Goal: Task Accomplishment & Management: Manage account settings

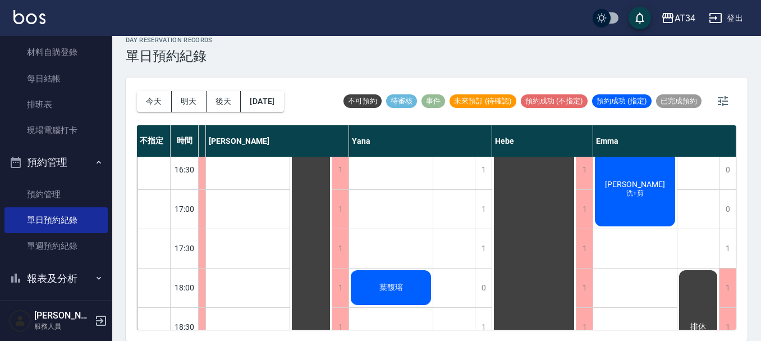
scroll to position [449, 793]
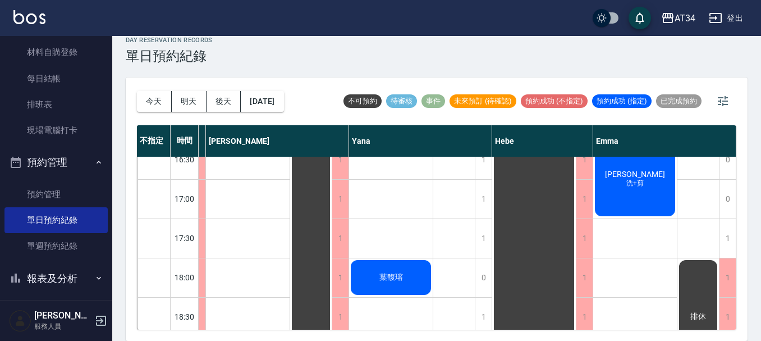
click at [638, 173] on span "[PERSON_NAME]" at bounding box center [635, 174] width 65 height 9
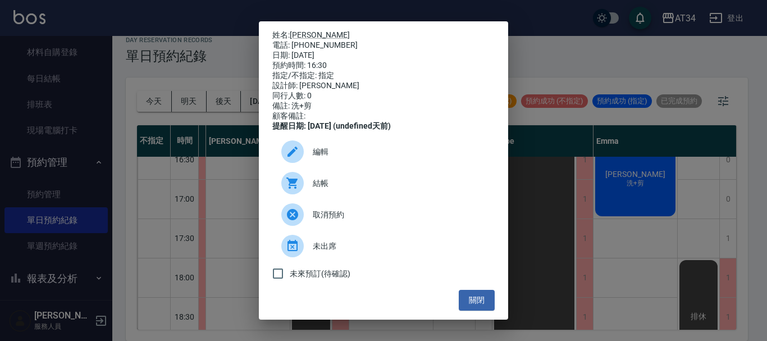
click at [317, 189] on span "結帳" at bounding box center [399, 183] width 173 height 12
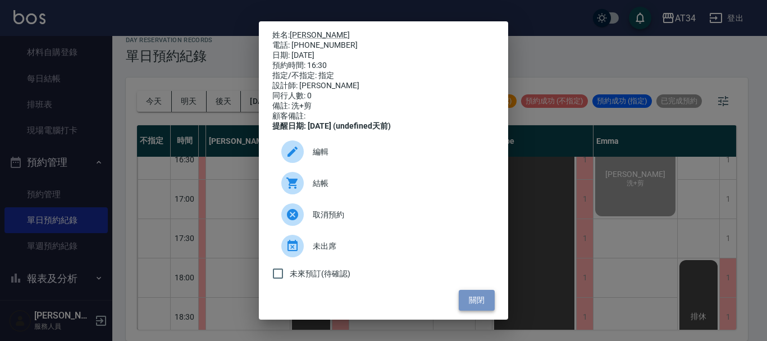
click at [468, 307] on button "關閉" at bounding box center [477, 300] width 36 height 21
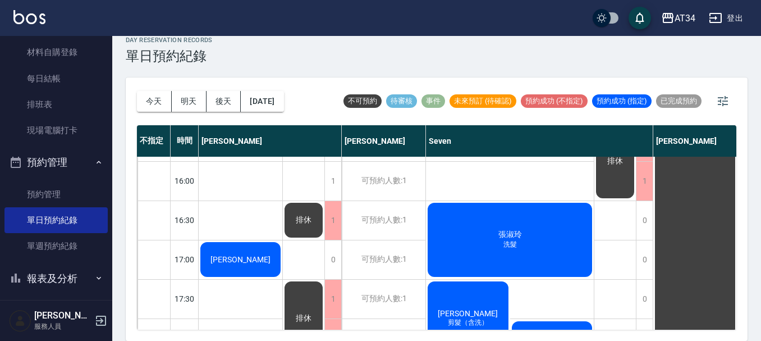
scroll to position [393, 0]
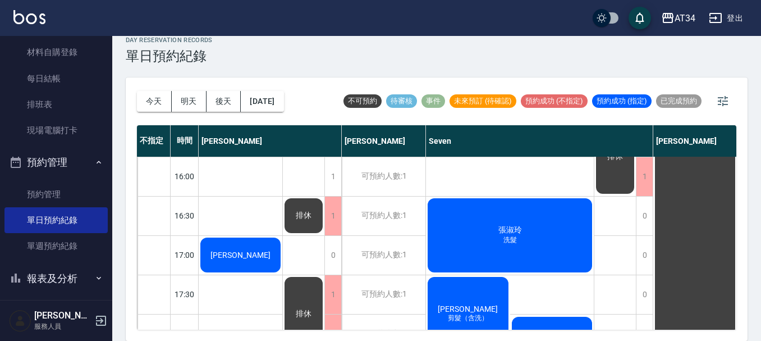
click at [491, 247] on div "張淑玲 洗髮" at bounding box center [510, 235] width 168 height 77
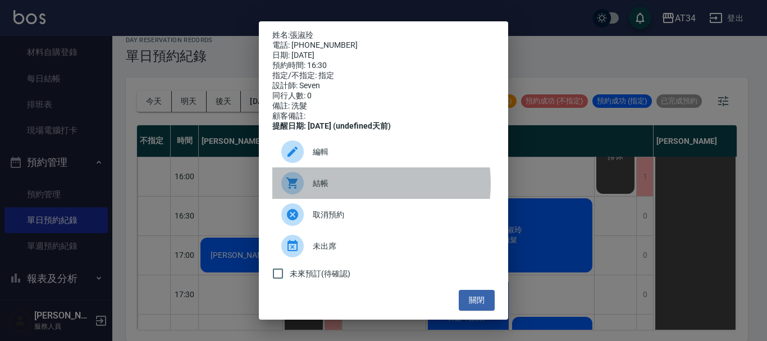
click at [346, 189] on span "結帳" at bounding box center [399, 183] width 173 height 12
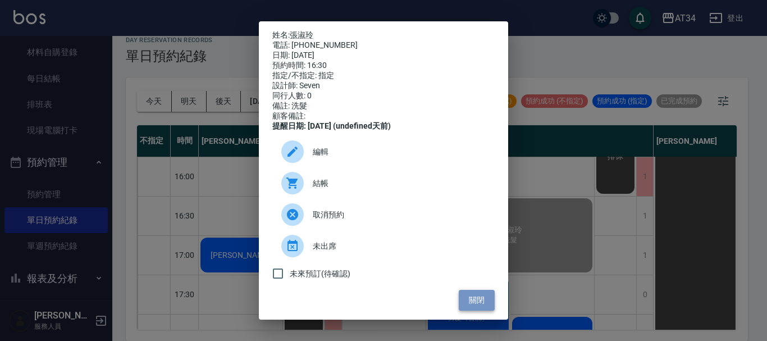
click at [474, 311] on button "關閉" at bounding box center [477, 300] width 36 height 21
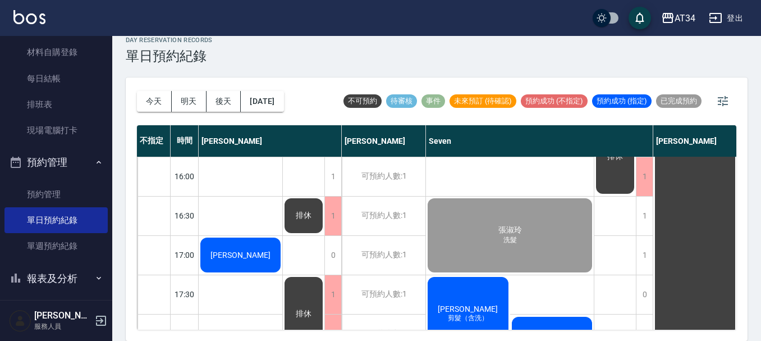
click at [262, 262] on div "[PERSON_NAME]" at bounding box center [241, 255] width 84 height 38
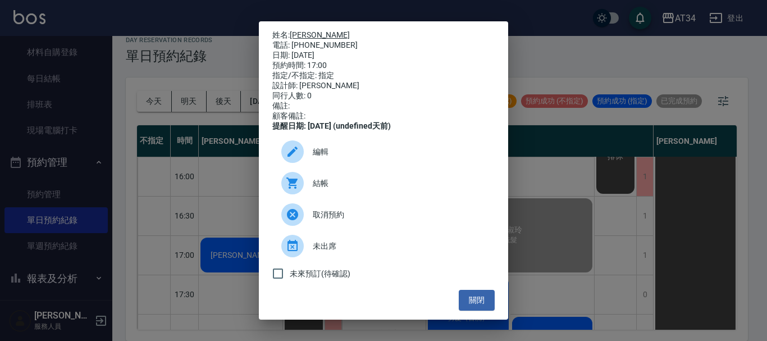
click at [304, 34] on link "林家誠" at bounding box center [320, 34] width 60 height 9
click at [601, 187] on div "姓名: 林家誠 電話: 0966661868 日期: 2025/09/12 預約時間: 17:00 指定/不指定: 指定 設計師: Gina 同行人數: 0 …" at bounding box center [383, 170] width 767 height 341
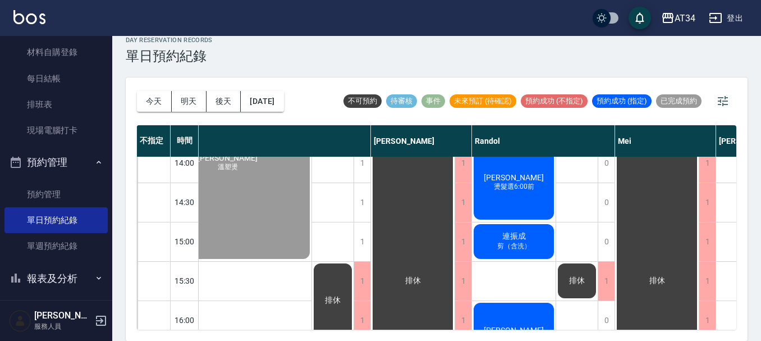
scroll to position [207, 282]
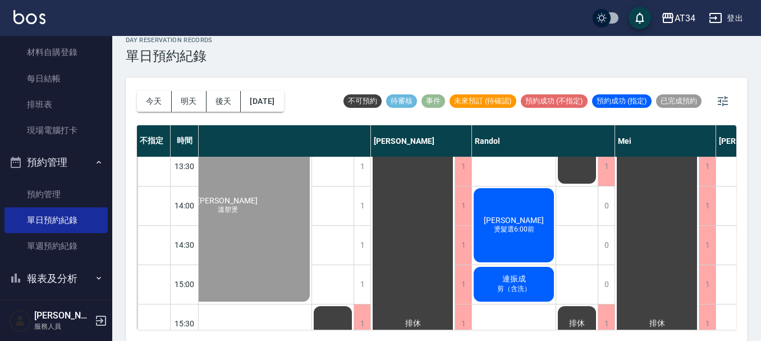
click at [527, 239] on div "李國維 燙髮選6:00前" at bounding box center [514, 224] width 84 height 77
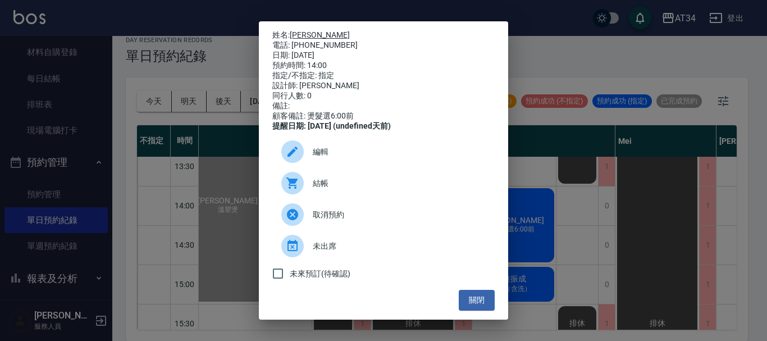
click at [302, 33] on link "李國維" at bounding box center [320, 34] width 60 height 9
click at [474, 303] on button "關閉" at bounding box center [477, 300] width 36 height 21
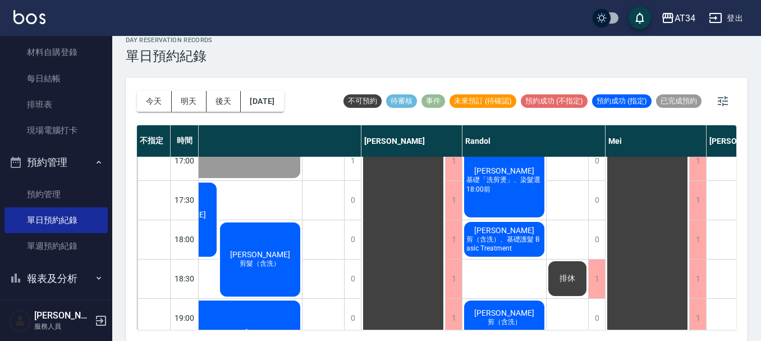
scroll to position [487, 241]
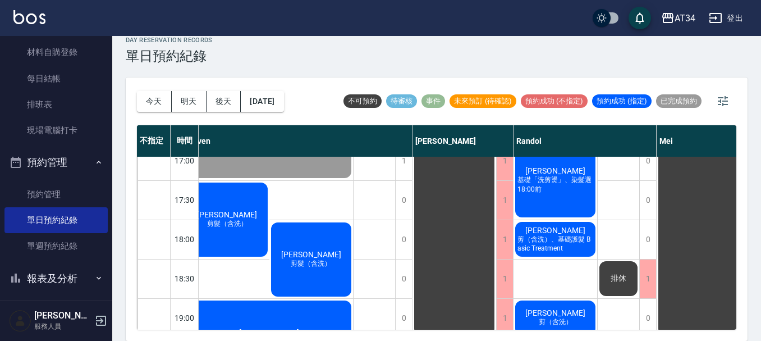
click at [366, 339] on div "今天 明天 後天 2025/09/12 不可預約 待審核 事件 未來預訂 (待確認) 預約成功 (不指定) 預約成功 (指定) 已完成預約 不指定 時間 Gi…" at bounding box center [437, 208] width 622 height 263
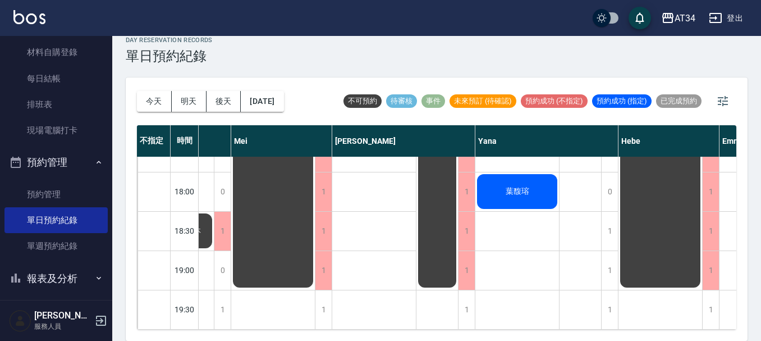
scroll to position [544, 660]
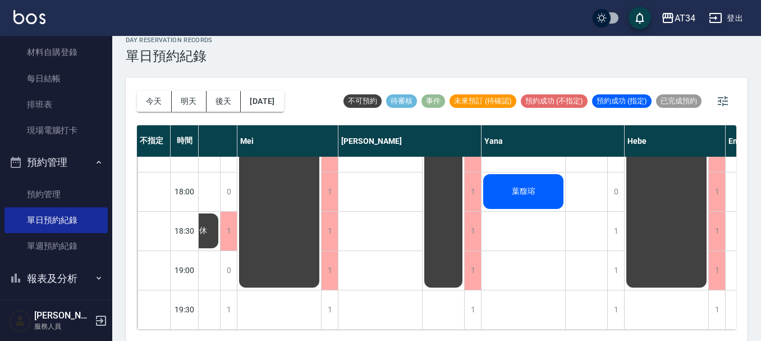
click at [437, 74] on div "day Reservation records 單日預約紀錄 今天 明天 後天 2025/09/12 不可預約 待審核 事件 未來預訂 (待確認) 預約成功 …" at bounding box center [436, 182] width 649 height 318
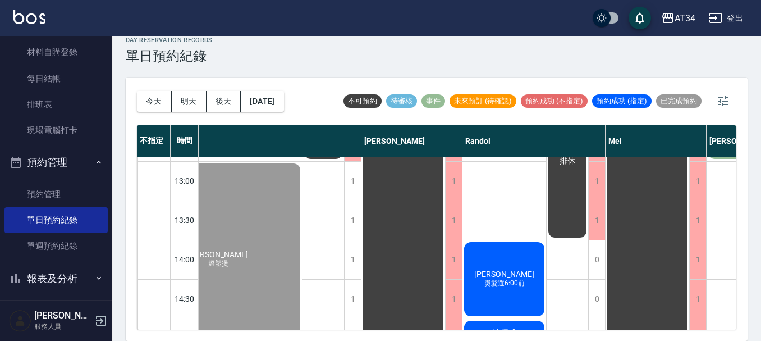
scroll to position [150, 292]
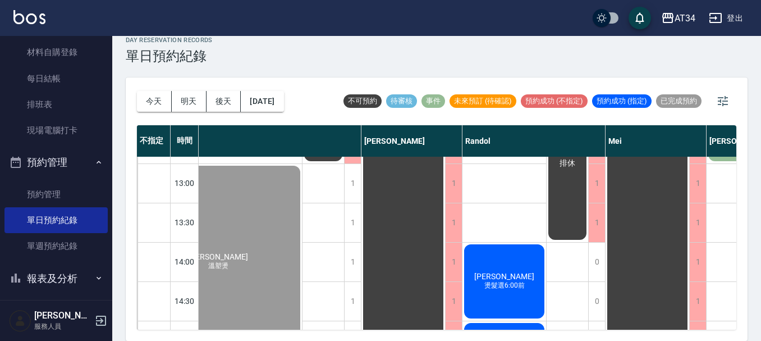
click at [521, 271] on div "李國維 燙髮選6:00前" at bounding box center [505, 281] width 84 height 77
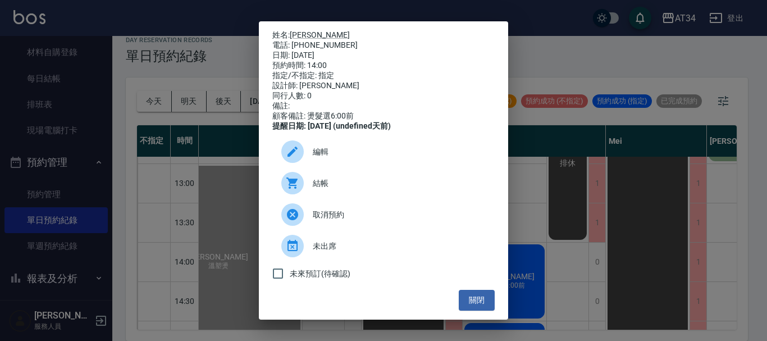
click at [339, 189] on span "結帳" at bounding box center [399, 183] width 173 height 12
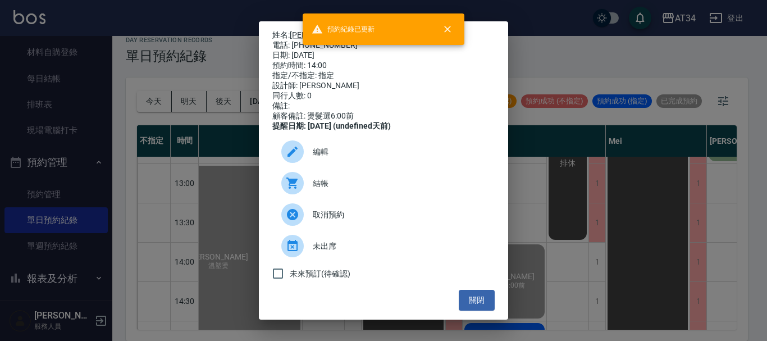
click at [617, 252] on div "姓名: 李國維 電話: 0934421394 日期: 2025/09/12 預約時間: 14:00 指定/不指定: 指定 設計師: Randol 同行人數: …" at bounding box center [383, 170] width 767 height 341
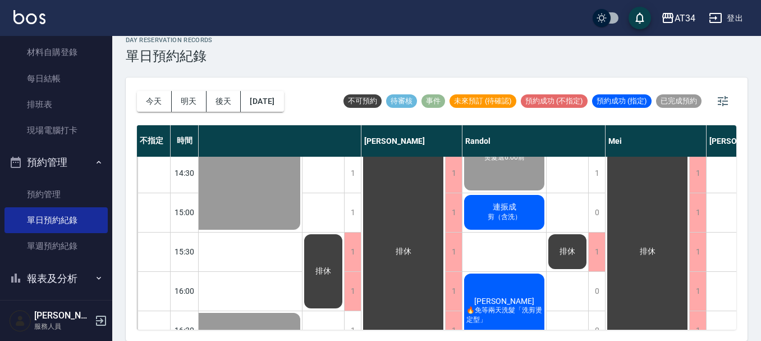
scroll to position [225, 292]
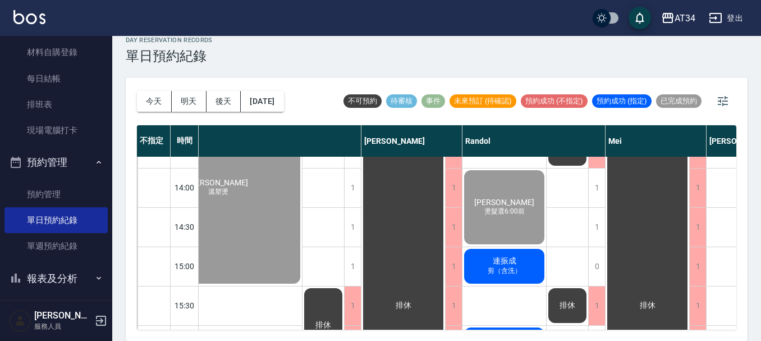
click at [522, 247] on div "連振成 剪（含洗）" at bounding box center [505, 266] width 84 height 38
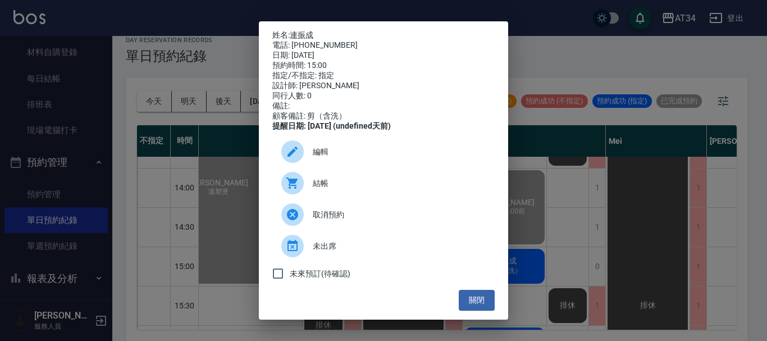
click at [357, 189] on span "結帳" at bounding box center [399, 183] width 173 height 12
click at [238, 133] on div "姓名: 連振成 電話: 0953991066 日期: 2025/09/12 預約時間: 15:00 指定/不指定: 指定 設計師: Randol 同行人數: …" at bounding box center [383, 170] width 767 height 341
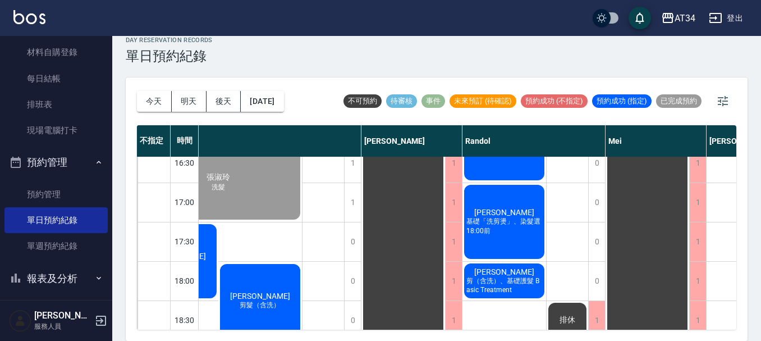
scroll to position [375, 292]
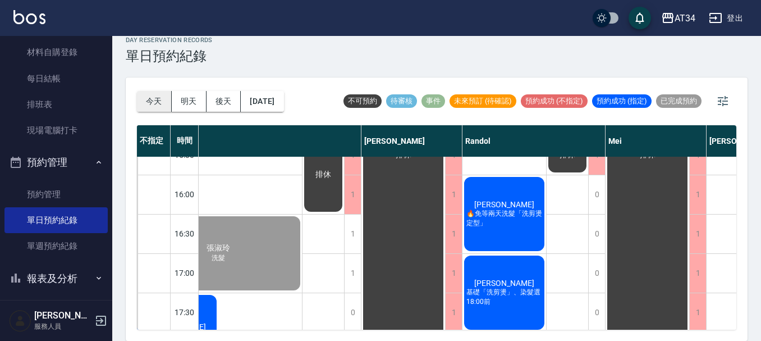
click at [163, 101] on button "今天" at bounding box center [154, 101] width 35 height 21
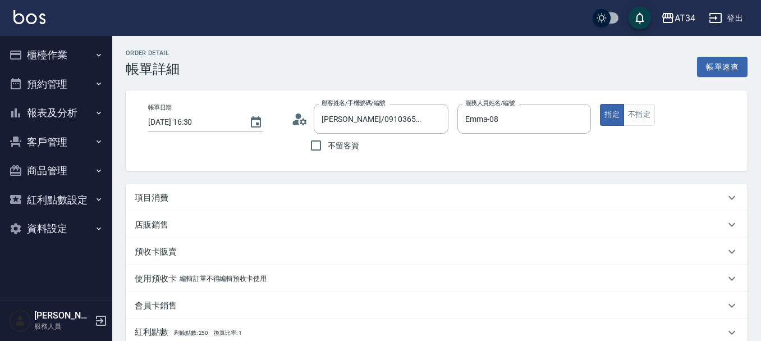
click at [154, 199] on p "項目消費" at bounding box center [152, 198] width 34 height 12
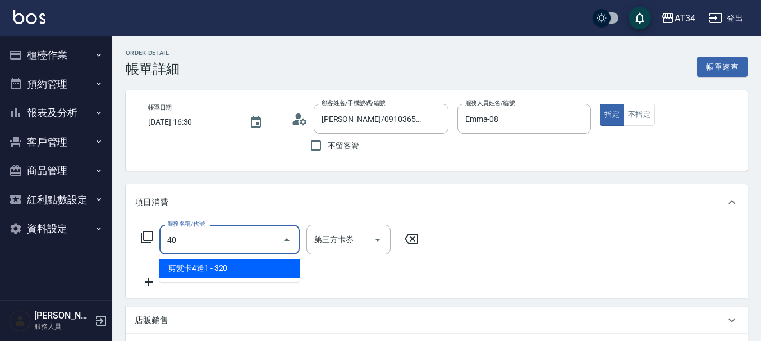
type input "401"
type input "20"
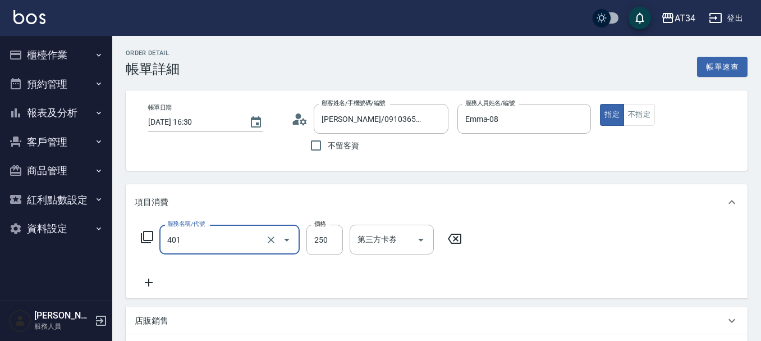
type input "剪髮(401)"
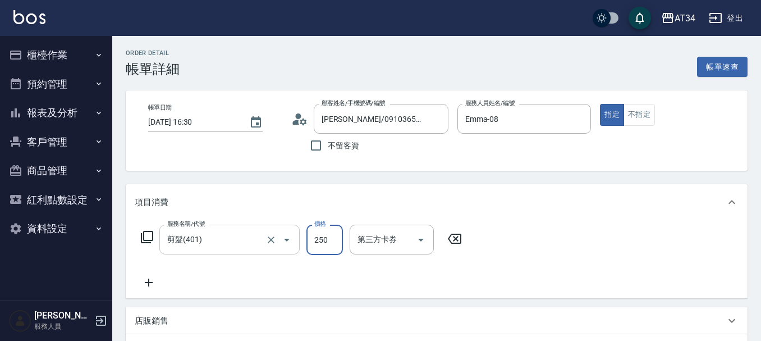
type input "5"
type input "0"
type input "50"
type input "500"
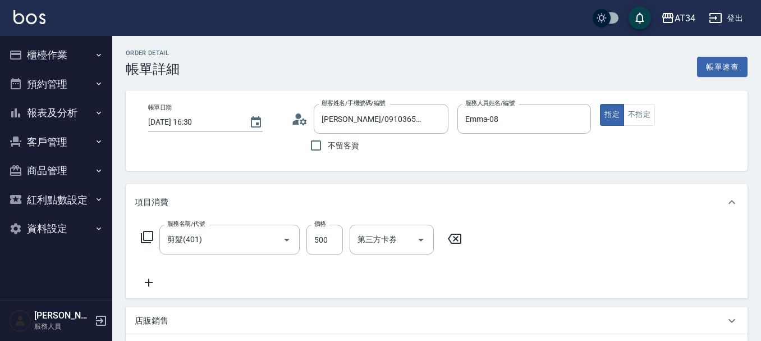
click at [151, 284] on icon at bounding box center [149, 282] width 28 height 13
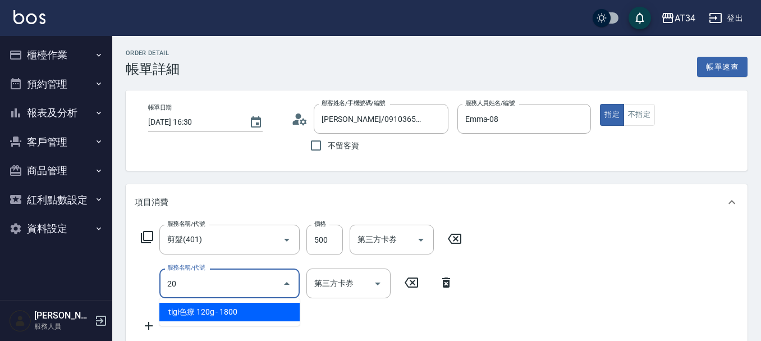
type input "201"
type input "80"
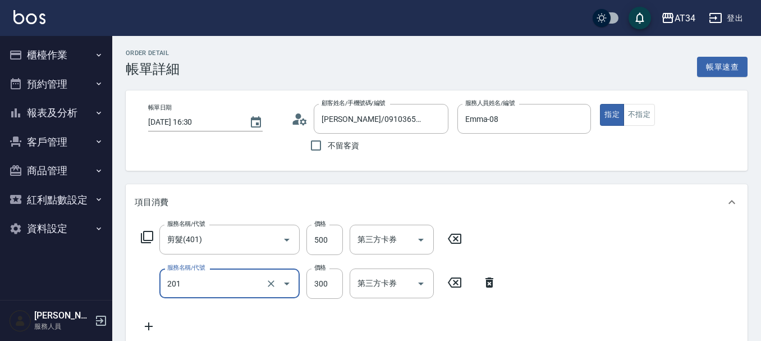
type input "洗髮(201)"
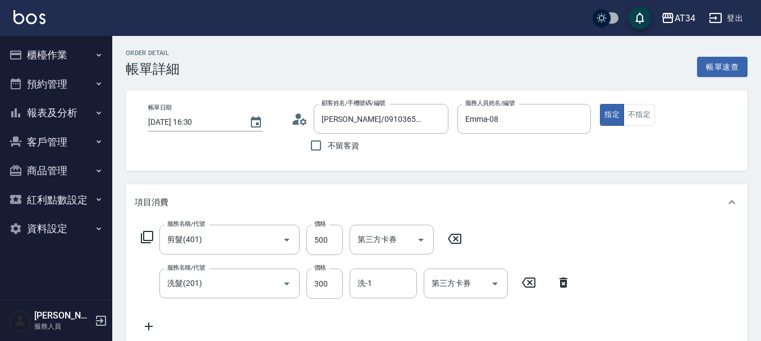
click at [146, 233] on icon at bounding box center [146, 236] width 13 height 13
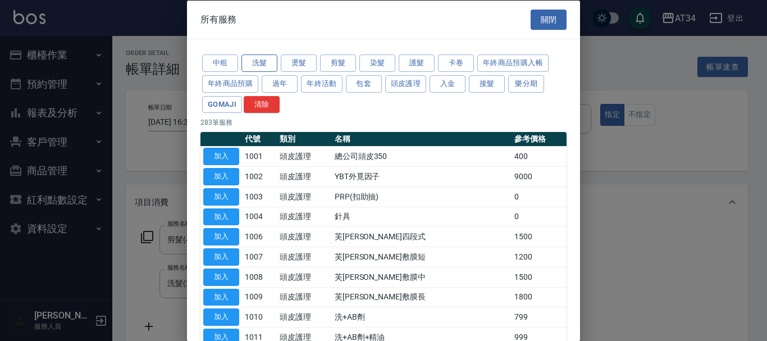
click at [254, 62] on button "洗髮" at bounding box center [259, 62] width 36 height 17
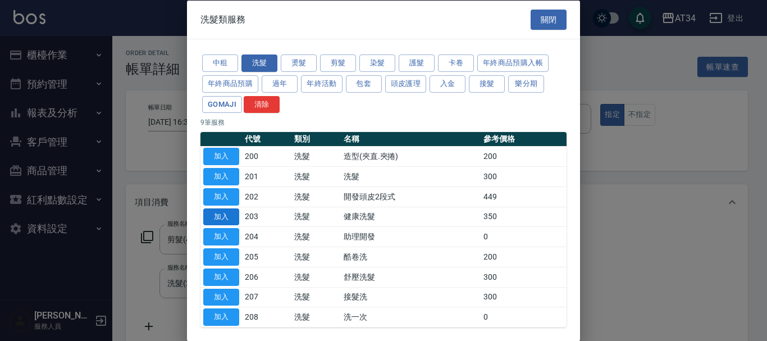
click at [229, 219] on button "加入" at bounding box center [221, 216] width 36 height 17
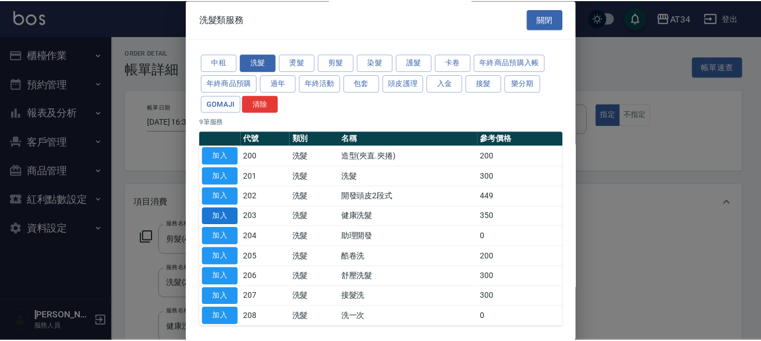
scroll to position [2, 0]
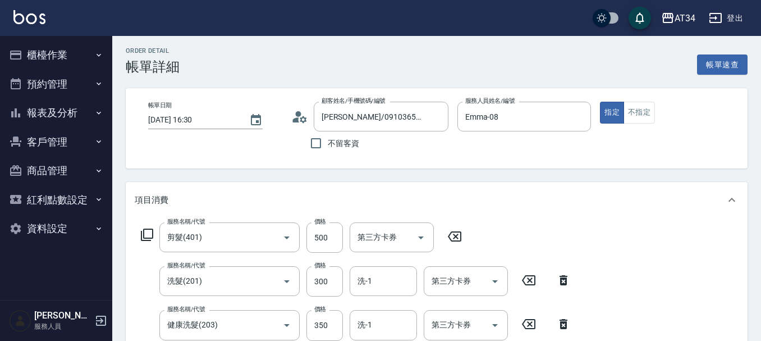
click at [563, 280] on icon at bounding box center [564, 279] width 28 height 13
type input "80"
type input "健康洗髮(203)"
type input "350"
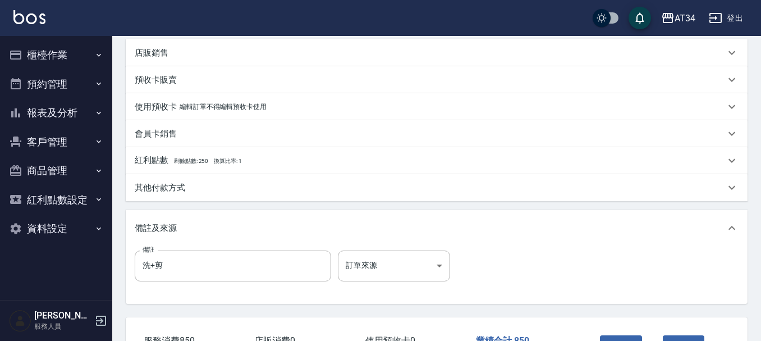
scroll to position [339, 0]
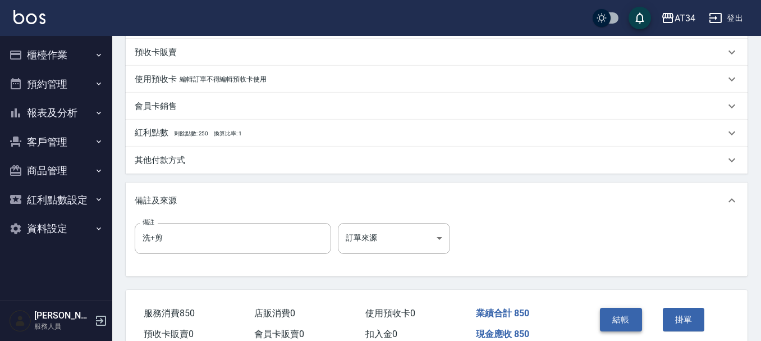
click at [630, 311] on button "結帳" at bounding box center [621, 320] width 42 height 24
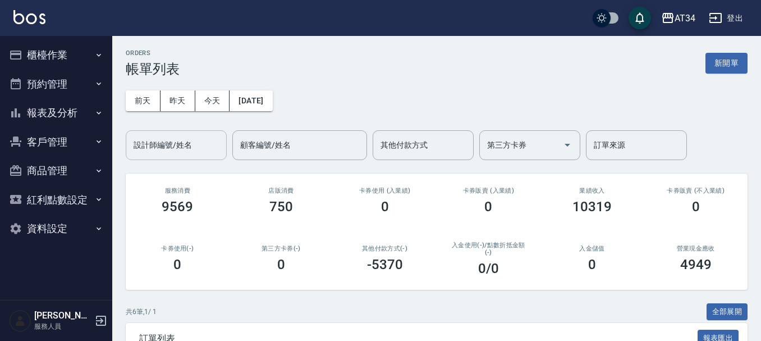
click at [156, 150] on div "設計師編號/姓名 設計師編號/姓名" at bounding box center [176, 145] width 101 height 30
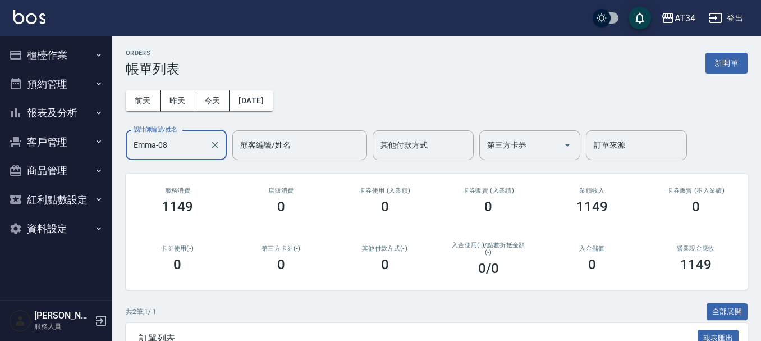
type input "Emma-08"
click at [30, 133] on button "客戶管理" at bounding box center [55, 141] width 103 height 29
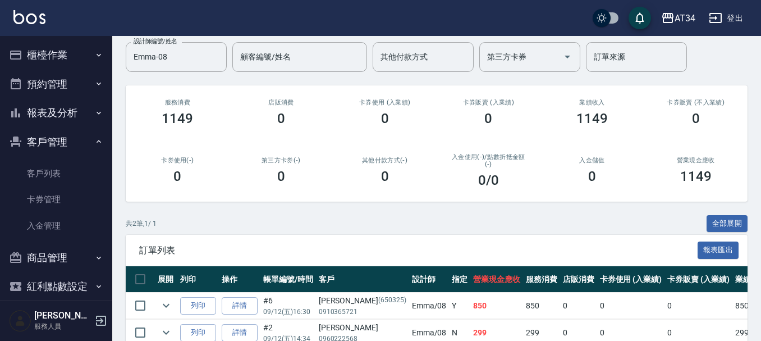
scroll to position [146, 0]
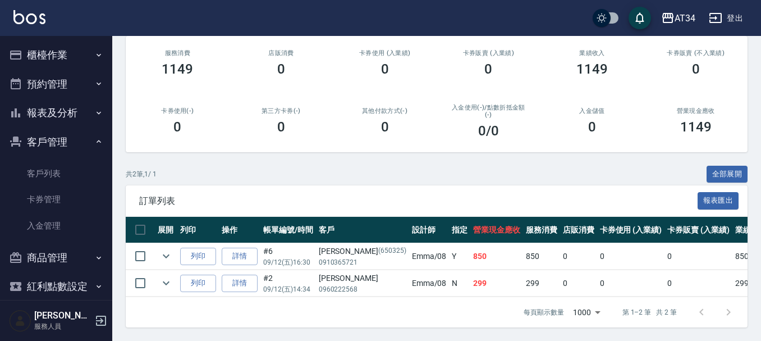
click at [70, 149] on button "客戶管理" at bounding box center [55, 141] width 103 height 29
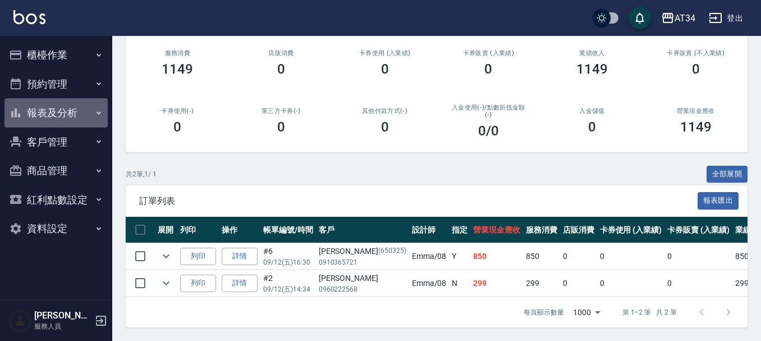
click at [78, 107] on button "報表及分析" at bounding box center [55, 112] width 103 height 29
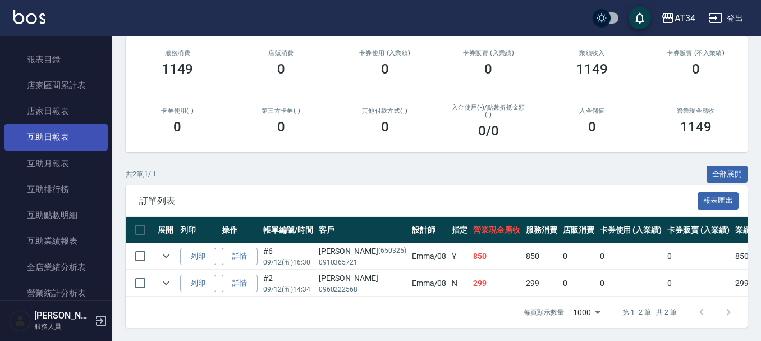
scroll to position [168, 0]
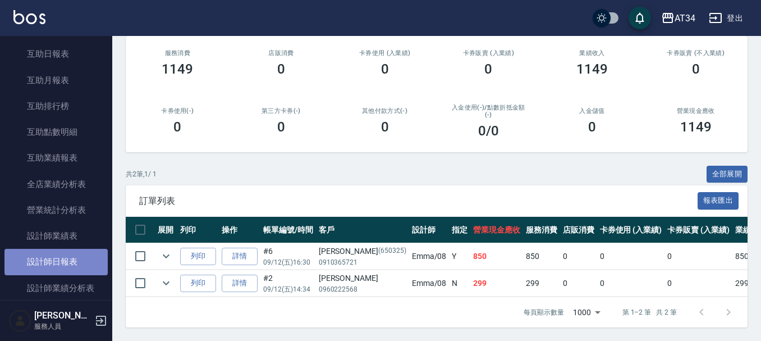
click at [73, 256] on link "設計師日報表" at bounding box center [55, 262] width 103 height 26
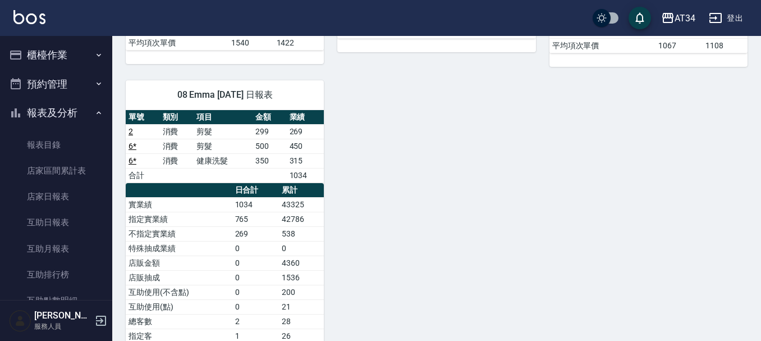
click at [83, 60] on button "櫃檯作業" at bounding box center [55, 54] width 103 height 29
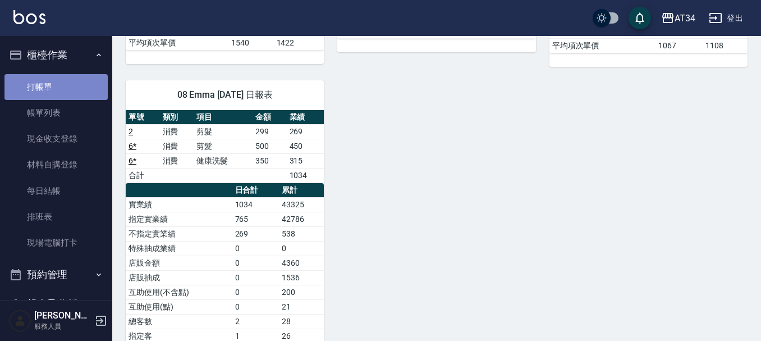
click at [83, 84] on link "打帳單" at bounding box center [55, 87] width 103 height 26
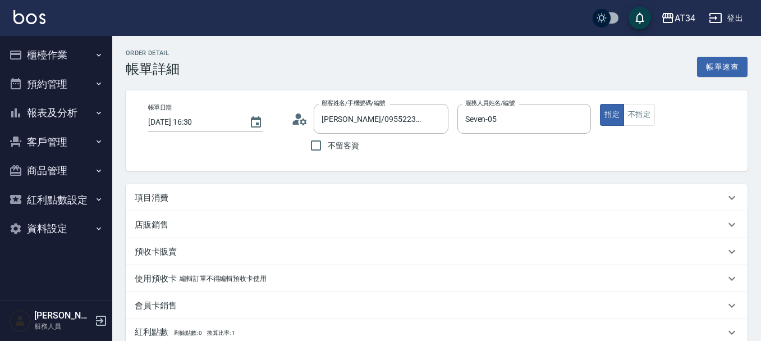
click at [212, 189] on div "項目消費" at bounding box center [437, 197] width 622 height 27
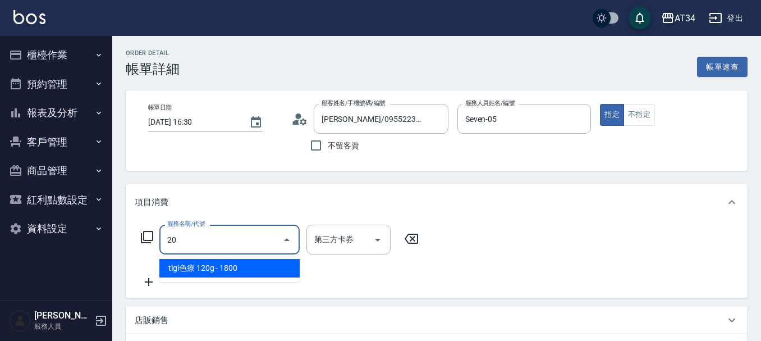
type input "201"
type input "30"
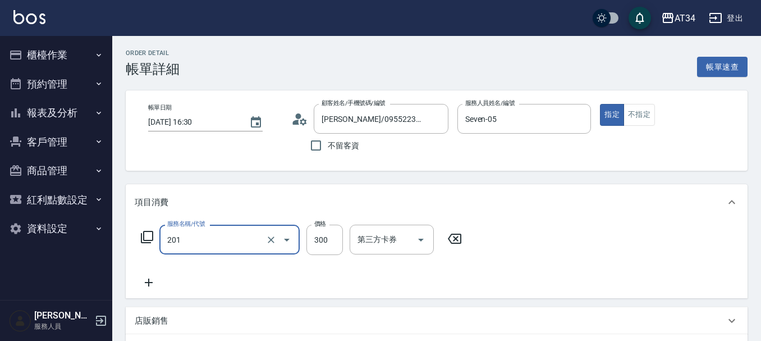
type input "洗髮(201)"
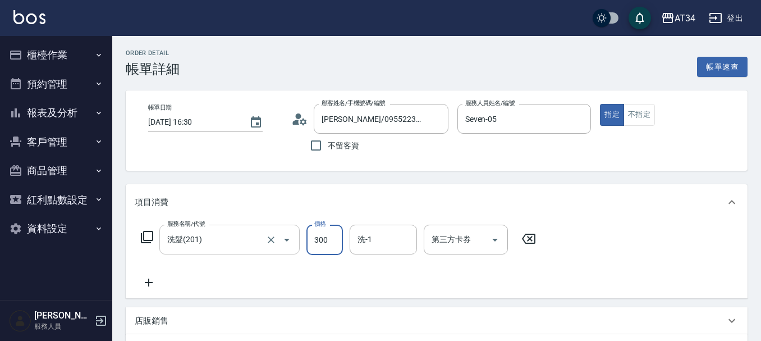
type input "2"
type input "0"
type input "25"
type input "20"
type input "255"
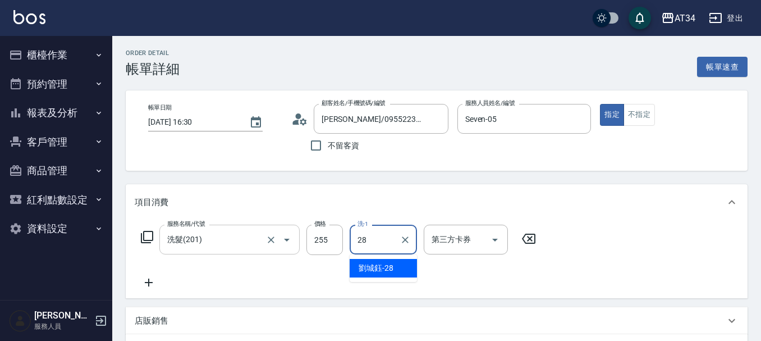
type input "劉城鈺-28"
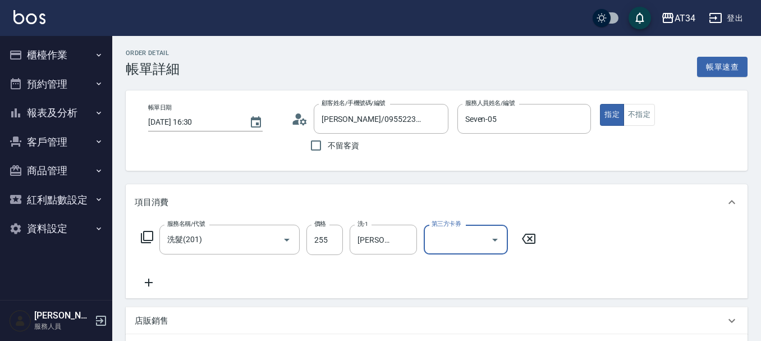
click at [353, 268] on div "服務名稱/代號 洗髮(201) 服務名稱/代號 價格 255 價格 洗-1 劉城鈺-28 洗-1 第三方卡券 第三方卡券" at bounding box center [339, 257] width 408 height 65
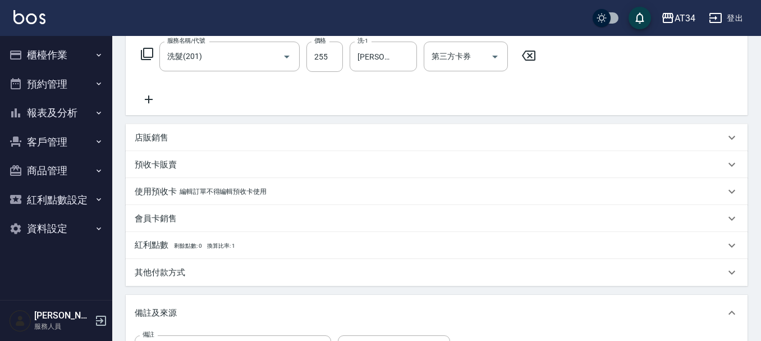
scroll to position [168, 0]
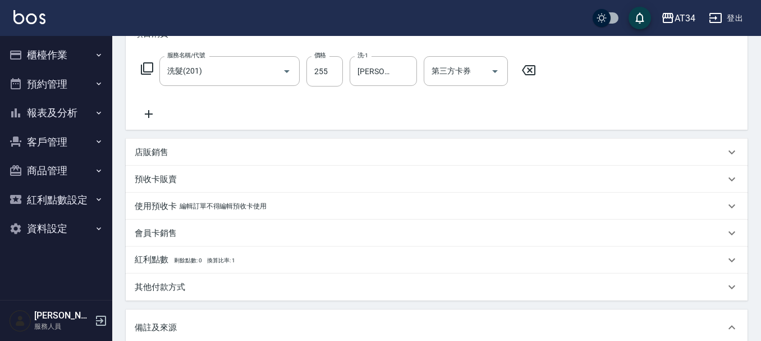
click at [195, 285] on div "其他付款方式" at bounding box center [430, 287] width 591 height 12
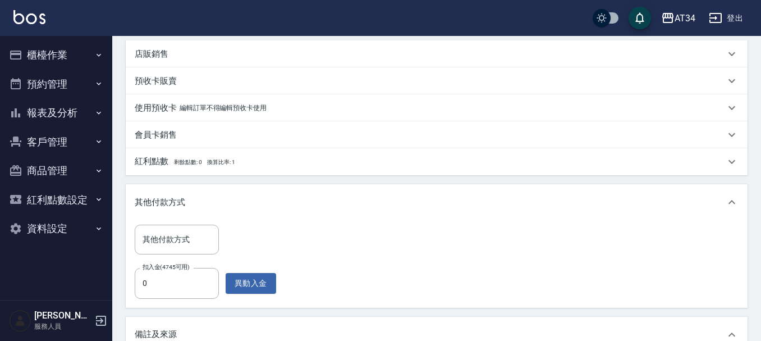
scroll to position [281, 0]
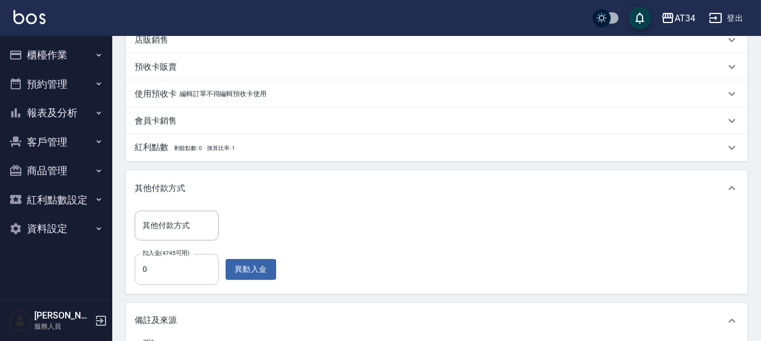
click at [160, 268] on input "0" at bounding box center [177, 269] width 84 height 30
type input "25"
type input "0"
type input "255"
click at [363, 273] on div "其他付款方式 其他付款方式 扣入金(4745可用) 255 扣入金(4745可用) 異動入金" at bounding box center [437, 248] width 604 height 74
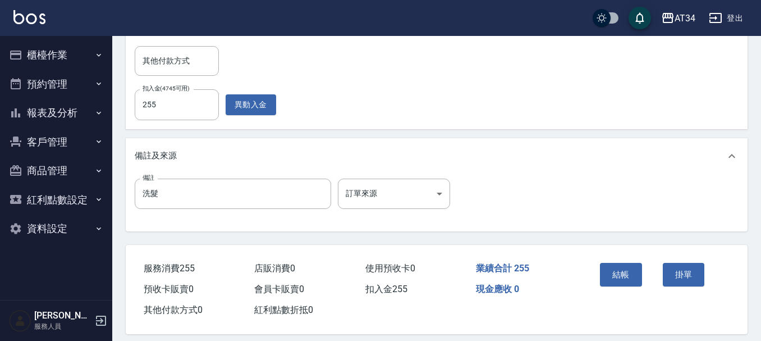
scroll to position [457, 0]
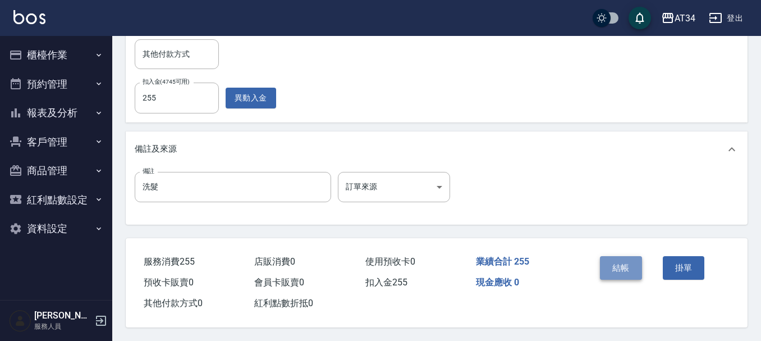
click at [609, 266] on button "結帳" at bounding box center [621, 268] width 42 height 24
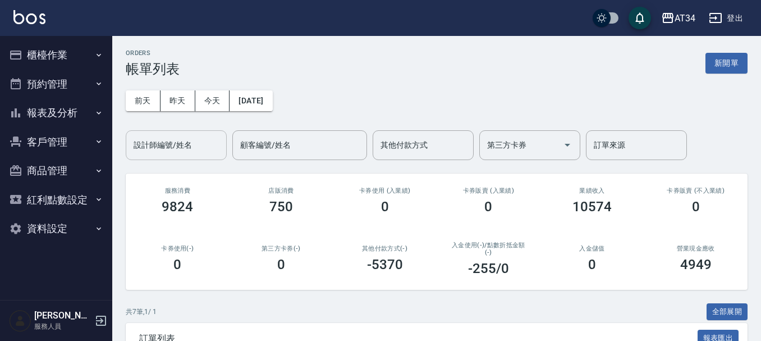
click at [181, 145] on div "設計師編號/姓名 設計師編號/姓名" at bounding box center [176, 145] width 101 height 30
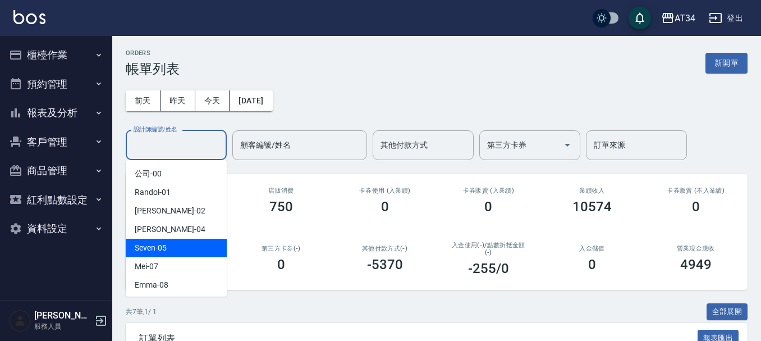
click at [175, 243] on div "Seven -05" at bounding box center [176, 248] width 101 height 19
type input "Seven-05"
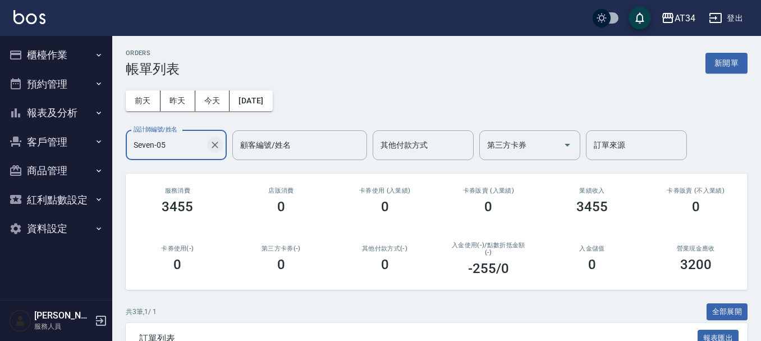
click at [213, 145] on icon "Clear" at bounding box center [214, 144] width 11 height 11
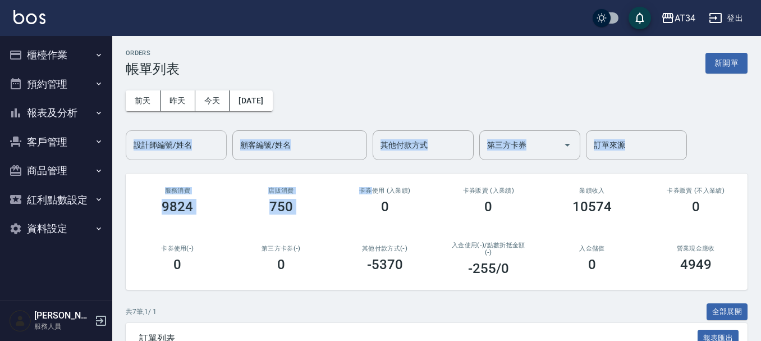
drag, startPoint x: 377, startPoint y: 64, endPoint x: 369, endPoint y: 172, distance: 108.1
click at [370, 172] on div "ORDERS 帳單列表 新開單 前天 昨天 今天 2025/09/12 設計師編號/姓名 設計師編號/姓名 顧客編號/姓名 顧客編號/姓名 其他付款方式 其他…" at bounding box center [436, 324] width 649 height 577
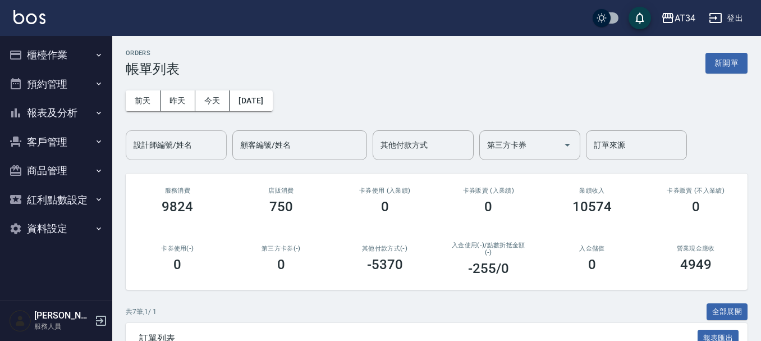
click at [398, 166] on div "ORDERS 帳單列表 新開單 前天 昨天 今天 2025/09/12 設計師編號/姓名 設計師編號/姓名 顧客編號/姓名 顧客編號/姓名 其他付款方式 其他…" at bounding box center [436, 324] width 649 height 577
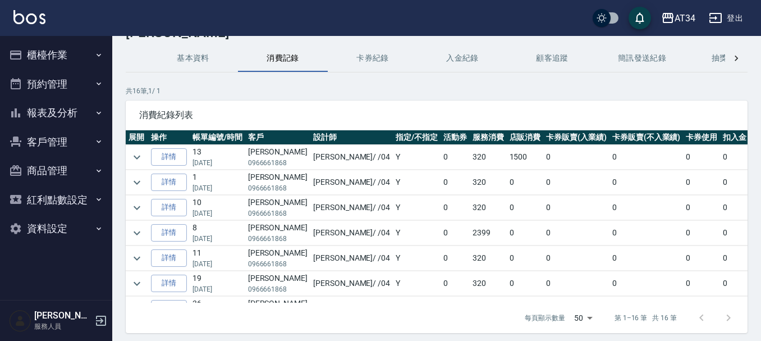
scroll to position [56, 0]
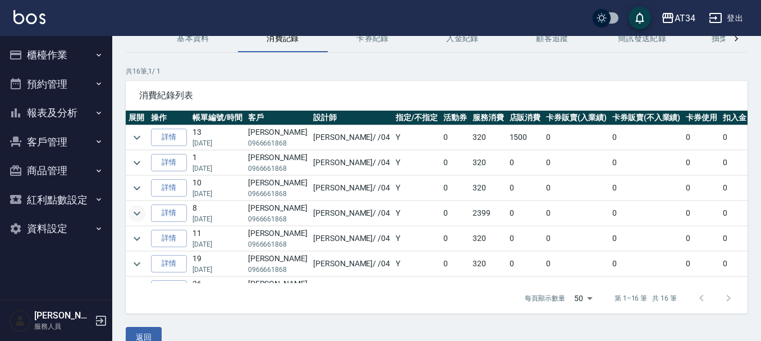
click at [136, 212] on icon "expand row" at bounding box center [136, 213] width 13 height 13
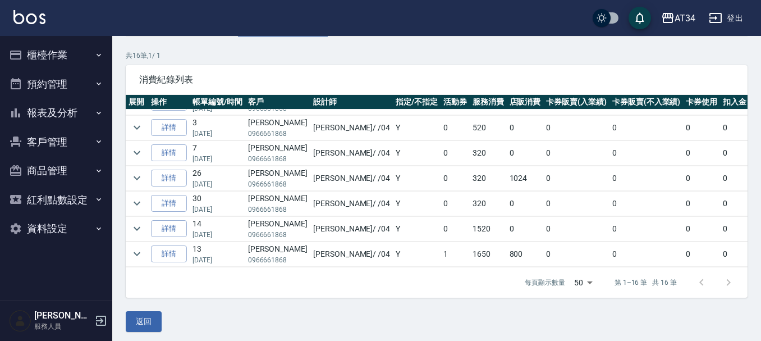
scroll to position [76, 0]
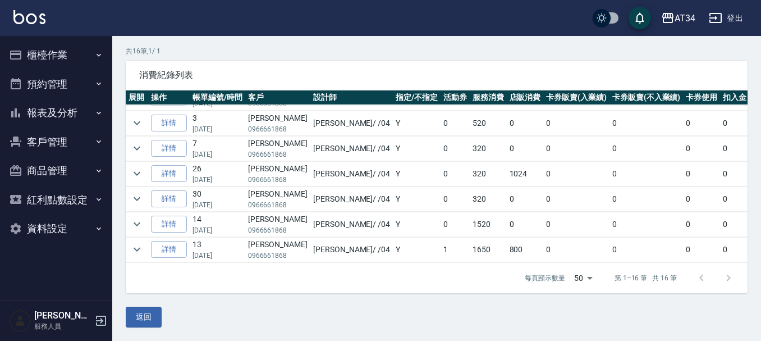
click at [321, 212] on td "[PERSON_NAME] / /04" at bounding box center [352, 224] width 83 height 25
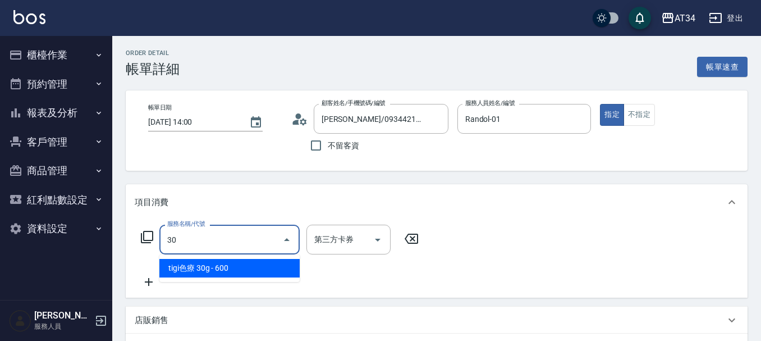
type input "300"
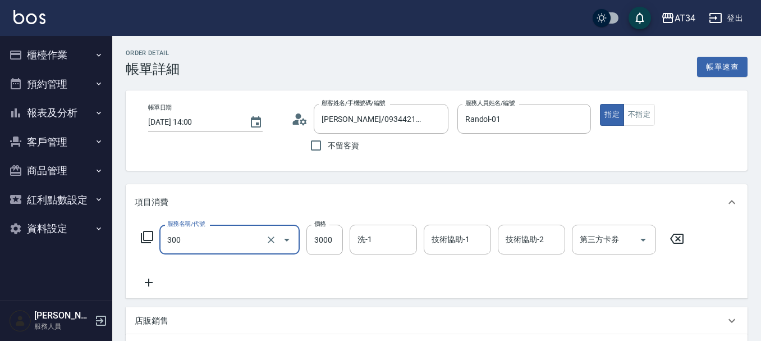
type input "燙髮(300)"
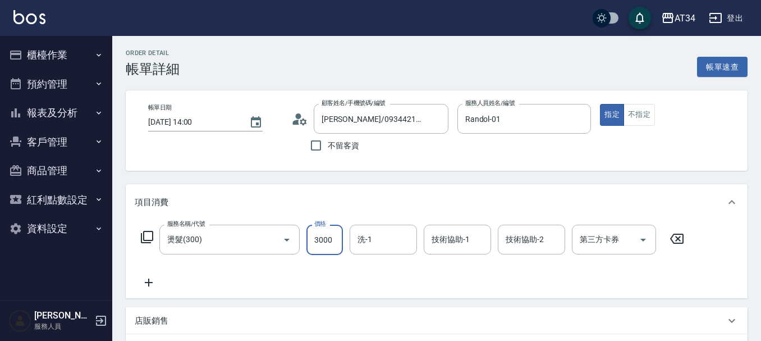
type input "2"
type input "0"
type input "239"
type input "230"
type input "2399"
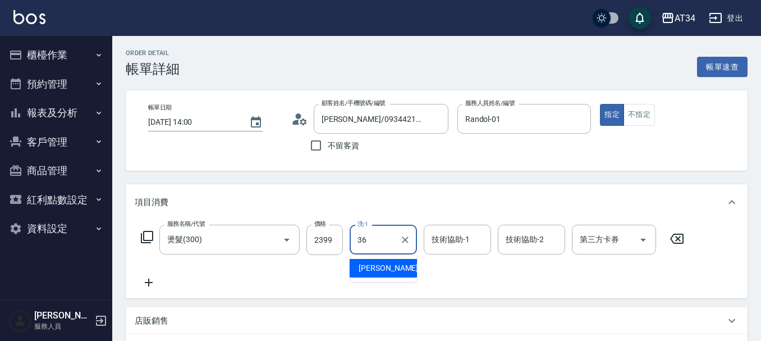
type input "[PERSON_NAME]-36"
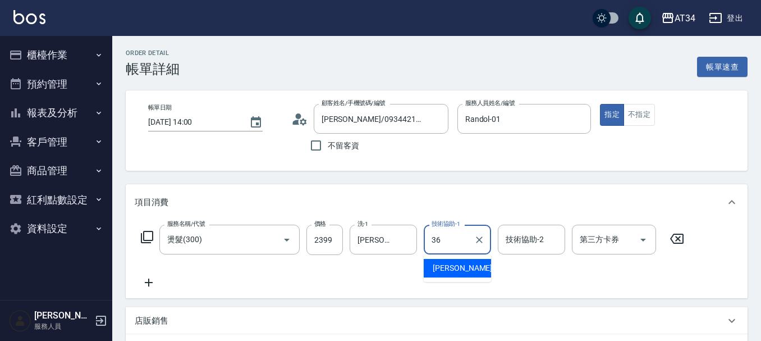
type input "[PERSON_NAME]-36"
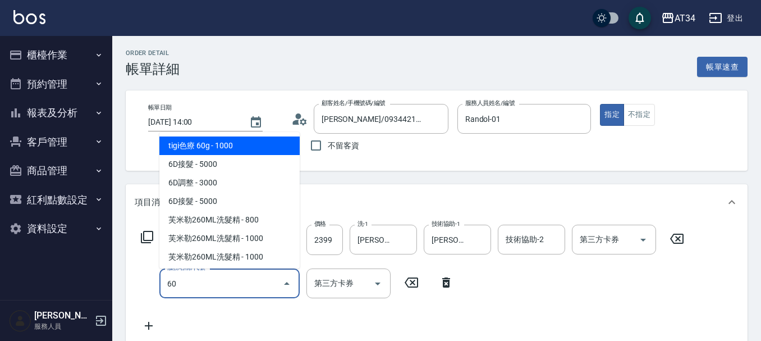
type input "602"
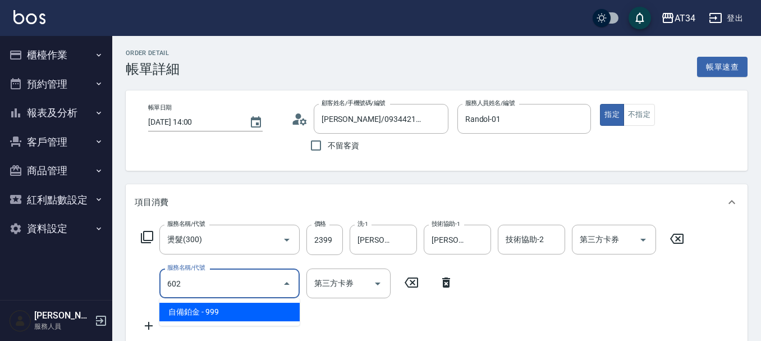
type input "330"
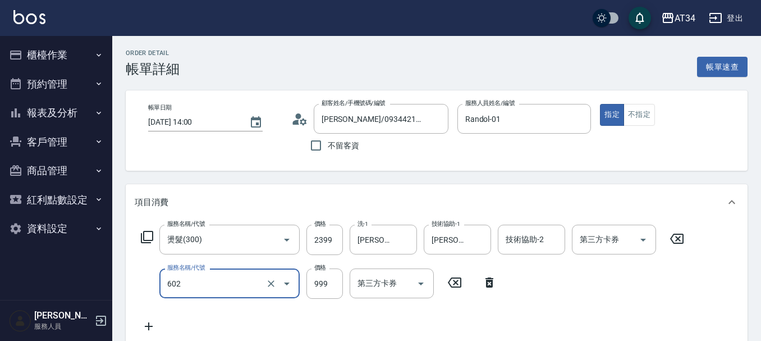
type input "自備鉑金(602)"
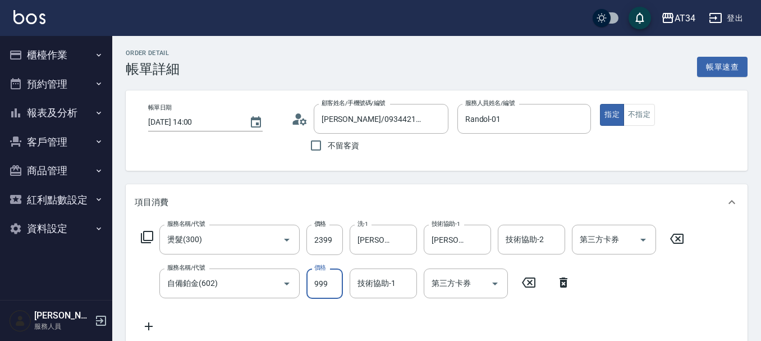
type input "5"
type input "240"
type input "599"
type input "290"
type input "599"
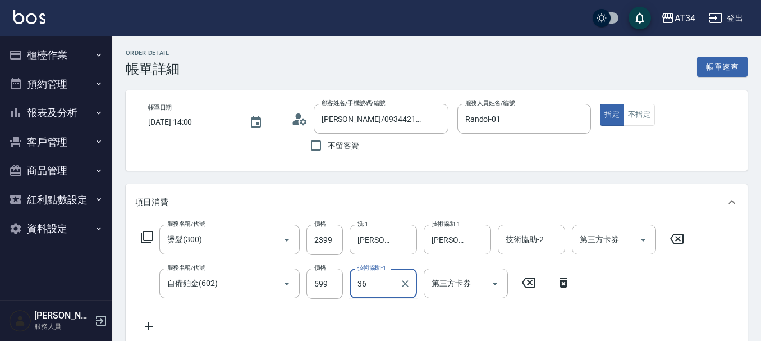
type input "[PERSON_NAME]-36"
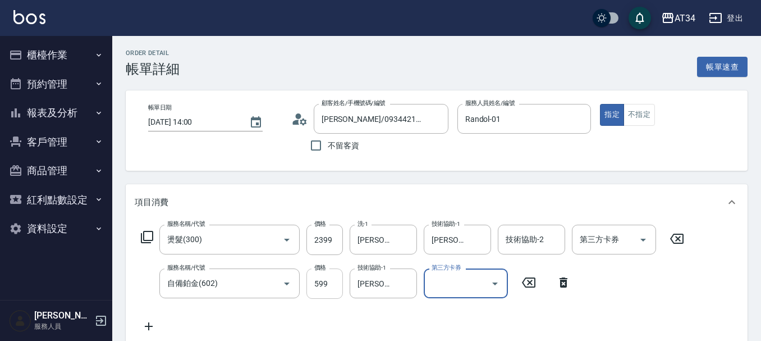
click at [328, 290] on input "599" at bounding box center [325, 283] width 36 height 30
type input "230"
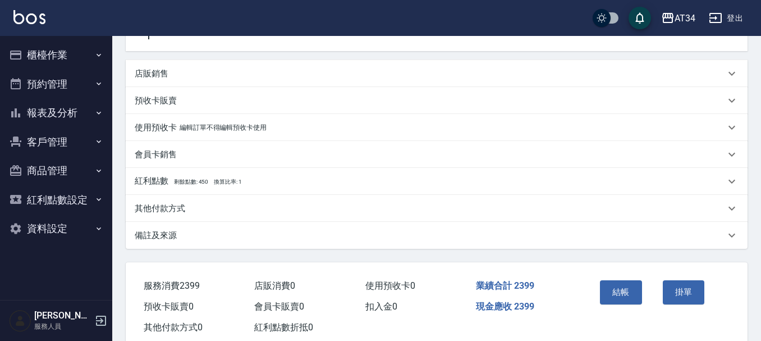
scroll to position [320, 0]
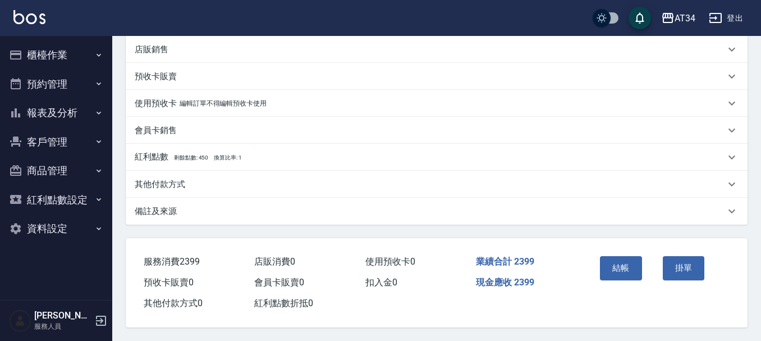
type input "0"
click at [181, 179] on p "其他付款方式" at bounding box center [160, 185] width 51 height 12
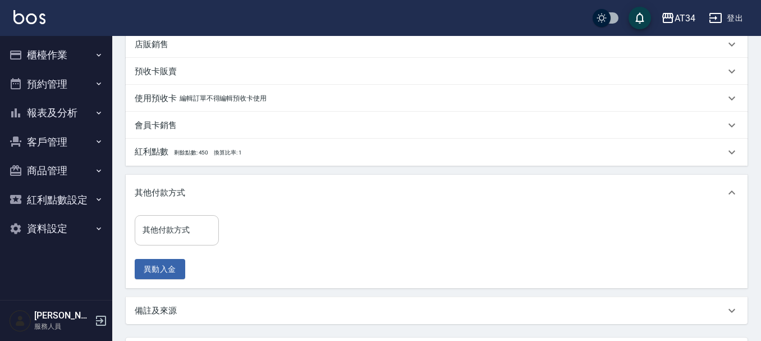
click at [188, 226] on input "其他付款方式" at bounding box center [177, 230] width 74 height 20
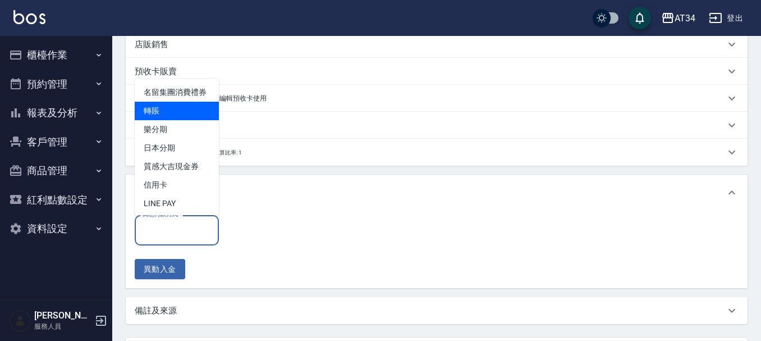
click at [189, 120] on span "轉賬" at bounding box center [177, 111] width 84 height 19
type input "轉賬"
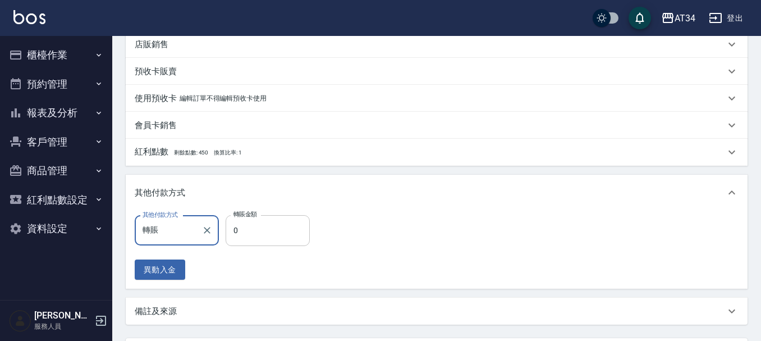
click at [247, 231] on input "0" at bounding box center [268, 230] width 84 height 30
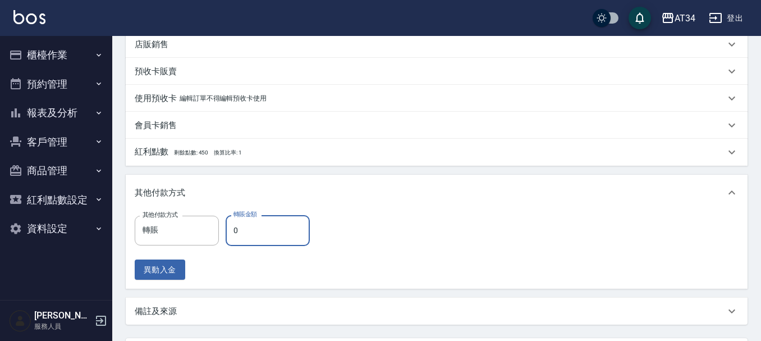
click at [244, 230] on input "0" at bounding box center [268, 230] width 84 height 30
click at [244, 230] on input "23" at bounding box center [268, 230] width 84 height 30
type input "239"
type input "210"
type input "2399"
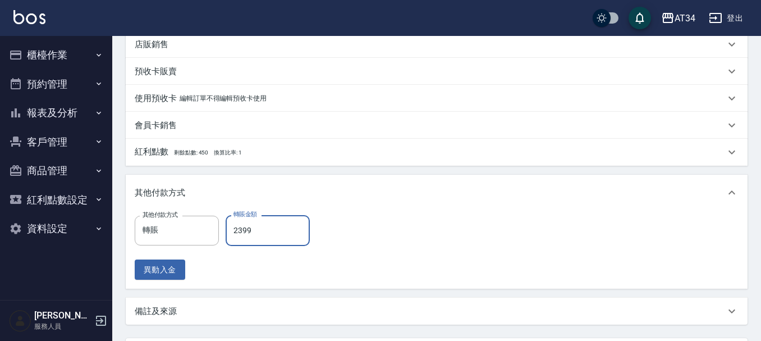
type input "0"
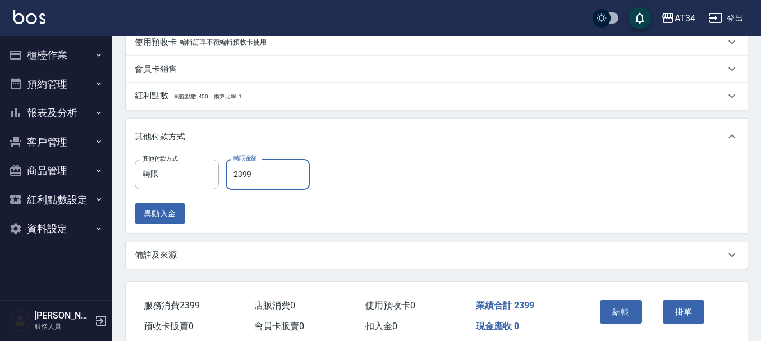
type input "2399"
click at [220, 252] on div "備註及來源" at bounding box center [430, 255] width 591 height 12
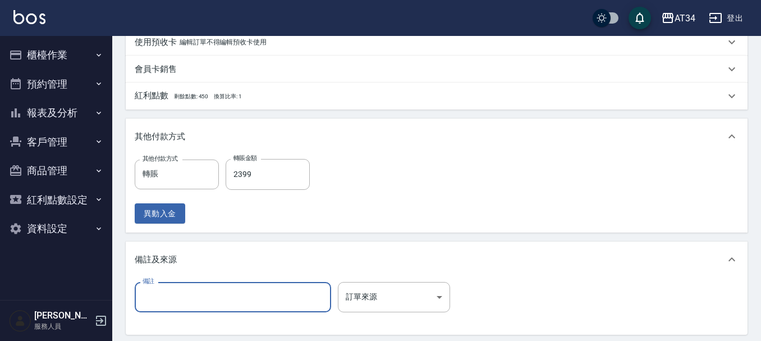
click at [204, 287] on input "備註" at bounding box center [233, 297] width 197 height 30
type input "LINE1000"
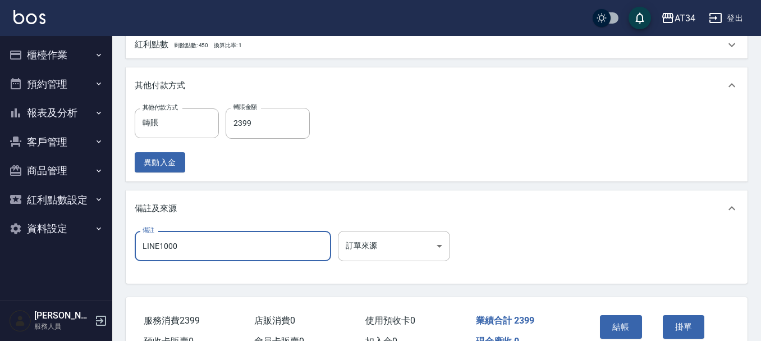
scroll to position [491, 0]
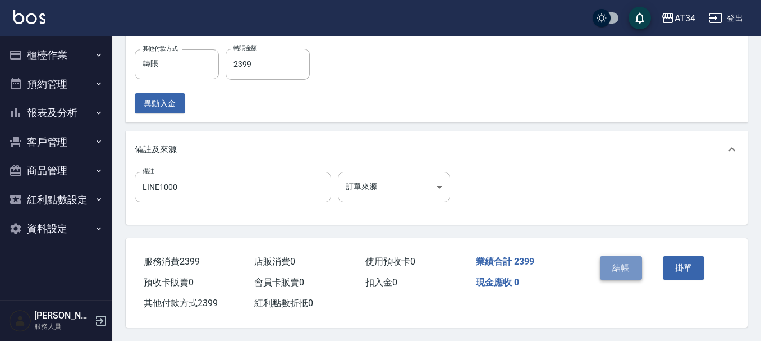
click at [623, 261] on button "結帳" at bounding box center [621, 268] width 42 height 24
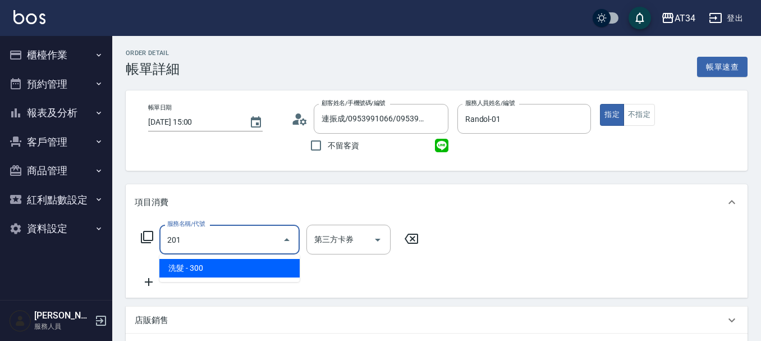
type input "30"
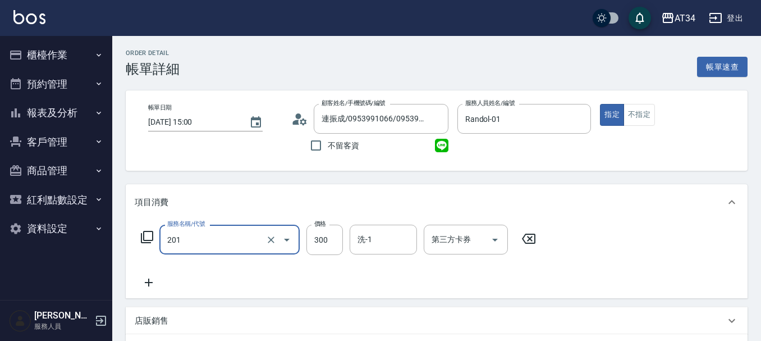
type input "洗髮(201)"
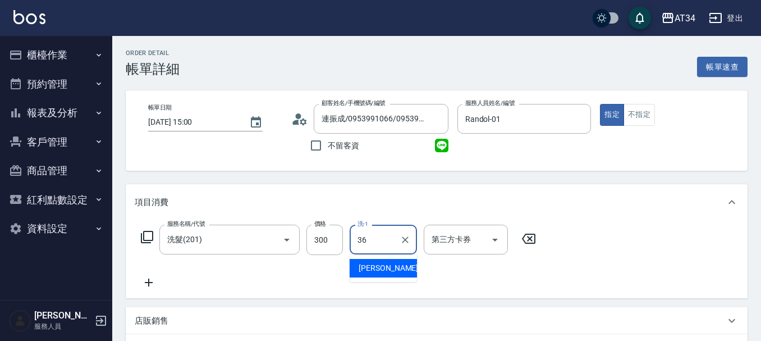
type input "[PERSON_NAME]-36"
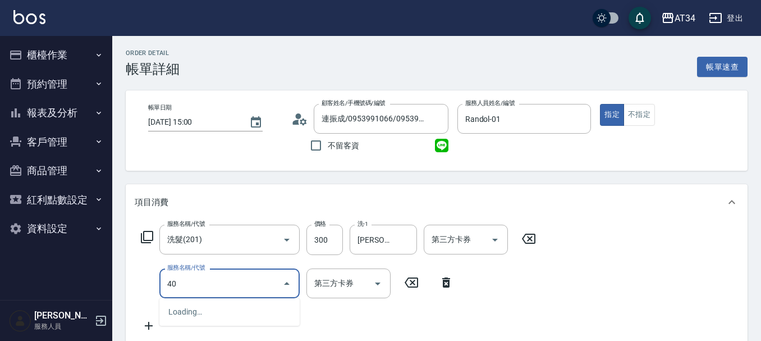
type input "401"
type input "50"
type input "剪髮(401)"
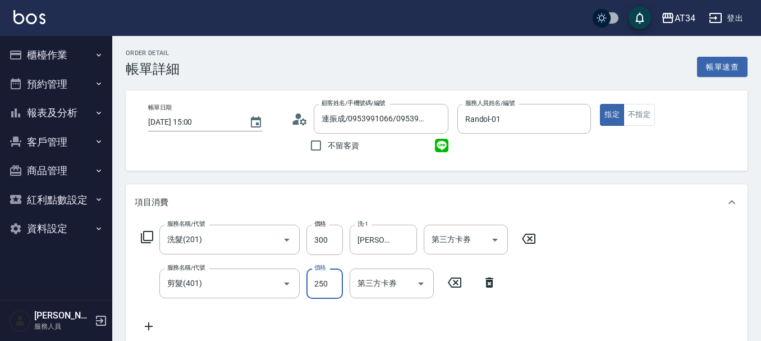
type input "30"
type input "50"
type input "80"
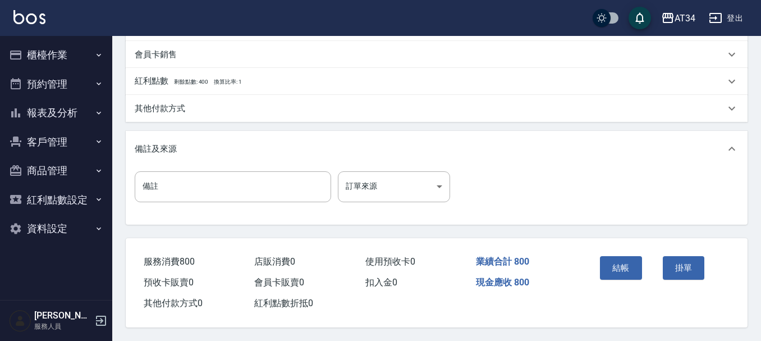
scroll to position [396, 0]
type input "500"
click at [611, 257] on button "結帳" at bounding box center [621, 268] width 42 height 24
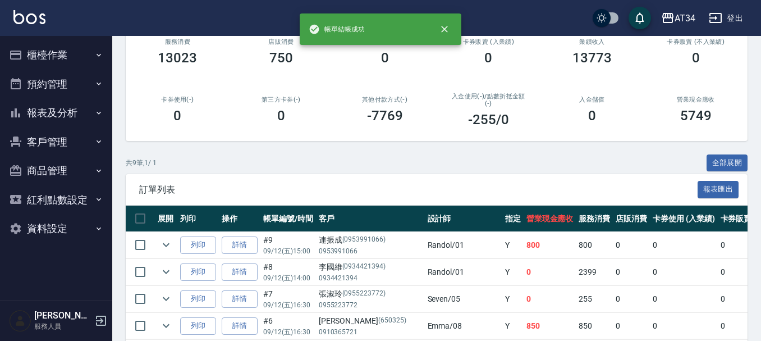
scroll to position [168, 0]
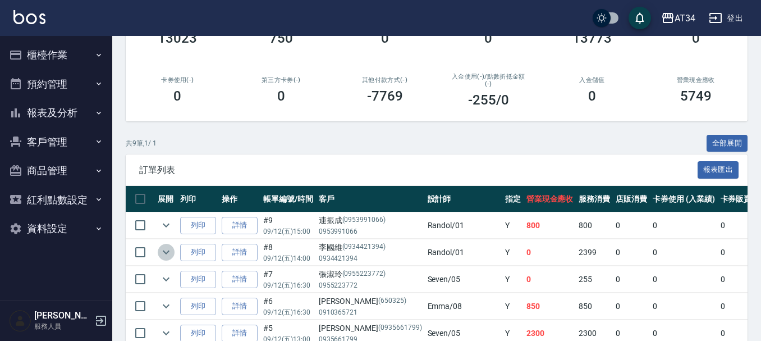
click at [168, 247] on icon "expand row" at bounding box center [165, 251] width 13 height 13
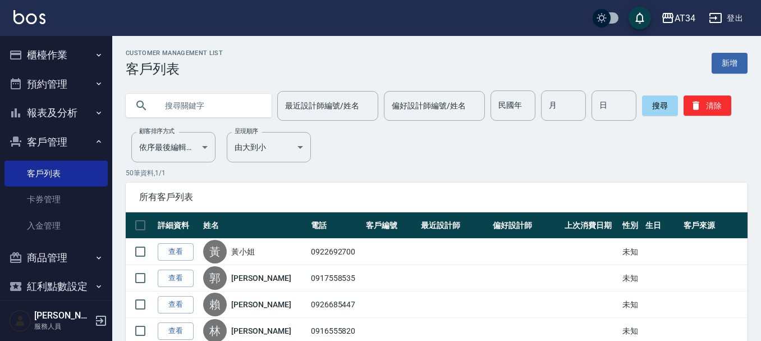
click at [75, 58] on button "櫃檯作業" at bounding box center [55, 54] width 103 height 29
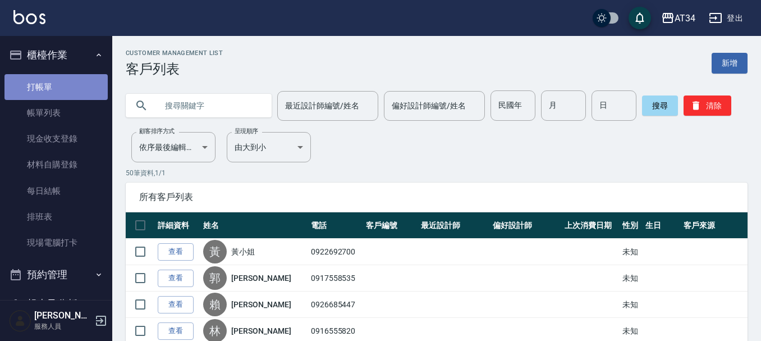
click at [75, 88] on link "打帳單" at bounding box center [55, 87] width 103 height 26
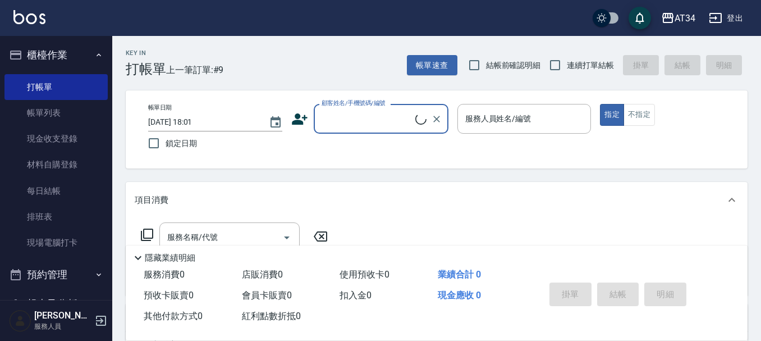
click at [354, 117] on input "顧客姓名/手機號碼/編號" at bounding box center [367, 119] width 97 height 20
click at [391, 149] on li "[PERSON_NAME]/0930209854/0930209854" at bounding box center [381, 147] width 135 height 19
type input "沈怡君/0930209854/0930209854"
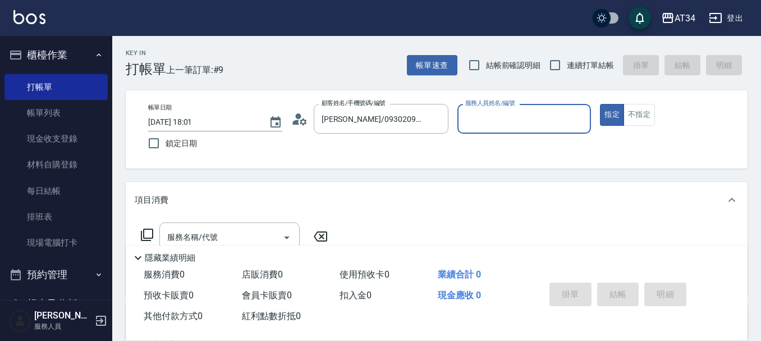
type input "Wendy-02"
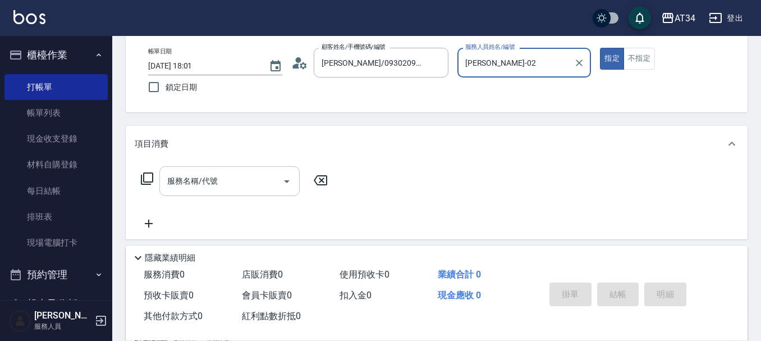
click at [249, 185] on input "服務名稱/代號" at bounding box center [221, 181] width 113 height 20
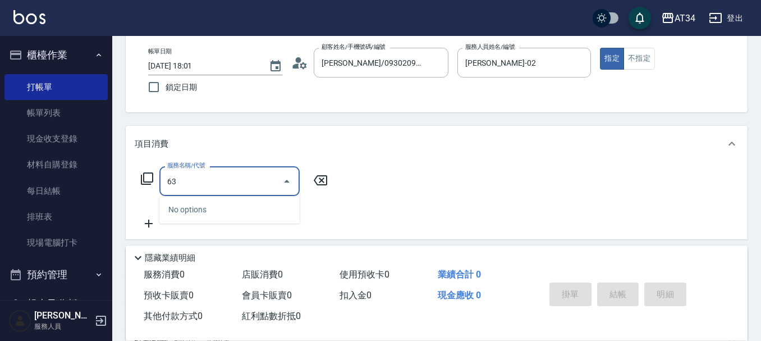
type input "630"
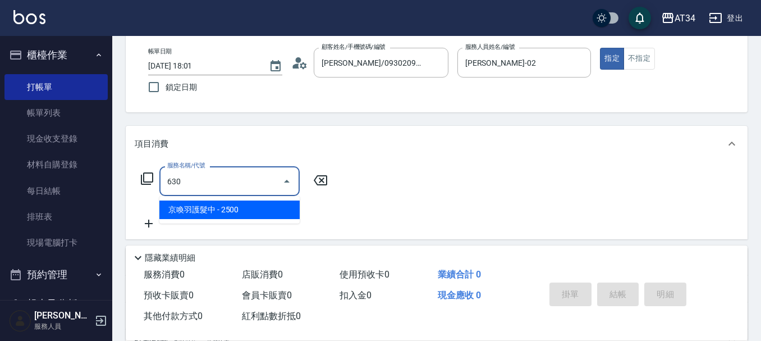
type input "250"
type input "京喚羽護髮中(630)"
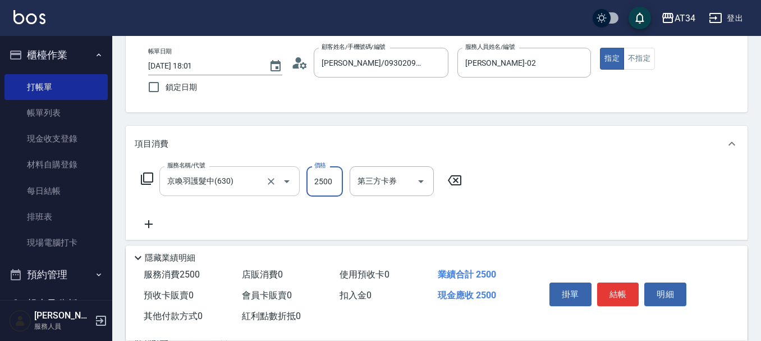
type input "2"
type input "0"
type input "270"
type input "20"
type input "2700"
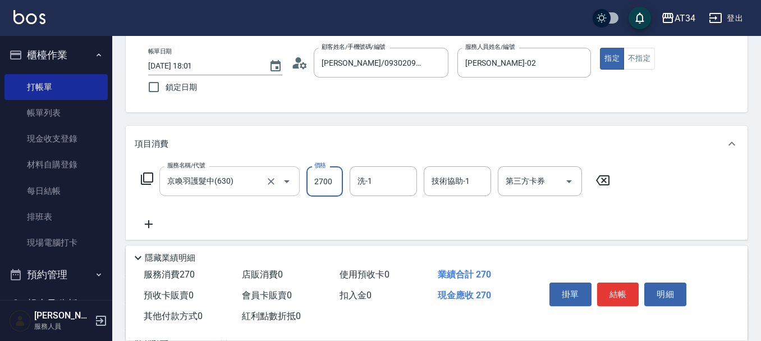
type input "270"
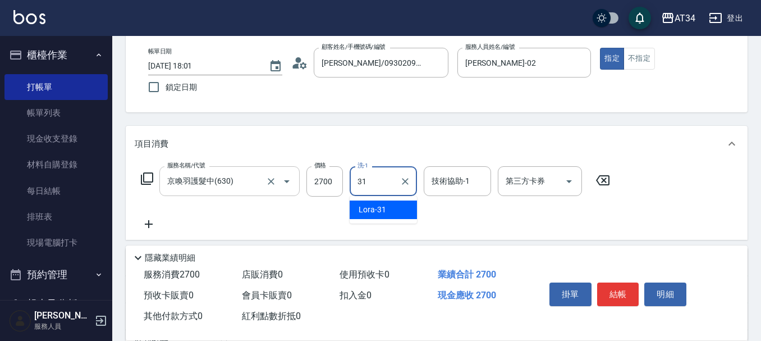
type input "Lora-31"
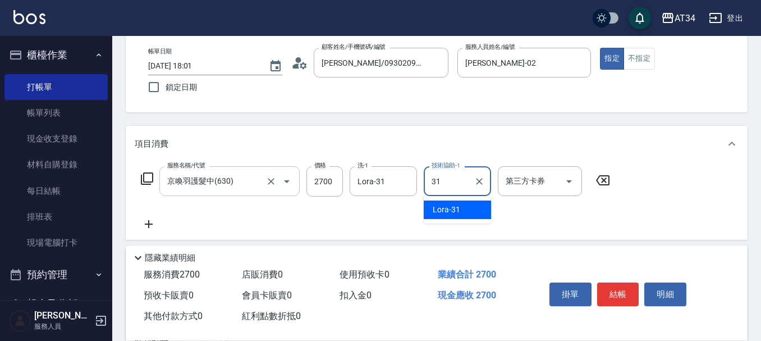
type input "Lora-31"
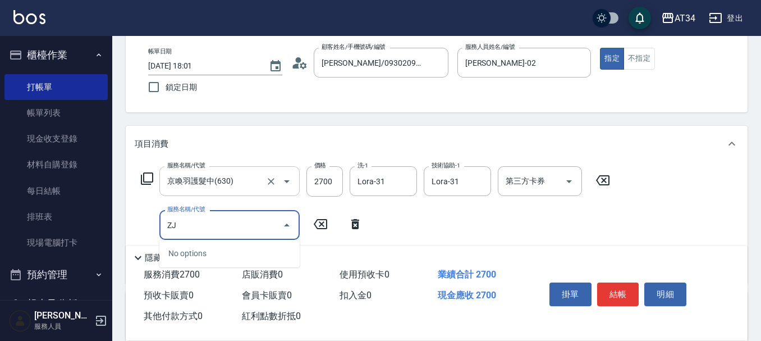
type input "Z"
type input "敷"
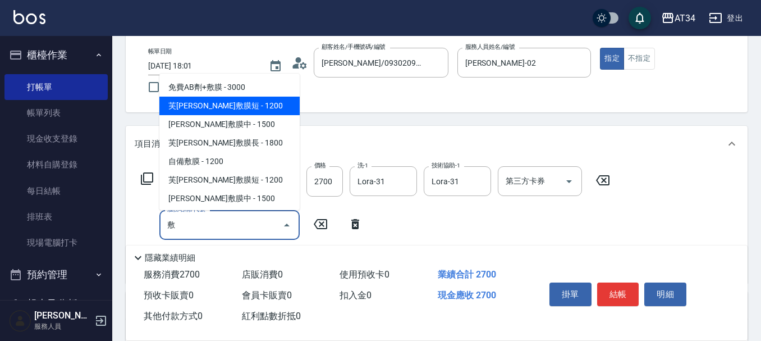
click at [255, 104] on span "芙[PERSON_NAME]敷膜短 - 1200" at bounding box center [229, 106] width 140 height 19
type input "390"
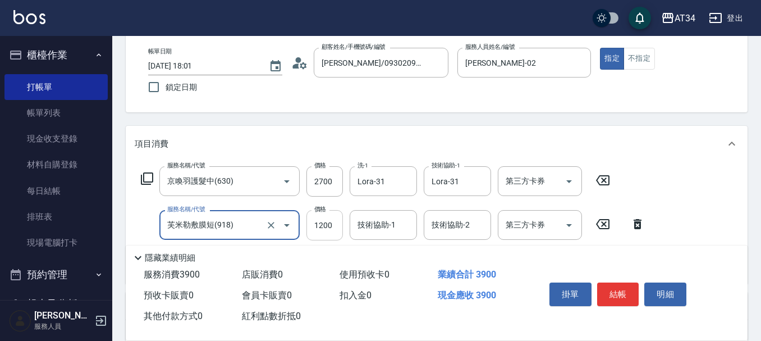
type input "芙米勒敷膜短(918)"
click at [335, 220] on input "1200" at bounding box center [325, 225] width 36 height 30
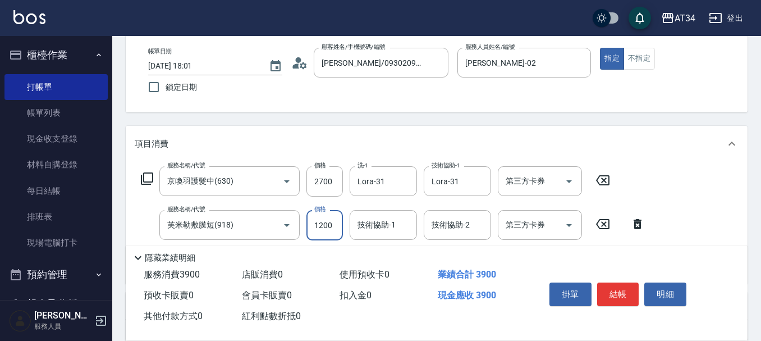
type input "1"
type input "270"
type input "100"
type input "370"
type input "1000"
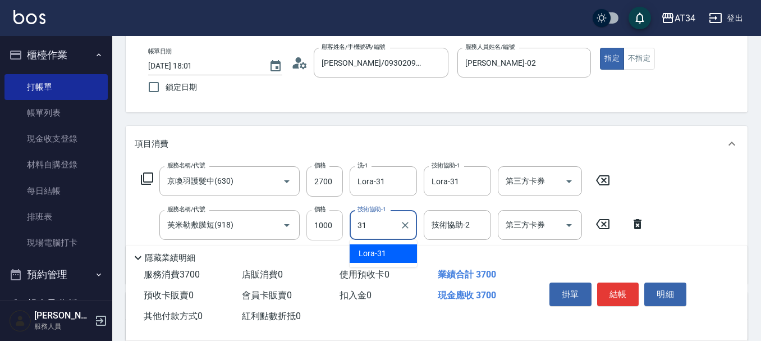
type input "Lora-31"
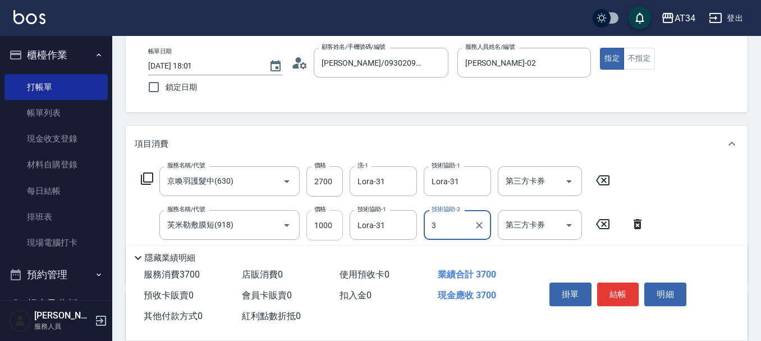
type input "3"
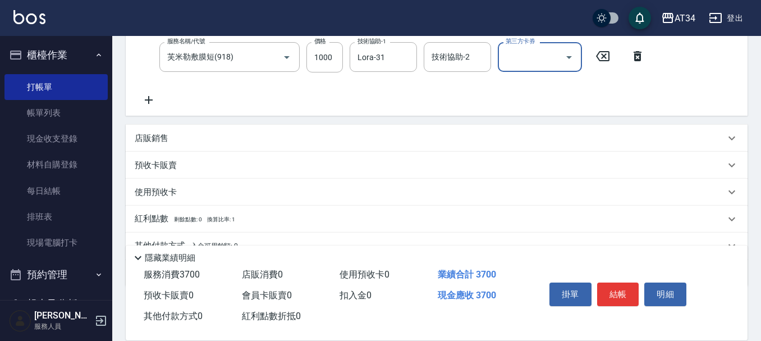
scroll to position [225, 0]
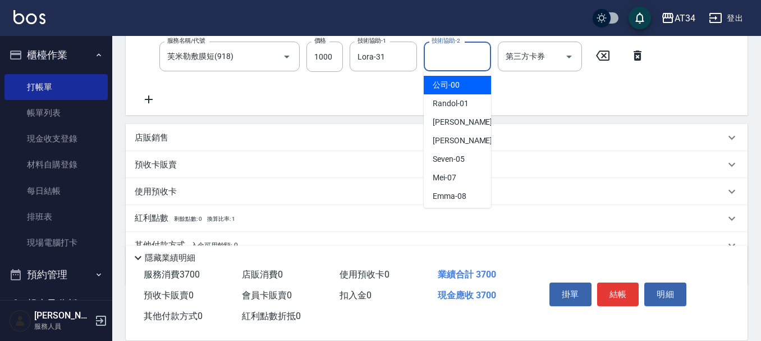
click at [473, 51] on input "技術協助-2" at bounding box center [457, 57] width 57 height 20
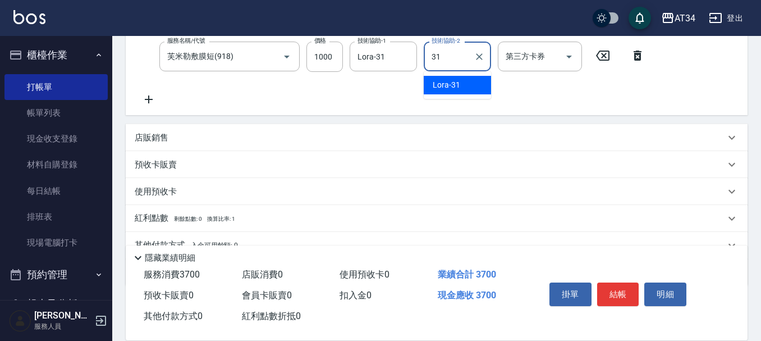
type input "Lora-31"
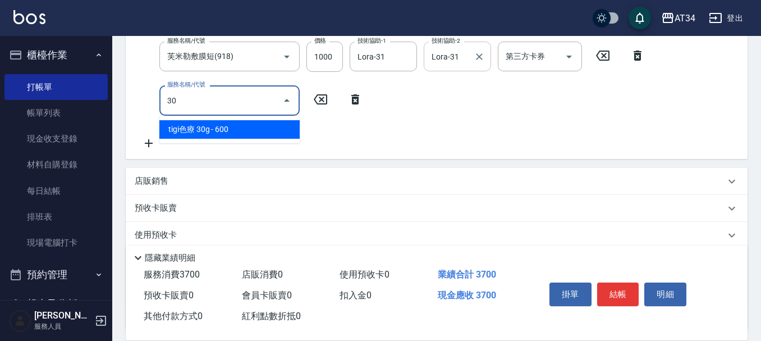
type input "tigi色療 30g(617)"
type input "430"
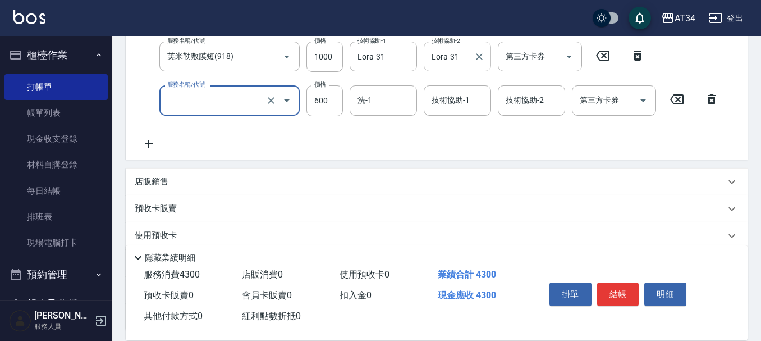
type input "370"
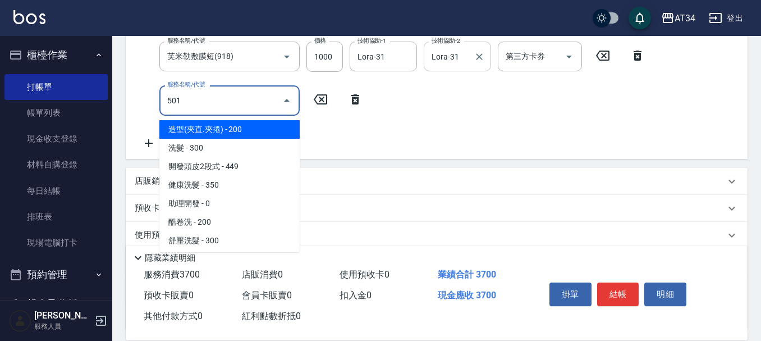
type input "501"
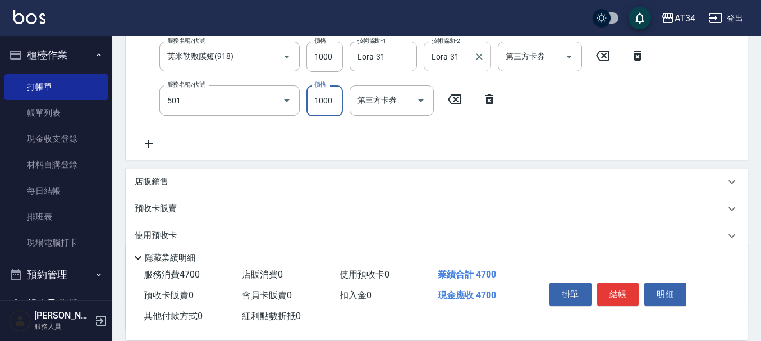
type input "470"
type input "染髮(501)"
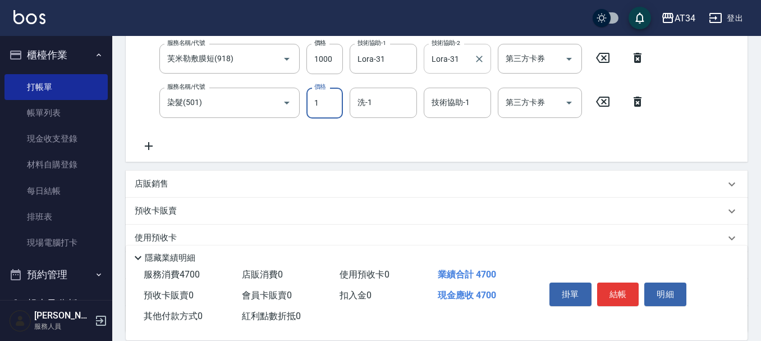
type input "15"
type input "380"
type input "1500"
type input "520"
type input "Lora-31"
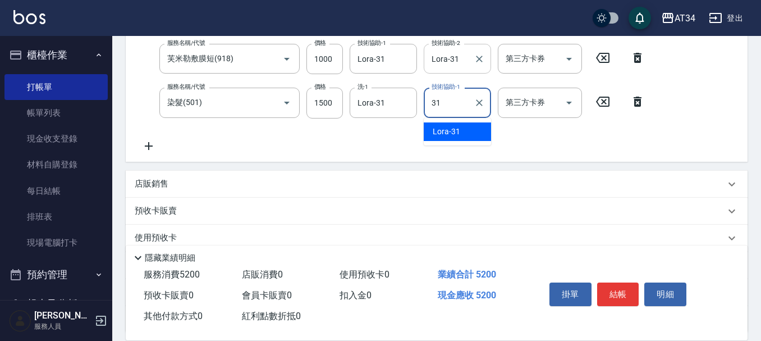
type input "Lora-31"
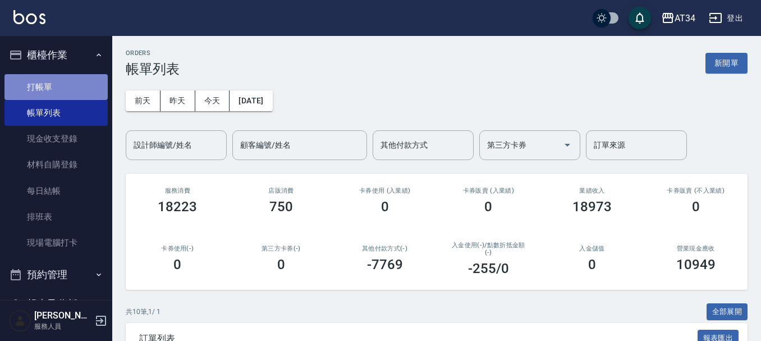
click at [73, 95] on link "打帳單" at bounding box center [55, 87] width 103 height 26
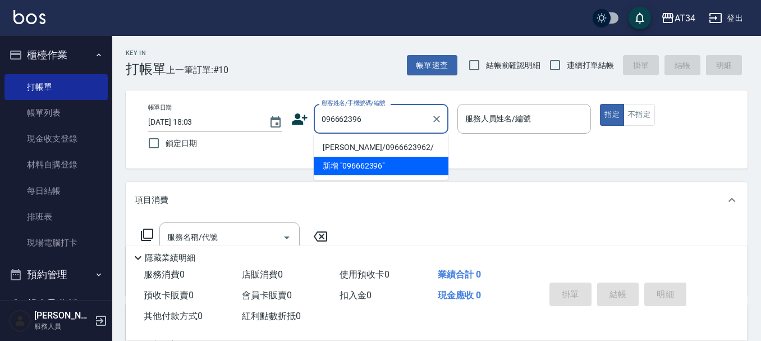
click at [342, 142] on li "楊倩華/0966623962/" at bounding box center [381, 147] width 135 height 19
type input "楊倩華/0966623962/"
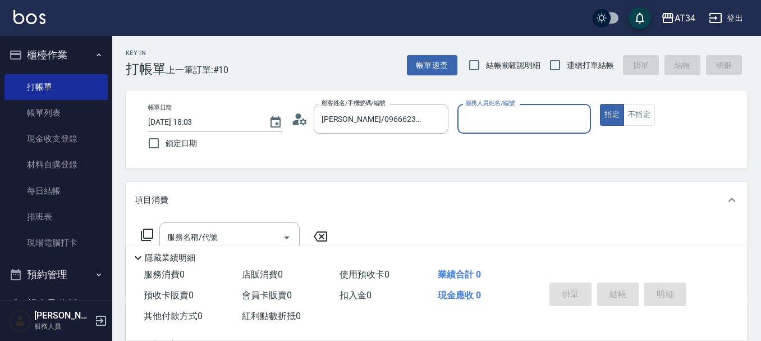
type input "Wendy-02"
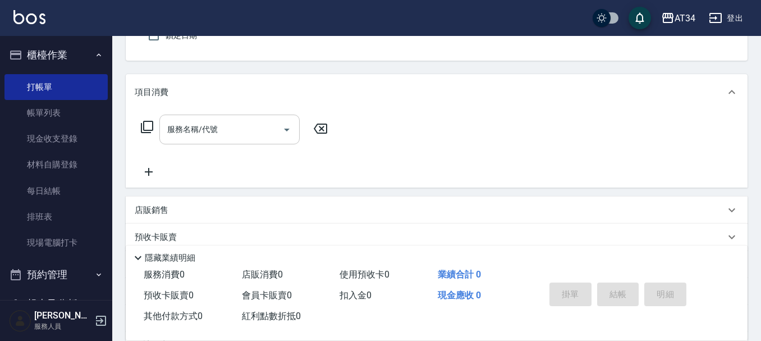
scroll to position [112, 0]
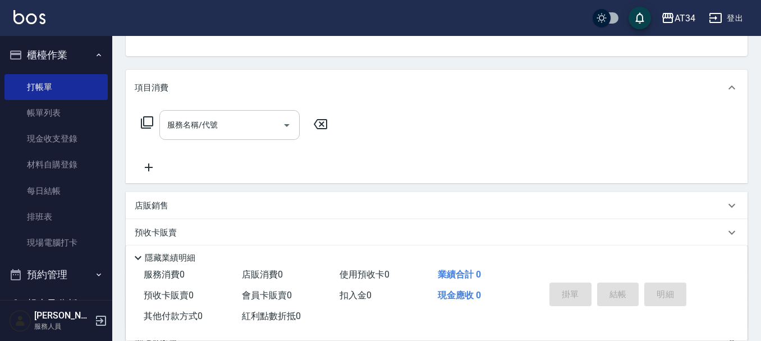
click at [250, 132] on input "服務名稱/代號" at bounding box center [221, 125] width 113 height 20
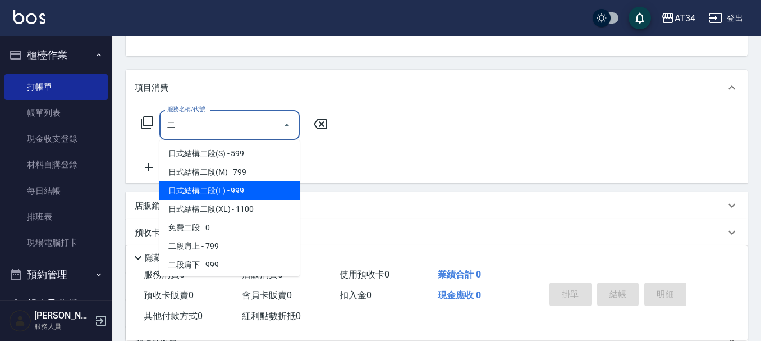
click at [248, 184] on span "日式結構二段(L) - 999" at bounding box center [229, 190] width 140 height 19
type input "日式結構二段(L)(606)"
type input "90"
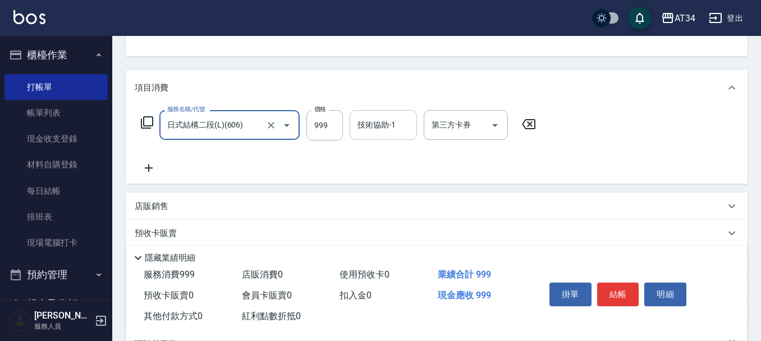
type input "日式結構二段(L)(606)"
click at [365, 129] on div "技術協助-1 技術協助-1" at bounding box center [383, 125] width 67 height 30
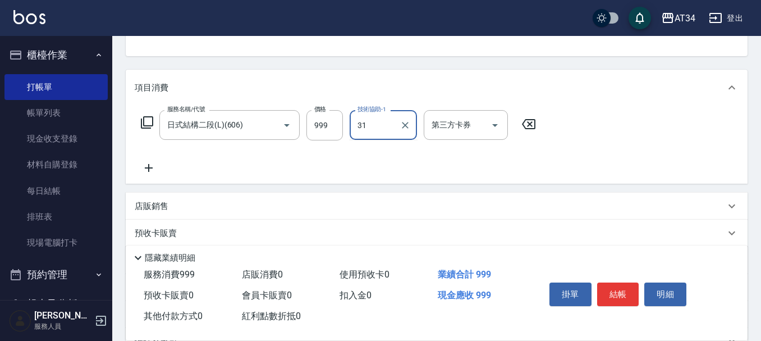
type input "Lora-31"
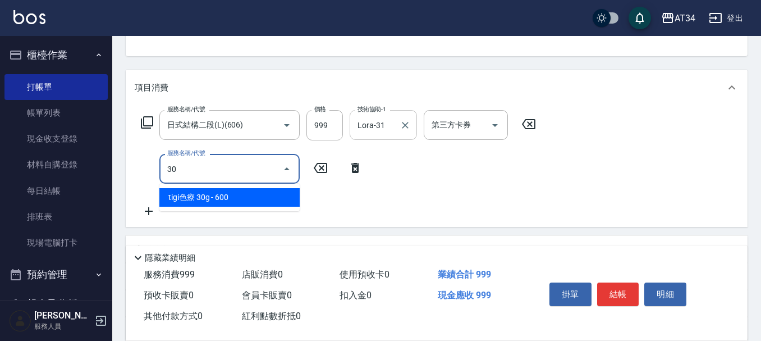
type input "301"
type input "240"
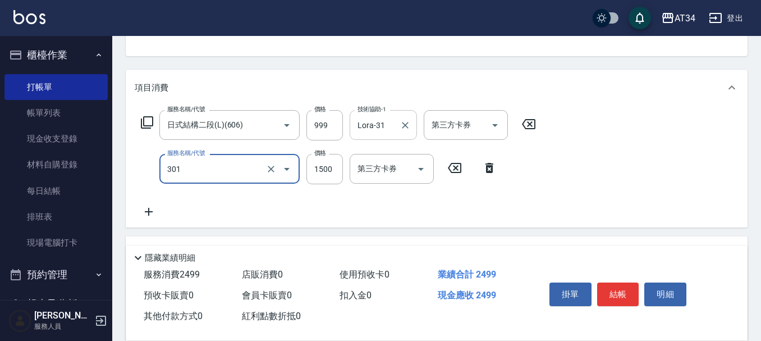
type input "燙髮(301)"
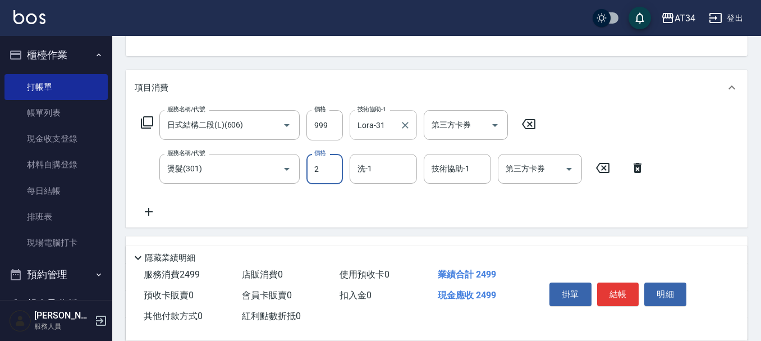
type input "23"
type input "100"
type input "230"
type input "320"
type input "2300"
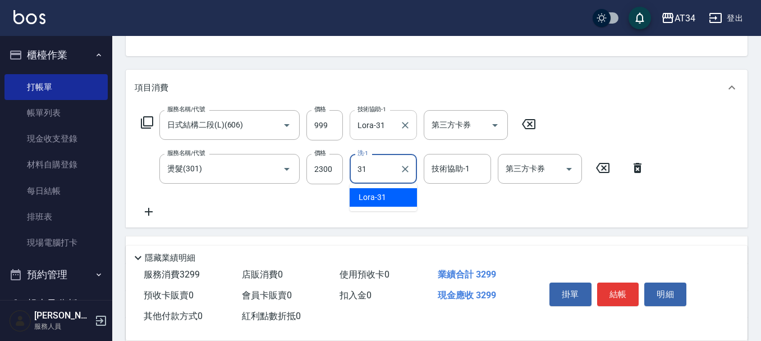
type input "Lora-31"
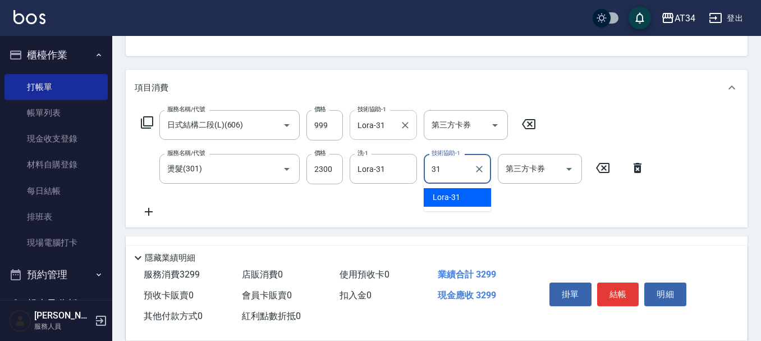
type input "Lora-31"
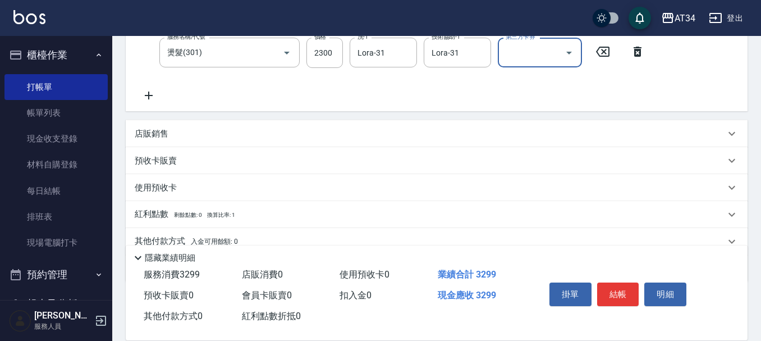
scroll to position [109, 0]
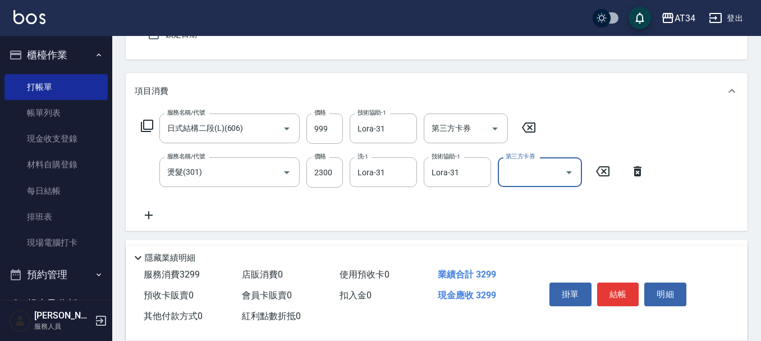
click at [154, 212] on icon at bounding box center [149, 214] width 28 height 13
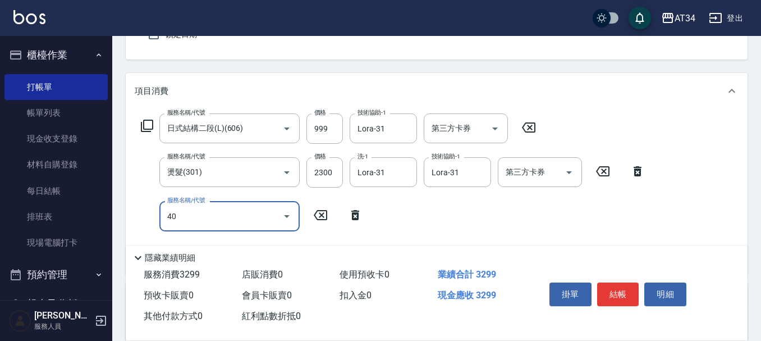
type input "401"
type input "350"
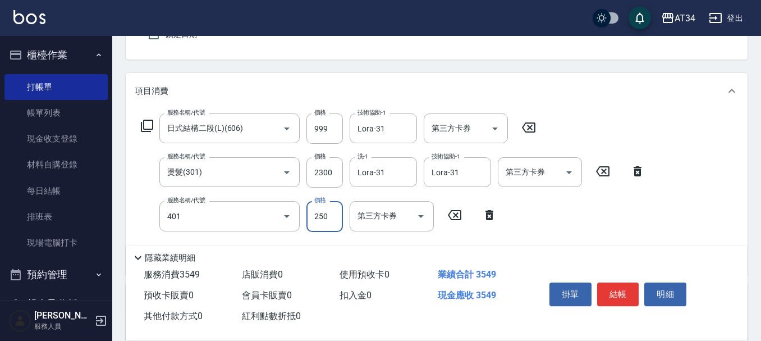
type input "剪髮(401)"
type input "3"
type input "330"
type input "300"
type input "350"
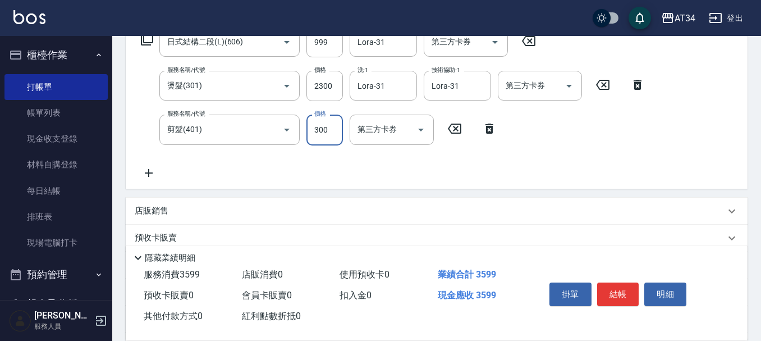
scroll to position [322, 0]
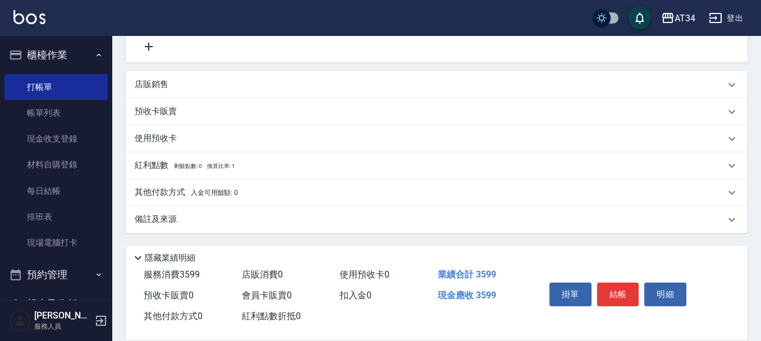
type input "300"
click at [159, 195] on p "其他付款方式 入金可用餘額: 0" at bounding box center [186, 192] width 103 height 12
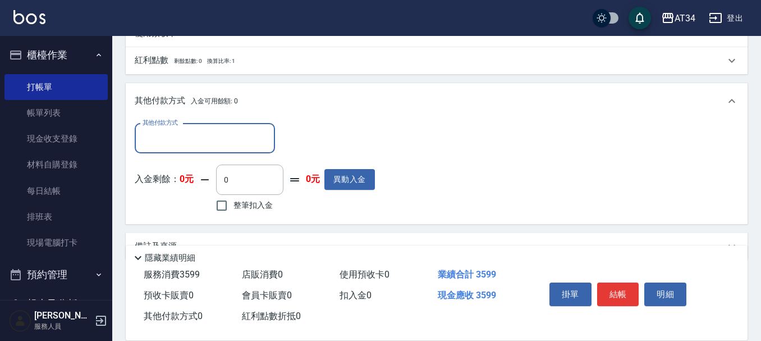
scroll to position [434, 0]
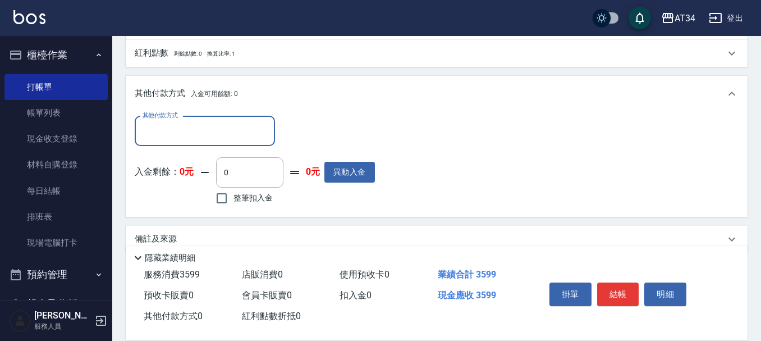
click at [163, 130] on input "其他付款方式" at bounding box center [205, 131] width 130 height 20
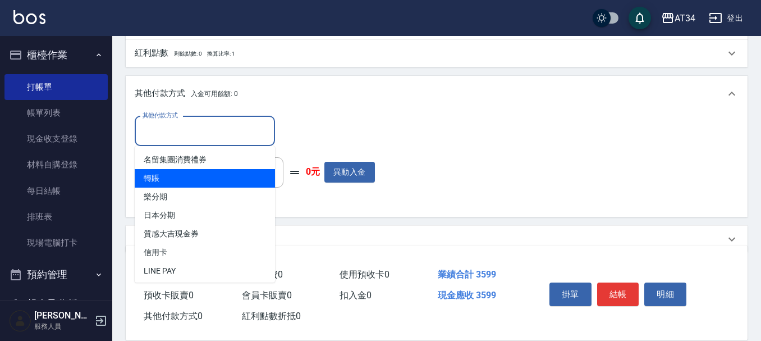
click at [165, 179] on span "轉賬" at bounding box center [205, 178] width 140 height 19
type input "轉賬"
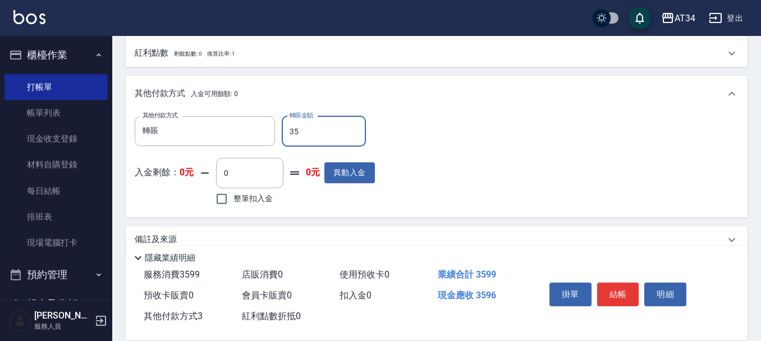
type input "359"
type input "0"
type input "3599"
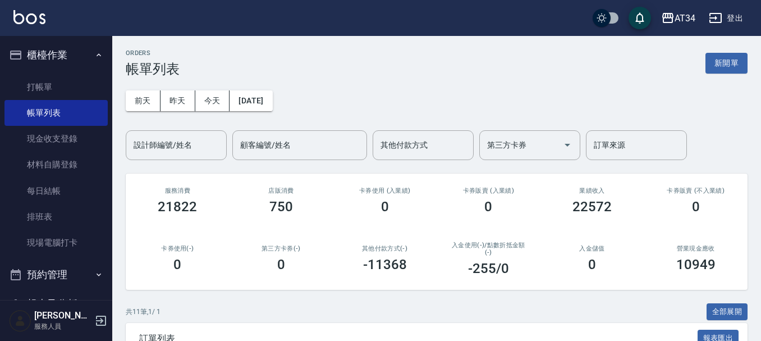
click at [192, 138] on input "設計師編號/姓名" at bounding box center [176, 145] width 91 height 20
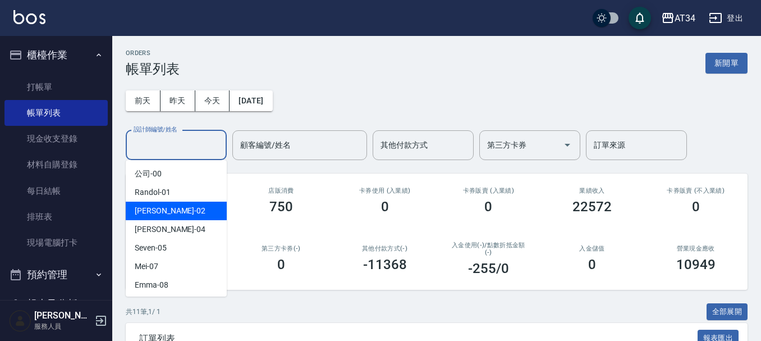
click at [179, 217] on div "Wendy -02" at bounding box center [176, 211] width 101 height 19
type input "[PERSON_NAME]-02"
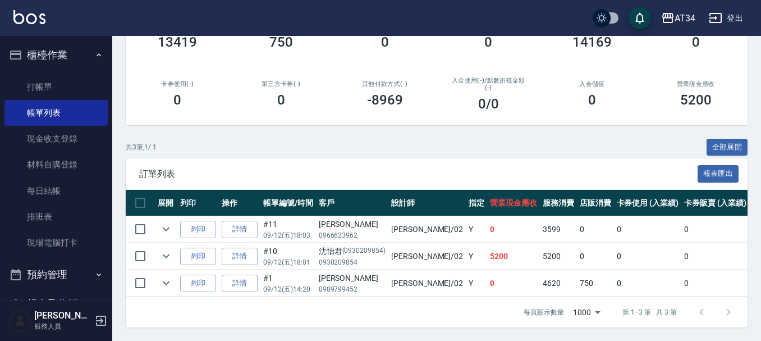
scroll to position [173, 0]
click at [29, 95] on link "打帳單" at bounding box center [55, 87] width 103 height 26
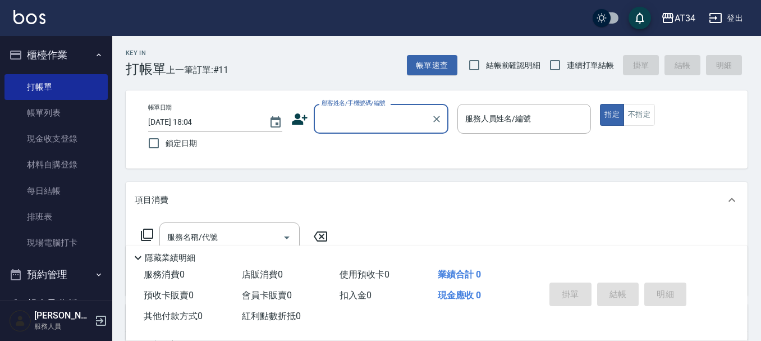
click at [296, 115] on icon at bounding box center [300, 118] width 16 height 11
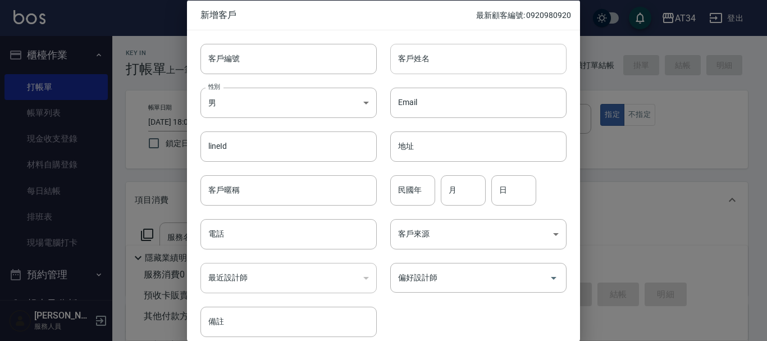
click at [465, 53] on input "客戶姓名" at bounding box center [478, 58] width 176 height 30
click at [403, 58] on input "無芷薰" at bounding box center [478, 58] width 176 height 30
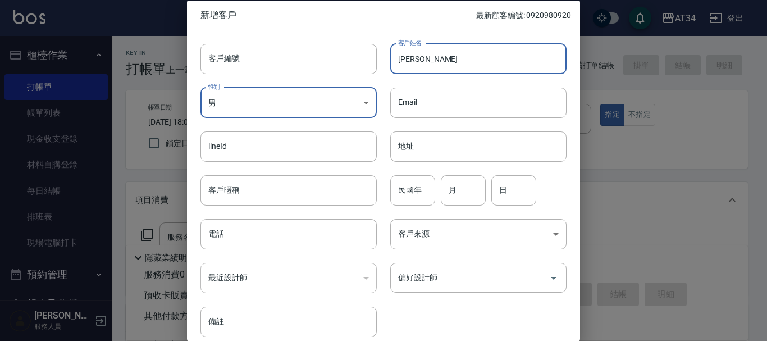
type input "[PERSON_NAME]"
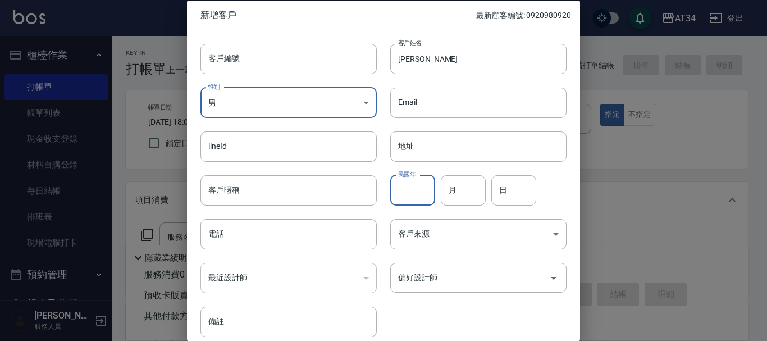
click at [417, 188] on input "民國年" at bounding box center [412, 190] width 45 height 30
type input "91"
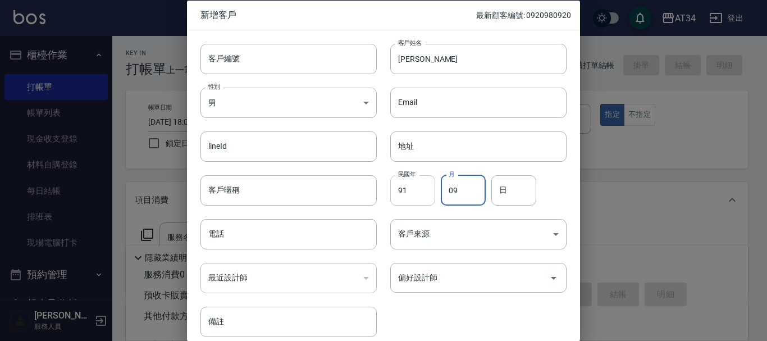
type input "09"
type input "20"
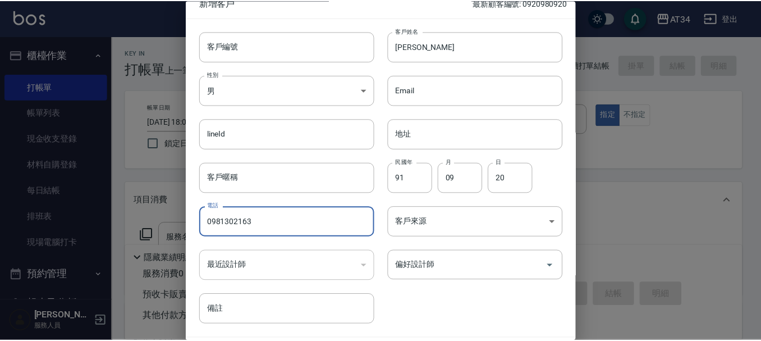
scroll to position [48, 0]
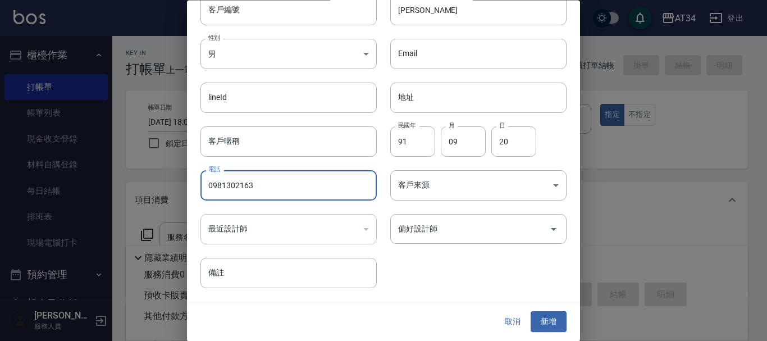
type input "0981302163"
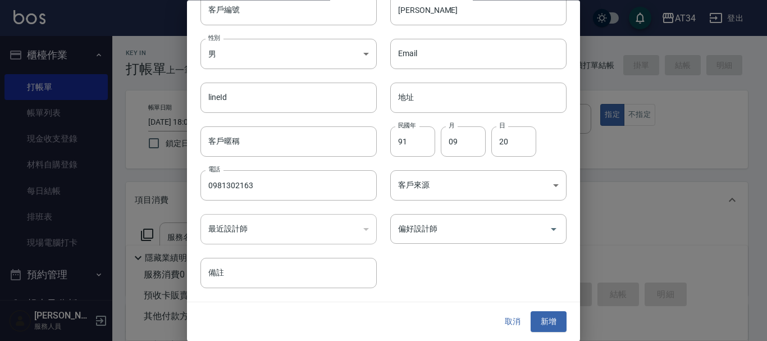
click at [500, 207] on div "偏好設計師 偏好設計師" at bounding box center [472, 223] width 190 height 44
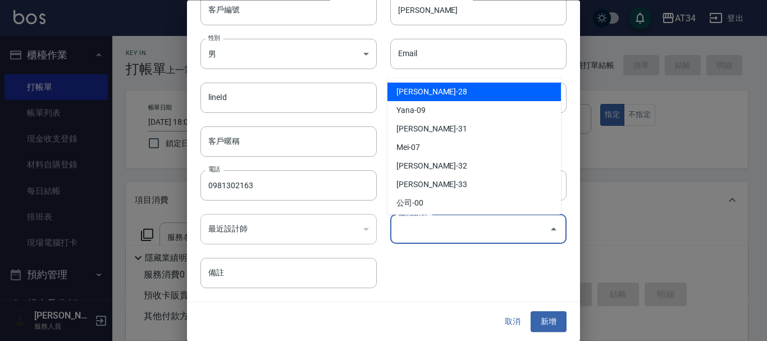
click at [487, 232] on input "偏好設計師" at bounding box center [469, 230] width 149 height 20
type input "[PERSON_NAME]"
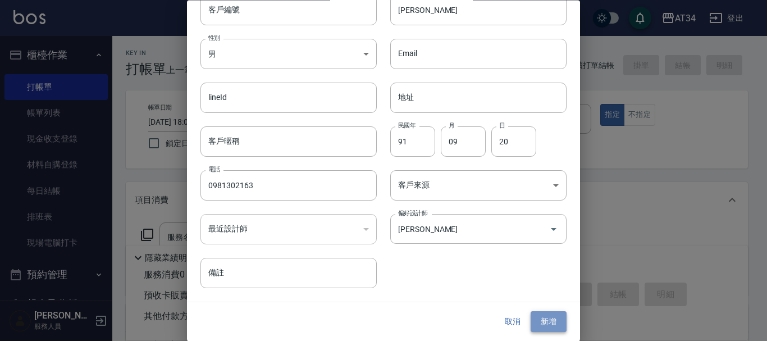
click at [546, 316] on button "新增" at bounding box center [549, 322] width 36 height 21
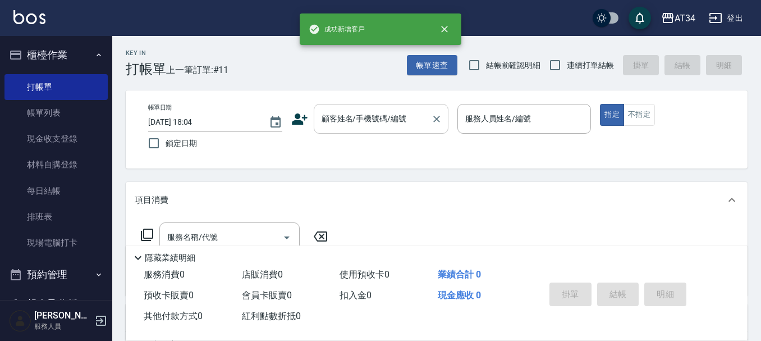
click at [352, 127] on input "顧客姓名/手機號碼/編號" at bounding box center [373, 119] width 108 height 20
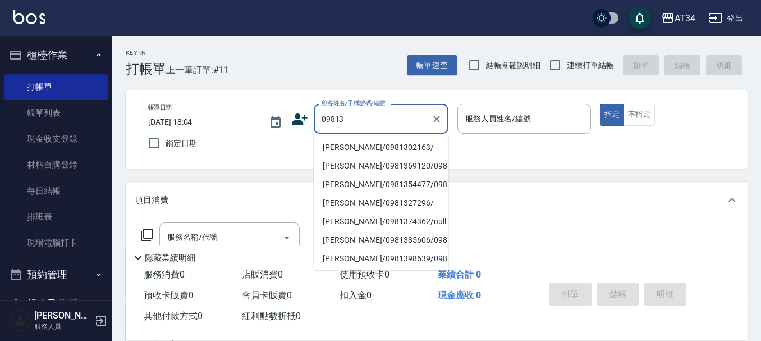
click at [346, 145] on li "吳芷薰/0981302163/" at bounding box center [381, 147] width 135 height 19
type input "吳芷薰/0981302163/"
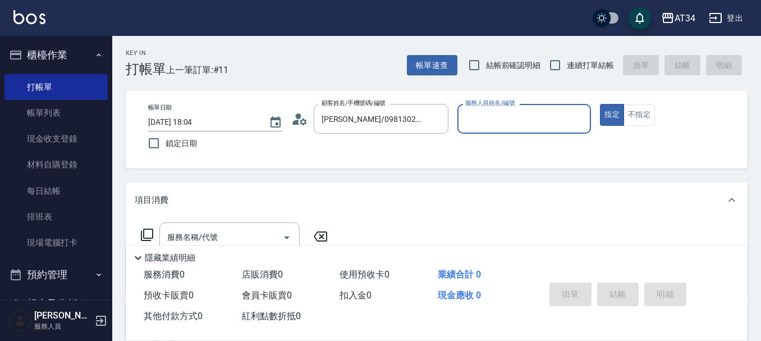
type input "Wendy-02"
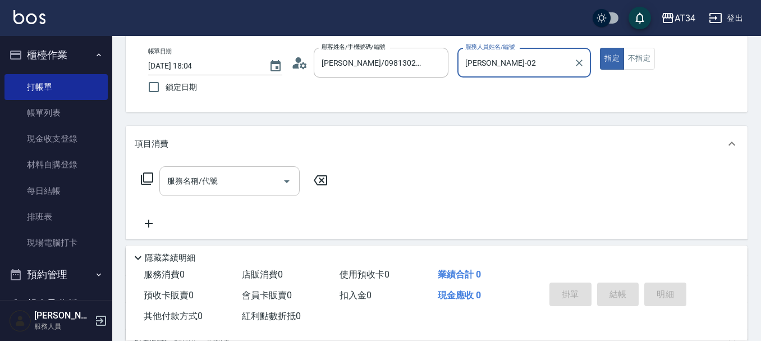
click at [275, 172] on input "服務名稱/代號" at bounding box center [221, 181] width 113 height 20
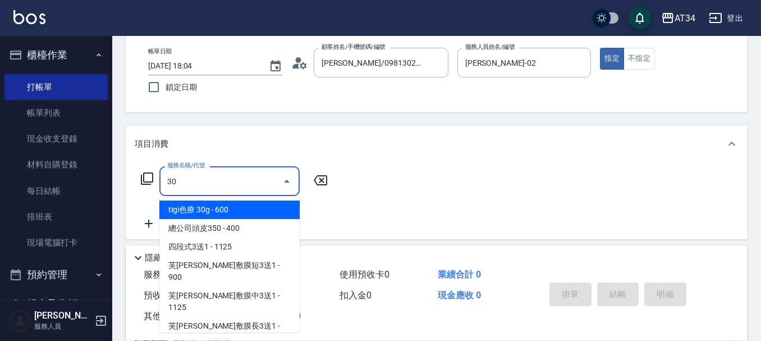
type input "301"
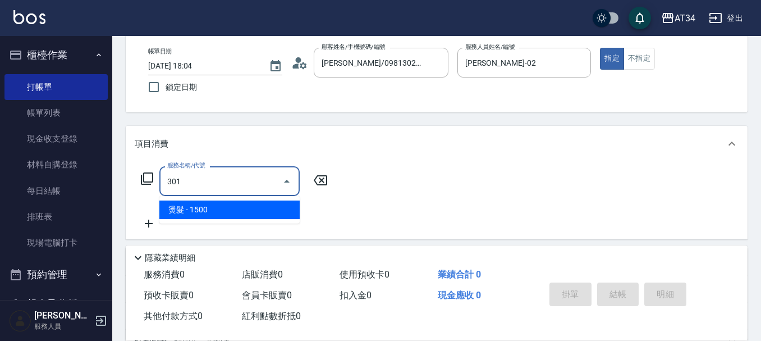
type input "150"
type input "燙髮(301)"
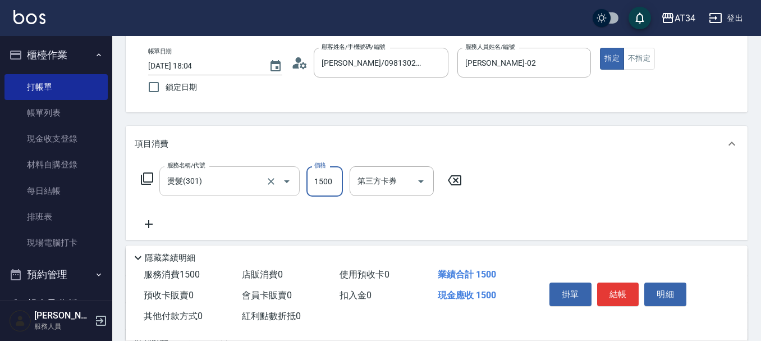
type input "0"
type input "330"
type input "3300"
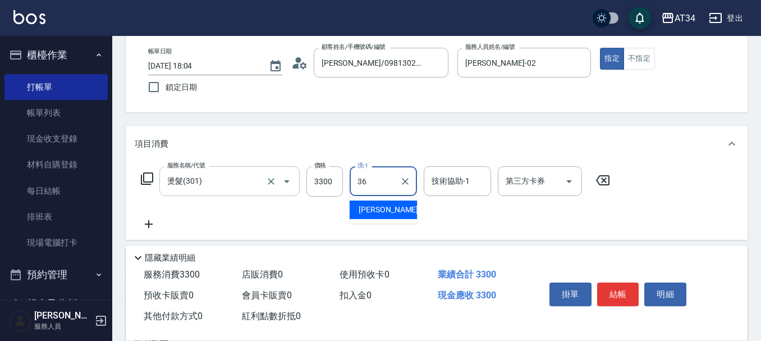
type input "張可芮-36"
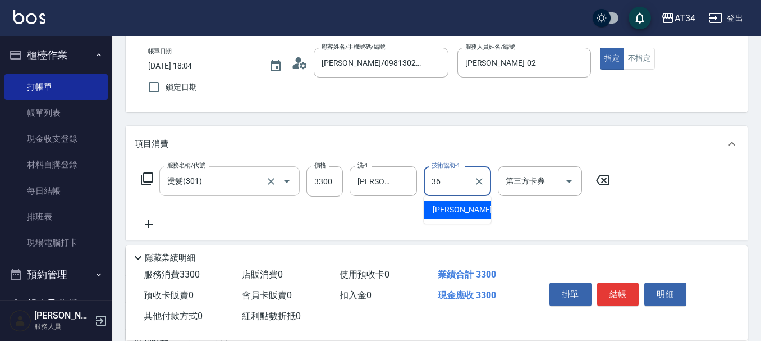
type input "張可芮-36"
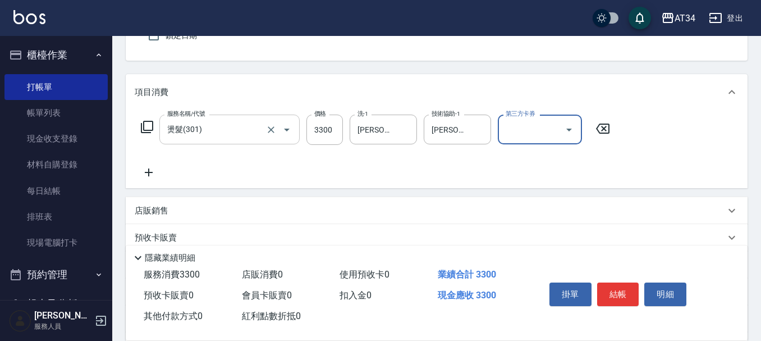
scroll to position [234, 0]
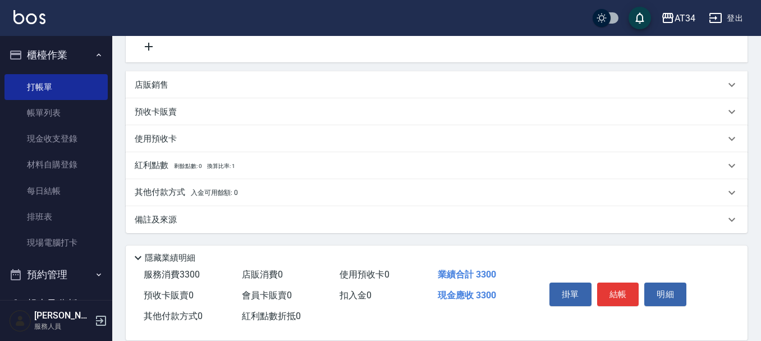
click at [184, 195] on p "其他付款方式 入金可用餘額: 0" at bounding box center [186, 192] width 103 height 12
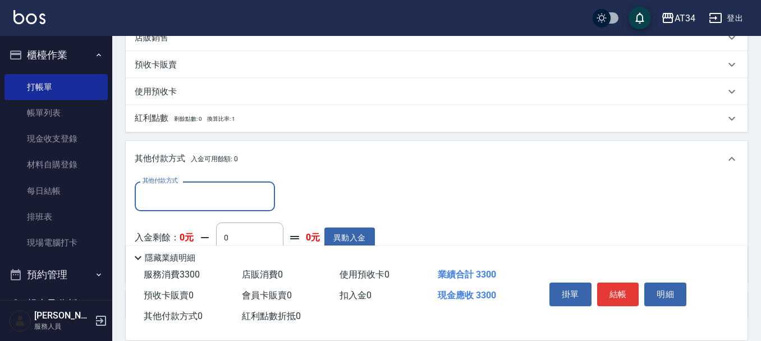
scroll to position [346, 0]
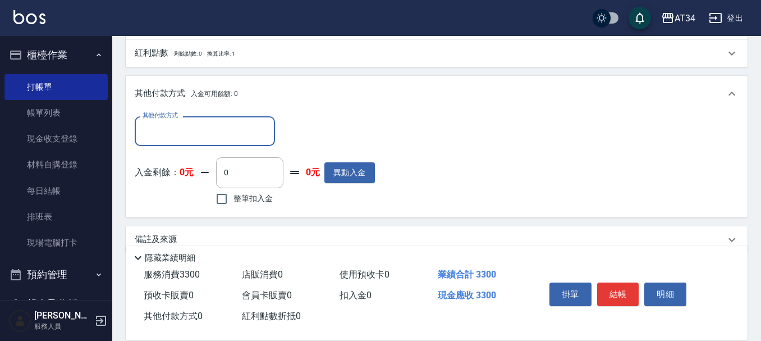
click at [195, 129] on input "其他付款方式" at bounding box center [205, 131] width 130 height 20
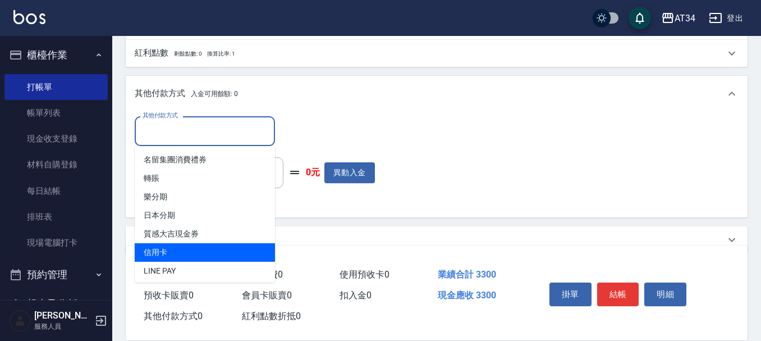
click at [174, 247] on span "信用卡" at bounding box center [205, 252] width 140 height 19
type input "信用卡"
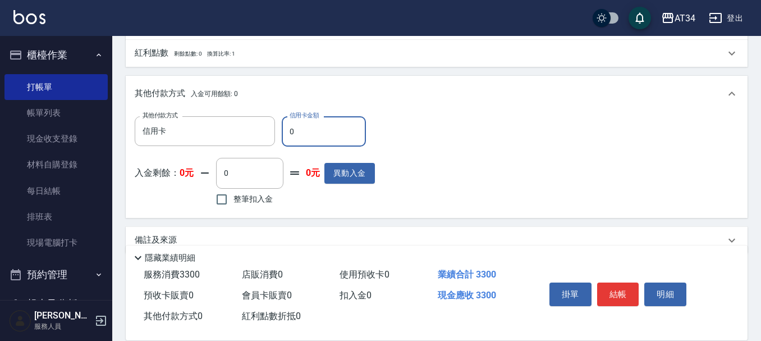
click at [299, 136] on input "0" at bounding box center [324, 131] width 84 height 30
type input "33"
type input "320"
type input "330"
type input "0"
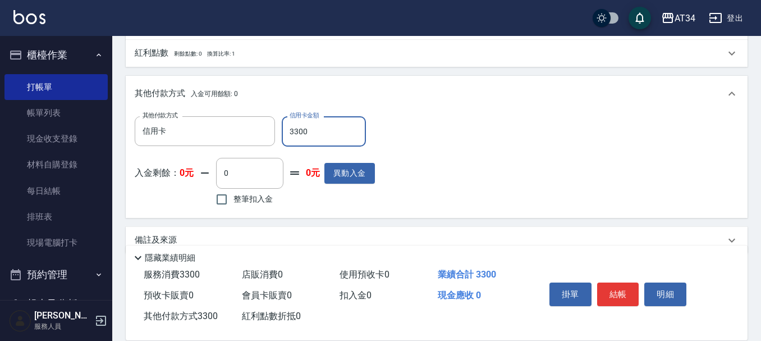
type input "3300"
click at [629, 289] on button "結帳" at bounding box center [618, 294] width 42 height 24
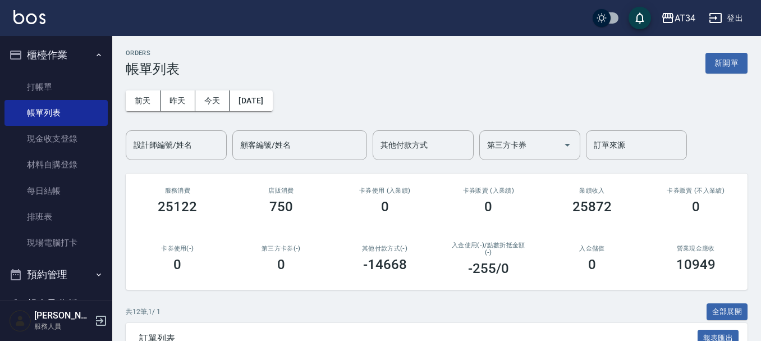
click at [61, 86] on link "打帳單" at bounding box center [55, 87] width 103 height 26
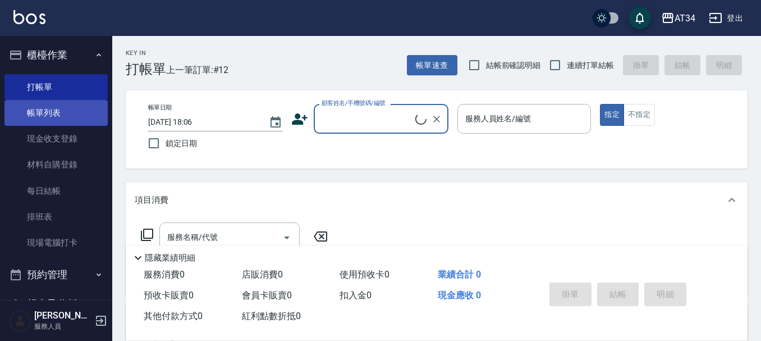
click at [75, 107] on link "帳單列表" at bounding box center [55, 113] width 103 height 26
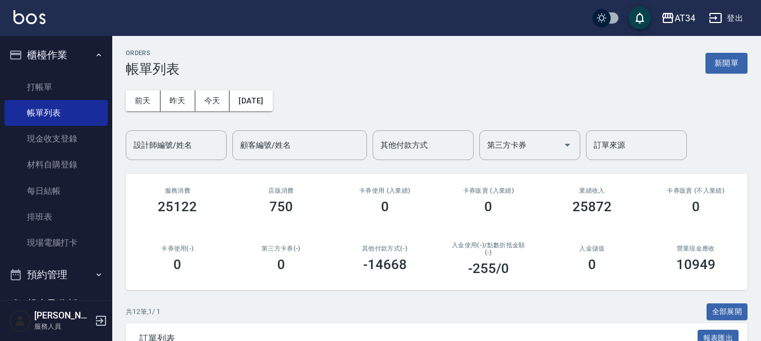
click at [65, 270] on button "預約管理" at bounding box center [55, 274] width 103 height 29
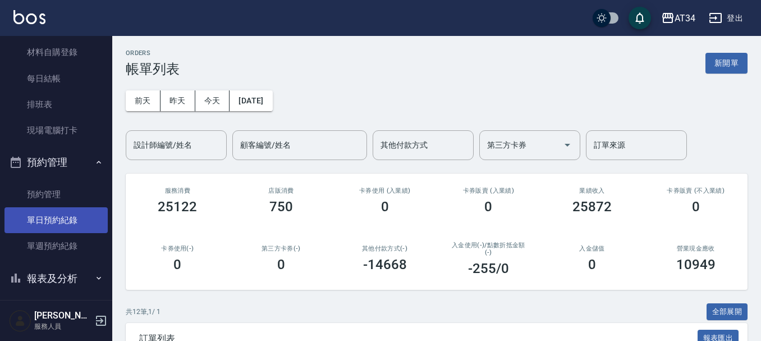
click at [63, 227] on link "單日預約紀錄" at bounding box center [55, 220] width 103 height 26
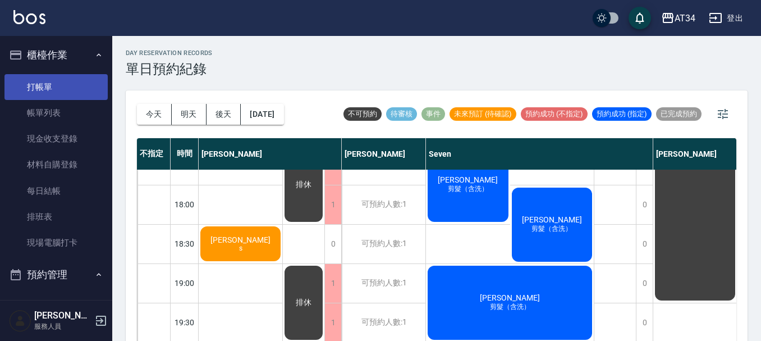
click at [54, 83] on link "打帳單" at bounding box center [55, 87] width 103 height 26
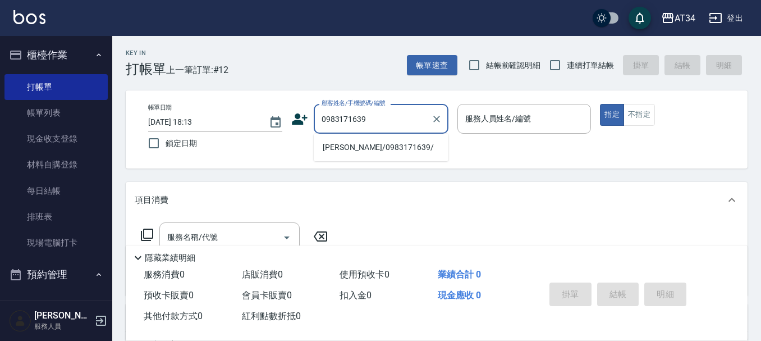
type input "0983171639"
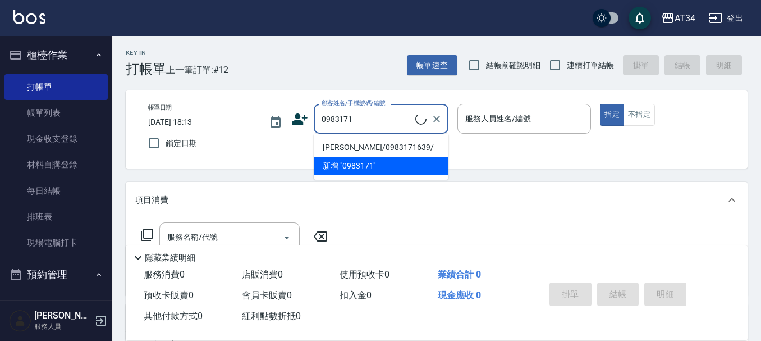
click at [356, 143] on li "朱致伶/0983171639/" at bounding box center [381, 147] width 135 height 19
type input "朱致伶/0983171639/"
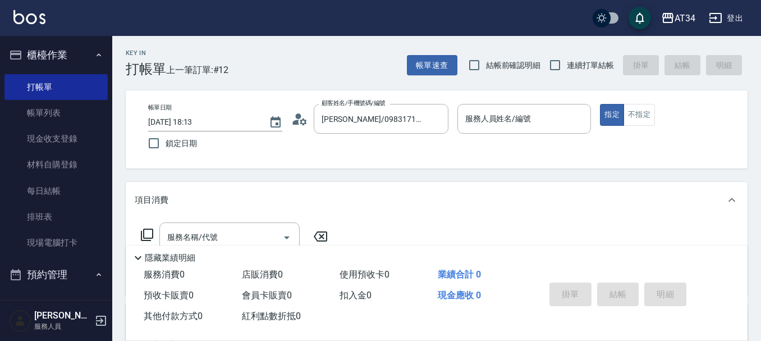
click at [300, 125] on icon at bounding box center [299, 119] width 17 height 17
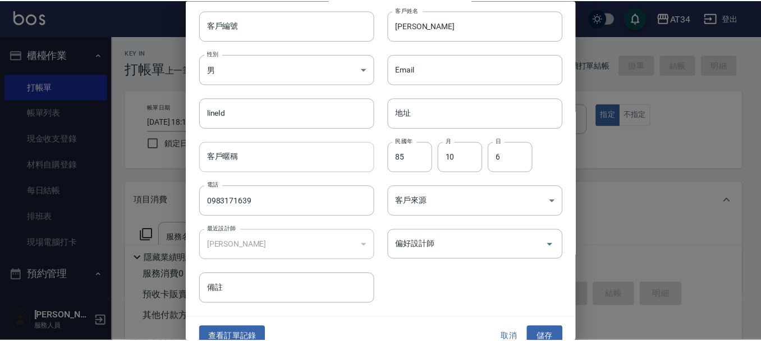
scroll to position [48, 0]
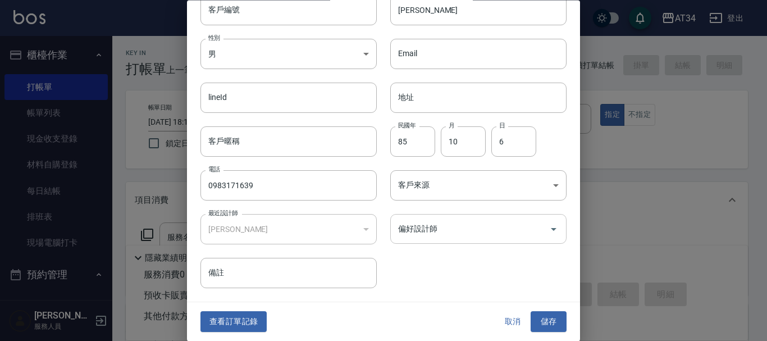
click at [431, 220] on input "偏好設計師" at bounding box center [469, 230] width 149 height 20
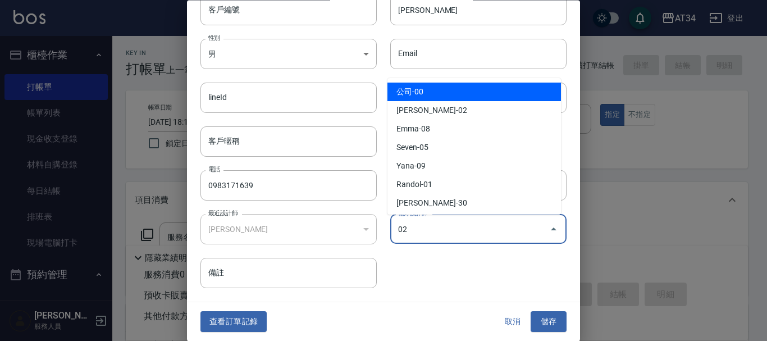
type input "[PERSON_NAME]"
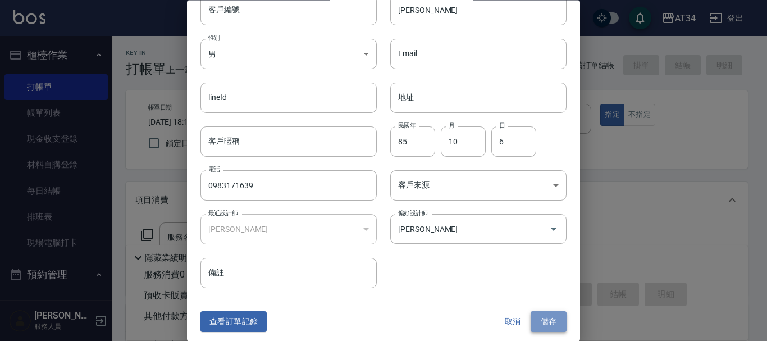
click at [538, 316] on button "儲存" at bounding box center [549, 322] width 36 height 21
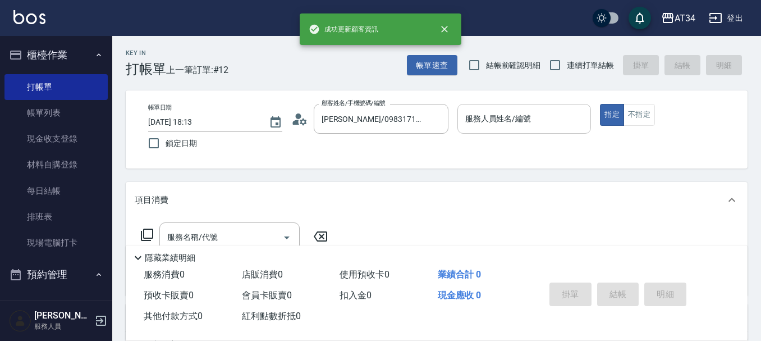
click at [516, 122] on div "服務人員姓名/編號 服務人員姓名/編號" at bounding box center [525, 119] width 134 height 30
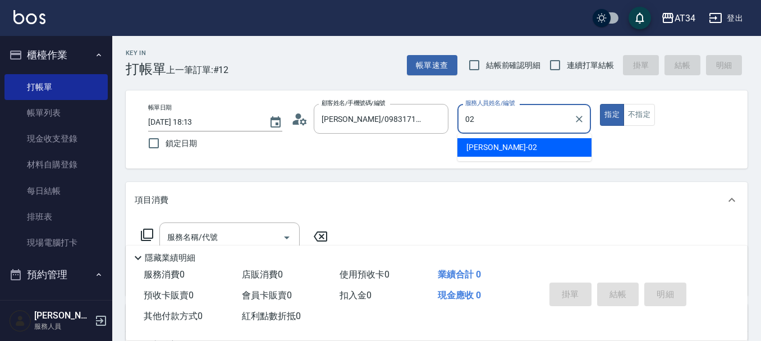
type input "Wendy-02"
type button "true"
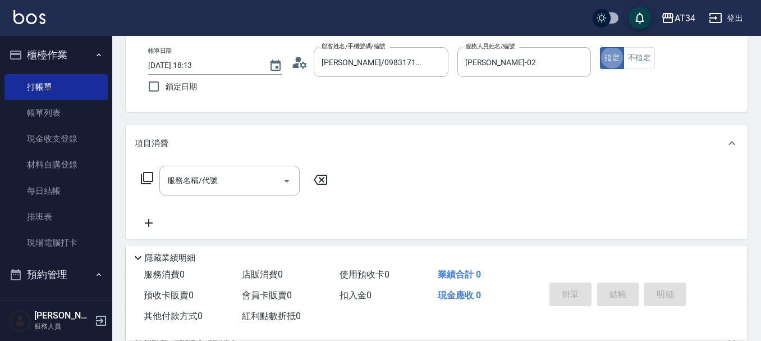
scroll to position [112, 0]
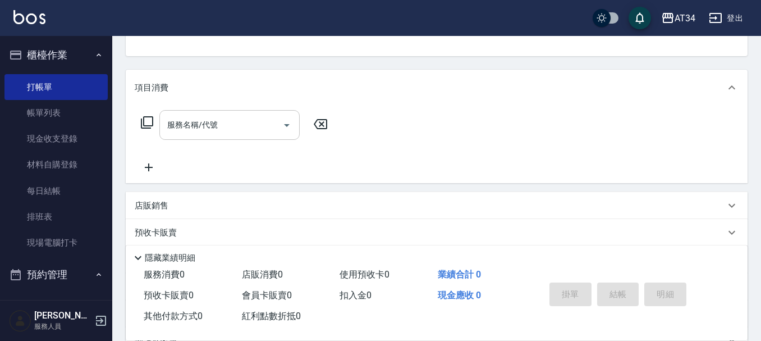
click at [209, 111] on div "服務名稱/代號" at bounding box center [229, 125] width 140 height 30
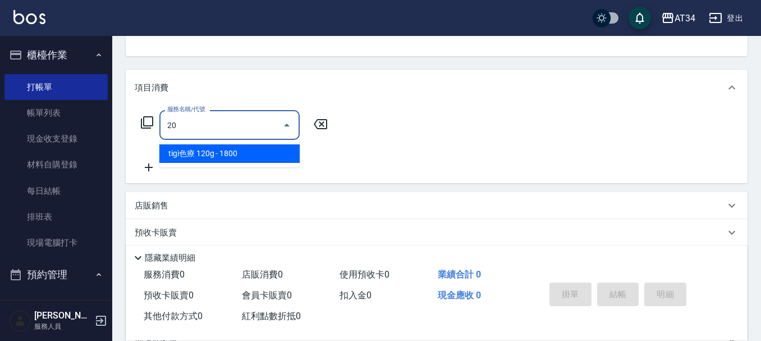
type input "201"
type input "30"
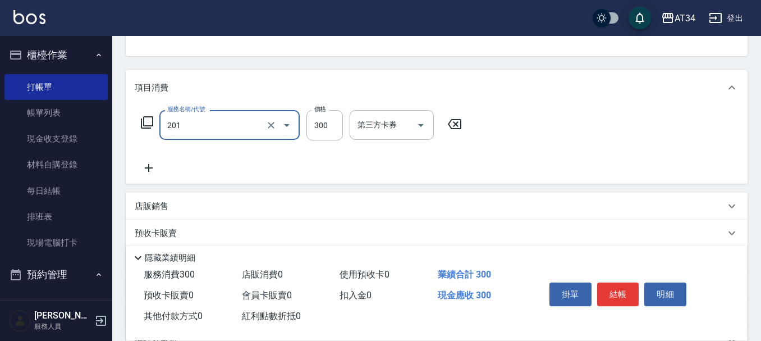
type input "洗髮(201)"
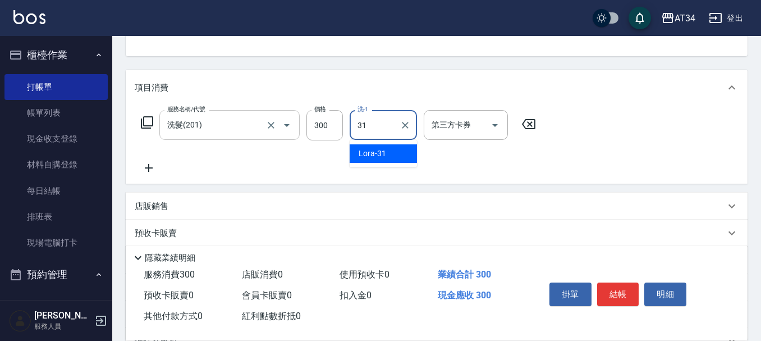
type input "Lora-31"
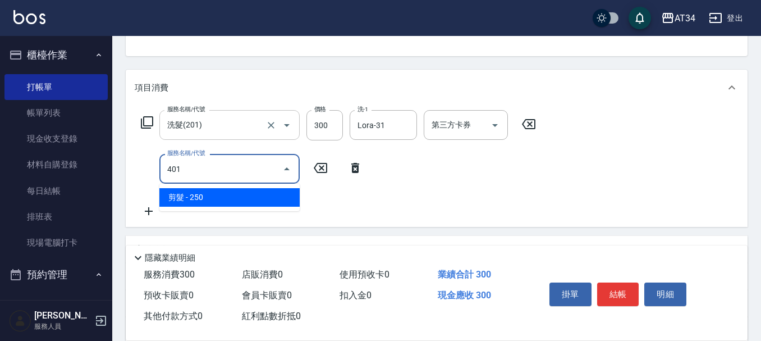
type input "401"
type input "50"
type input "剪髮(401)"
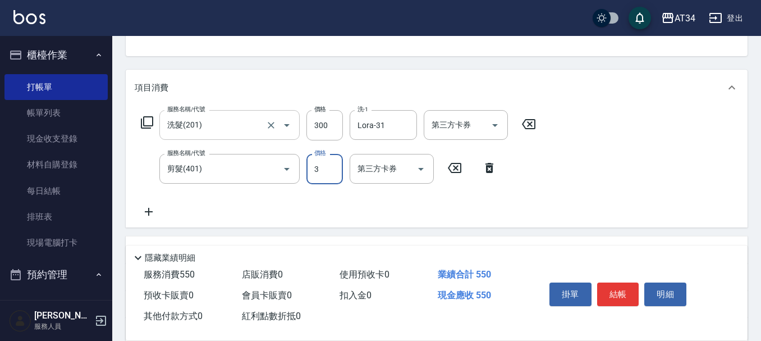
type input "30"
type input "300"
type input "60"
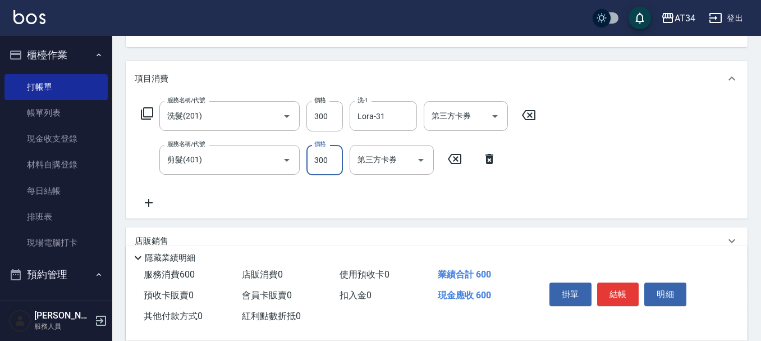
scroll to position [277, 0]
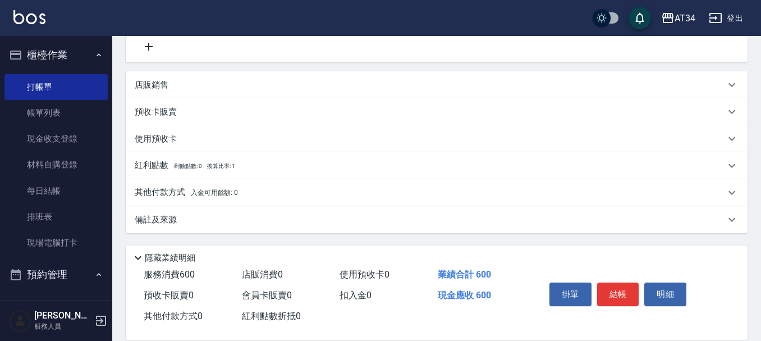
type input "300"
click at [165, 199] on div "其他付款方式 入金可用餘額: 0" at bounding box center [437, 192] width 622 height 27
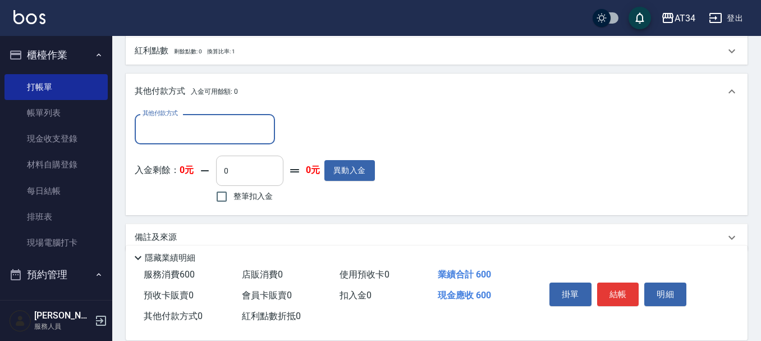
scroll to position [410, 0]
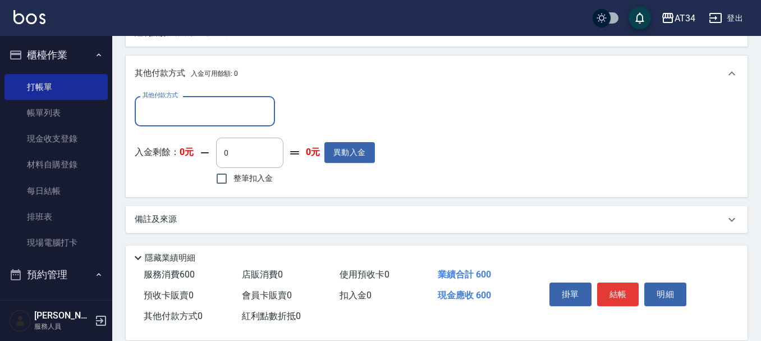
click at [222, 122] on div "其他付款方式" at bounding box center [205, 111] width 140 height 30
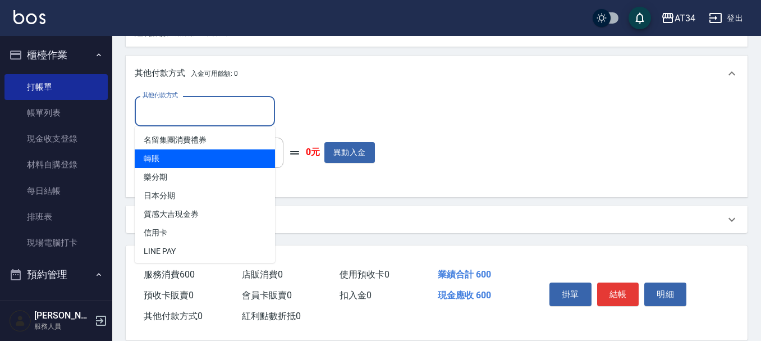
click at [216, 157] on span "轉賬" at bounding box center [205, 158] width 140 height 19
type input "轉賬"
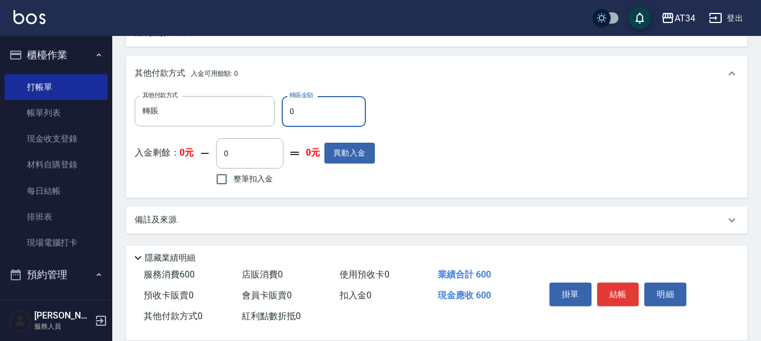
type input "66"
type input "50"
type input "60"
type input "0"
type input "600"
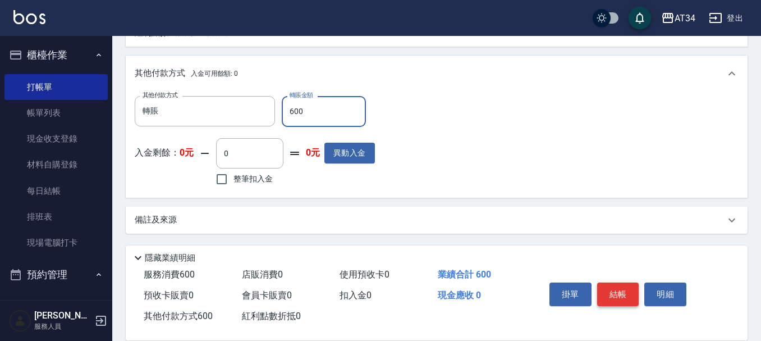
click at [626, 286] on button "結帳" at bounding box center [618, 294] width 42 height 24
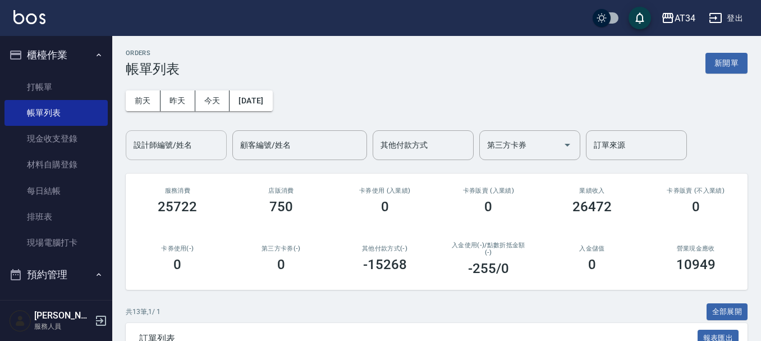
click at [184, 148] on input "設計師編號/姓名" at bounding box center [176, 145] width 91 height 20
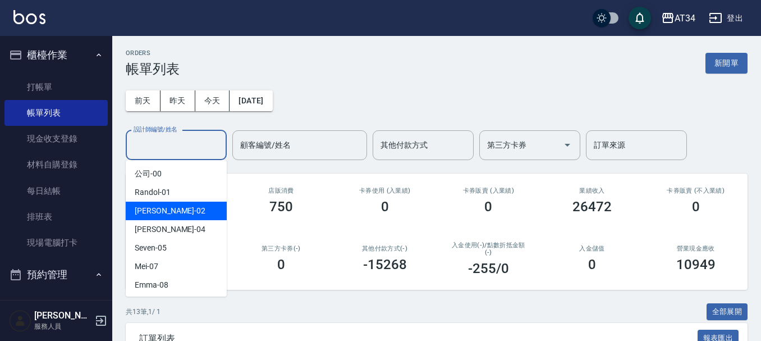
click at [179, 208] on div "Wendy -02" at bounding box center [176, 211] width 101 height 19
type input "Wendy-02"
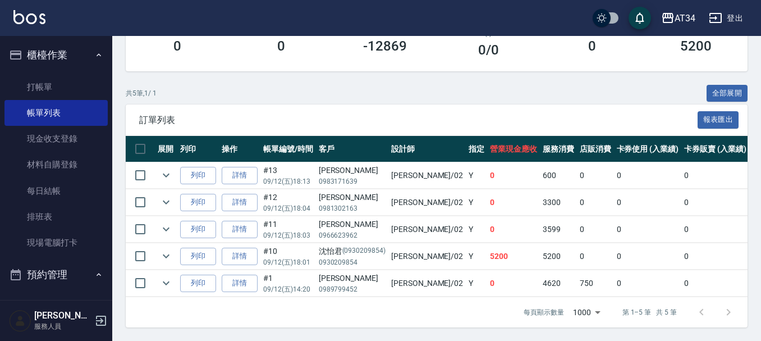
scroll to position [227, 0]
click at [43, 101] on link "帳單列表" at bounding box center [55, 113] width 103 height 26
click at [52, 85] on link "打帳單" at bounding box center [55, 87] width 103 height 26
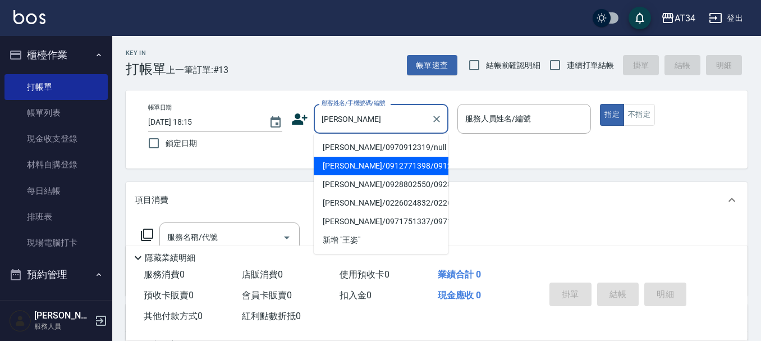
click at [356, 167] on li "王姿盈/0912771398/0912771398" at bounding box center [381, 166] width 135 height 19
type input "王姿盈/0912771398/0912771398"
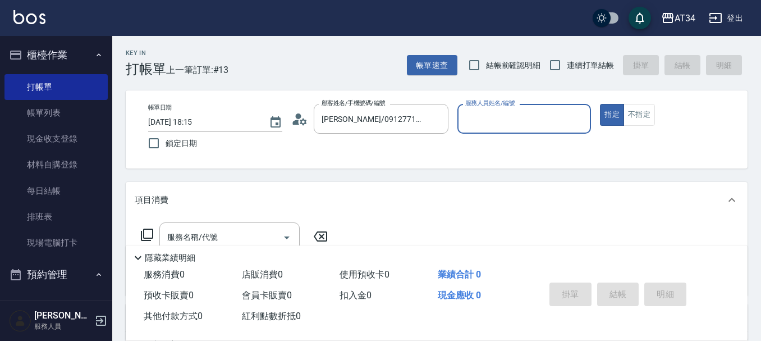
type input "Wendy-02"
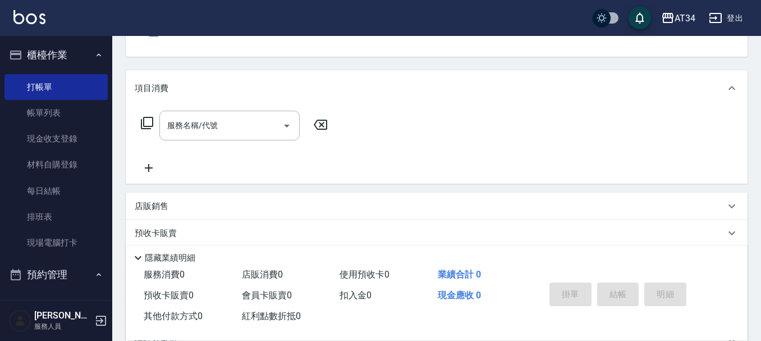
scroll to position [112, 0]
click at [232, 136] on div "服務名稱/代號" at bounding box center [229, 125] width 140 height 30
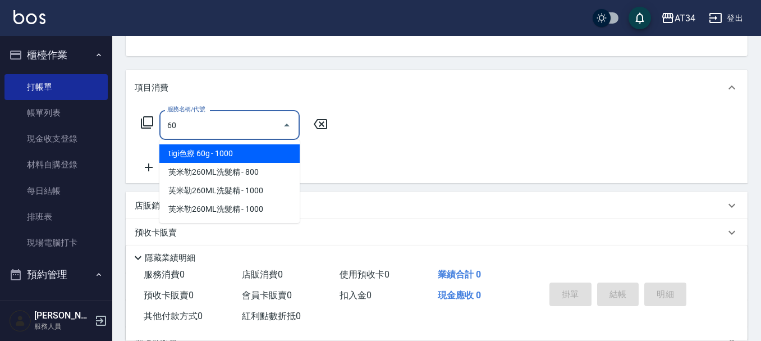
type input "602"
type input "90"
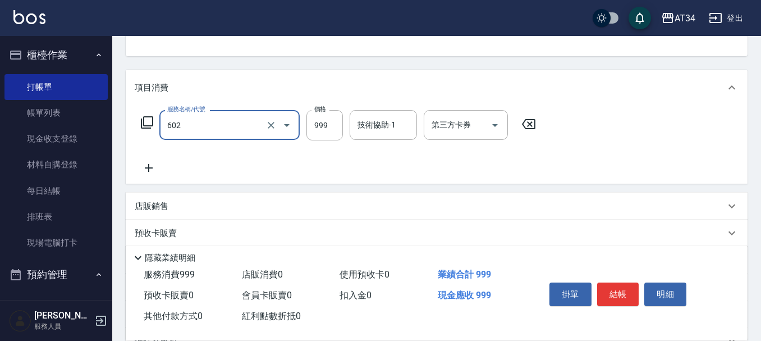
type input "自備鉑金(602)"
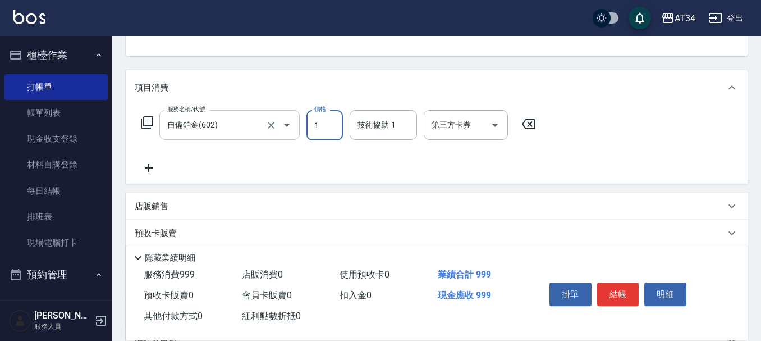
type input "18"
type input "0"
type input "180"
type input "1800"
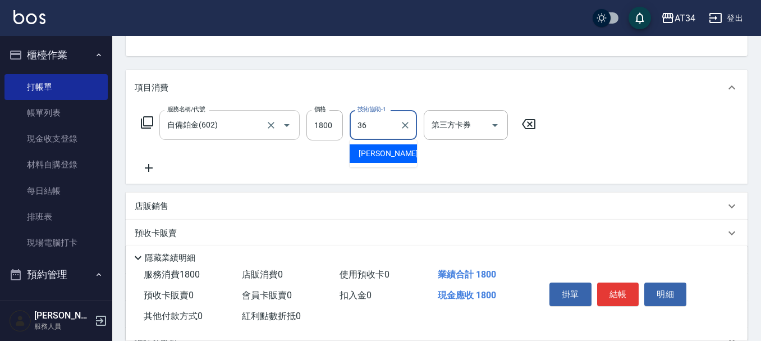
type input "張可芮-36"
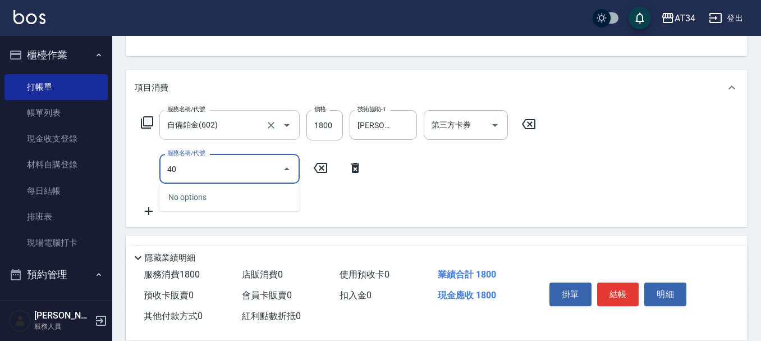
type input "401"
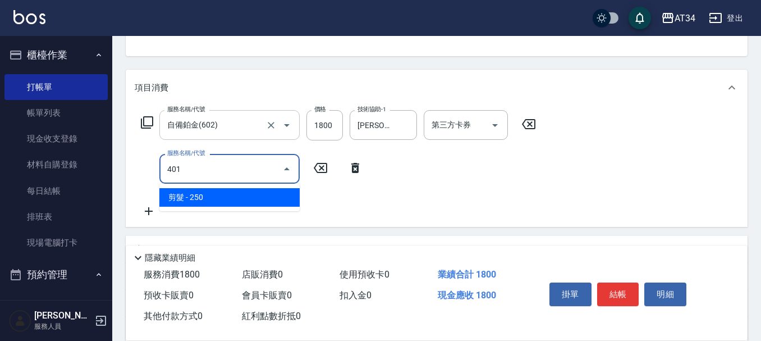
type input "200"
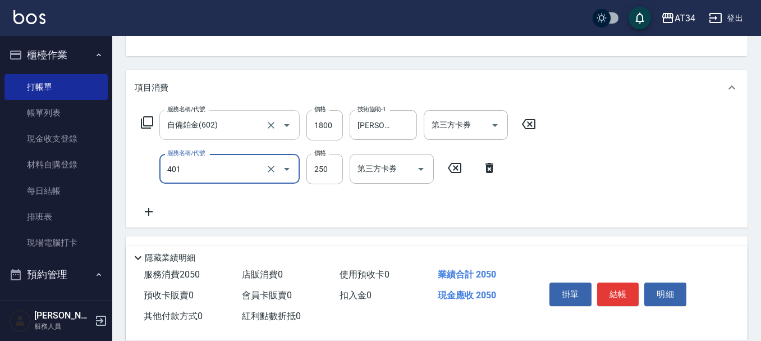
type input "剪髮(401)"
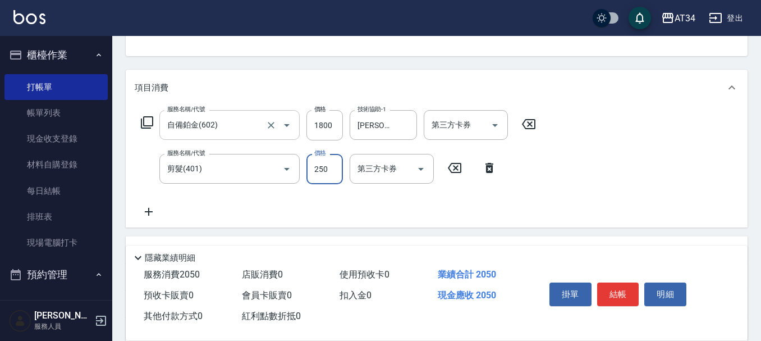
type input "3"
type input "180"
type input "30"
type input "210"
type input "300"
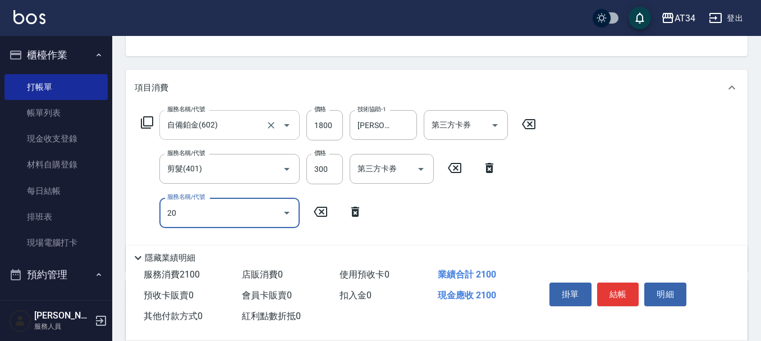
type input "201"
type input "240"
type input "洗髮(201)"
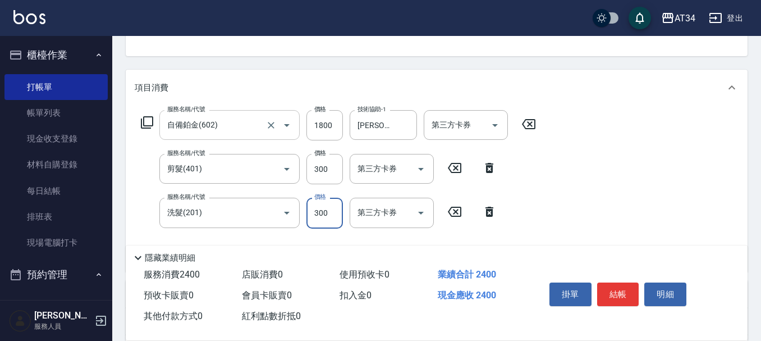
type input "3"
type input "210"
type input "300"
type input "240"
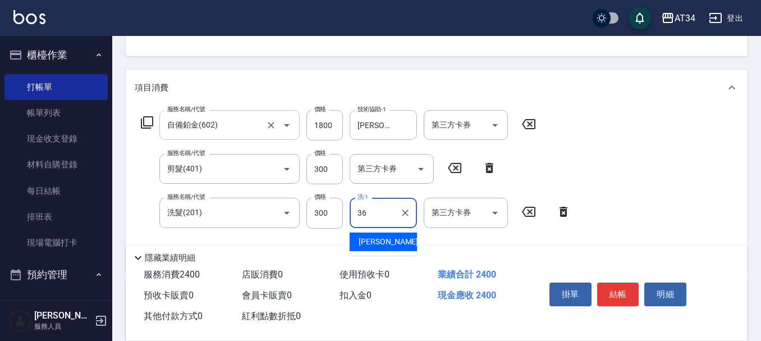
type input "張可芮-36"
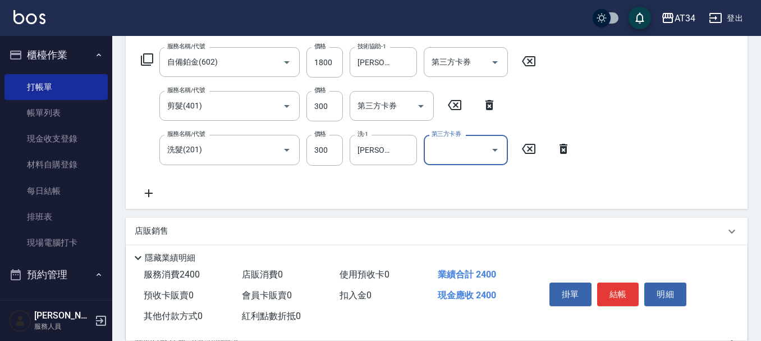
scroll to position [281, 0]
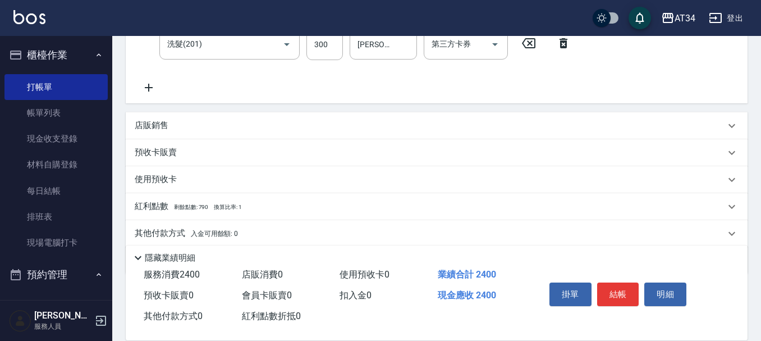
click at [195, 207] on span "剩餘點數: 790" at bounding box center [191, 207] width 35 height 6
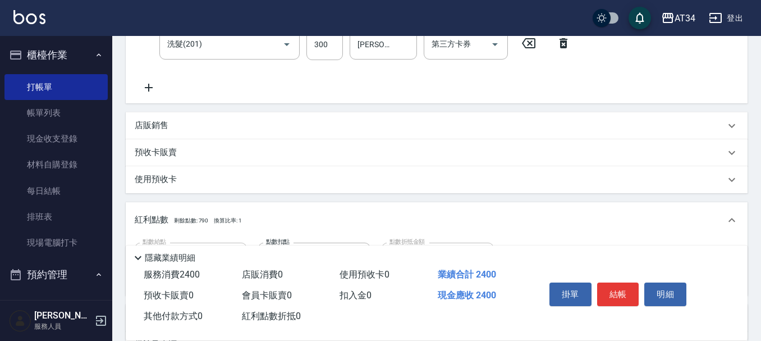
click at [195, 207] on div "紅利點數 剩餘點數: 790 換算比率: 1" at bounding box center [437, 220] width 622 height 36
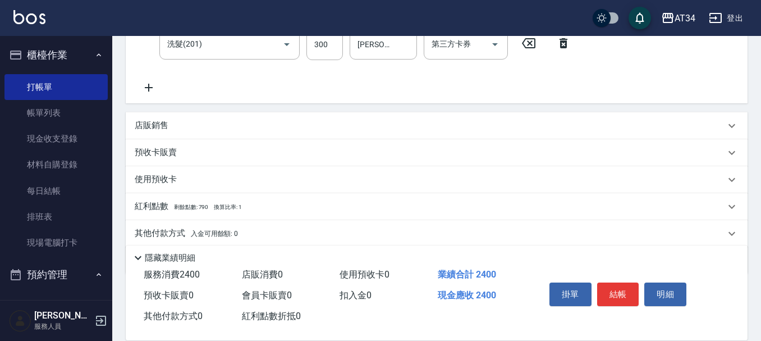
click at [179, 126] on div "店販銷售" at bounding box center [430, 126] width 591 height 12
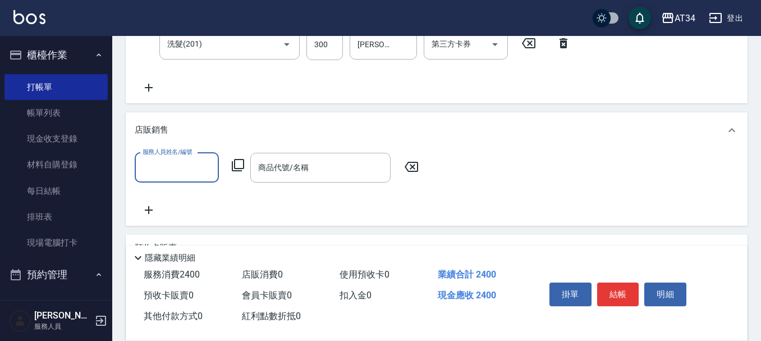
scroll to position [0, 0]
type input "Wendy-02"
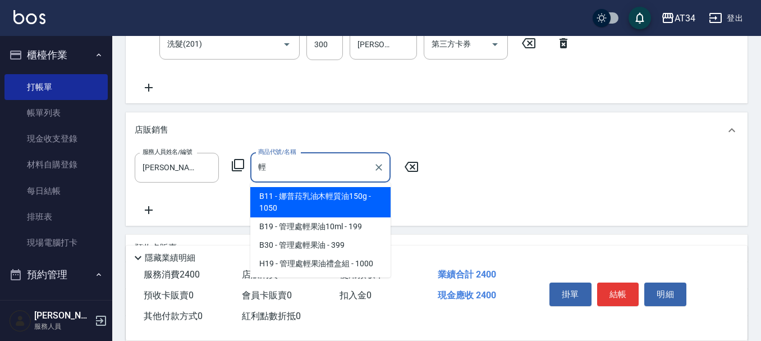
type input "有色羽毛鉑金髮16吋"
type input "430"
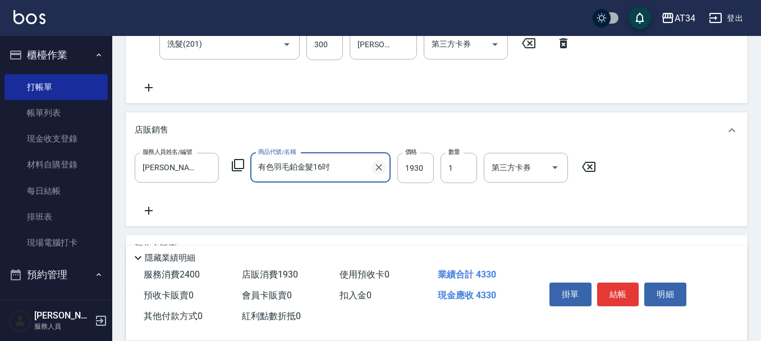
click at [374, 168] on icon "Clear" at bounding box center [378, 167] width 11 height 11
type input "240"
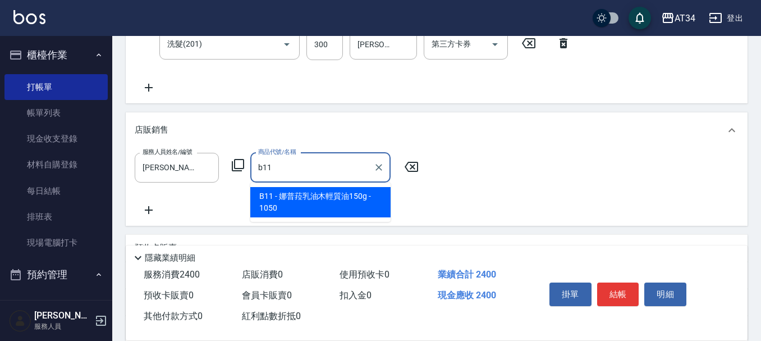
type input "娜普菈乳油木輕質油150g"
type input "340"
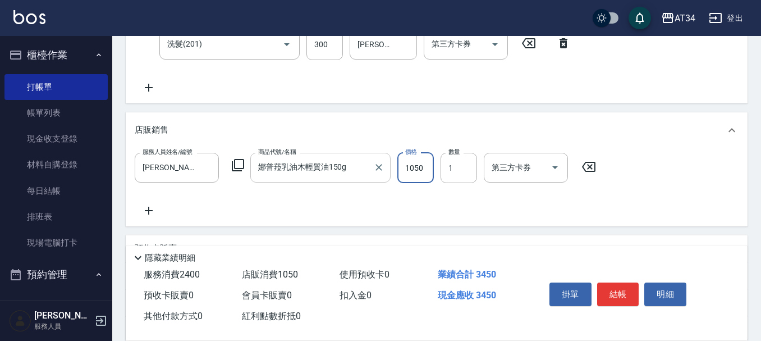
type input "9"
type input "240"
type input "945"
type input "330"
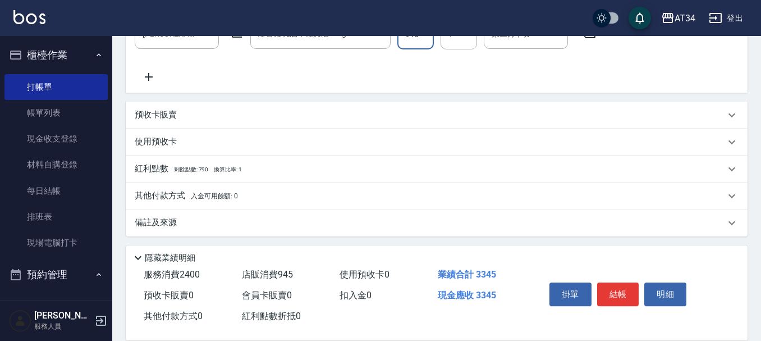
scroll to position [418, 0]
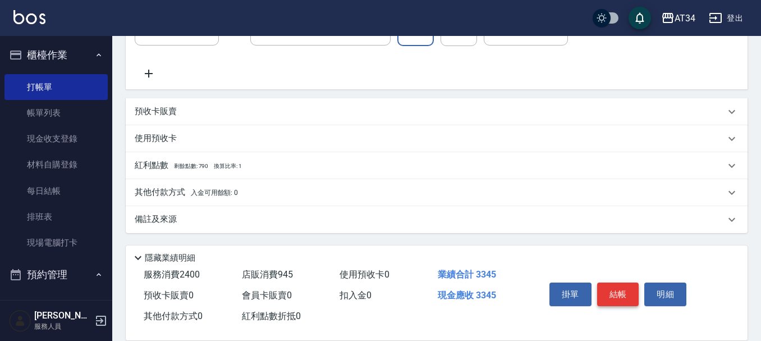
type input "945"
click at [620, 284] on button "結帳" at bounding box center [618, 294] width 42 height 24
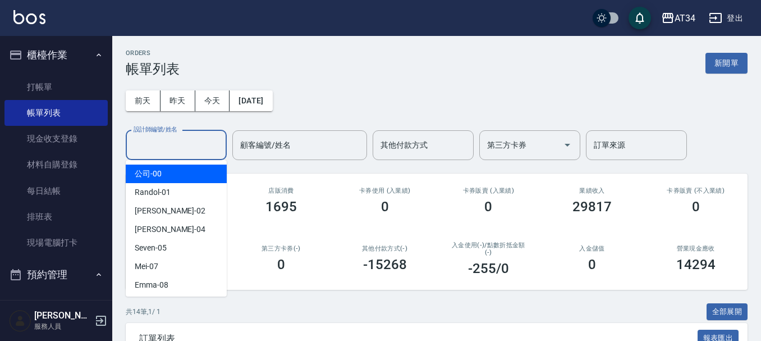
click at [161, 139] on div "設計師編號/姓名 設計師編號/姓名" at bounding box center [176, 145] width 101 height 30
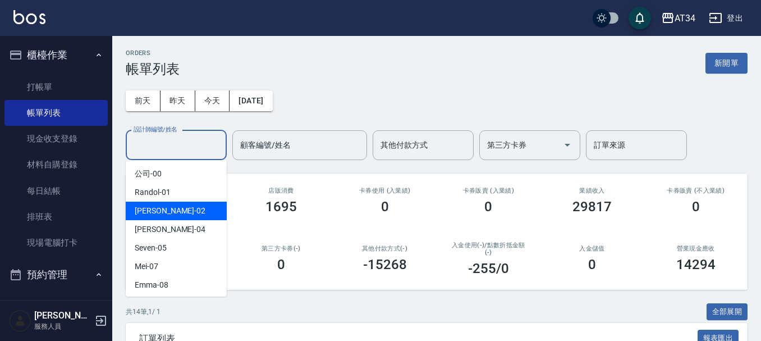
click at [164, 209] on span "Wendy -02" at bounding box center [170, 211] width 71 height 12
type input "Wendy-02"
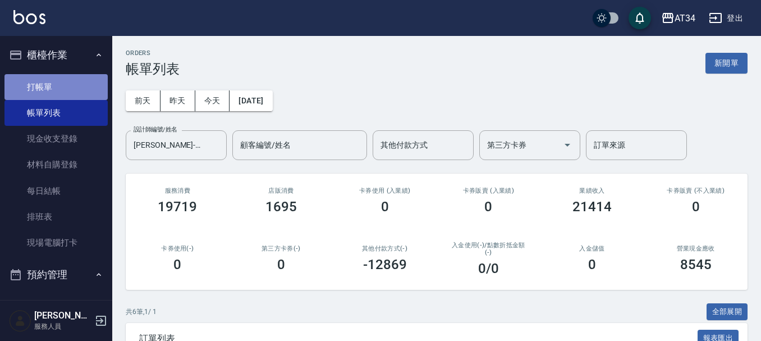
click at [66, 93] on link "打帳單" at bounding box center [55, 87] width 103 height 26
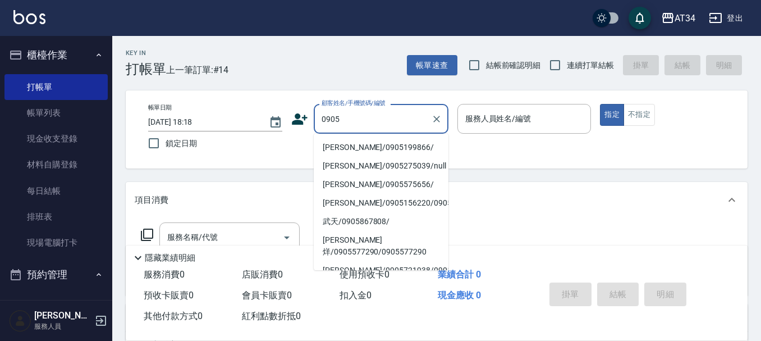
click at [353, 152] on li "陳品言/0905199866/" at bounding box center [381, 147] width 135 height 19
type input "陳品言/0905199866/"
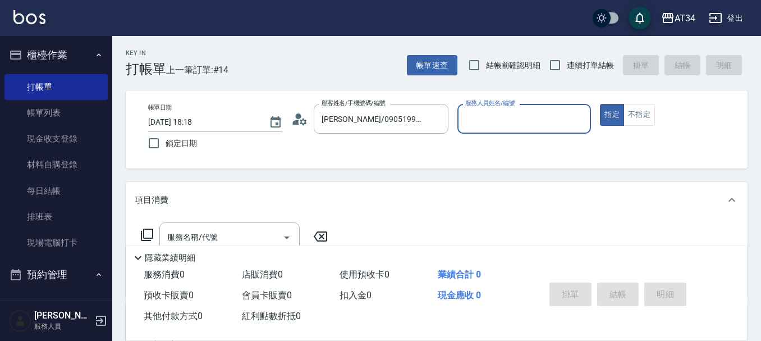
type input "Wendy-02"
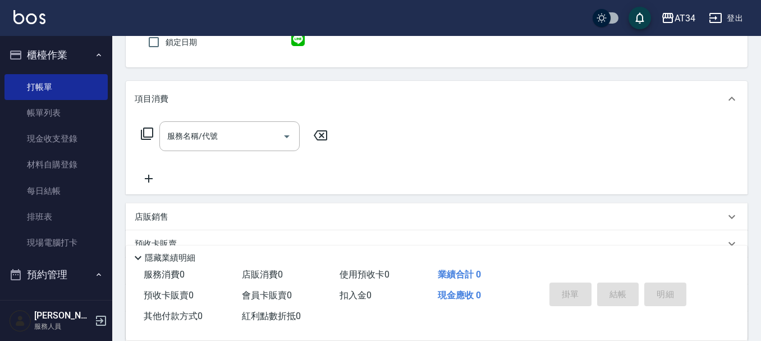
scroll to position [112, 0]
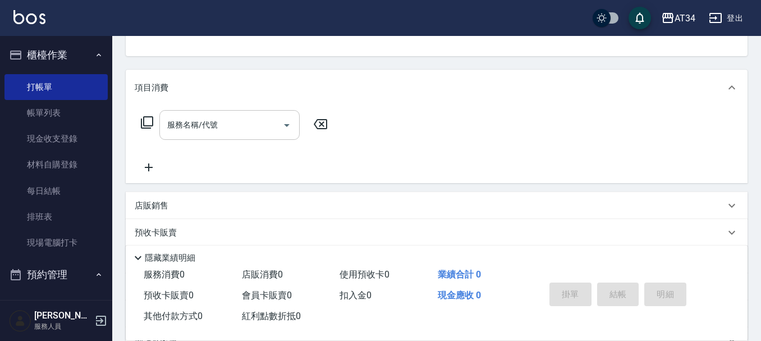
click at [237, 129] on input "服務名稱/代號" at bounding box center [221, 125] width 113 height 20
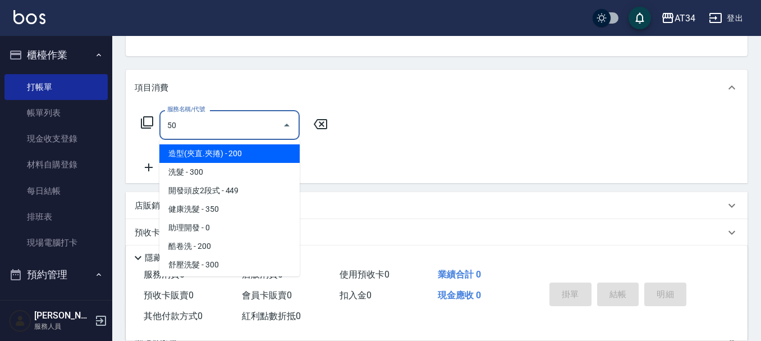
type input "501"
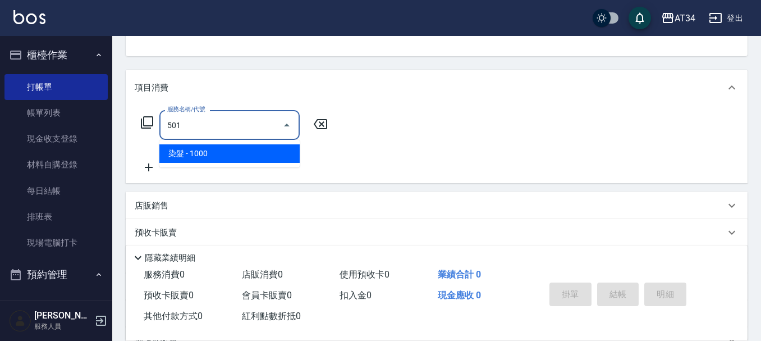
type input "100"
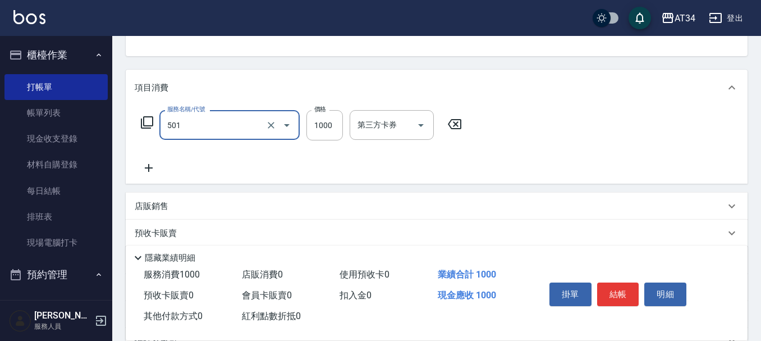
type input "1"
type input "0"
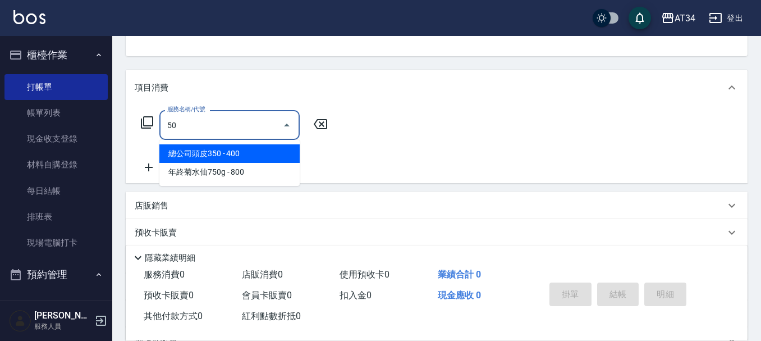
type input "501"
type input "100"
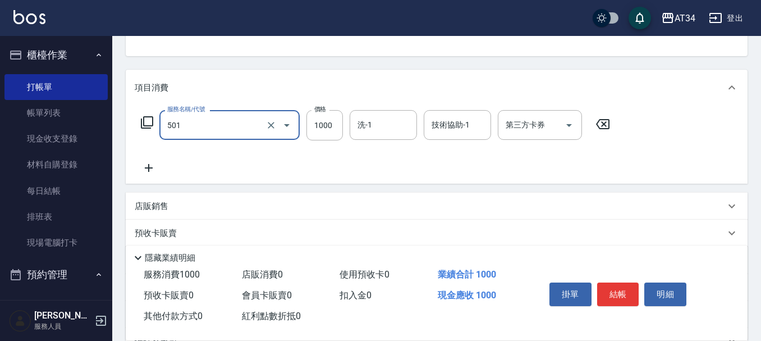
type input "染髮(501)"
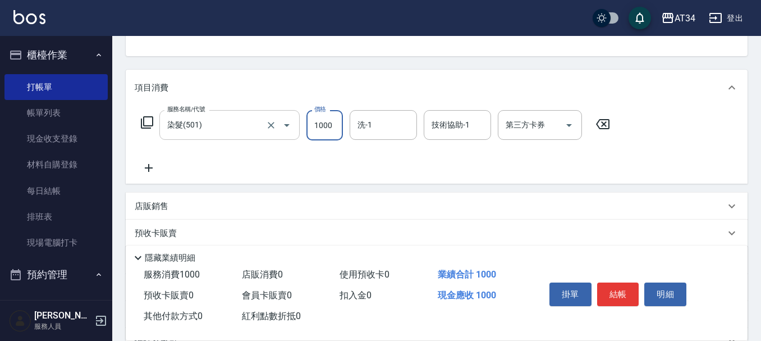
type input "1"
type input "0"
type input "150"
type input "1500"
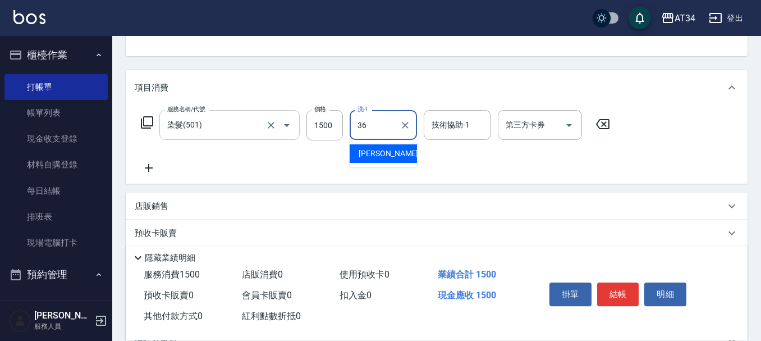
type input "張可芮-36"
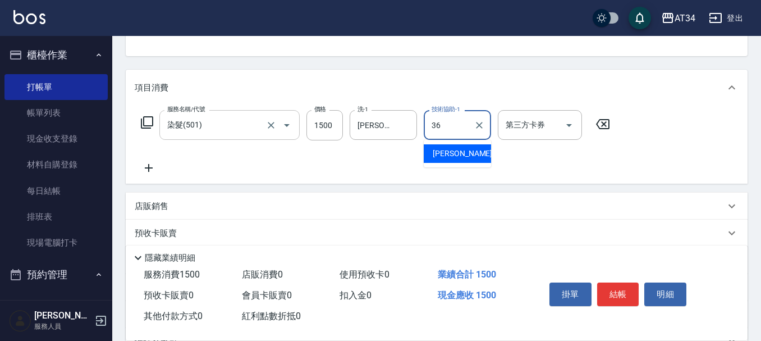
type input "張可芮-36"
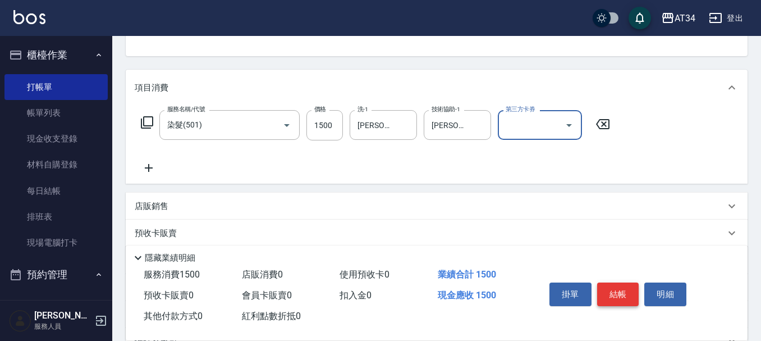
click at [620, 293] on button "結帳" at bounding box center [618, 294] width 42 height 24
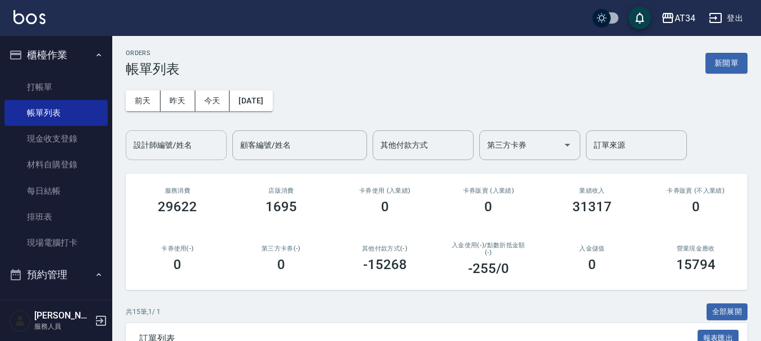
click at [155, 139] on div "設計師編號/姓名 設計師編號/姓名" at bounding box center [176, 145] width 101 height 30
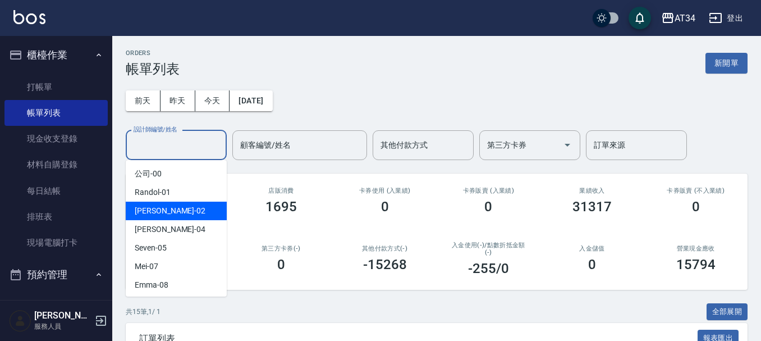
click at [170, 209] on div "Wendy -02" at bounding box center [176, 211] width 101 height 19
type input "Wendy-02"
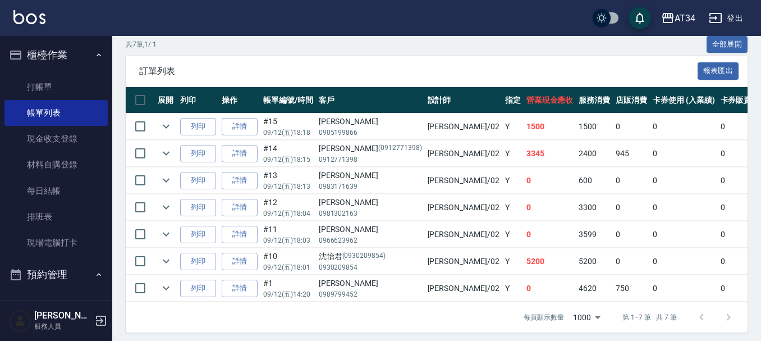
scroll to position [281, 0]
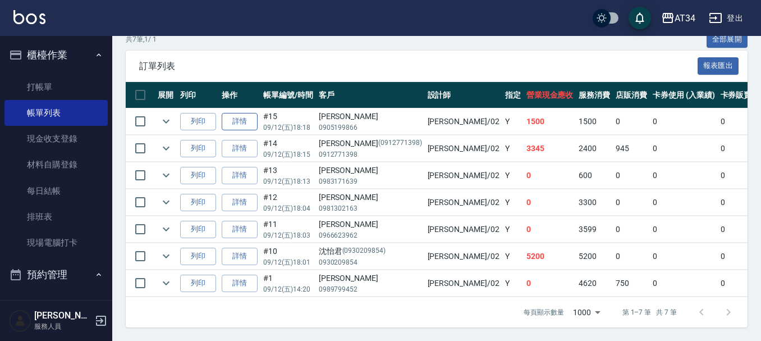
click at [252, 113] on link "詳情" at bounding box center [240, 121] width 36 height 17
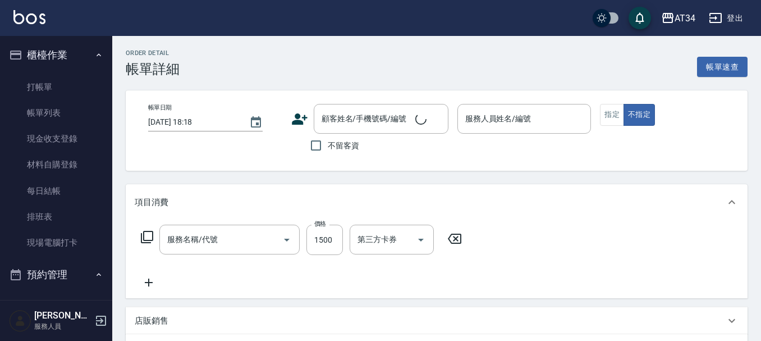
type input "Wendy-02"
type input "150"
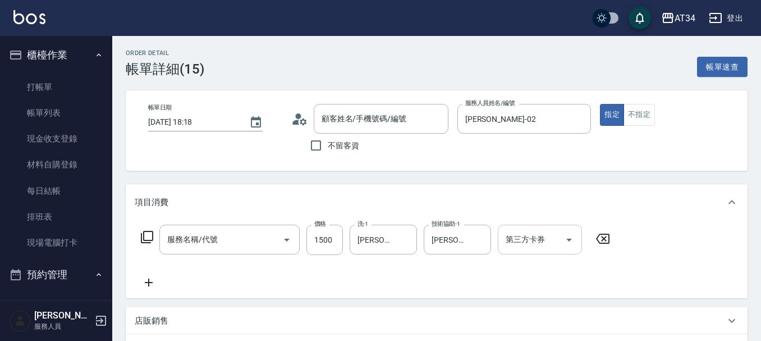
type input "陳品言/0905199866/"
type input "染髮(501)"
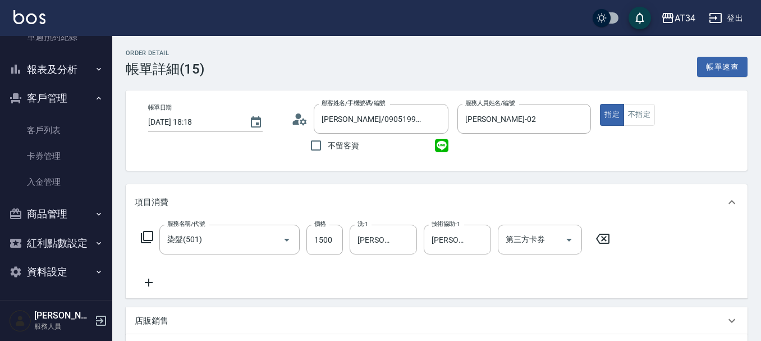
scroll to position [281, 0]
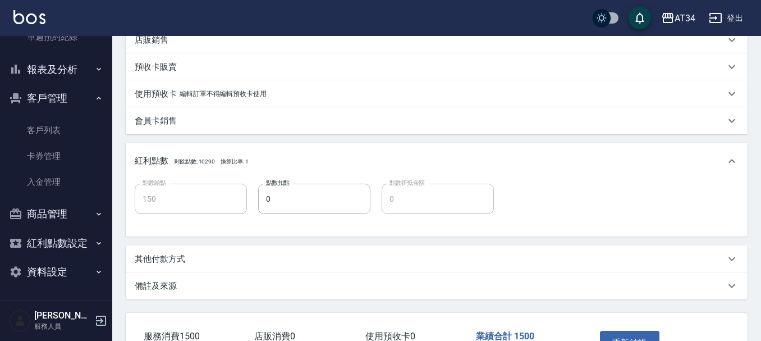
click at [180, 255] on p "其他付款方式" at bounding box center [160, 259] width 51 height 12
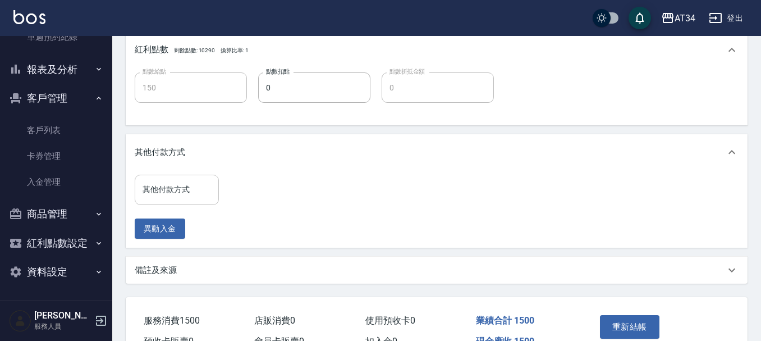
scroll to position [393, 0]
click at [171, 181] on input "其他付款方式" at bounding box center [177, 189] width 74 height 20
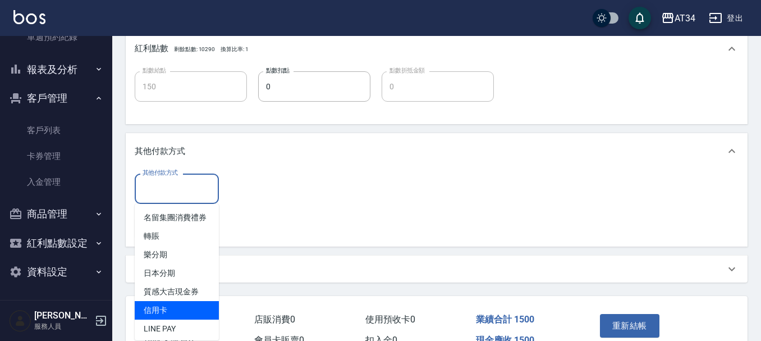
click at [181, 319] on span "信用卡" at bounding box center [177, 310] width 84 height 19
type input "信用卡"
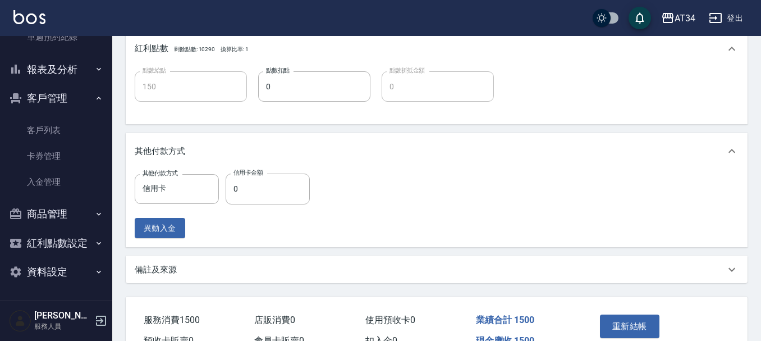
click at [181, 323] on span "服務消費 1500" at bounding box center [172, 319] width 56 height 11
click at [180, 323] on span "服務消費 1500" at bounding box center [172, 319] width 56 height 11
click at [264, 210] on div "其他付款方式 信用卡 其他付款方式 信用卡金額 0 信用卡金額 異動入金" at bounding box center [226, 206] width 182 height 65
click at [266, 202] on input "0" at bounding box center [268, 189] width 84 height 30
type input "1"
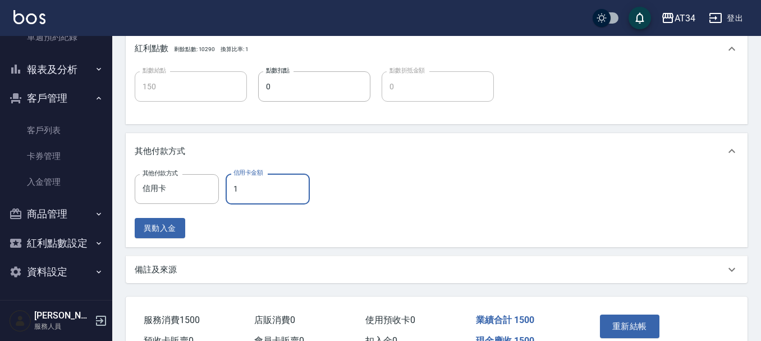
type input "140"
type input "150"
type input "130"
type input "1500"
type input "0"
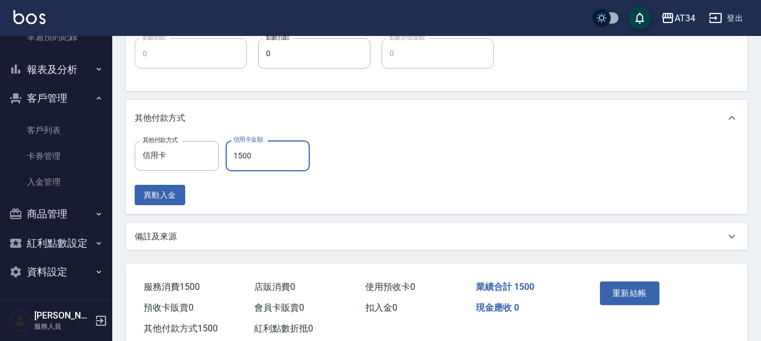
scroll to position [457, 0]
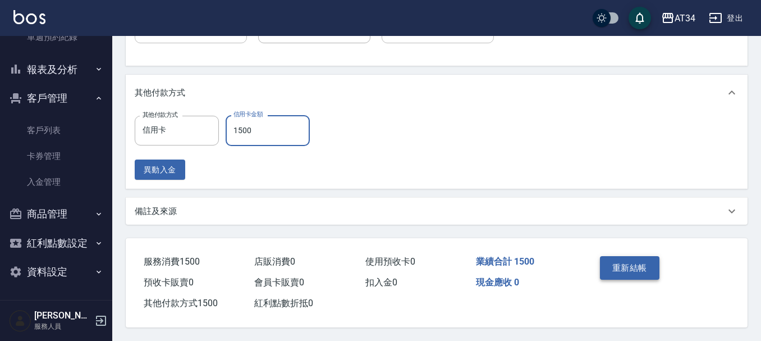
type input "1500"
click at [627, 264] on button "重新結帳" at bounding box center [630, 268] width 60 height 24
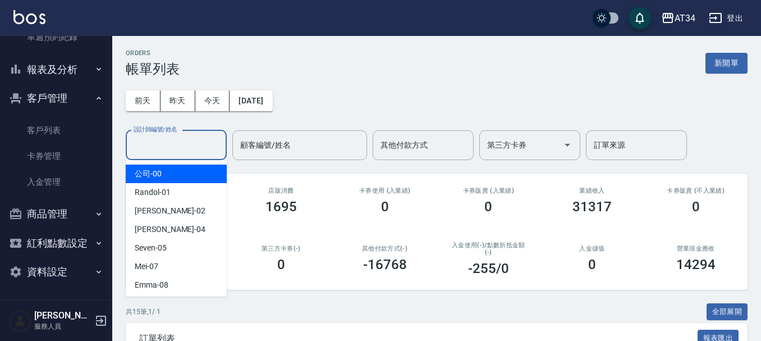
click at [165, 138] on input "設計師編號/姓名" at bounding box center [176, 145] width 91 height 20
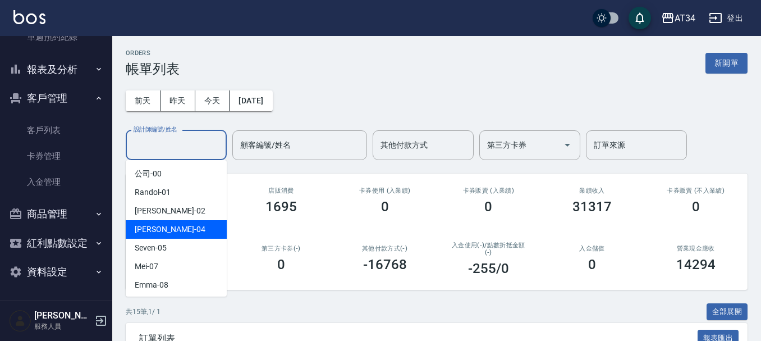
click at [168, 211] on span "Wendy -02" at bounding box center [170, 211] width 71 height 12
type input "Wendy-02"
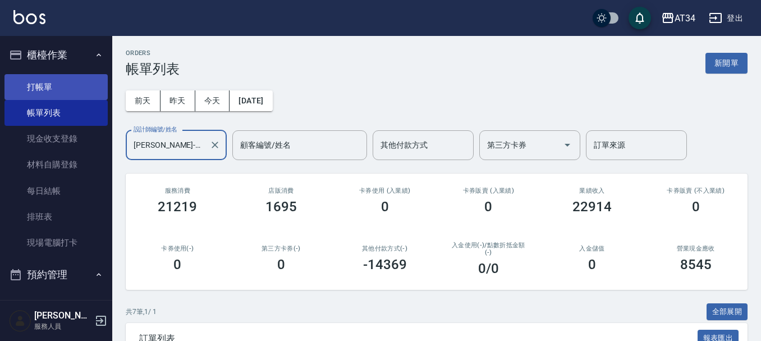
click at [45, 97] on link "打帳單" at bounding box center [55, 87] width 103 height 26
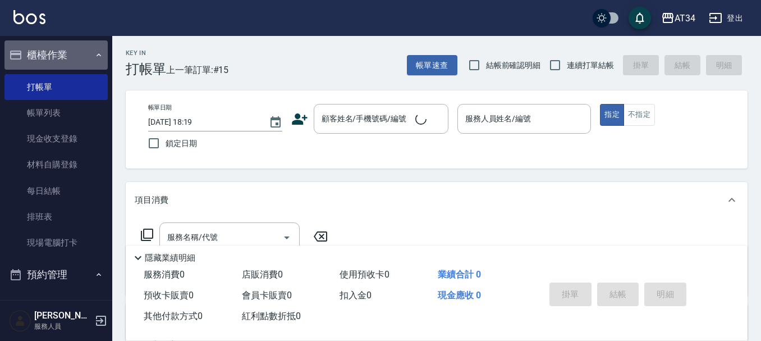
click at [65, 58] on button "櫃檯作業" at bounding box center [55, 54] width 103 height 29
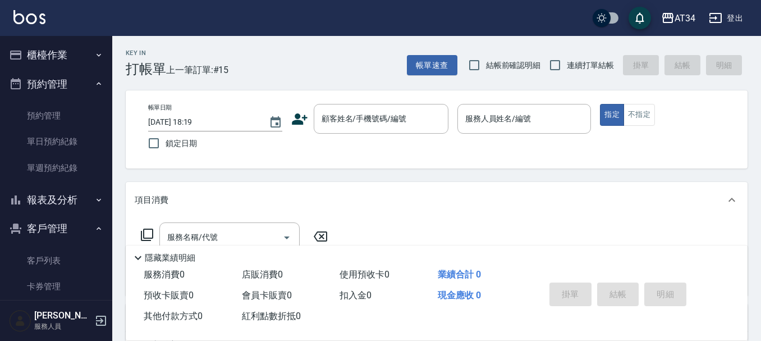
click at [64, 72] on button "預約管理" at bounding box center [55, 84] width 103 height 29
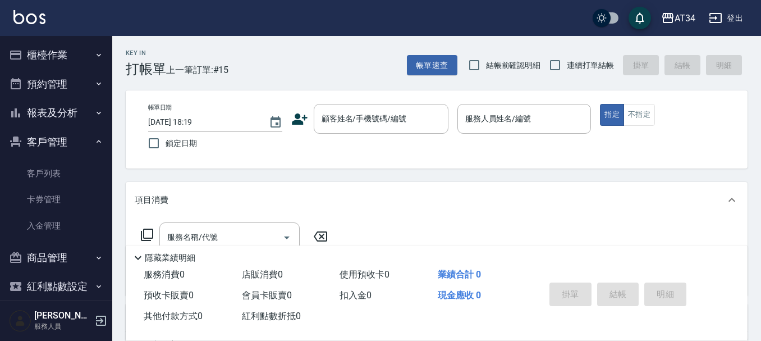
click at [54, 36] on ul "櫃檯作業 打帳單 帳單列表 現金收支登錄 材料自購登錄 每日結帳 排班表 現場電腦打卡 預約管理 預約管理 單日預約紀錄 單週預約紀錄 報表及分析 報表目錄 …" at bounding box center [55, 185] width 103 height 298
click at [53, 43] on button "櫃檯作業" at bounding box center [55, 54] width 103 height 29
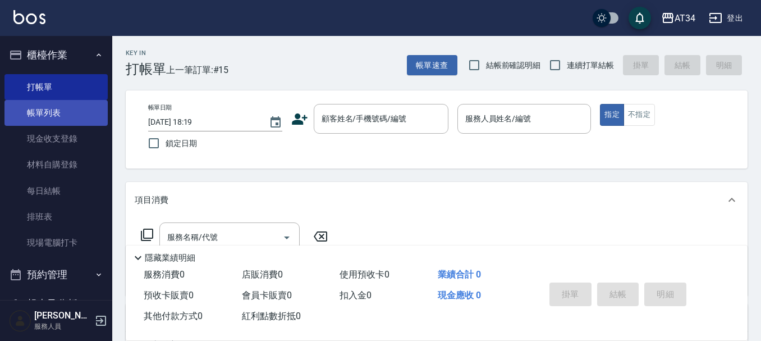
click at [52, 116] on link "帳單列表" at bounding box center [55, 113] width 103 height 26
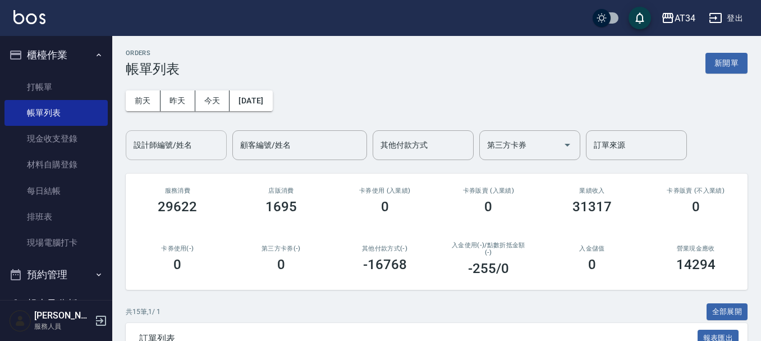
click at [158, 154] on input "設計師編號/姓名" at bounding box center [176, 145] width 91 height 20
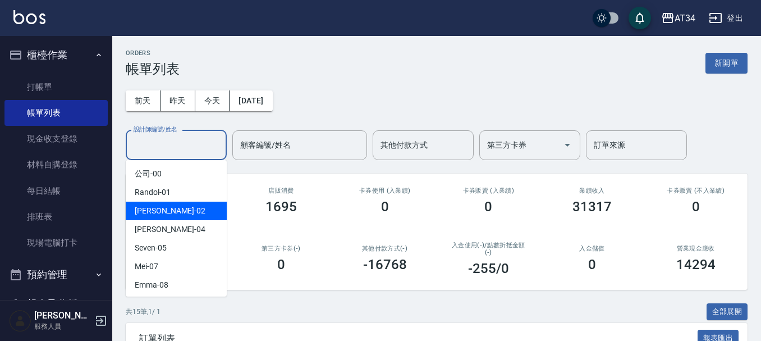
click at [178, 215] on div "Wendy -02" at bounding box center [176, 211] width 101 height 19
type input "Wendy-02"
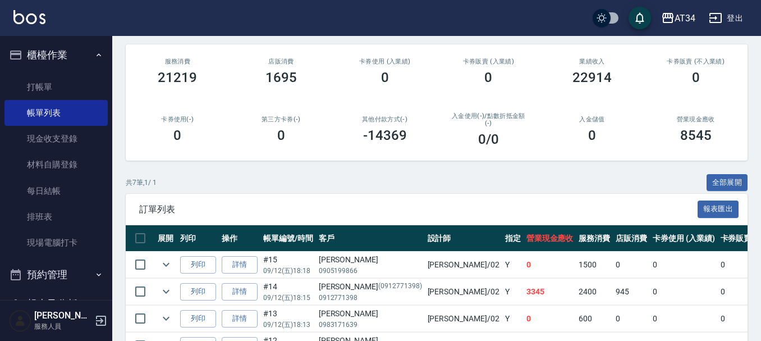
scroll to position [281, 0]
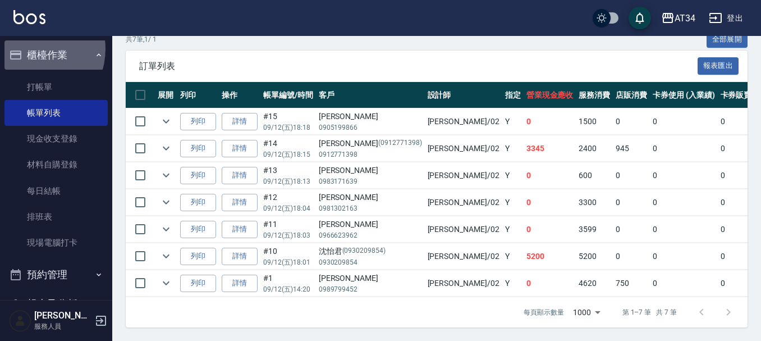
click at [30, 49] on button "櫃檯作業" at bounding box center [55, 54] width 103 height 29
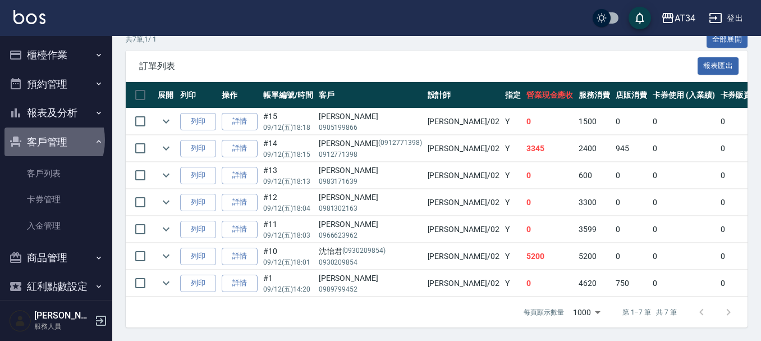
click at [43, 140] on button "客戶管理" at bounding box center [55, 141] width 103 height 29
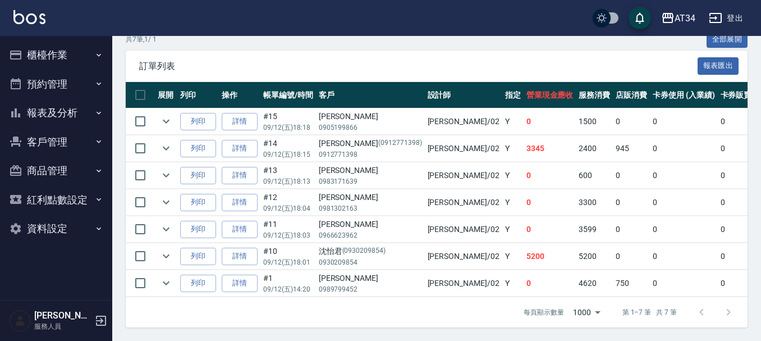
click at [57, 71] on button "預約管理" at bounding box center [55, 84] width 103 height 29
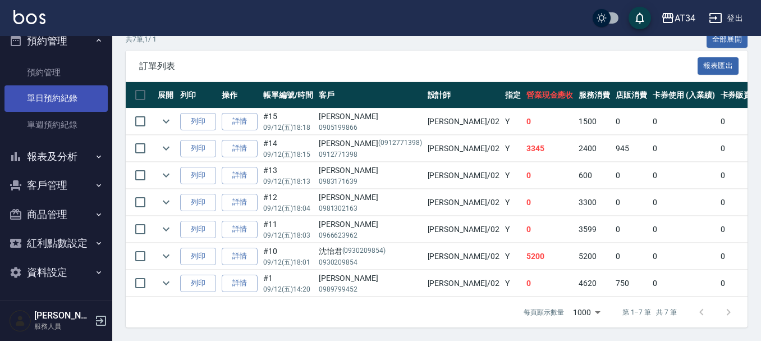
scroll to position [0, 0]
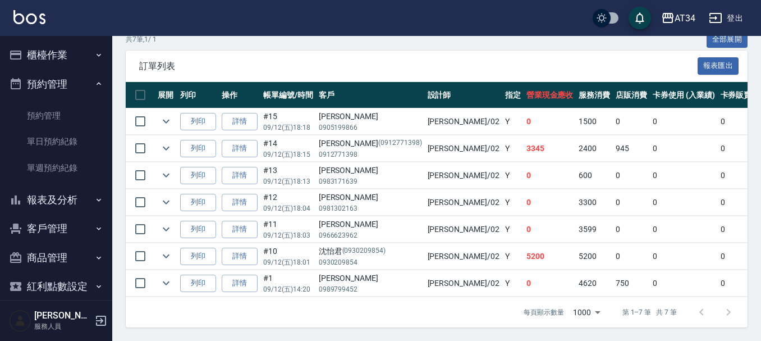
click at [54, 84] on button "預約管理" at bounding box center [55, 84] width 103 height 29
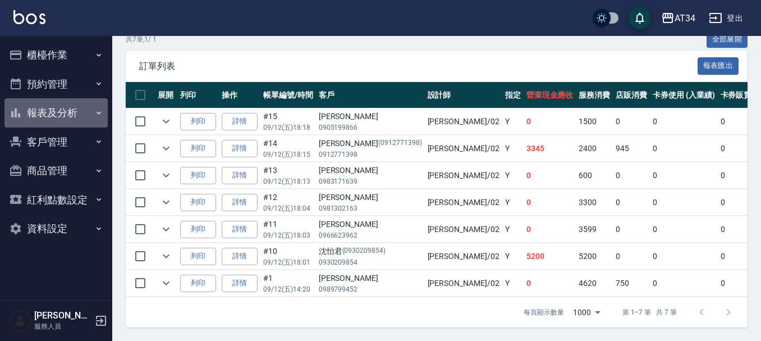
click at [54, 113] on button "報表及分析" at bounding box center [55, 112] width 103 height 29
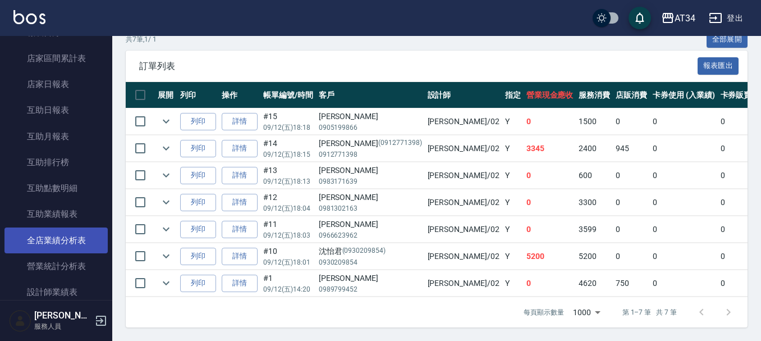
scroll to position [168, 0]
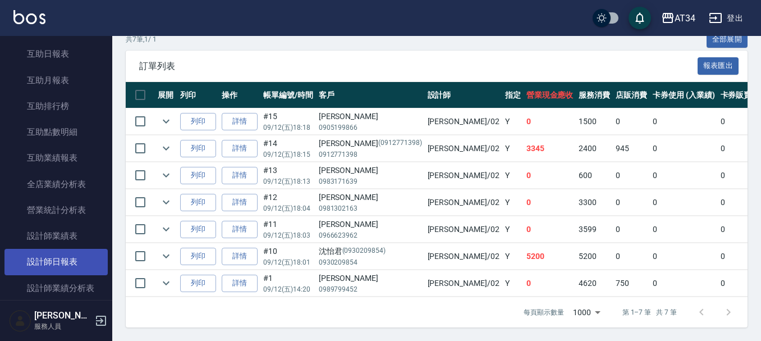
click at [53, 263] on link "設計師日報表" at bounding box center [55, 262] width 103 height 26
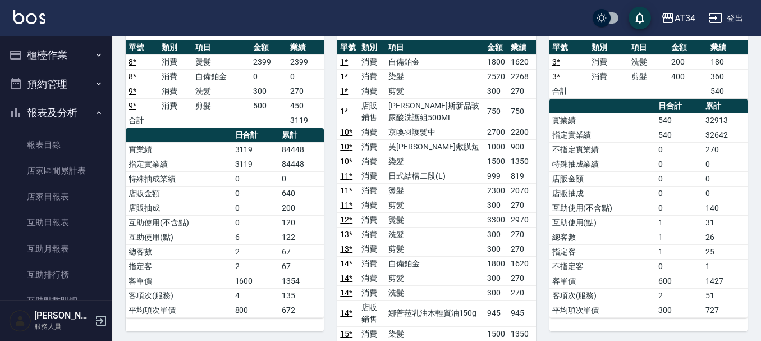
scroll to position [112, 0]
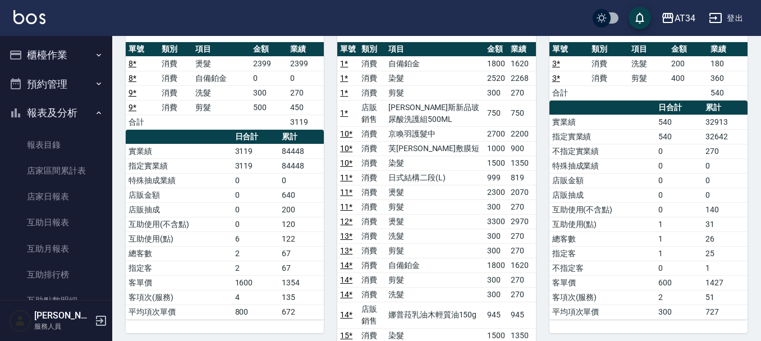
click at [47, 53] on button "櫃檯作業" at bounding box center [55, 54] width 103 height 29
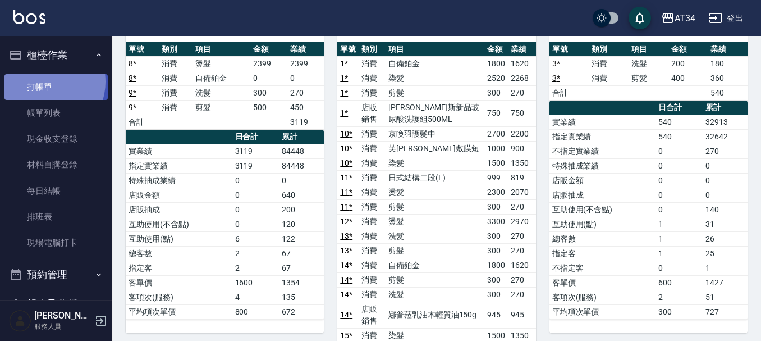
click at [45, 81] on link "打帳單" at bounding box center [55, 87] width 103 height 26
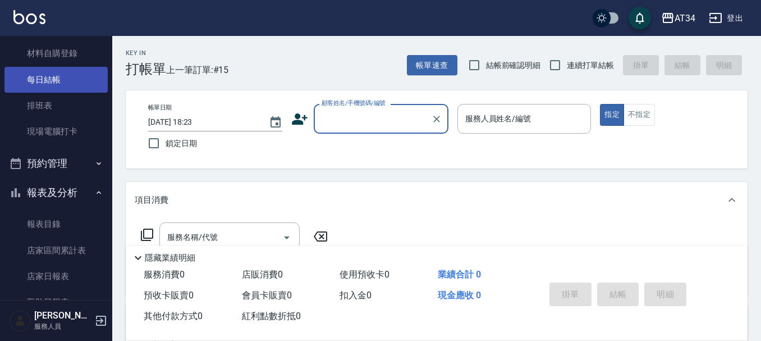
scroll to position [112, 0]
click at [63, 159] on button "預約管理" at bounding box center [55, 162] width 103 height 29
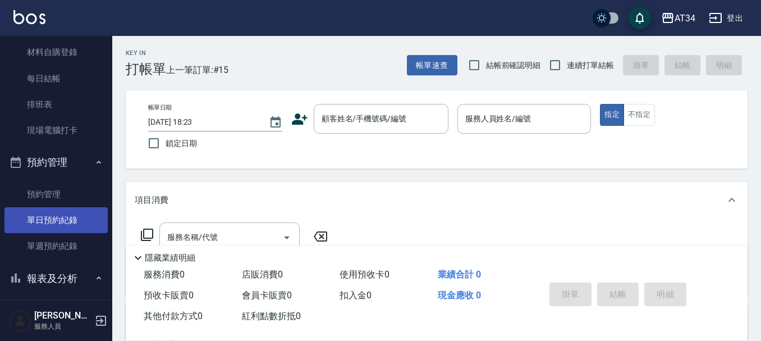
click at [62, 218] on link "單日預約紀錄" at bounding box center [55, 220] width 103 height 26
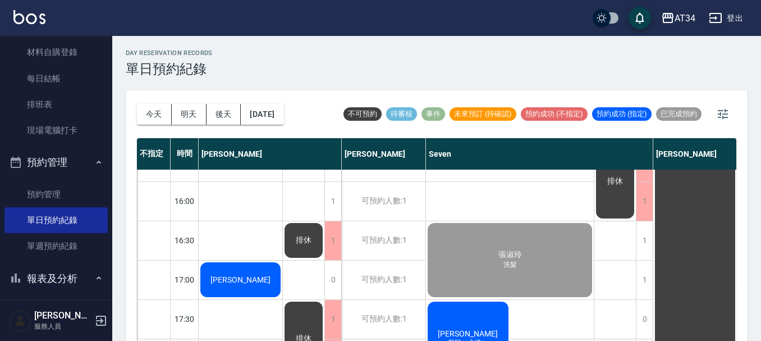
scroll to position [449, 0]
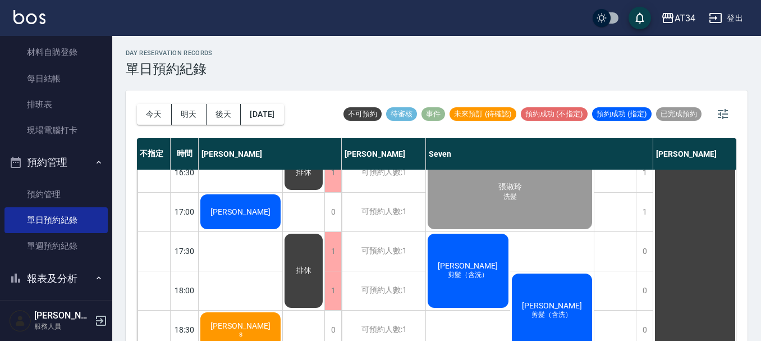
click at [475, 269] on span "[PERSON_NAME]" at bounding box center [468, 265] width 65 height 9
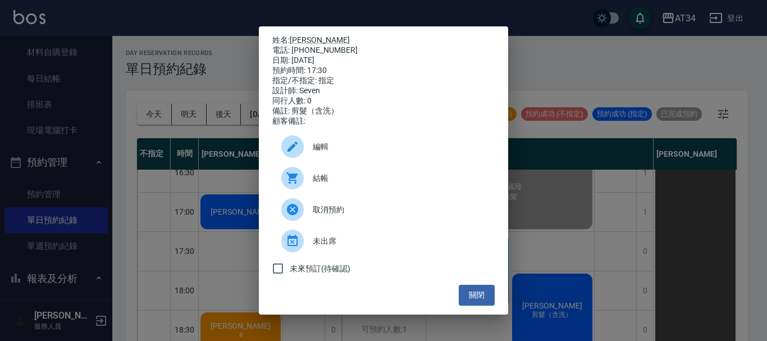
click at [385, 184] on span "結帳" at bounding box center [399, 178] width 173 height 12
click at [477, 296] on button "關閉" at bounding box center [477, 295] width 36 height 21
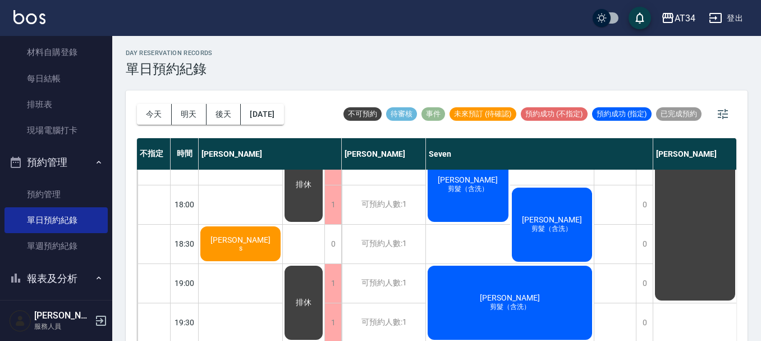
scroll to position [544, 0]
click at [548, 229] on div "吳宗澤 剪髮（含洗）" at bounding box center [552, 224] width 84 height 77
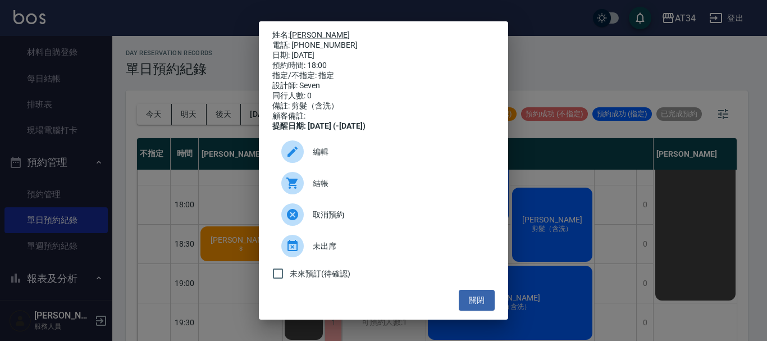
click at [334, 186] on span "結帳" at bounding box center [399, 183] width 173 height 12
click at [468, 307] on button "關閉" at bounding box center [477, 300] width 36 height 21
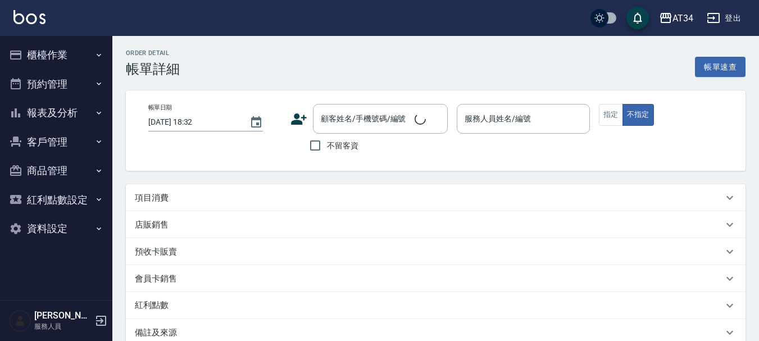
click at [211, 191] on div "項目消費" at bounding box center [435, 197] width 619 height 27
type input "2025/09/12 17:30"
type input "Seven-05"
type input "剪髮（含洗）"
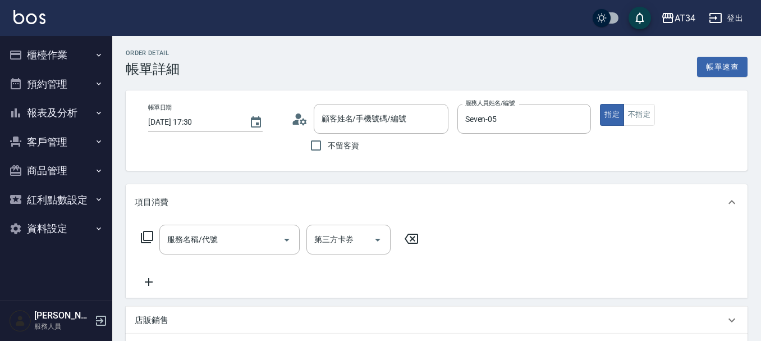
click at [206, 231] on input "服務名稱/代號" at bounding box center [221, 240] width 113 height 20
type input "許哲源/0970625663/0970625663"
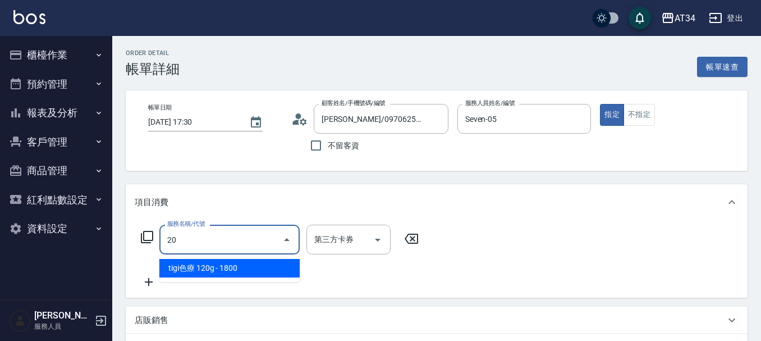
type input "201"
type input "30"
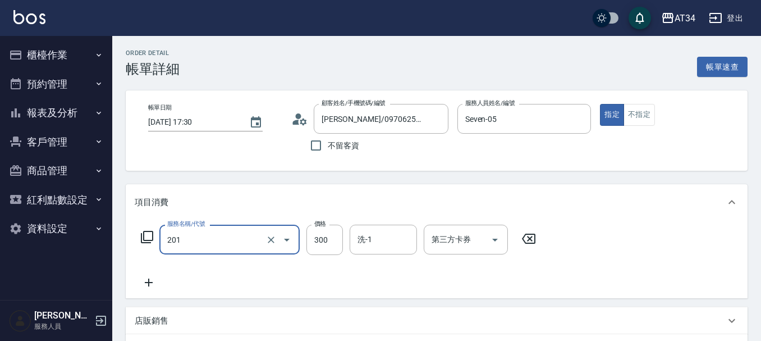
type input "洗髮(201)"
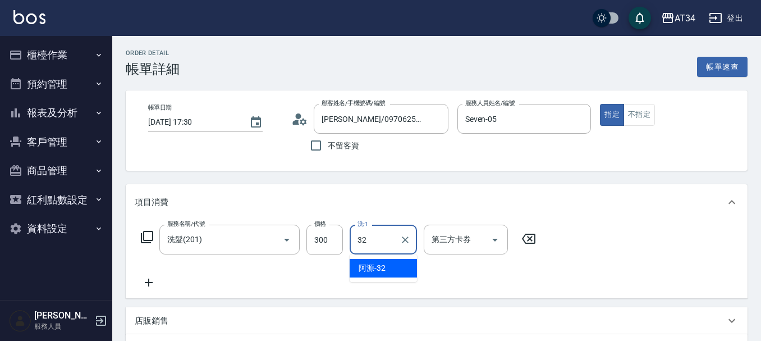
type input "阿源-32"
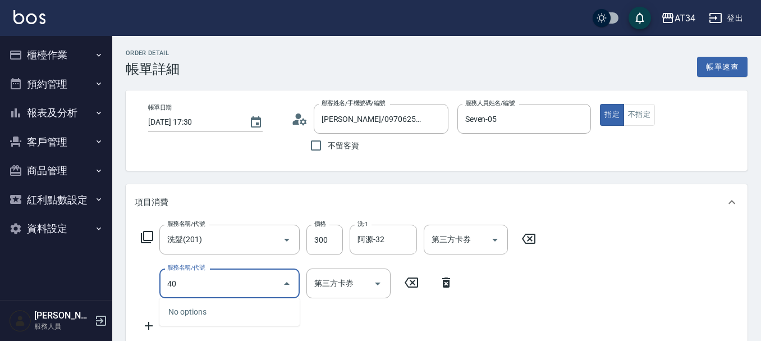
type input "401"
type input "50"
type input "剪髮(401)"
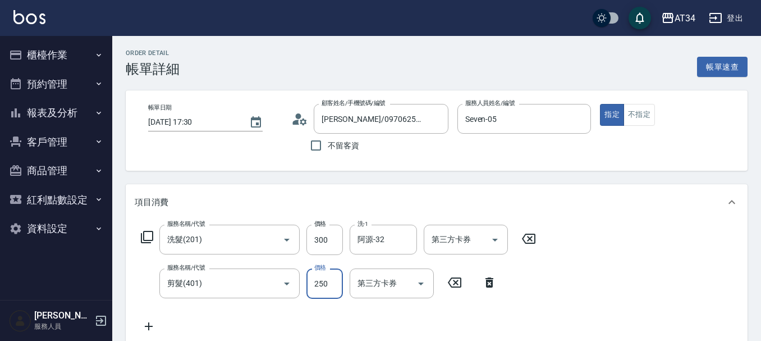
type input "30"
type input "600"
type input "90"
type input "600"
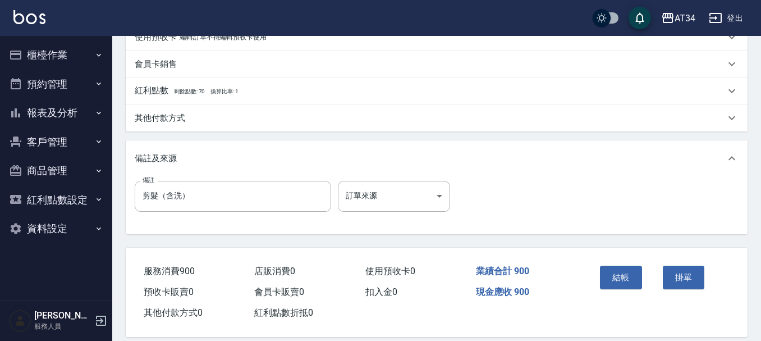
scroll to position [393, 0]
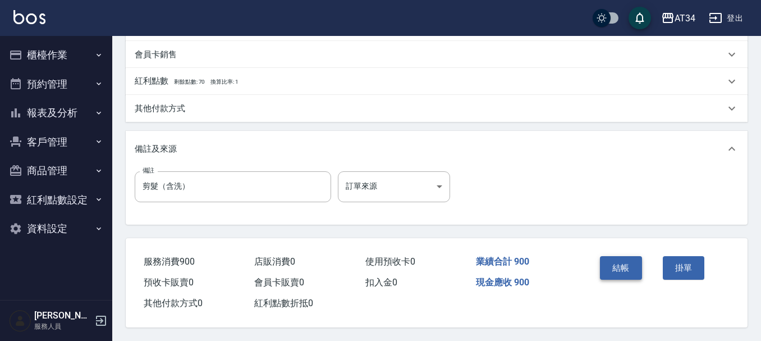
click at [618, 261] on button "結帳" at bounding box center [621, 268] width 42 height 24
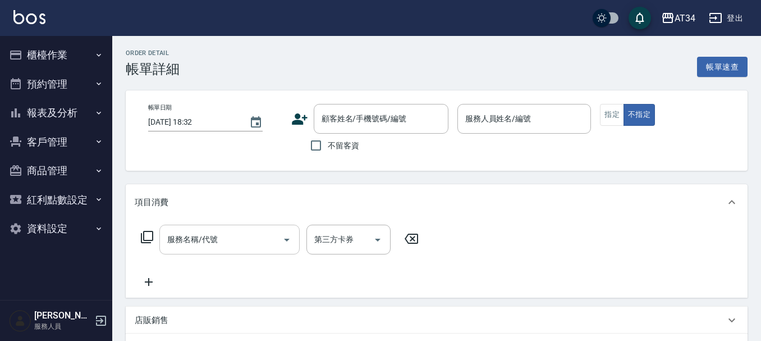
type input "[DATE] 18:00"
type input "Seven-05"
type input "剪髮（含洗）"
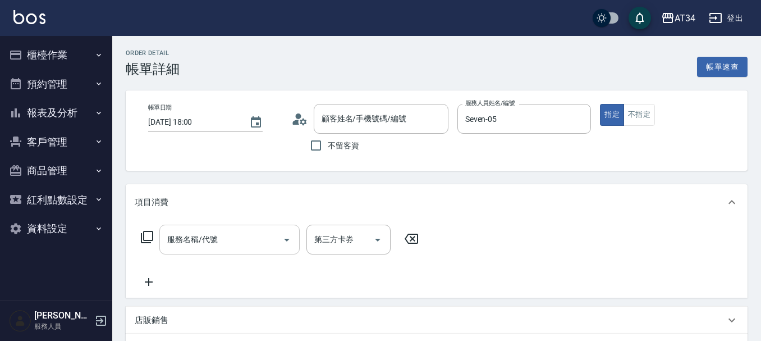
type input "[PERSON_NAME]/0931198577/0931198577"
click at [194, 246] on input "服務名稱/代號" at bounding box center [221, 240] width 113 height 20
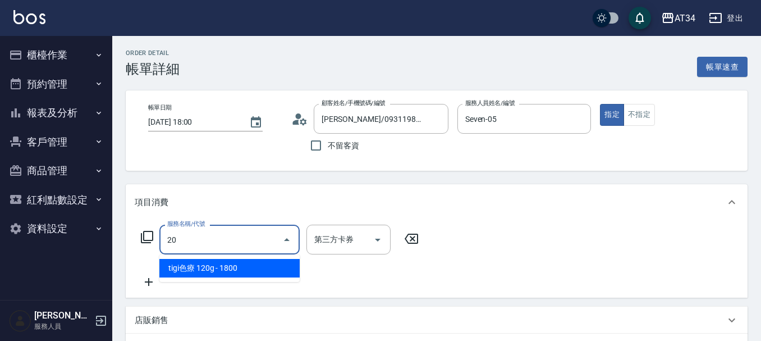
type input "201"
type input "30"
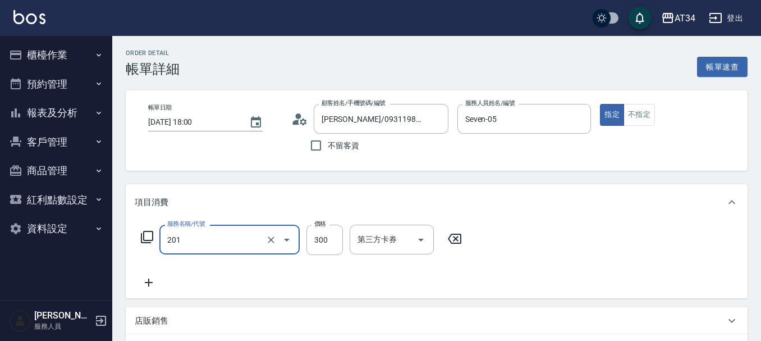
type input "洗髮(201)"
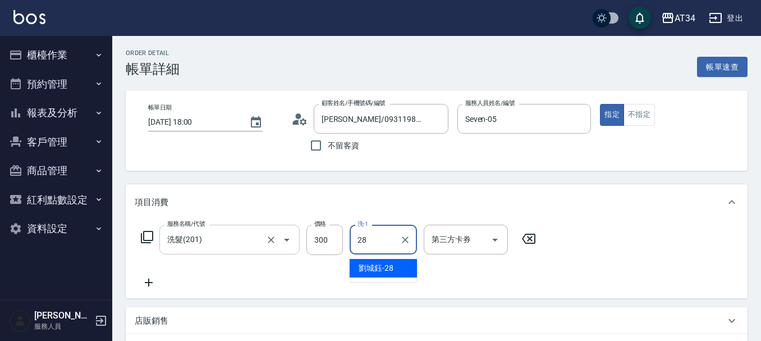
type input "[PERSON_NAME]-28"
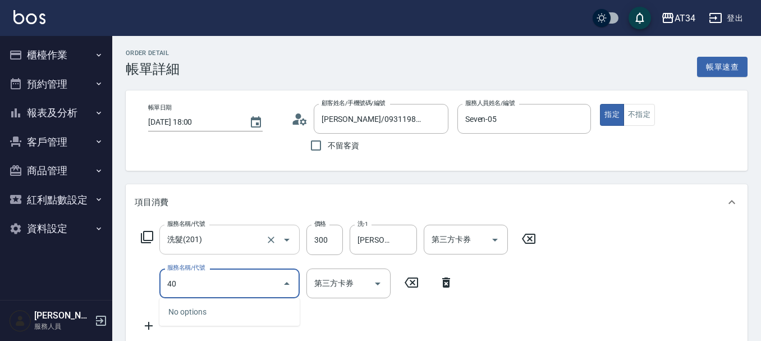
type input "401"
type input "50"
type input "剪髮(401)"
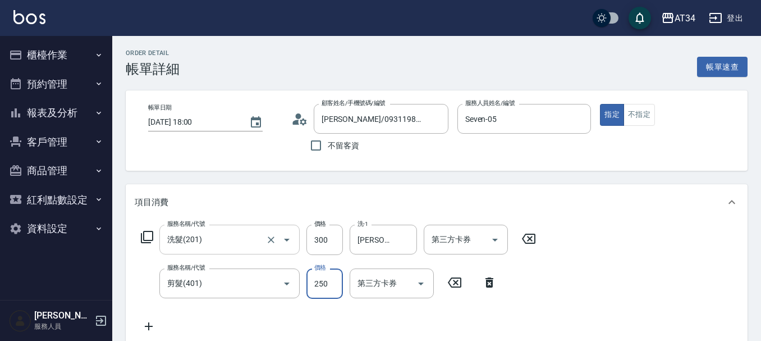
type input "30"
type input "600"
type input "90"
type input "600"
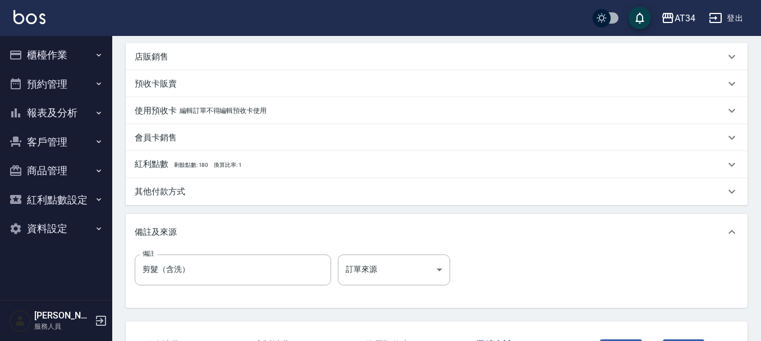
scroll to position [393, 0]
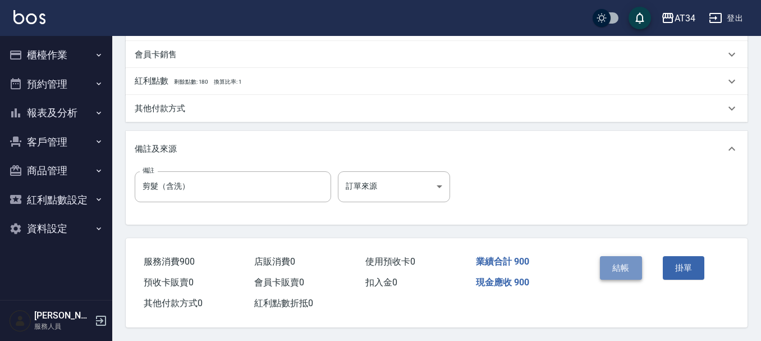
click at [630, 259] on button "結帳" at bounding box center [621, 268] width 42 height 24
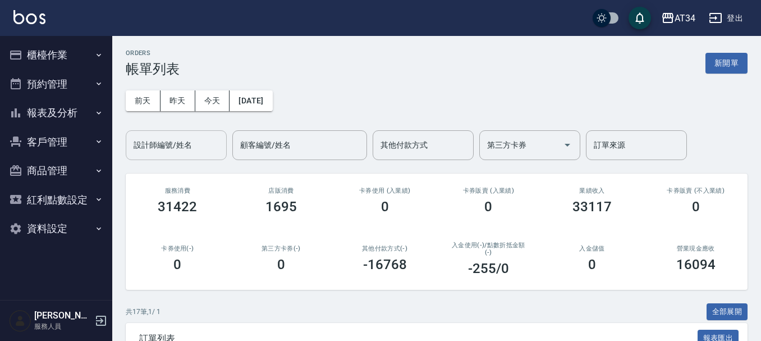
click at [180, 156] on div "設計師編號/姓名" at bounding box center [176, 145] width 101 height 30
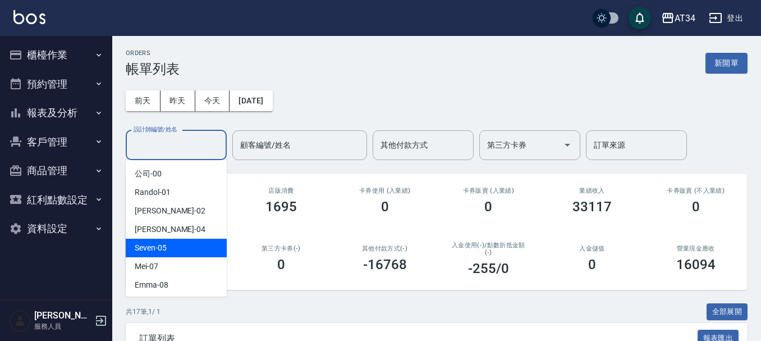
click at [182, 246] on div "Seven -05" at bounding box center [176, 248] width 101 height 19
type input "Seven-05"
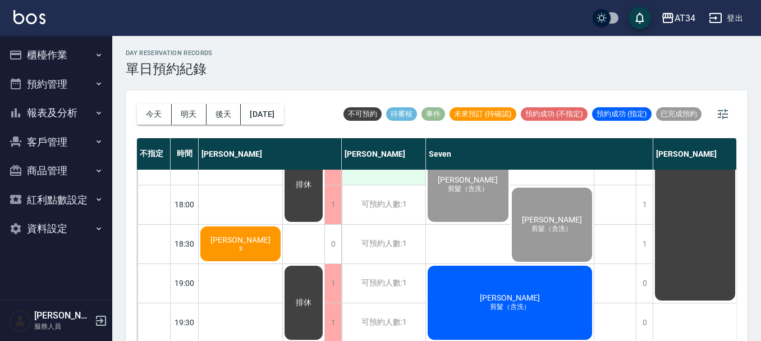
scroll to position [544, 0]
click at [275, 107] on button "[DATE]" at bounding box center [262, 114] width 43 height 21
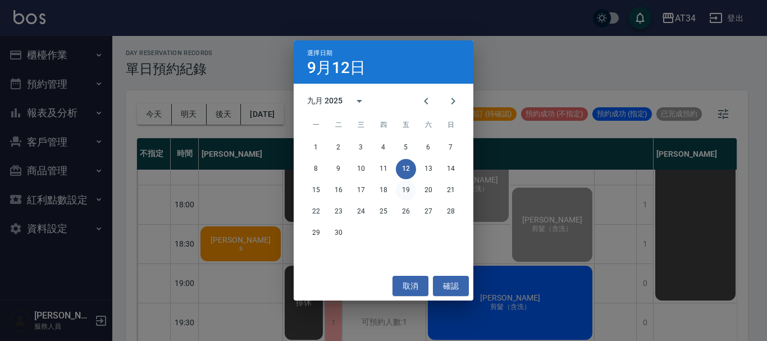
click at [410, 194] on button "19" at bounding box center [406, 190] width 20 height 20
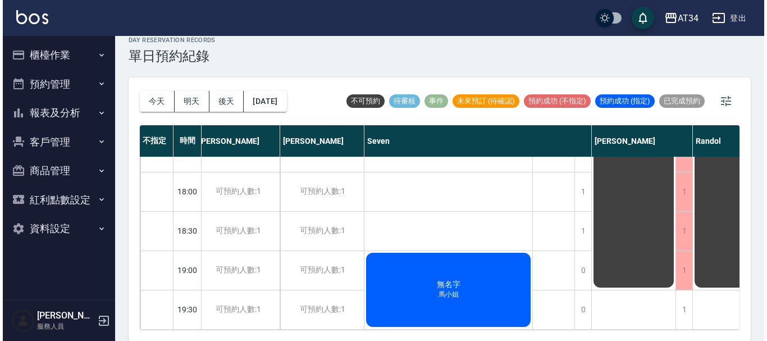
scroll to position [544, 0]
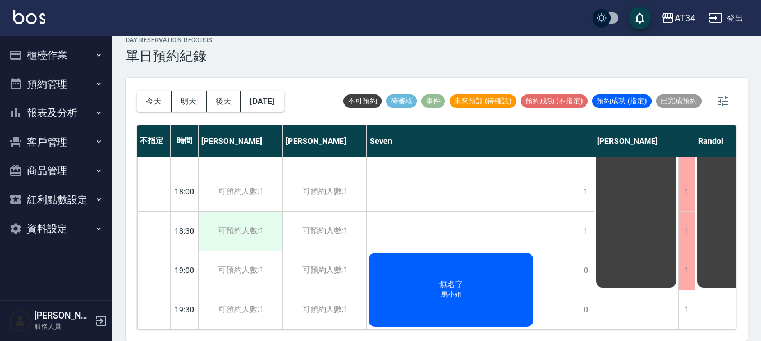
click at [224, 234] on div "可預約人數:1" at bounding box center [241, 231] width 84 height 39
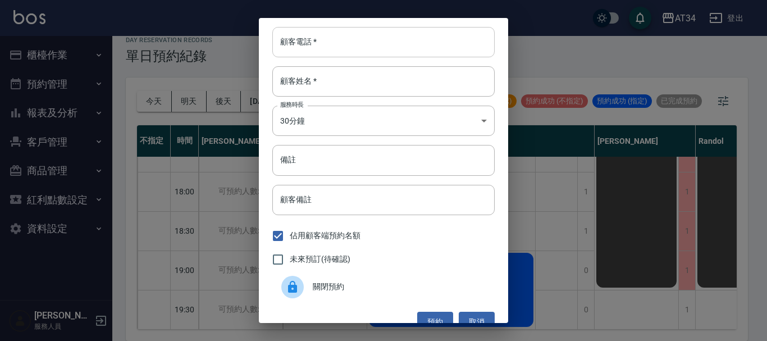
click at [308, 42] on input "顧客電話   *" at bounding box center [383, 42] width 222 height 30
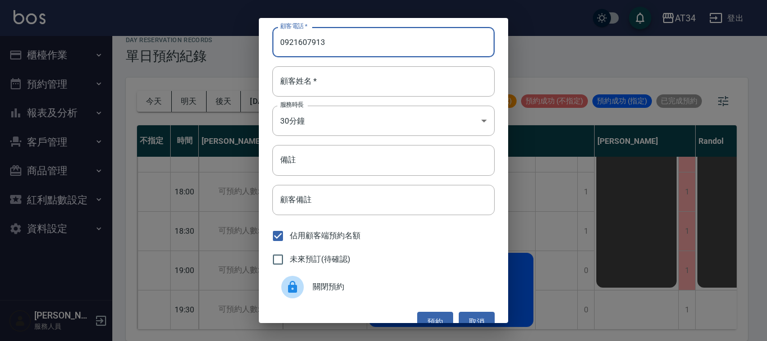
drag, startPoint x: 333, startPoint y: 43, endPoint x: 262, endPoint y: 49, distance: 71.6
click at [262, 49] on div "顧客電話   * [PHONE_NUMBER] 顧客電話   * 顧客姓名   * 顧客姓名   * 服務時長 30分鐘 1 服務時長 備註 備註 顧客備註 …" at bounding box center [383, 170] width 249 height 305
type input "0921607913"
click at [337, 86] on input "顧客姓名   *" at bounding box center [383, 81] width 222 height 30
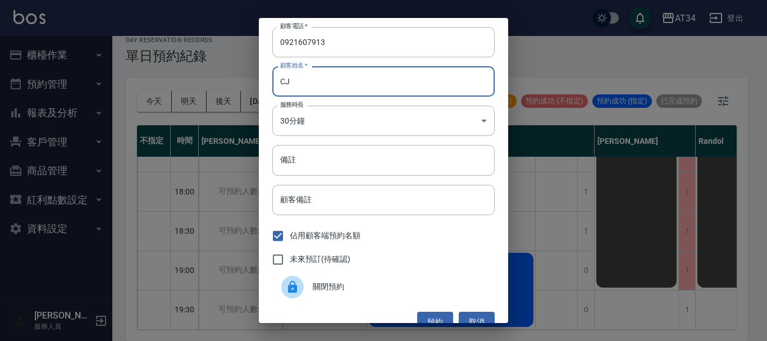
type input "C"
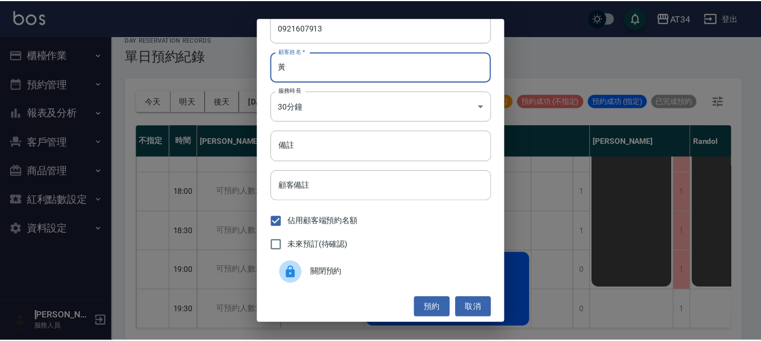
scroll to position [18, 0]
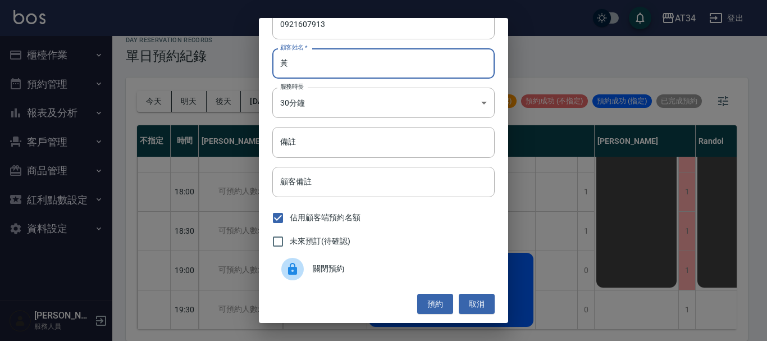
type input "黃"
click at [325, 250] on label "未來預訂(待確認)" at bounding box center [308, 242] width 84 height 24
click at [290, 250] on input "未來預訂(待確認)" at bounding box center [278, 242] width 24 height 24
checkbox input "true"
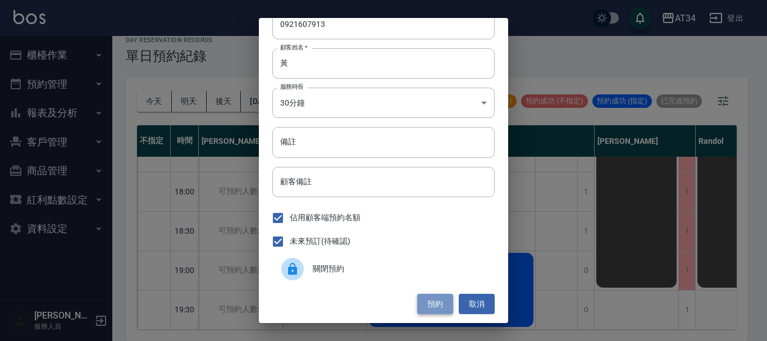
click at [427, 305] on button "預約" at bounding box center [435, 304] width 36 height 21
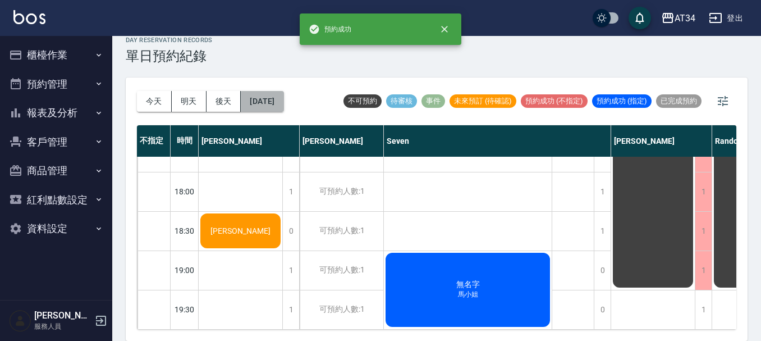
click at [284, 107] on button "[DATE]" at bounding box center [262, 101] width 43 height 21
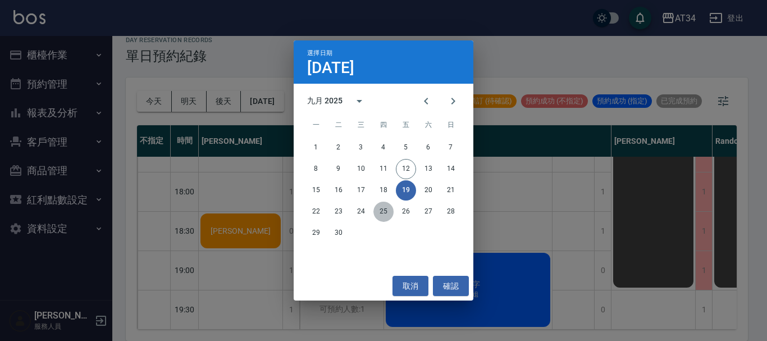
click at [380, 207] on button "25" at bounding box center [383, 212] width 20 height 20
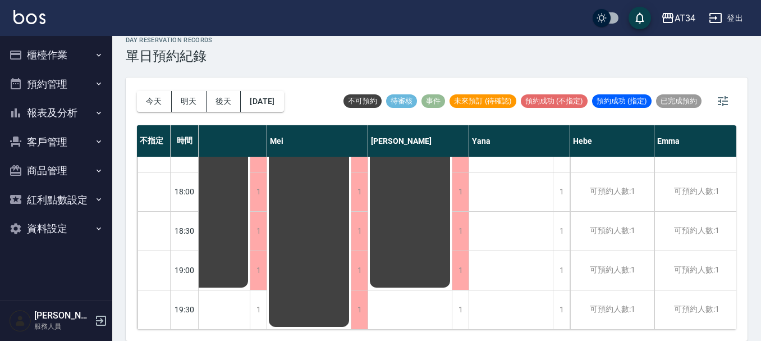
scroll to position [544, 453]
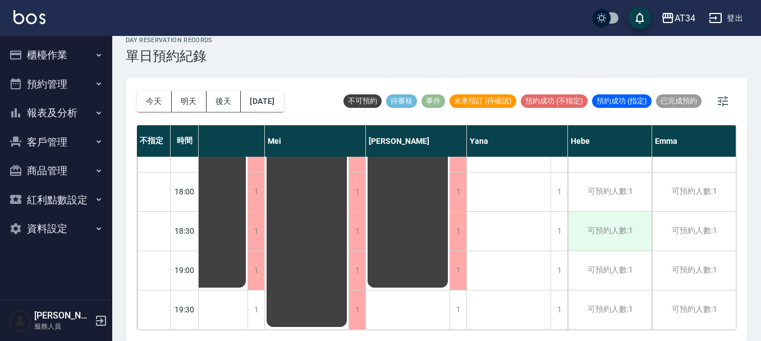
click at [615, 220] on div "可預約人數:1" at bounding box center [610, 231] width 84 height 39
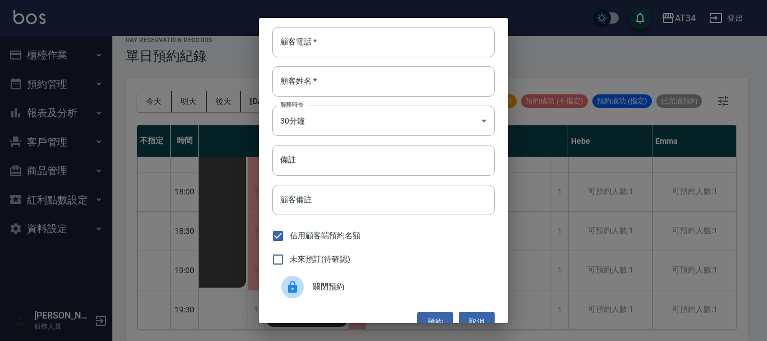
drag, startPoint x: 446, startPoint y: 181, endPoint x: 431, endPoint y: 181, distance: 15.2
click at [430, 181] on div "顧客電話   * 顧客電話   * 顧客姓名   * 顧客姓名   * 服務時長 30分鐘 1 服務時長 備註 備註 顧客備註 顧客備註 佔用顧客端預約名額 …" at bounding box center [383, 170] width 249 height 305
click at [9, 167] on div "顧客電話   * 顧客電話   * 顧客姓名   * 顧客姓名   * 服務時長 30分鐘 1 服務時長 備註 備註 顧客備註 顧客備註 佔用顧客端預約名額 …" at bounding box center [383, 170] width 767 height 341
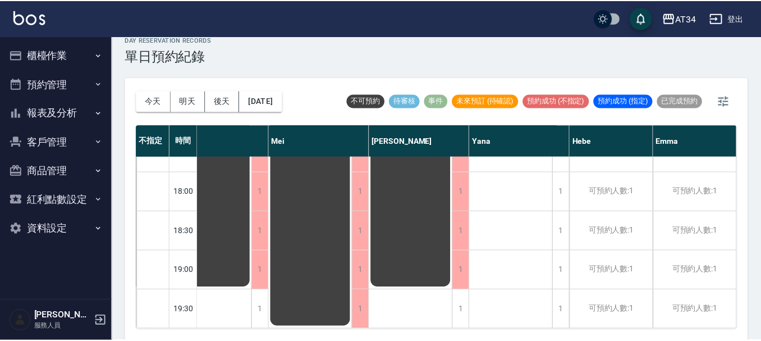
scroll to position [544, 448]
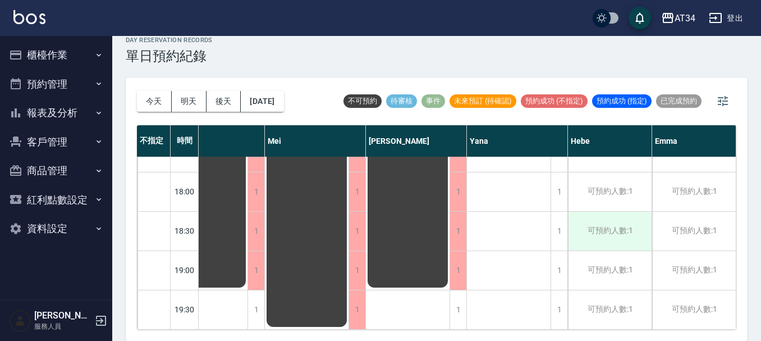
click at [597, 227] on div "可預約人數:1" at bounding box center [610, 231] width 84 height 39
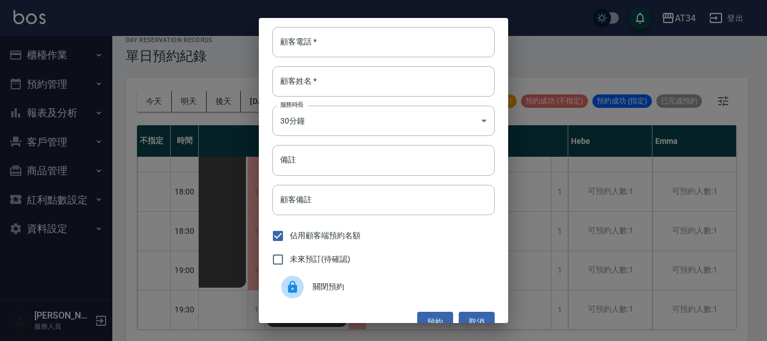
drag, startPoint x: 0, startPoint y: 112, endPoint x: 15, endPoint y: 227, distance: 116.6
drag, startPoint x: 15, startPoint y: 227, endPoint x: 377, endPoint y: 47, distance: 405.3
click at [377, 47] on input "顧客電話   *" at bounding box center [383, 42] width 222 height 30
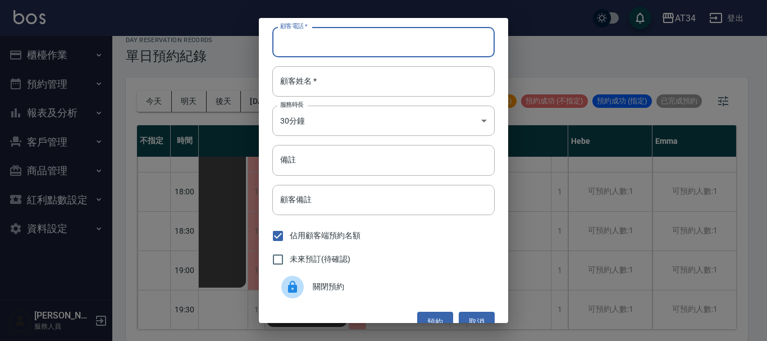
paste input "0921607913"
type input "0921607913"
click at [333, 71] on input "顧客姓名   *" at bounding box center [383, 81] width 222 height 30
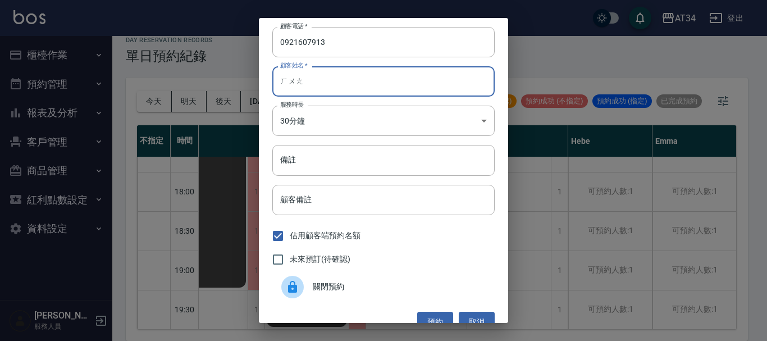
type input "煌"
type input "黃"
click at [335, 156] on input "備註" at bounding box center [383, 160] width 222 height 30
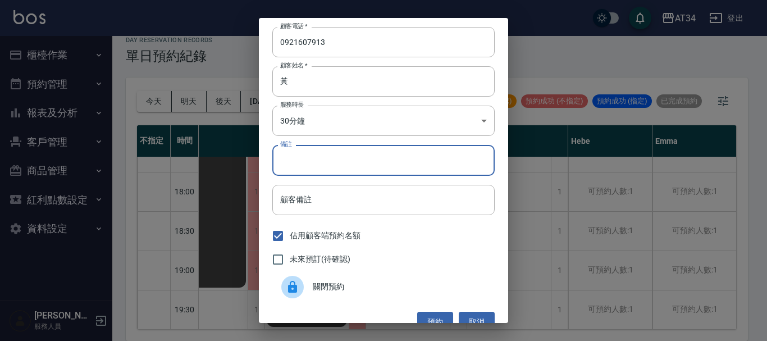
type input "ㄋ"
type input "S"
click at [330, 261] on span "未來預訂(待確認)" at bounding box center [320, 259] width 61 height 12
click at [290, 261] on input "未來預訂(待確認)" at bounding box center [278, 260] width 24 height 24
checkbox input "true"
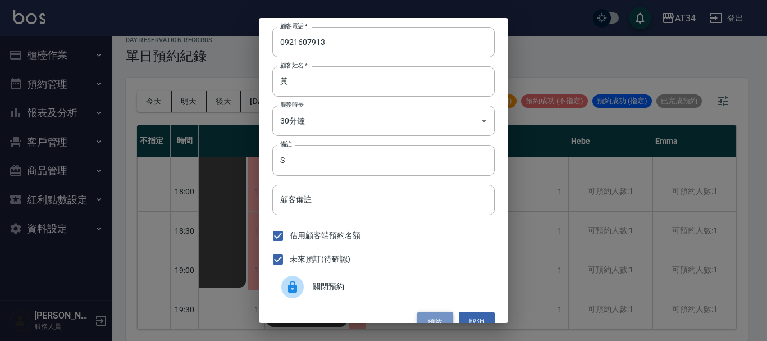
click at [440, 312] on button "預約" at bounding box center [435, 322] width 36 height 21
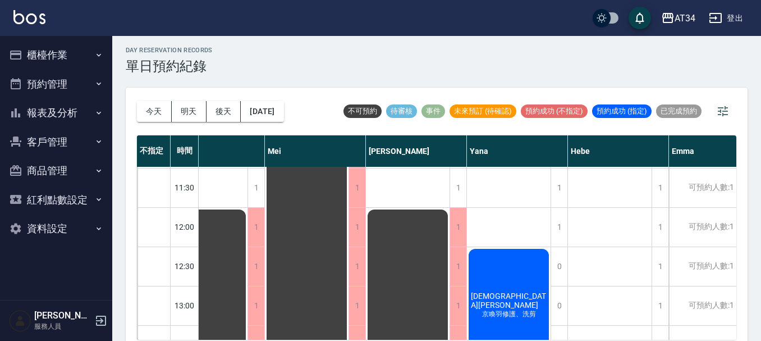
scroll to position [0, 0]
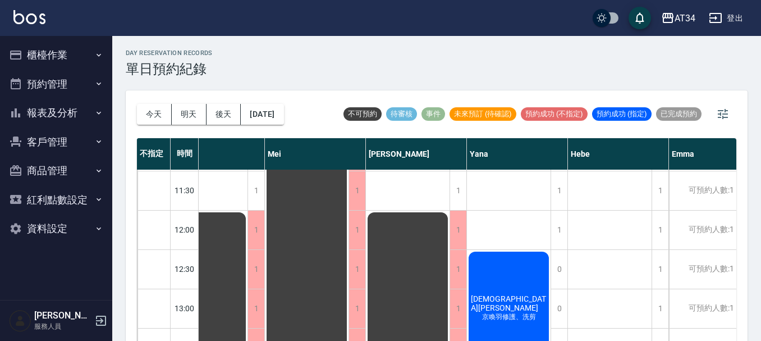
click at [33, 60] on button "櫃檯作業" at bounding box center [55, 54] width 103 height 29
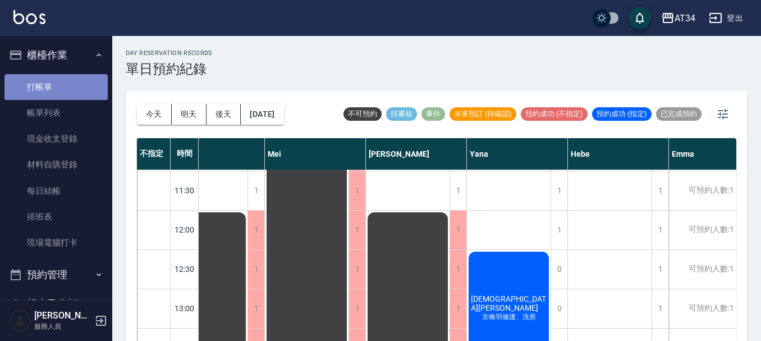
click at [60, 99] on link "打帳單" at bounding box center [55, 87] width 103 height 26
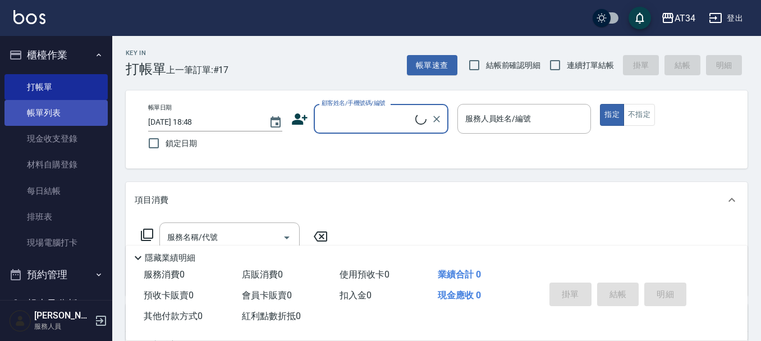
click at [57, 114] on link "帳單列表" at bounding box center [55, 113] width 103 height 26
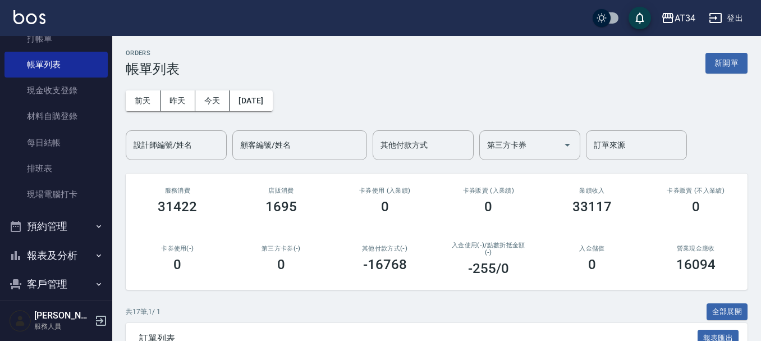
scroll to position [147, 0]
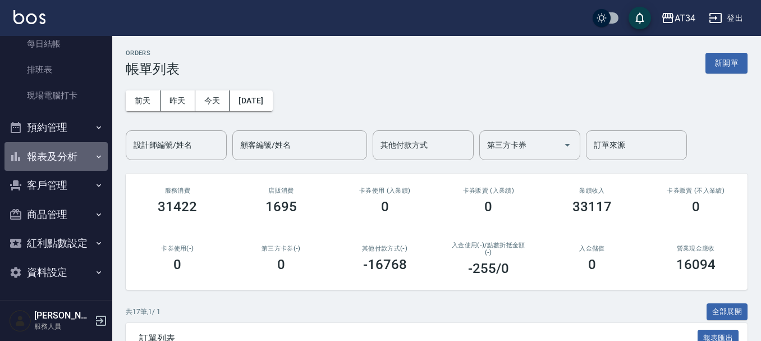
click at [57, 149] on button "報表及分析" at bounding box center [55, 156] width 103 height 29
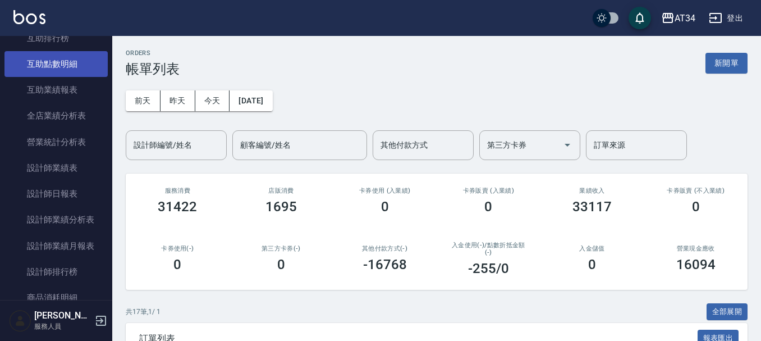
scroll to position [428, 0]
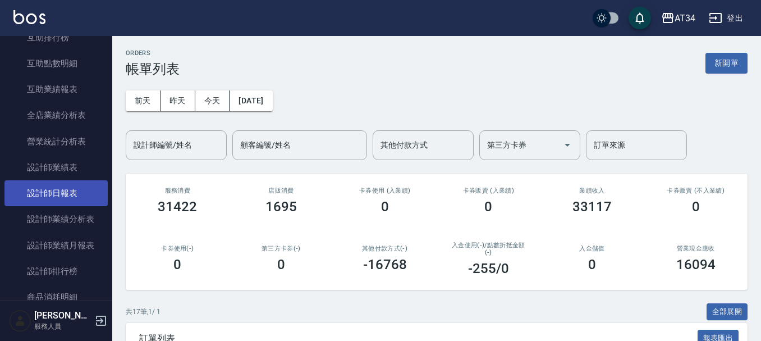
click at [49, 189] on link "設計師日報表" at bounding box center [55, 193] width 103 height 26
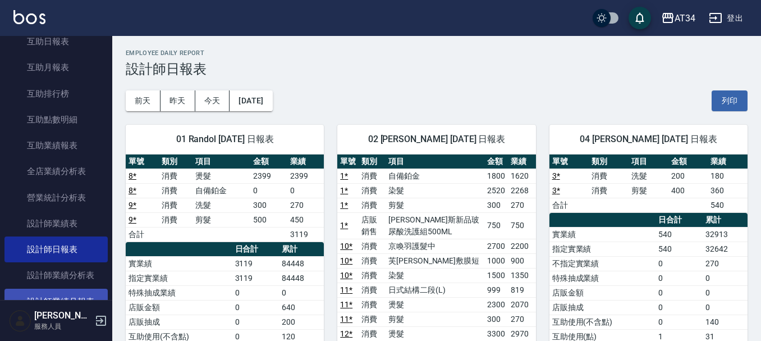
scroll to position [316, 0]
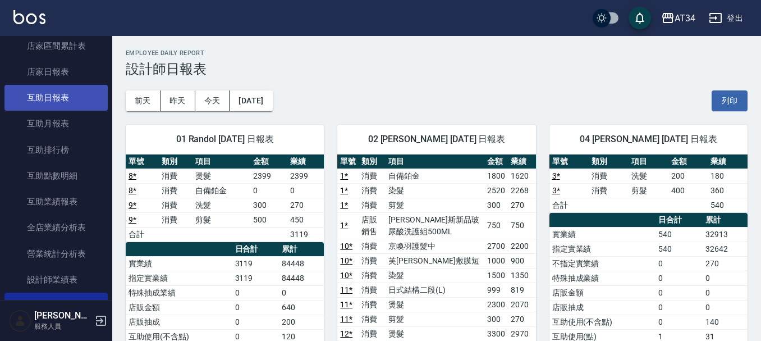
click at [58, 91] on link "互助日報表" at bounding box center [55, 98] width 103 height 26
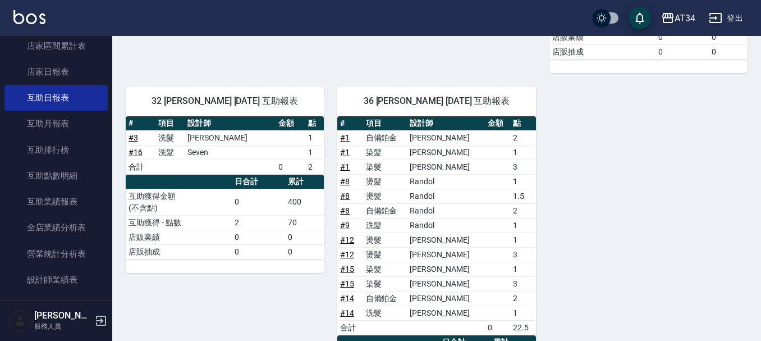
scroll to position [449, 0]
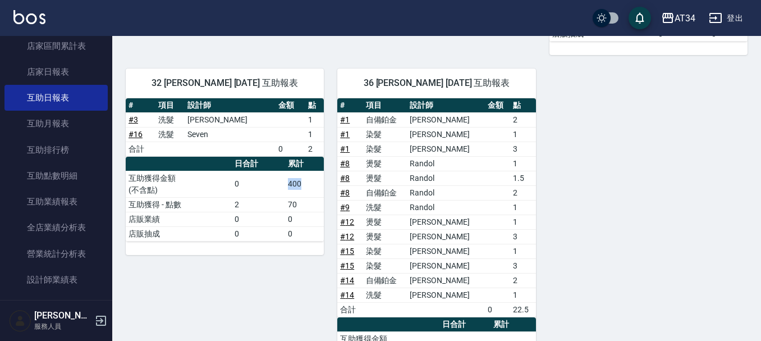
drag, startPoint x: 311, startPoint y: 152, endPoint x: 256, endPoint y: 143, distance: 55.7
click at [256, 171] on tr "互助獲得金額 (不含點) 0 400" at bounding box center [225, 184] width 198 height 26
click at [256, 171] on td "0" at bounding box center [258, 184] width 53 height 26
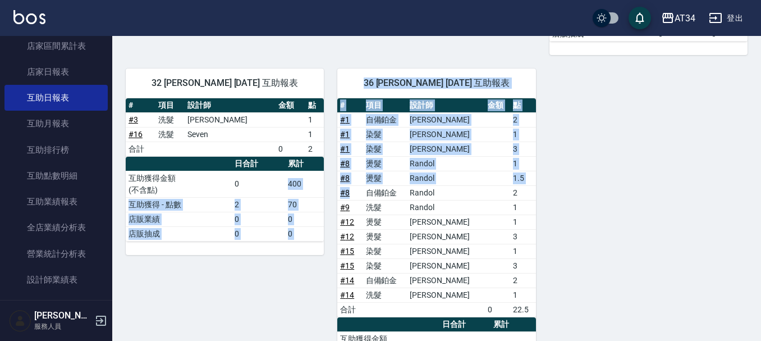
drag, startPoint x: 256, startPoint y: 143, endPoint x: 351, endPoint y: 159, distance: 96.3
click at [351, 159] on div "02 Wendy 09/12/2025 互助報表 # 項目 設計師 金額 點 # 1 喬娜斯新品玻尿酸洗護組500ML 750x1 750 # 14 娜普菈乳…" at bounding box center [430, 59] width 636 height 713
click at [325, 167] on div "36 張可芮 09/12/2025 互助報表 # 項目 設計師 金額 點 # 1 自備鉑金 Wendy 2 # 1 染髮 Wendy 1 # 1 染髮 Wen…" at bounding box center [430, 235] width 212 height 360
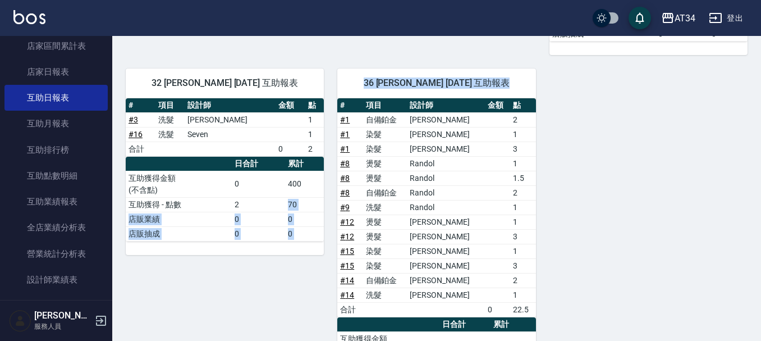
drag, startPoint x: 325, startPoint y: 167, endPoint x: 251, endPoint y: 171, distance: 73.7
click at [251, 171] on div "02 Wendy 09/12/2025 互助報表 # 項目 設計師 金額 點 # 1 喬娜斯新品玻尿酸洗護組500ML 750x1 750 # 14 娜普菈乳…" at bounding box center [430, 59] width 636 height 713
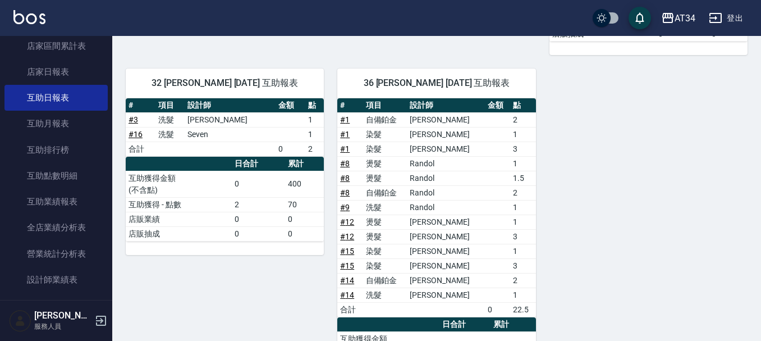
click at [392, 214] on td "燙髮" at bounding box center [385, 221] width 44 height 15
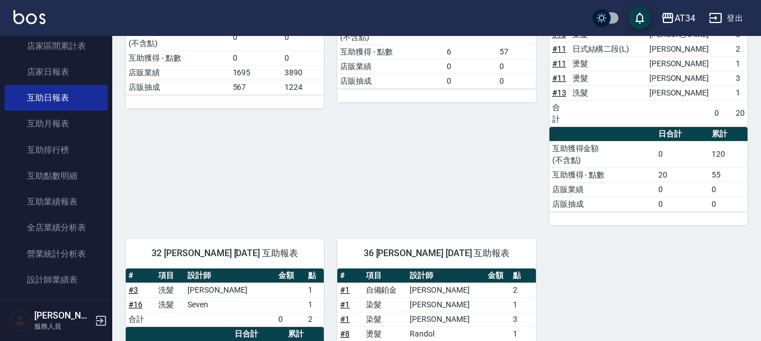
scroll to position [277, 0]
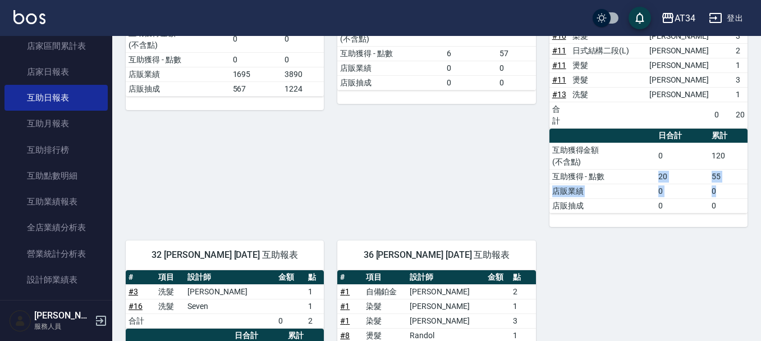
drag, startPoint x: 607, startPoint y: 145, endPoint x: 729, endPoint y: 160, distance: 123.3
click at [729, 160] on tbody "互助獲得金額 (不含點) 0 120 互助獲得 - 點數 20 55 店販業績 0 0 店販抽成 0 0" at bounding box center [649, 178] width 198 height 70
click at [729, 184] on td "0" at bounding box center [728, 191] width 39 height 15
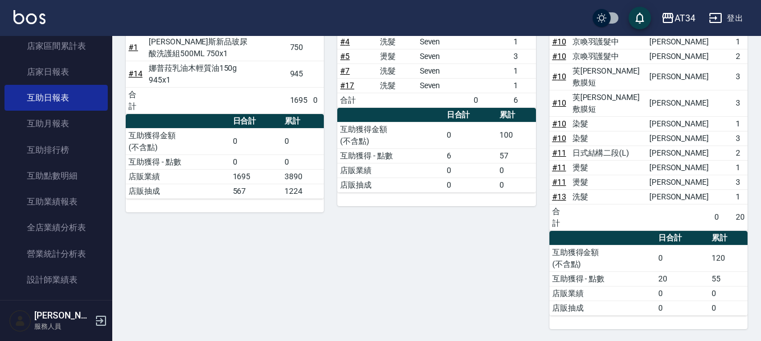
scroll to position [165, 0]
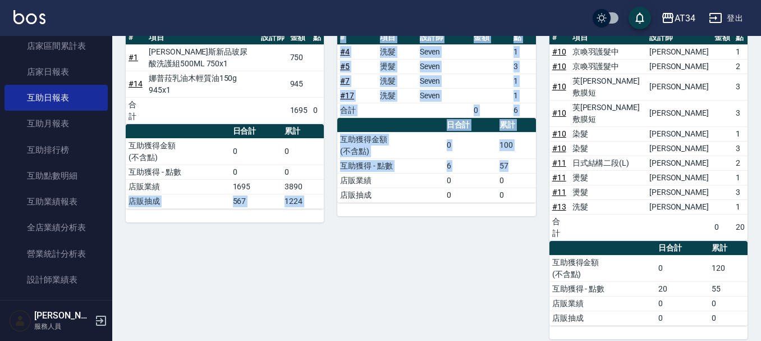
drag, startPoint x: 521, startPoint y: 163, endPoint x: 316, endPoint y: 185, distance: 206.2
click at [317, 185] on div "02 Wendy 09/12/2025 互助報表 # 項目 設計師 金額 點 # 1 喬娜斯新品玻尿酸洗護組500ML 750x1 750 # 14 娜普菈乳…" at bounding box center [430, 343] width 636 height 713
click at [418, 162] on td "互助獲得 - 點數" at bounding box center [390, 165] width 106 height 15
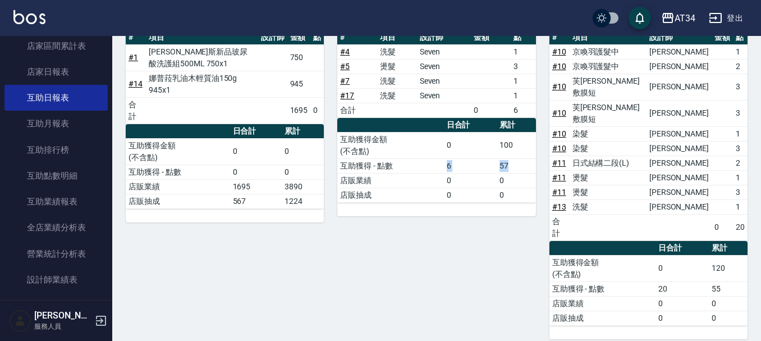
drag, startPoint x: 443, startPoint y: 165, endPoint x: 520, endPoint y: 164, distance: 76.9
click at [520, 164] on tr "互助獲得 - 點數 6 57" at bounding box center [436, 165] width 198 height 15
click at [476, 196] on td "0" at bounding box center [470, 195] width 53 height 15
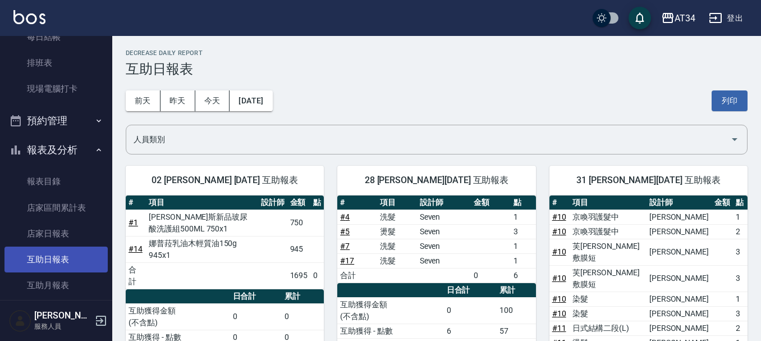
scroll to position [0, 0]
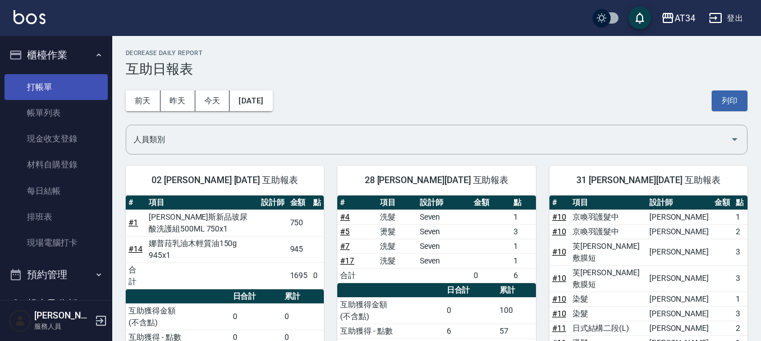
click at [54, 89] on link "打帳單" at bounding box center [55, 87] width 103 height 26
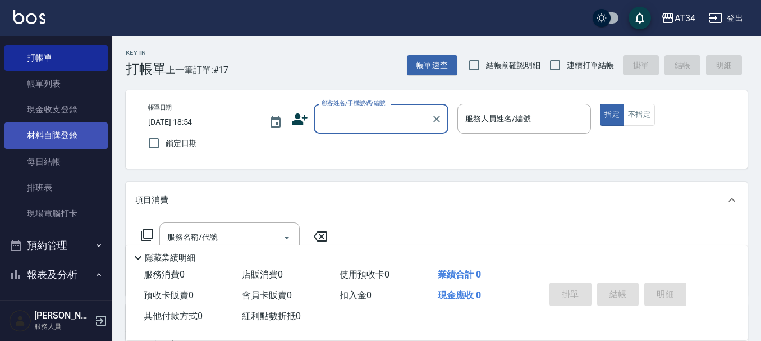
scroll to position [112, 0]
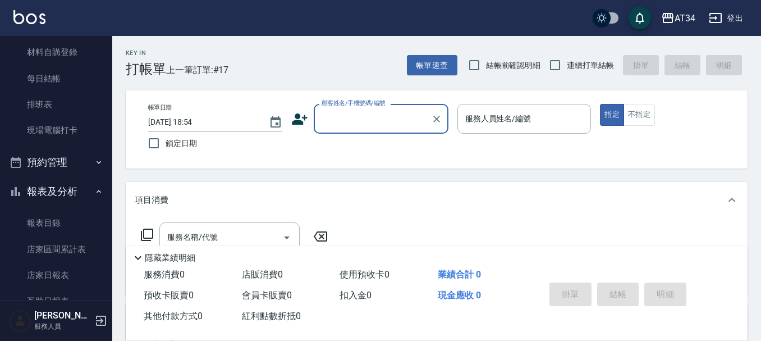
click at [57, 165] on button "預約管理" at bounding box center [55, 162] width 103 height 29
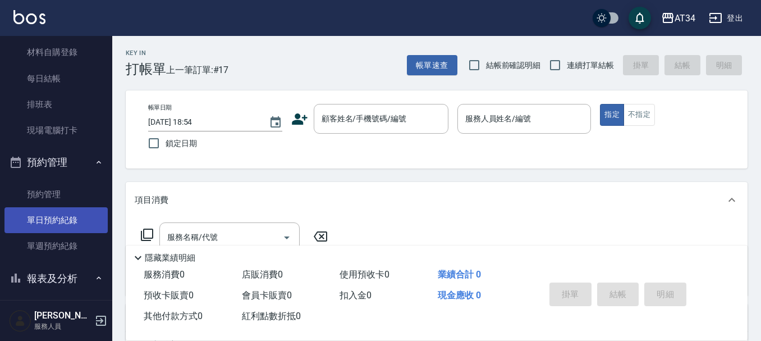
click at [65, 218] on link "單日預約紀錄" at bounding box center [55, 220] width 103 height 26
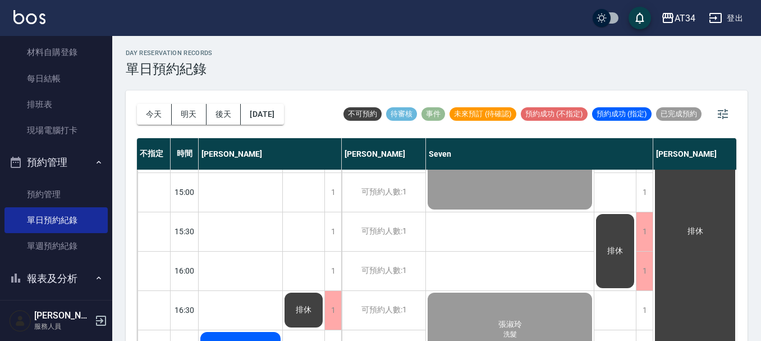
scroll to position [393, 0]
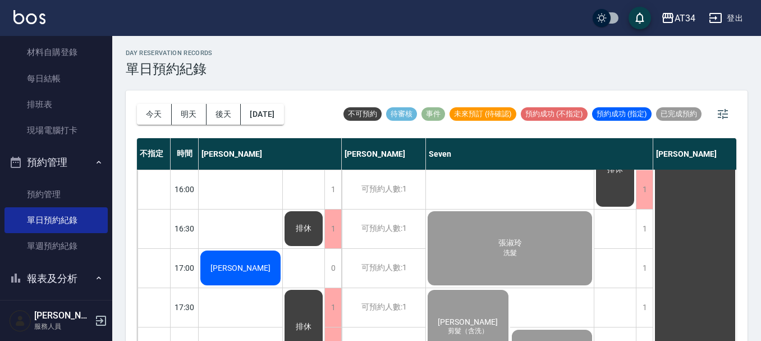
click at [250, 268] on span "[PERSON_NAME]" at bounding box center [240, 267] width 65 height 9
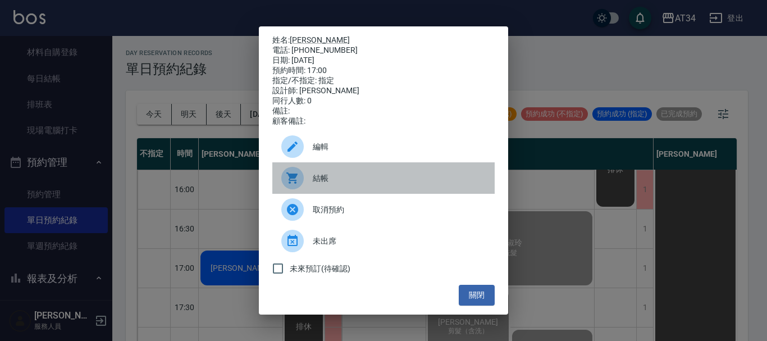
click at [316, 184] on span "結帳" at bounding box center [399, 178] width 173 height 12
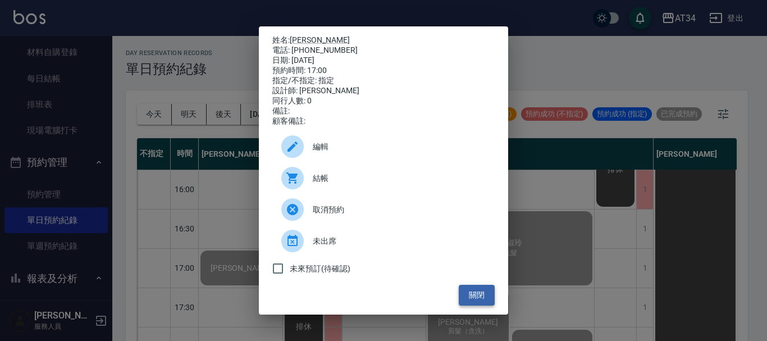
click at [470, 296] on button "關閉" at bounding box center [477, 295] width 36 height 21
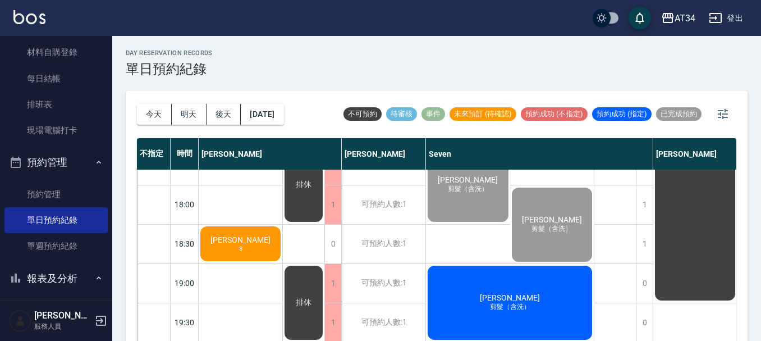
scroll to position [544, 0]
click at [252, 240] on div "黃湘涵 s" at bounding box center [241, 244] width 84 height 38
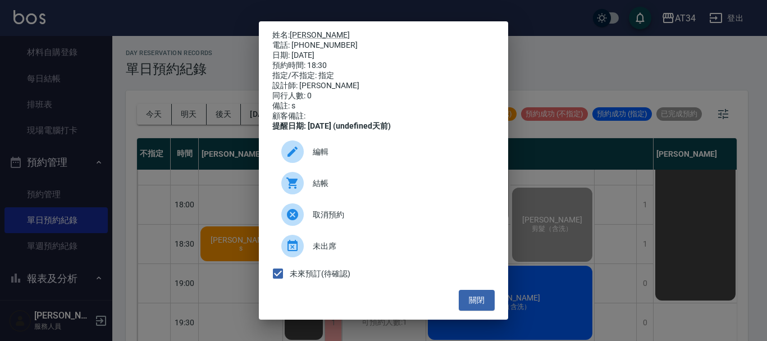
click at [327, 189] on span "結帳" at bounding box center [399, 183] width 173 height 12
click at [473, 311] on button "關閉" at bounding box center [477, 300] width 36 height 21
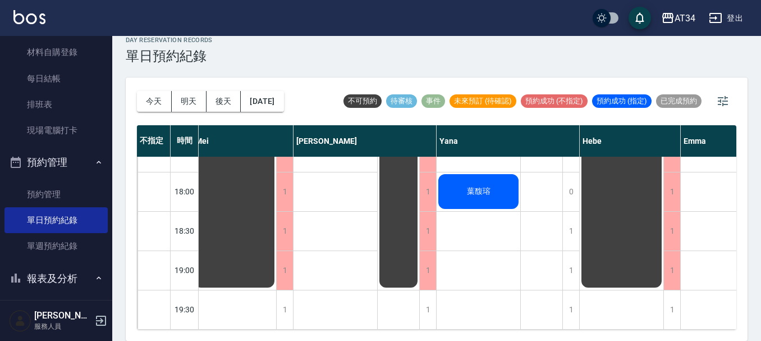
scroll to position [544, 798]
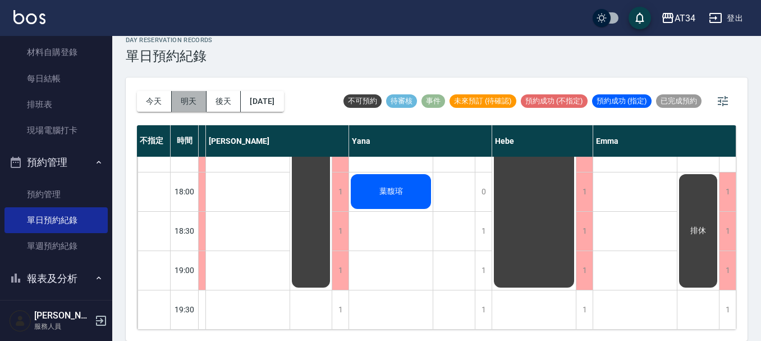
click at [187, 101] on button "明天" at bounding box center [189, 101] width 35 height 21
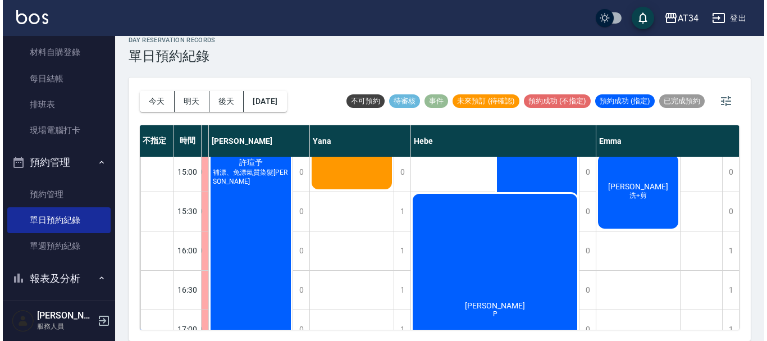
scroll to position [319, 656]
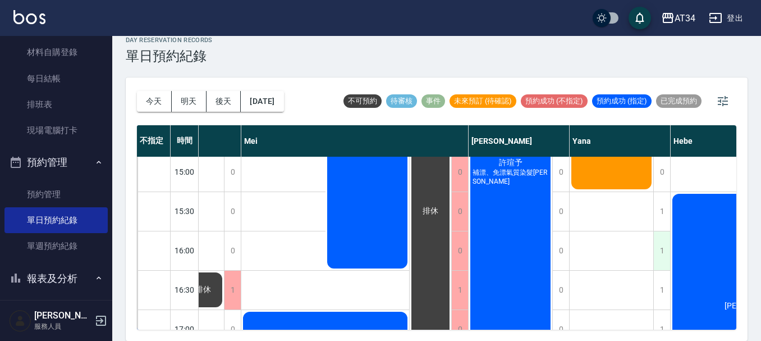
click at [664, 255] on div "1" at bounding box center [662, 250] width 17 height 39
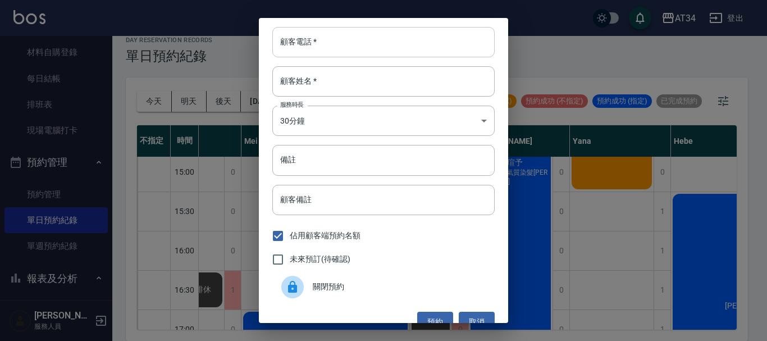
click at [347, 49] on input "顧客電話   *" at bounding box center [383, 42] width 222 height 30
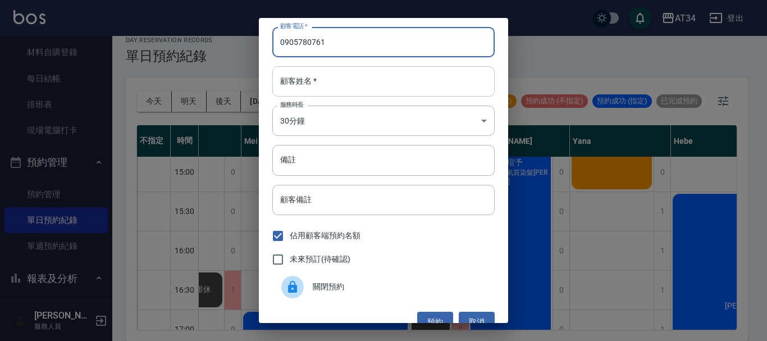
type input "0905780761"
click at [335, 80] on input "顧客姓名   *" at bounding box center [383, 81] width 222 height 30
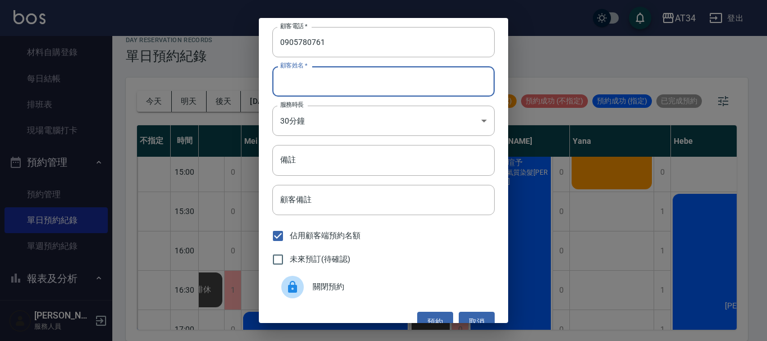
type input "J"
type input "王R"
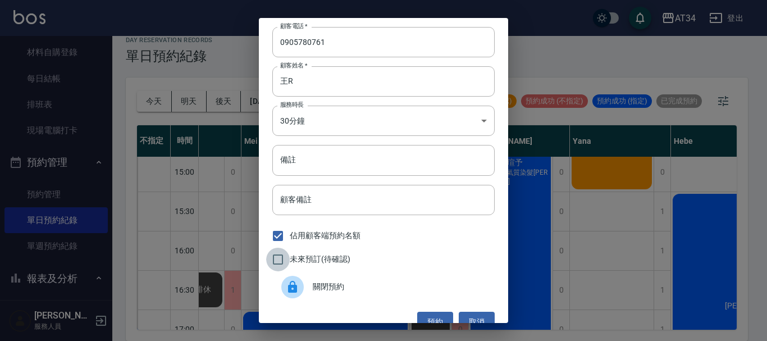
click at [277, 257] on input "未來預訂(待確認)" at bounding box center [278, 260] width 24 height 24
checkbox input "true"
click at [325, 162] on input "備註" at bounding box center [383, 160] width 222 height 30
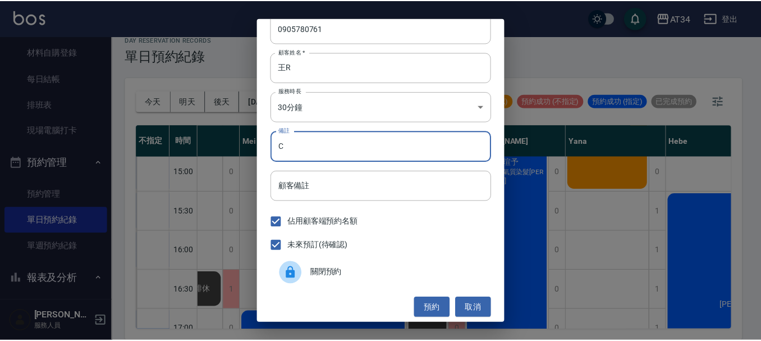
scroll to position [18, 0]
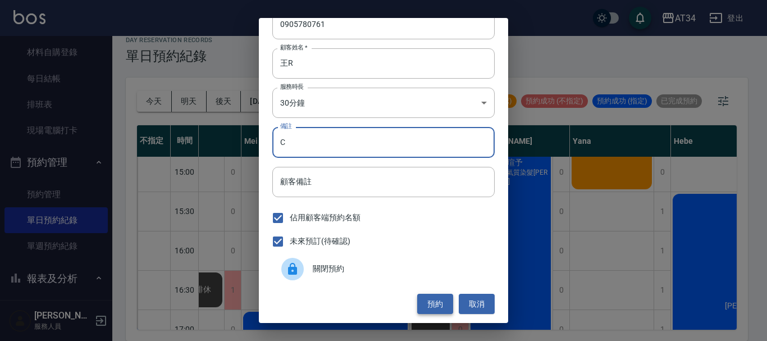
type input "C"
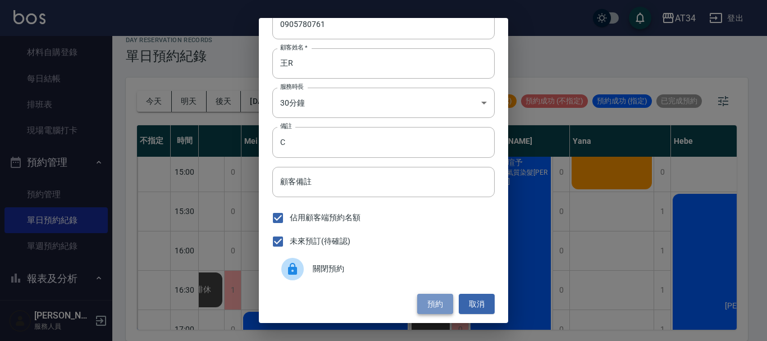
click at [437, 299] on button "預約" at bounding box center [435, 304] width 36 height 21
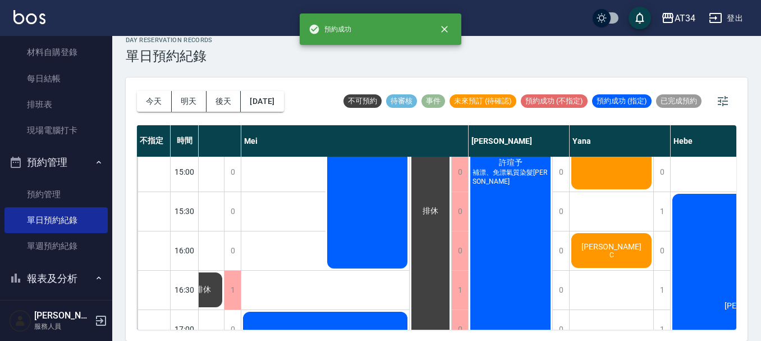
click at [601, 251] on span "[PERSON_NAME]" at bounding box center [611, 246] width 65 height 9
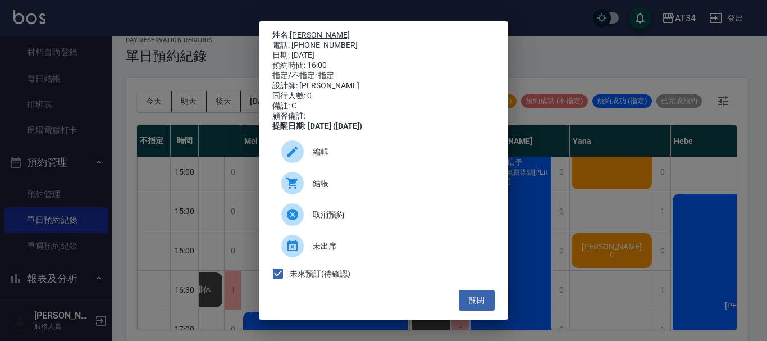
click at [302, 33] on link "[PERSON_NAME]" at bounding box center [320, 34] width 60 height 9
click at [483, 306] on button "關閉" at bounding box center [477, 300] width 36 height 21
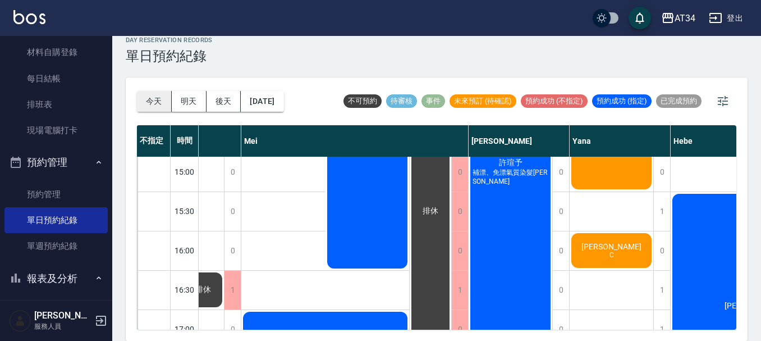
click at [153, 94] on button "今天" at bounding box center [154, 101] width 35 height 21
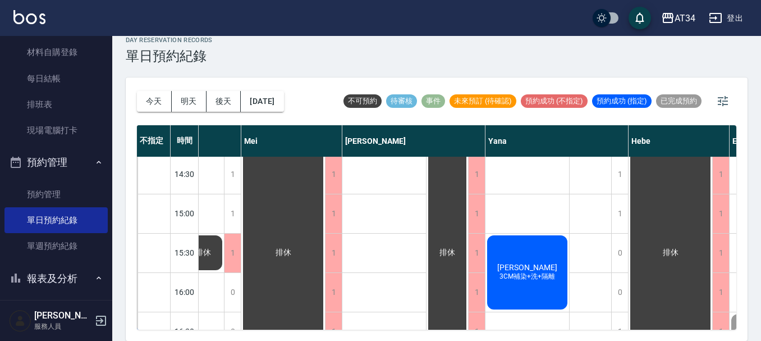
scroll to position [263, 656]
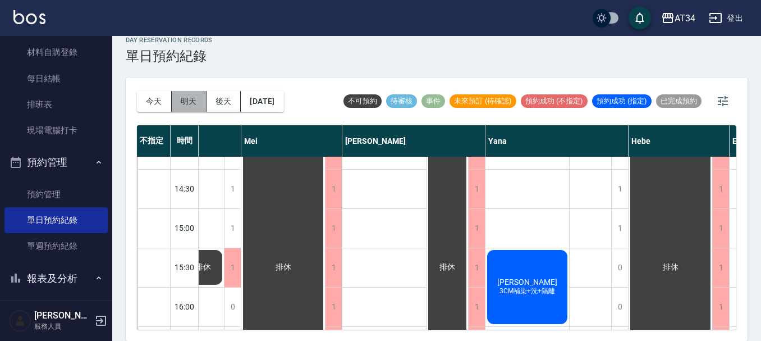
click at [195, 101] on button "明天" at bounding box center [189, 101] width 35 height 21
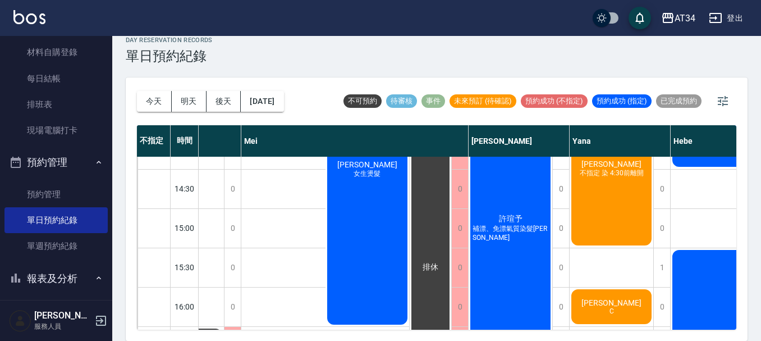
drag, startPoint x: 605, startPoint y: 330, endPoint x: 624, endPoint y: 326, distance: 20.0
click at [624, 326] on div "今天 明天 後天 2025/09/13 不可預約 待審核 事件 未來預訂 (待確認) 預約成功 (不指定) 預約成功 (指定) 已完成預約 不指定 時間 Gi…" at bounding box center [437, 208] width 622 height 263
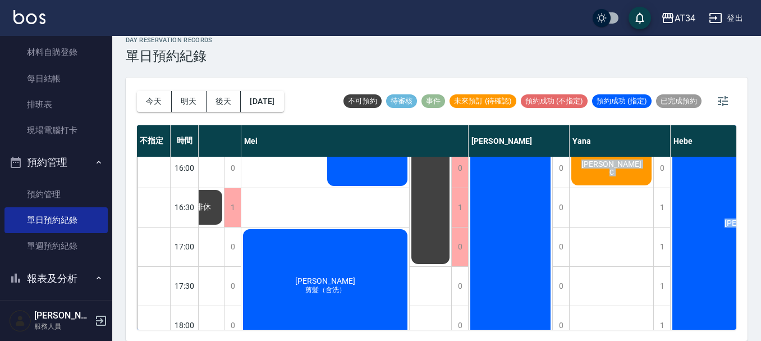
drag, startPoint x: 620, startPoint y: 321, endPoint x: 690, endPoint y: 316, distance: 69.8
click at [690, 316] on div "11:00 11:30 12:00 12:30 13:00 13:30 14:00 14:30 15:00 15:30 16:00 16:30 17:00 1…" at bounding box center [240, 109] width 1519 height 708
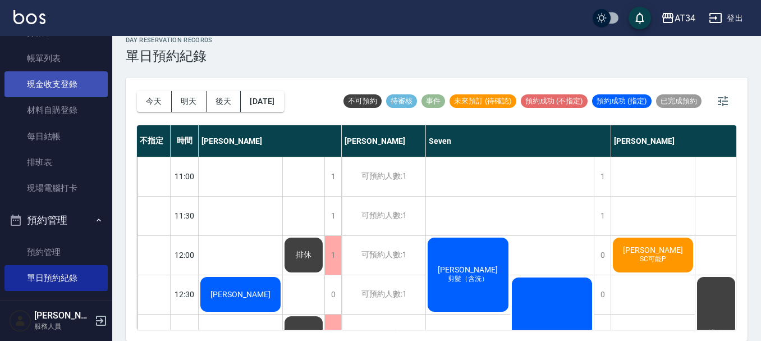
scroll to position [0, 0]
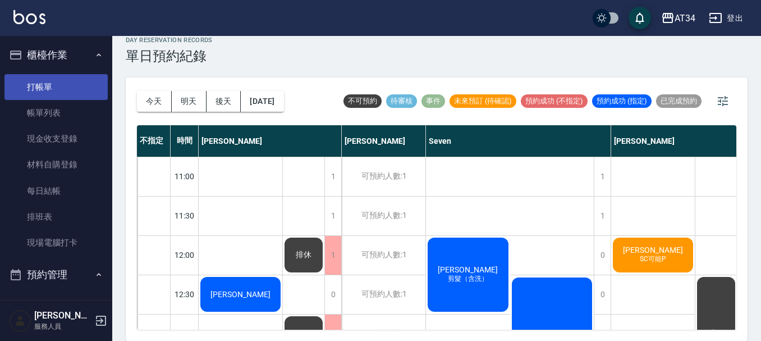
click at [40, 94] on link "打帳單" at bounding box center [55, 87] width 103 height 26
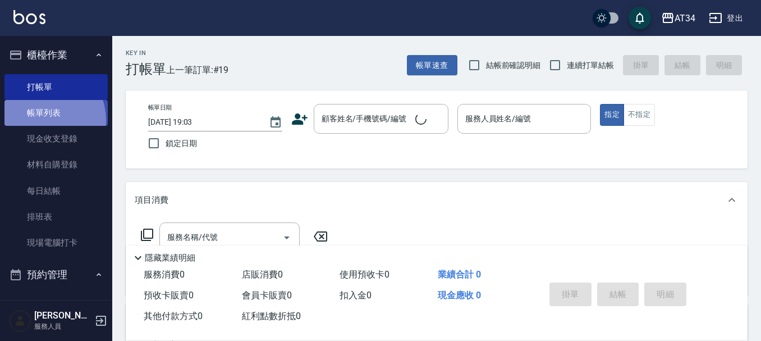
click at [36, 121] on link "帳單列表" at bounding box center [55, 113] width 103 height 26
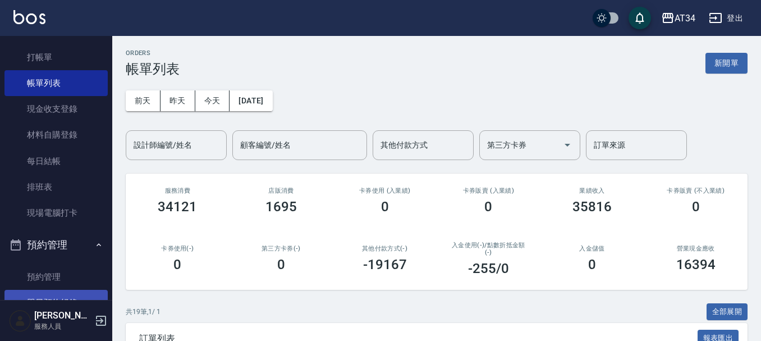
scroll to position [56, 0]
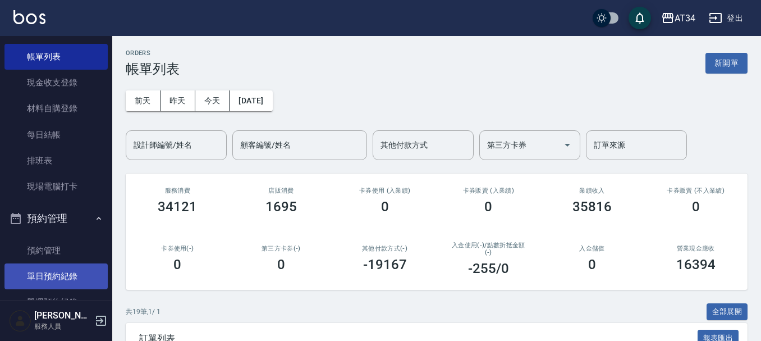
click at [47, 273] on link "單日預約紀錄" at bounding box center [55, 276] width 103 height 26
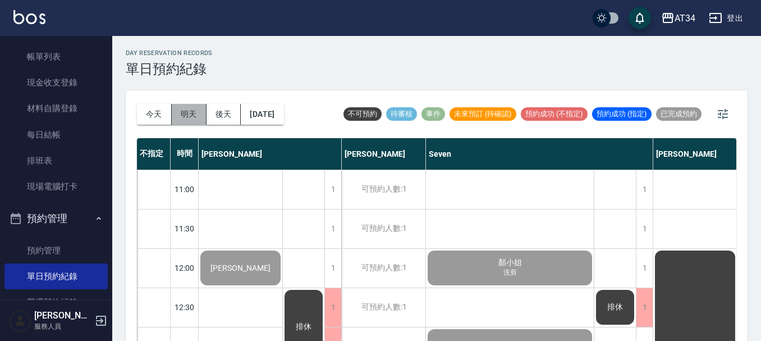
click at [184, 112] on button "明天" at bounding box center [189, 114] width 35 height 21
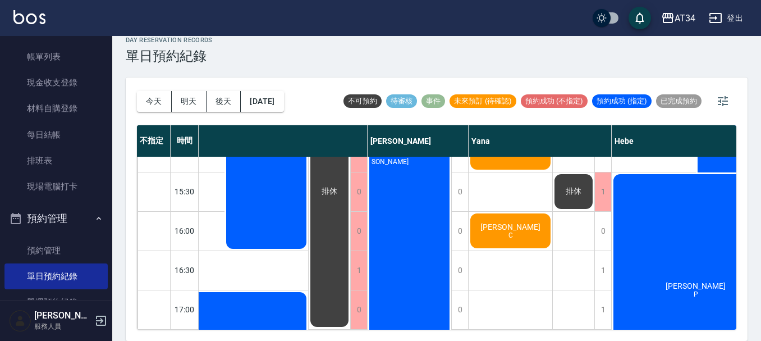
scroll to position [319, 757]
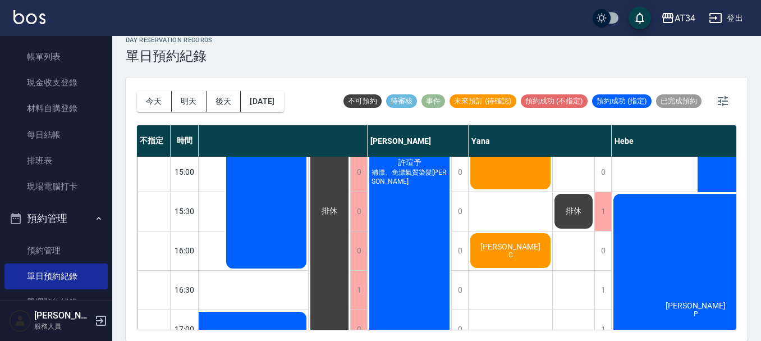
click at [518, 252] on div "王奎棨 C" at bounding box center [511, 250] width 84 height 38
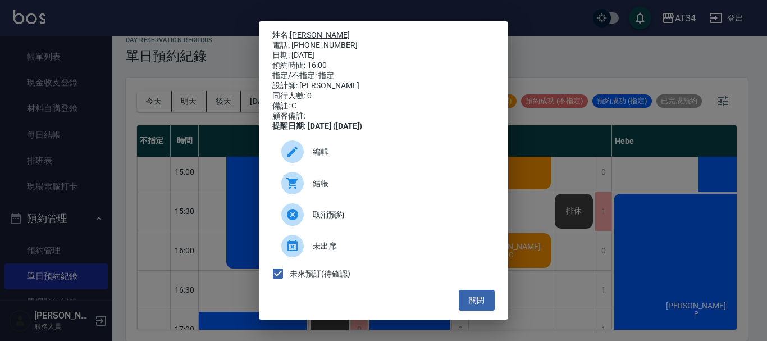
click at [306, 35] on link "王奎棨" at bounding box center [320, 34] width 60 height 9
click at [476, 305] on button "關閉" at bounding box center [477, 300] width 36 height 21
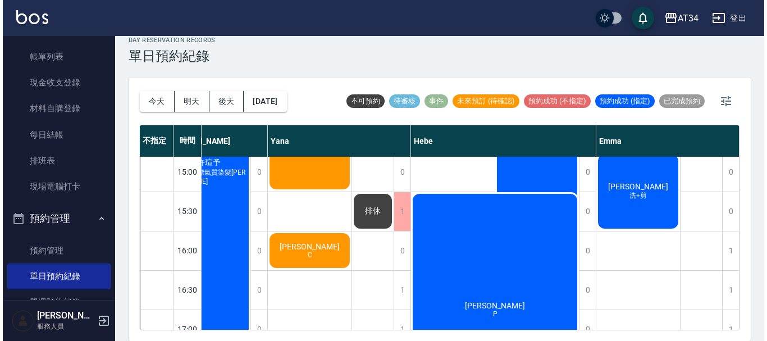
scroll to position [0, 0]
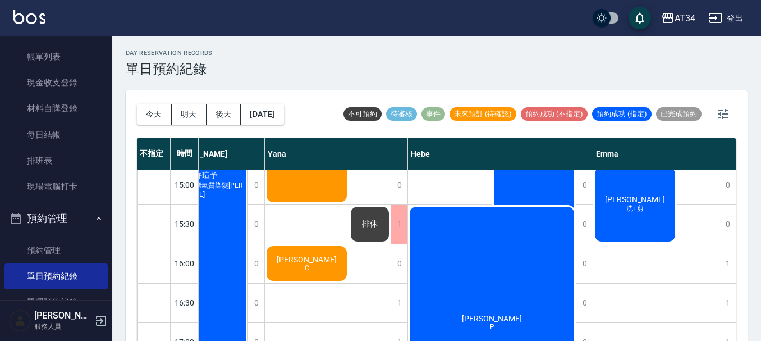
click at [290, 270] on div "王奎棨 C" at bounding box center [307, 263] width 84 height 38
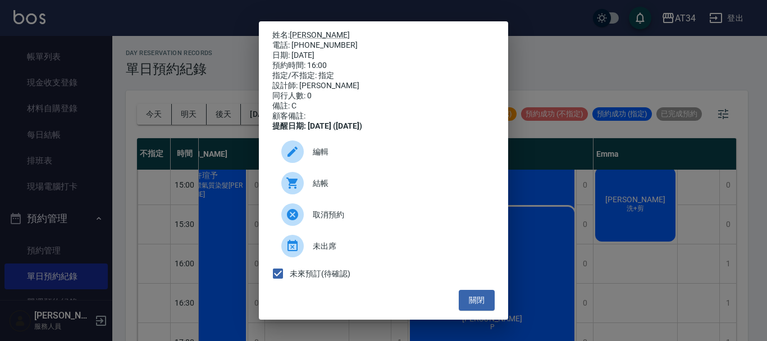
scroll to position [4, 0]
click at [337, 155] on span "編輯" at bounding box center [399, 152] width 173 height 12
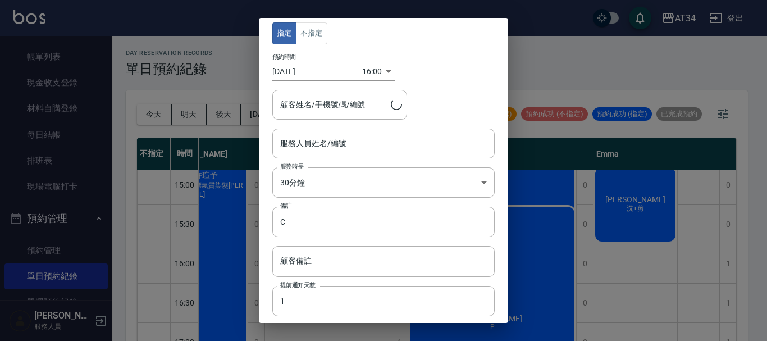
type input "Yana-09"
type input "王奎棨/0905780761/"
click at [344, 143] on input "Yana-09" at bounding box center [374, 144] width 195 height 20
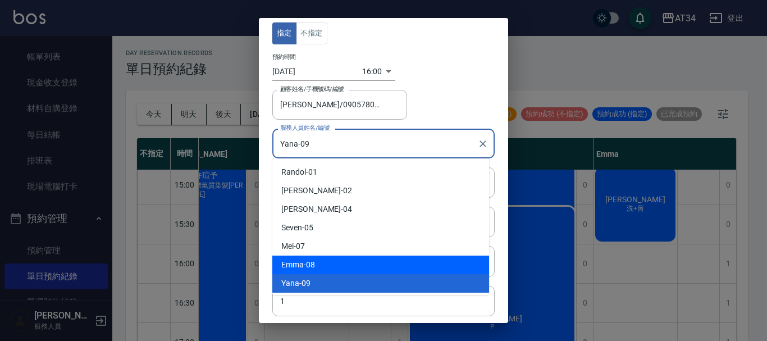
click at [322, 261] on div "Emma -08" at bounding box center [380, 264] width 217 height 19
type input "Emma-08"
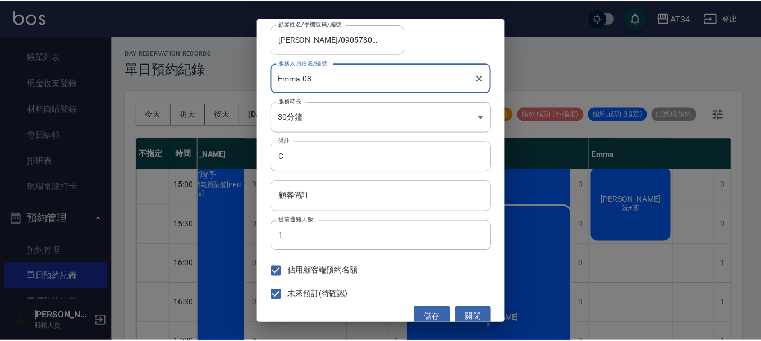
scroll to position [83, 0]
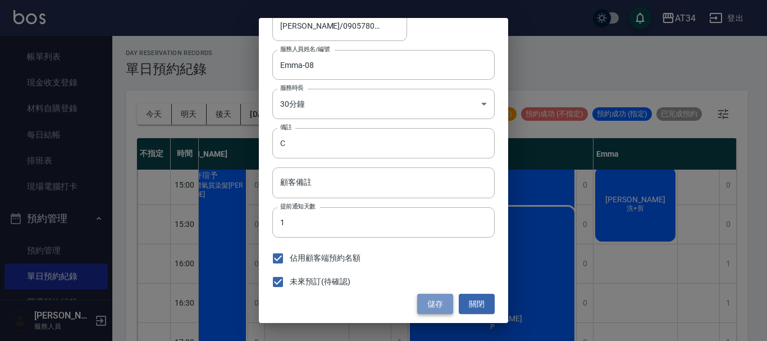
click at [432, 298] on button "儲存" at bounding box center [435, 304] width 36 height 21
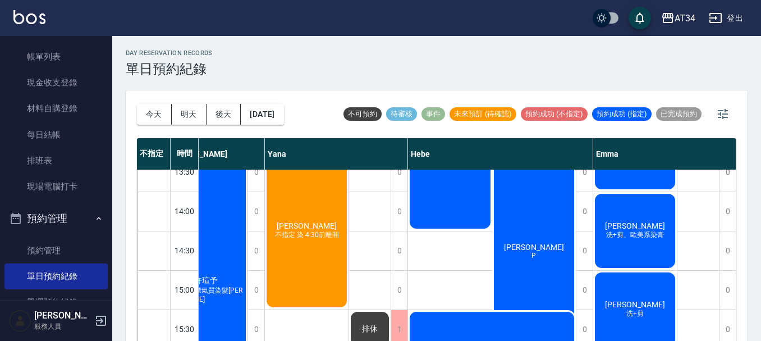
scroll to position [150, 961]
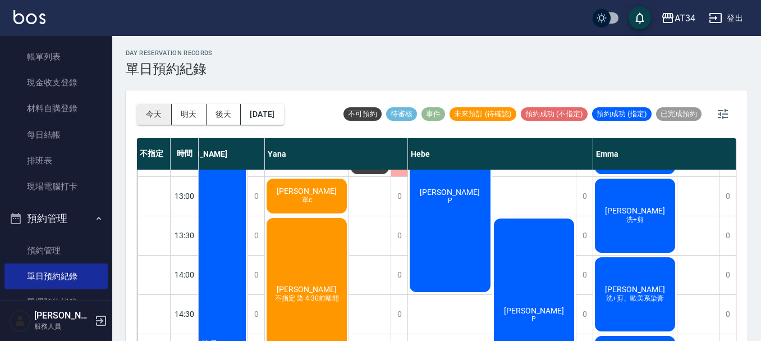
click at [152, 111] on button "今天" at bounding box center [154, 114] width 35 height 21
click at [152, 111] on div at bounding box center [380, 170] width 761 height 341
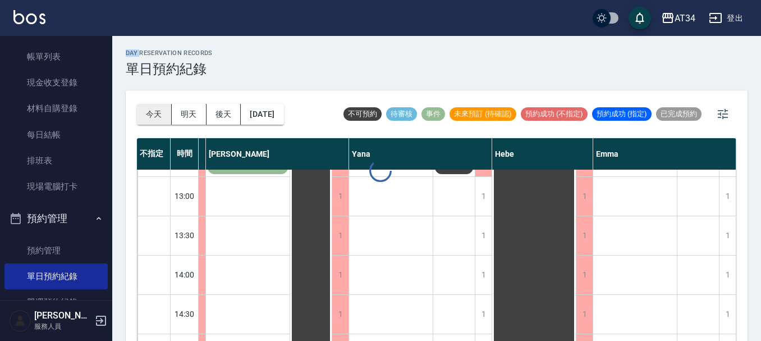
scroll to position [150, 798]
click at [193, 112] on button "明天" at bounding box center [189, 114] width 35 height 21
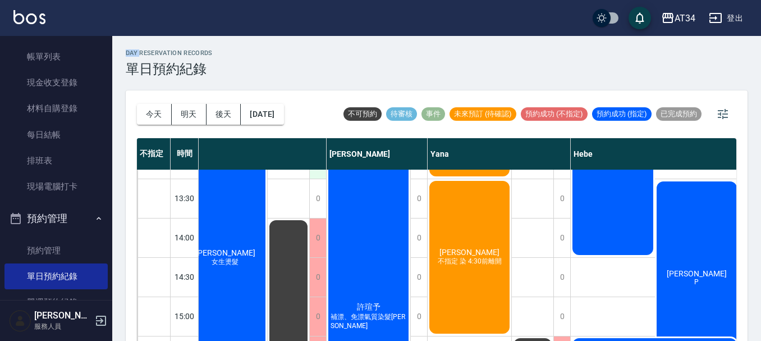
scroll to position [207, 798]
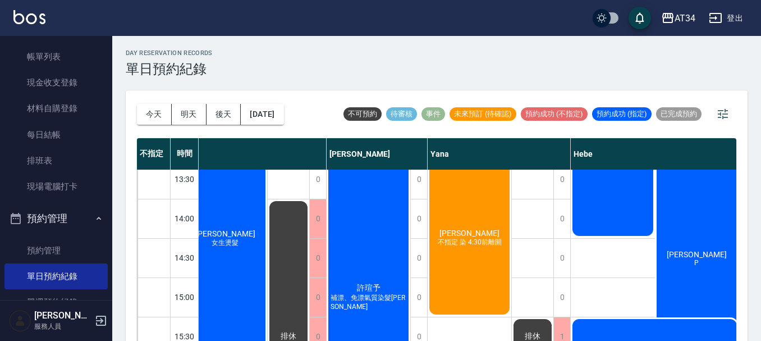
click at [270, 129] on div "今天 明天 後天 2025/09/13" at bounding box center [210, 114] width 147 height 48
click at [274, 111] on button "2025/09/13" at bounding box center [262, 114] width 43 height 21
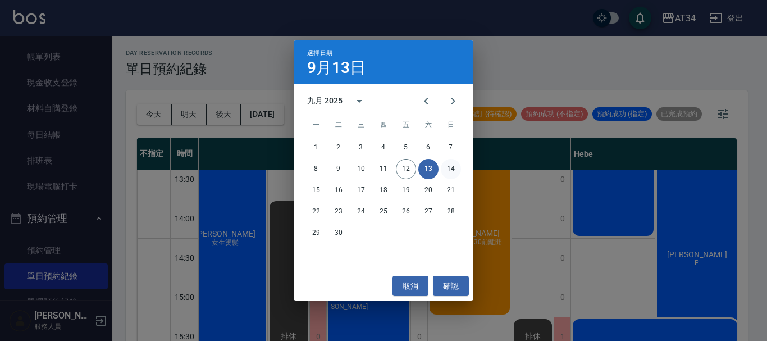
click at [455, 178] on button "14" at bounding box center [451, 169] width 20 height 20
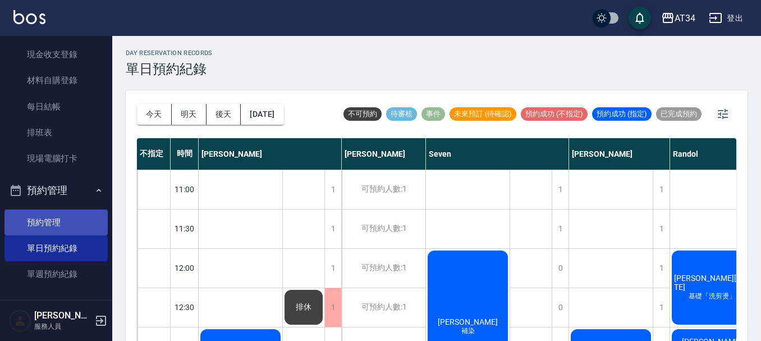
scroll to position [168, 0]
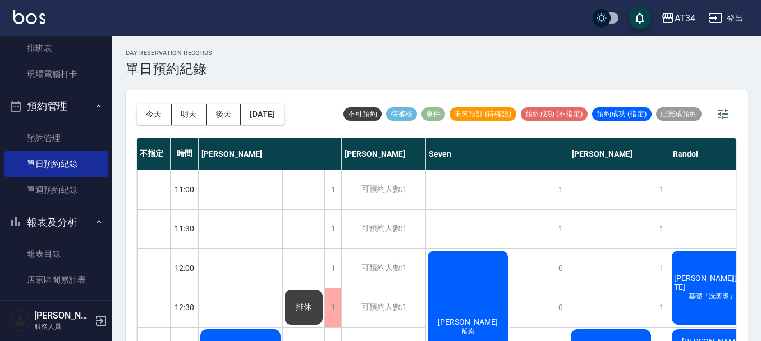
click at [460, 98] on div "今天 明天 後天 2025/09/14 不可預約 待審核 事件 未來預訂 (待確認) 預約成功 (不指定) 預約成功 (指定) 已完成預約" at bounding box center [437, 114] width 600 height 48
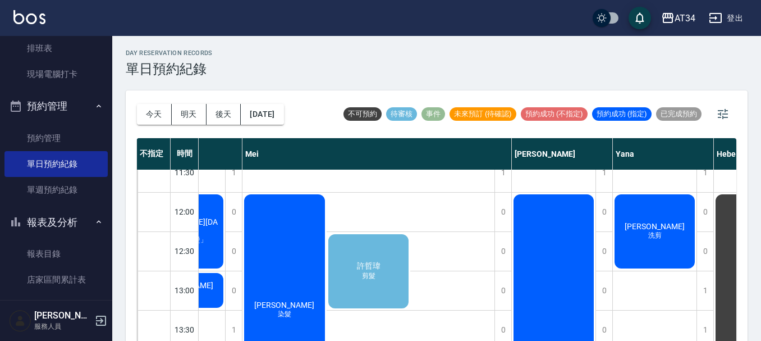
scroll to position [56, 714]
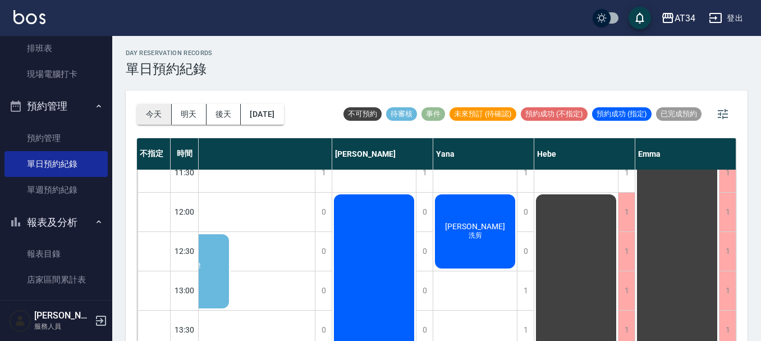
click at [142, 120] on button "今天" at bounding box center [154, 114] width 35 height 21
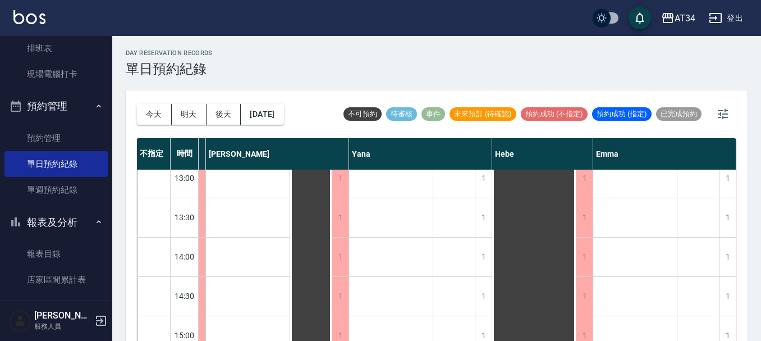
scroll to position [281, 798]
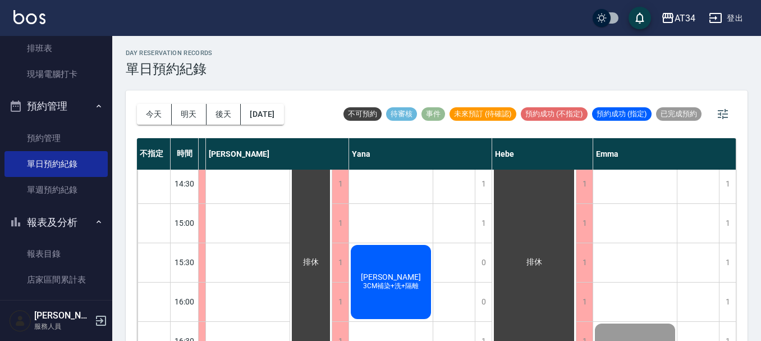
click at [397, 318] on div "潘嘉玲 3CM補染+洗+隔離" at bounding box center [391, 281] width 84 height 77
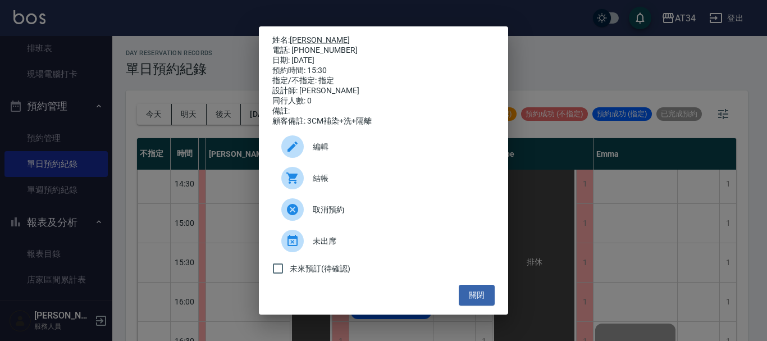
click at [297, 182] on icon at bounding box center [292, 177] width 13 height 13
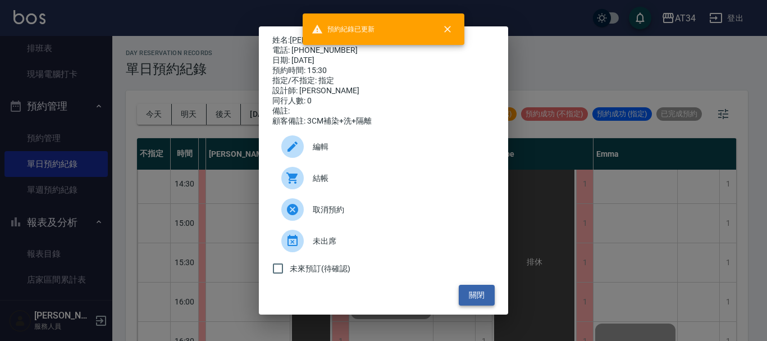
click at [489, 303] on button "關閉" at bounding box center [477, 295] width 36 height 21
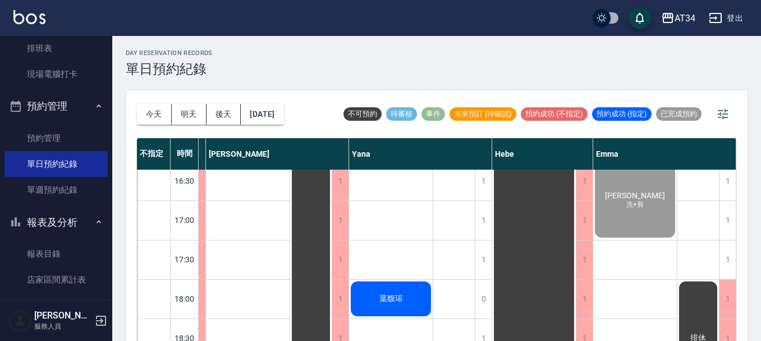
scroll to position [505, 793]
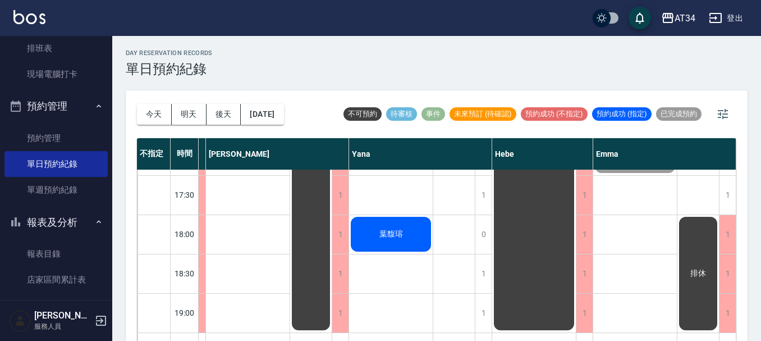
click at [422, 232] on div "葉馥瑢" at bounding box center [391, 234] width 84 height 38
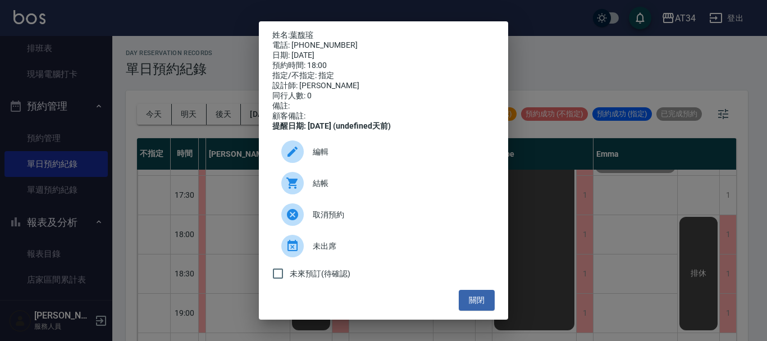
click at [313, 189] on span "結帳" at bounding box center [399, 183] width 173 height 12
click at [477, 309] on button "關閉" at bounding box center [477, 300] width 36 height 21
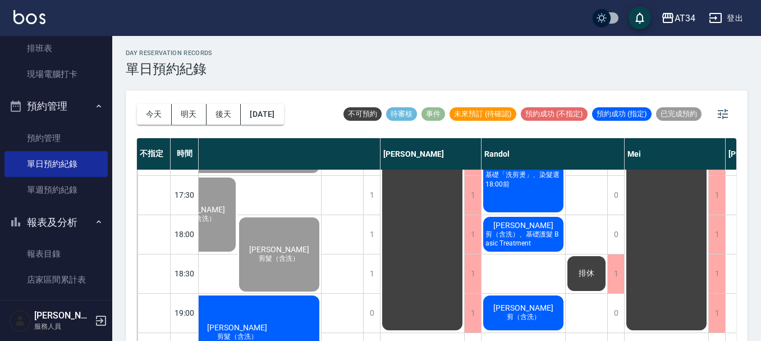
scroll to position [544, 273]
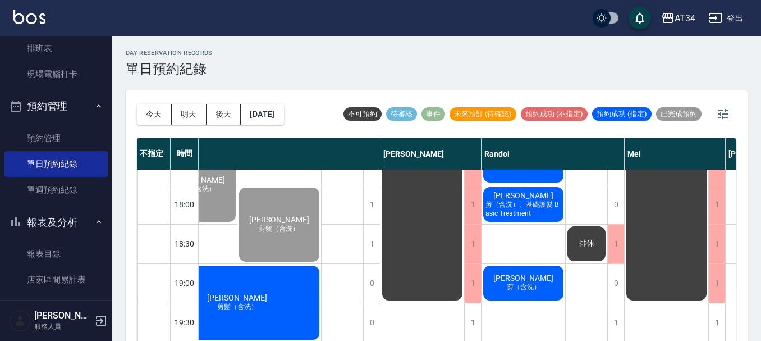
click at [276, 297] on div "陳秋翔 剪髮（含洗）" at bounding box center [237, 302] width 168 height 77
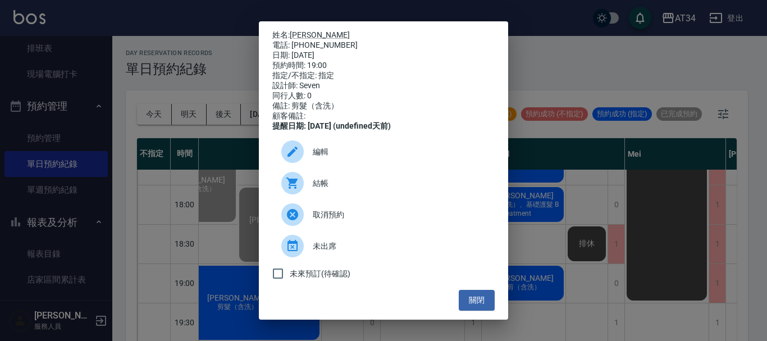
click at [327, 189] on span "結帳" at bounding box center [399, 183] width 173 height 12
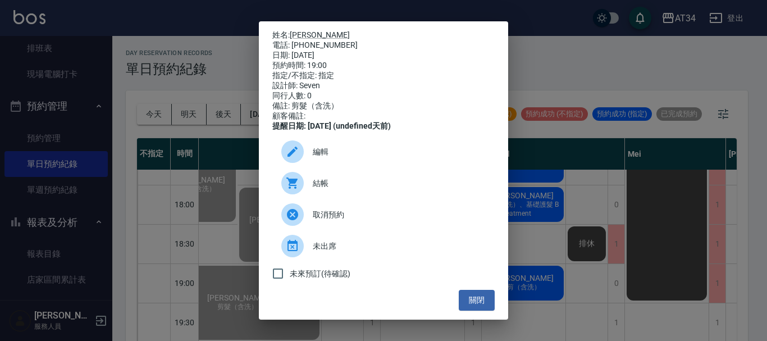
click at [485, 53] on div "日期: 2025/09/12" at bounding box center [383, 56] width 222 height 10
click at [605, 76] on div "姓名: 陳秋翔 電話: 0939612362 日期: 2025/09/12 預約時間: 19:00 指定/不指定: 指定 設計師: Seven 同行人數: 0…" at bounding box center [383, 170] width 767 height 341
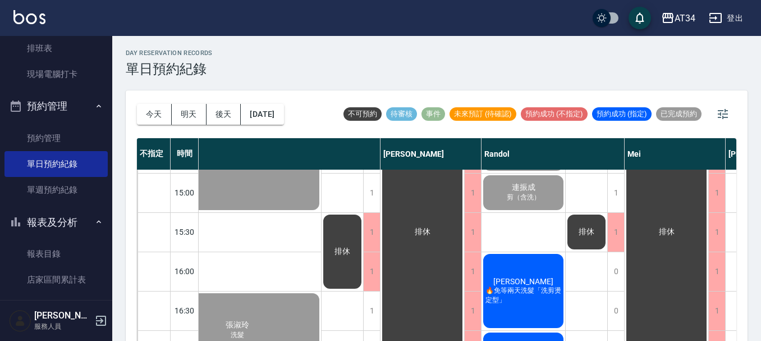
scroll to position [337, 273]
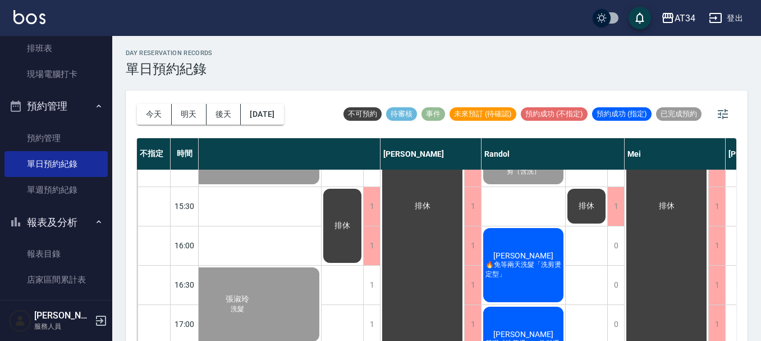
click at [535, 263] on span "🔥免等兩天洗髮「洗剪燙定型」" at bounding box center [523, 269] width 80 height 19
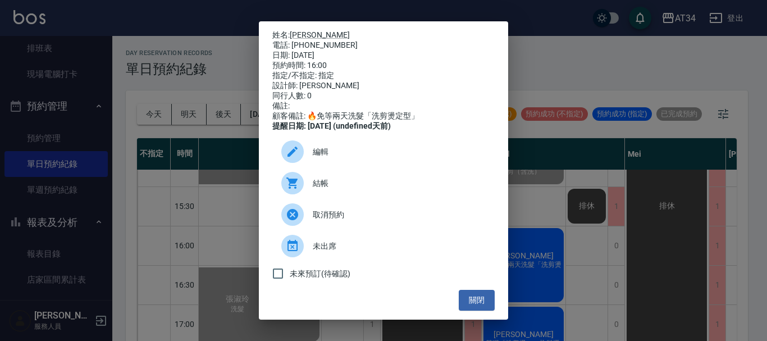
click at [316, 189] on span "結帳" at bounding box center [399, 183] width 173 height 12
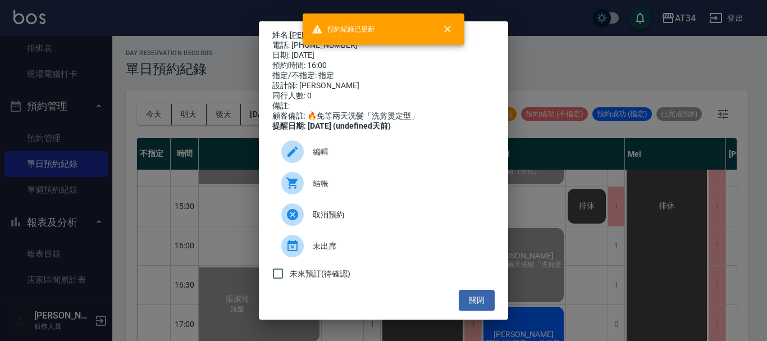
click at [764, 218] on div "姓名: 炳盛 電話: 0985094898 日期: 2025/09/12 預約時間: 16:00 指定/不指定: 指定 設計師: Randol 同行人數: 0…" at bounding box center [383, 170] width 767 height 341
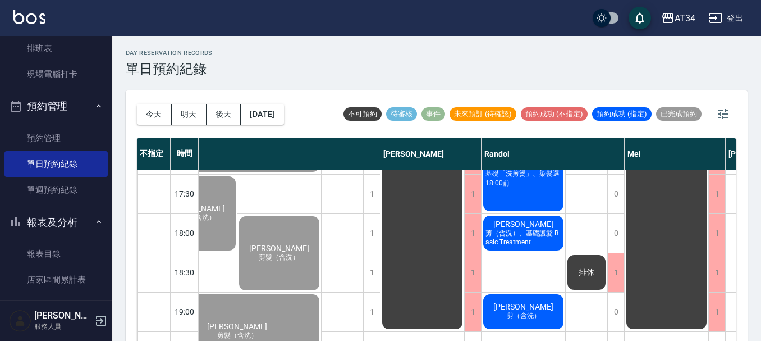
scroll to position [487, 273]
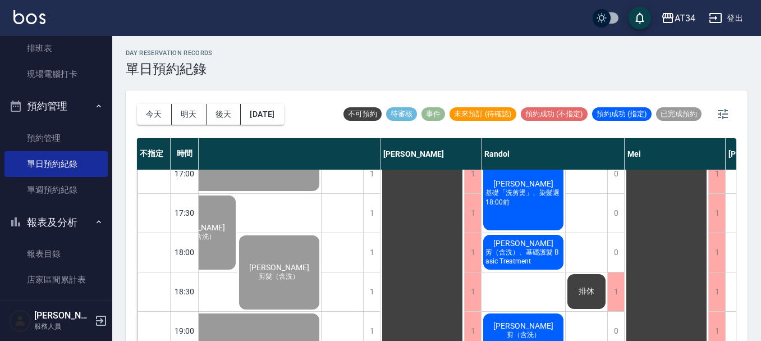
click at [467, 38] on div "day Reservation records 單日預約紀錄 今天 明天 後天 2025/09/12 不可預約 待審核 事件 未來預訂 (待確認) 預約成功 …" at bounding box center [436, 195] width 649 height 318
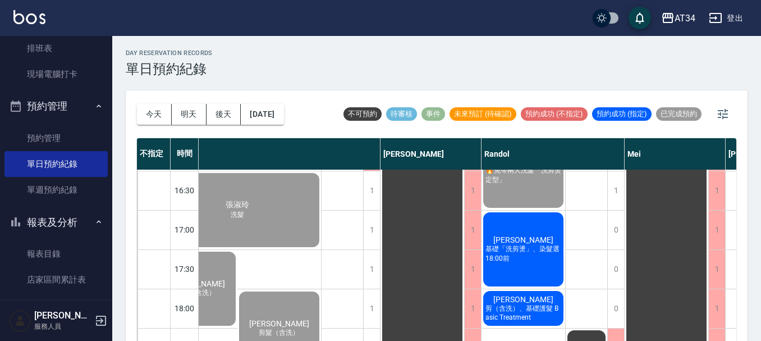
scroll to position [375, 273]
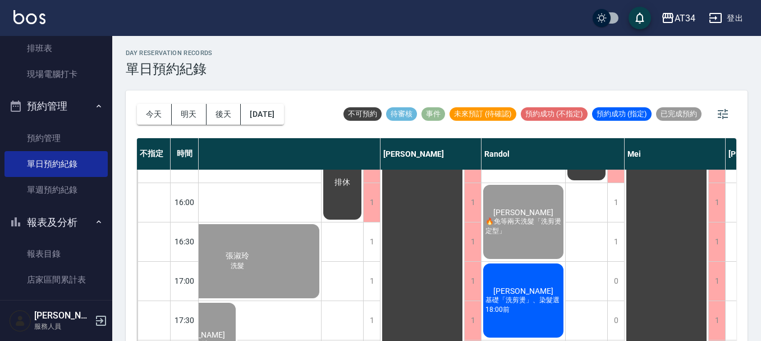
click at [526, 257] on div "李國維 燙髮選6:00前 連振成 剪（含洗） 炳盛 🔥免等兩天洗髮「洗剪燙定型」 鄭冠倫 基礎「洗剪燙」、染髮選18:00前 陳冠瑜 剪（含洗）、基礎護髮 B…" at bounding box center [524, 143] width 84 height 708
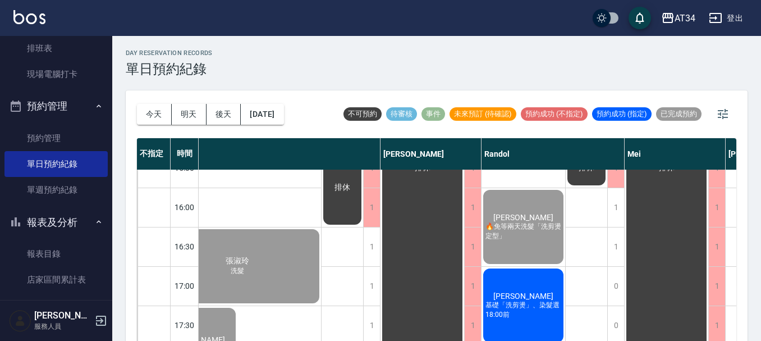
click at [535, 300] on span "鄭冠倫" at bounding box center [523, 295] width 65 height 9
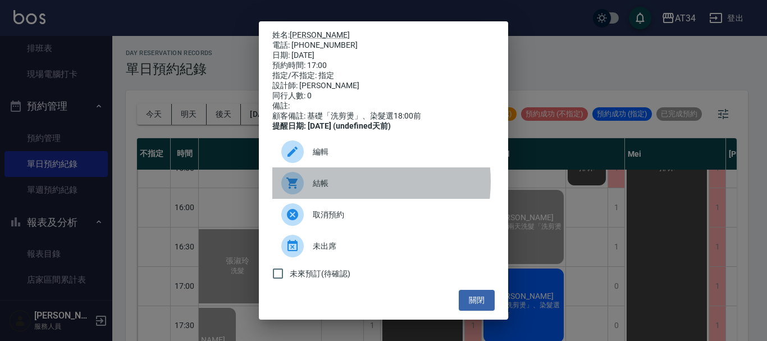
click at [339, 189] on span "結帳" at bounding box center [399, 183] width 173 height 12
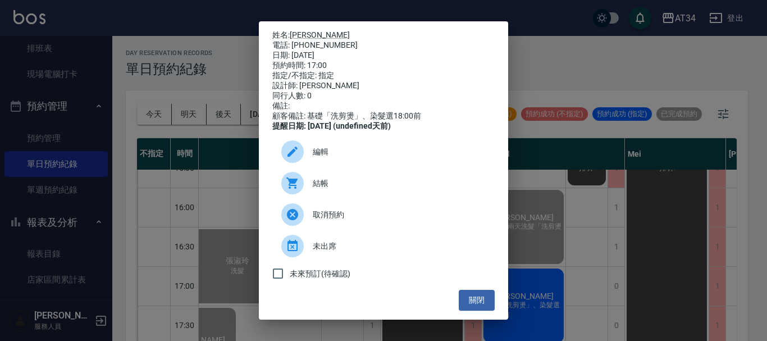
click at [609, 304] on div "姓名: 鄭冠倫 電話: 0983543755 日期: 2025/09/12 預約時間: 17:00 指定/不指定: 指定 設計師: Randol 同行人數: …" at bounding box center [383, 170] width 767 height 341
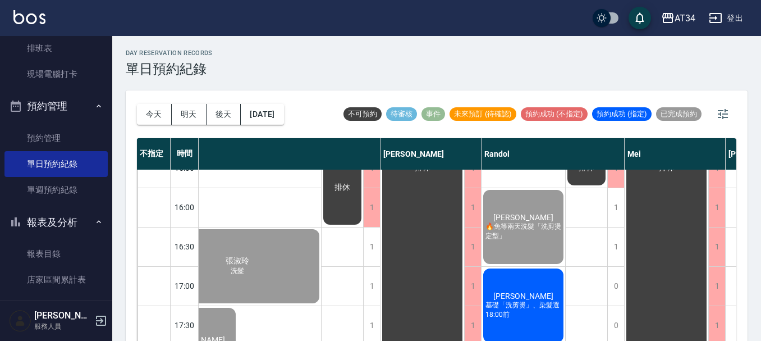
click at [496, 299] on div "鄭冠倫 基礎「洗剪燙」、染髮選18:00前" at bounding box center [524, 305] width 84 height 77
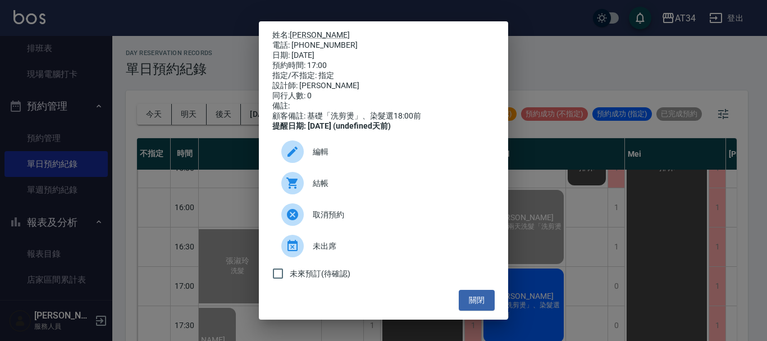
click at [311, 193] on div at bounding box center [296, 183] width 31 height 22
click at [559, 243] on div "姓名: 鄭冠倫 電話: 0983543755 日期: 2025/09/12 預約時間: 17:00 指定/不指定: 指定 設計師: Randol 同行人數: …" at bounding box center [383, 170] width 767 height 341
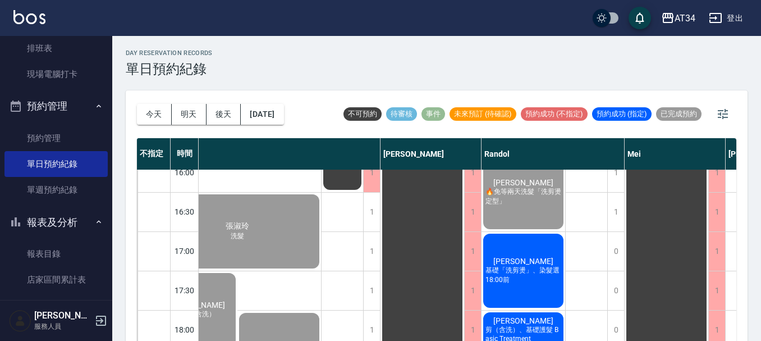
scroll to position [431, 273]
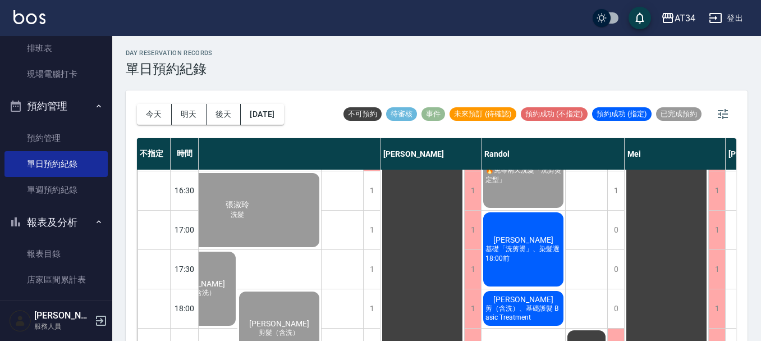
click at [549, 321] on span "剪（含洗）、基礎護髮 Basic Treatment" at bounding box center [523, 312] width 80 height 17
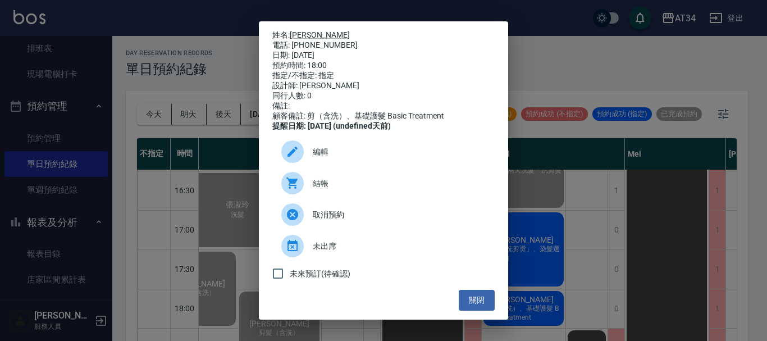
click at [315, 189] on span "結帳" at bounding box center [399, 183] width 173 height 12
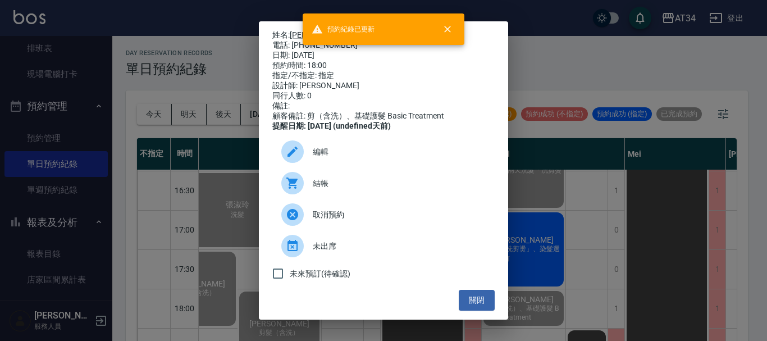
click at [718, 282] on div "姓名: 陳冠瑜 電話: 0966562282 日期: 2025/09/12 預約時間: 18:00 指定/不指定: 指定 設計師: Randol 同行人數: …" at bounding box center [383, 170] width 767 height 341
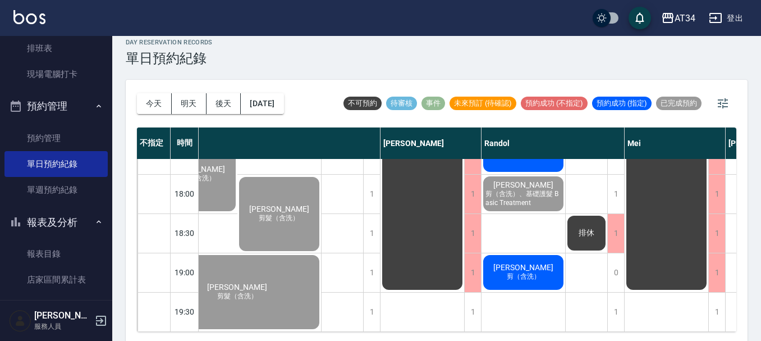
scroll to position [13, 0]
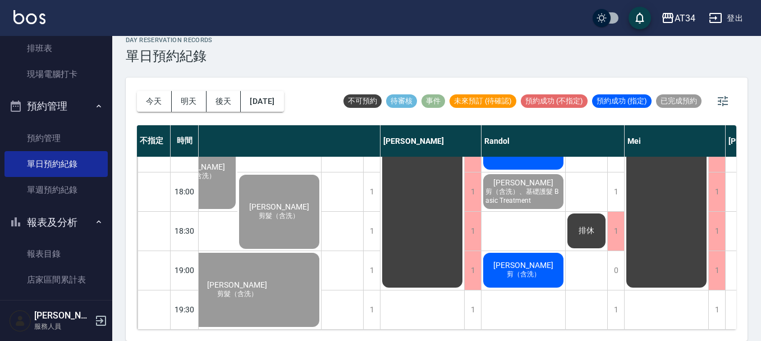
click at [541, 261] on div "蕭鈞鴻 剪（含洗）" at bounding box center [524, 270] width 84 height 38
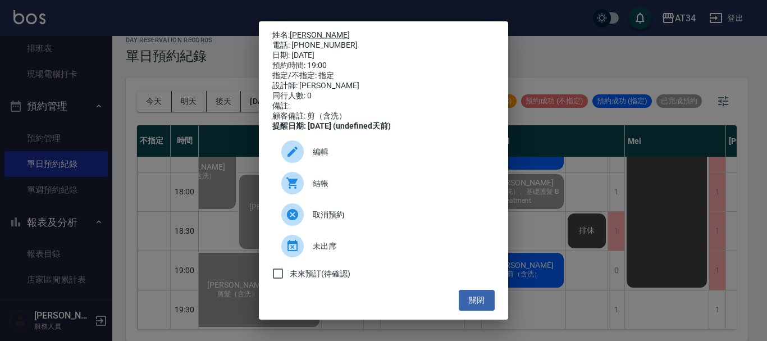
click at [334, 198] on div "結帳" at bounding box center [383, 182] width 222 height 31
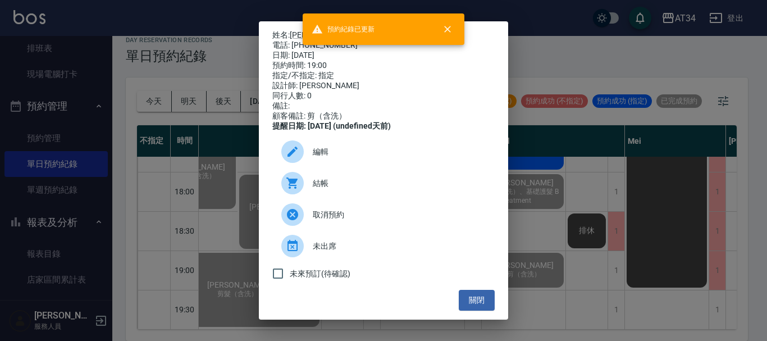
click at [170, 44] on div "姓名: 蕭鈞鴻 電話: 0955560787 日期: 2025/09/12 預約時間: 19:00 指定/不指定: 指定 設計師: Randol 同行人數: …" at bounding box center [383, 170] width 767 height 341
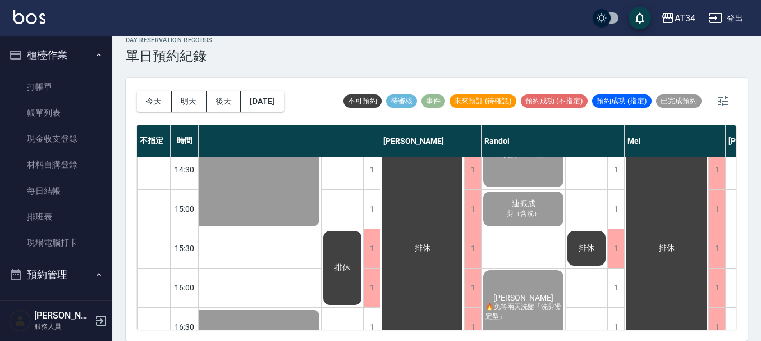
scroll to position [150, 273]
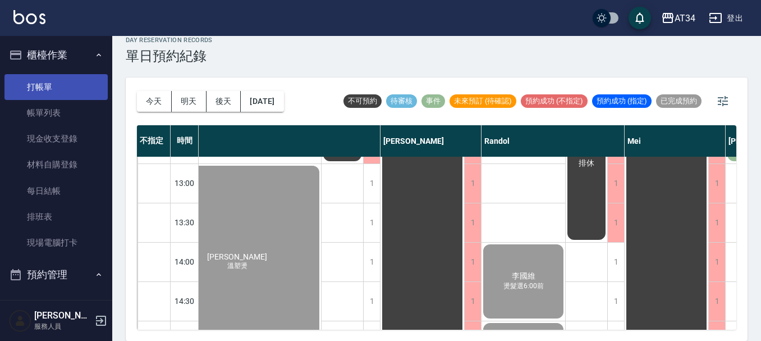
click at [21, 83] on link "打帳單" at bounding box center [55, 87] width 103 height 26
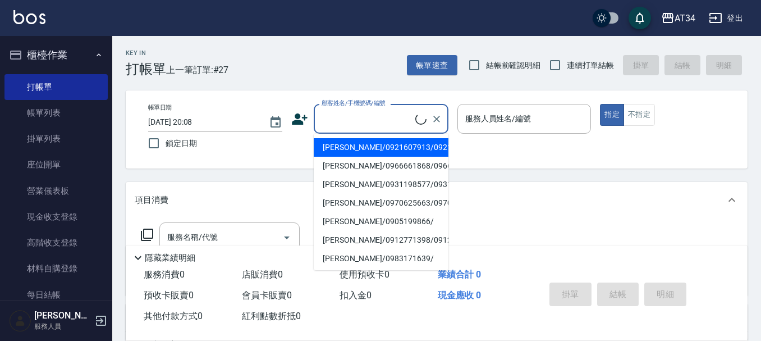
click at [375, 121] on input "顧客姓名/手機號碼/編號" at bounding box center [367, 119] width 97 height 20
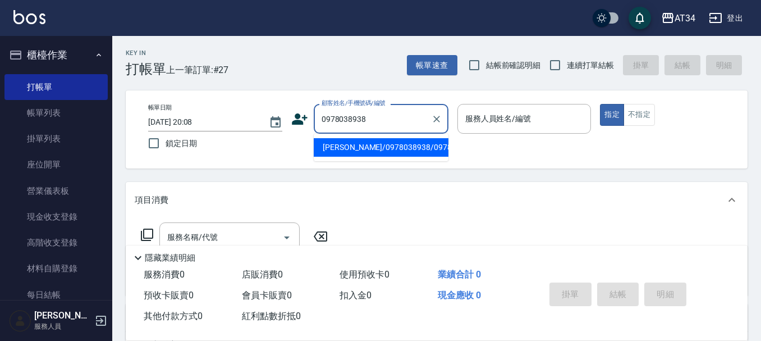
click at [600, 104] on button "指定" at bounding box center [612, 115] width 24 height 22
type input "朱悍紳/0978038938/0978038938"
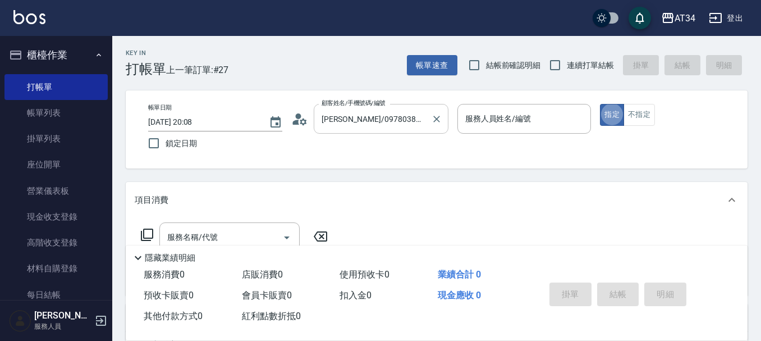
type button "true"
type input "Randol-01"
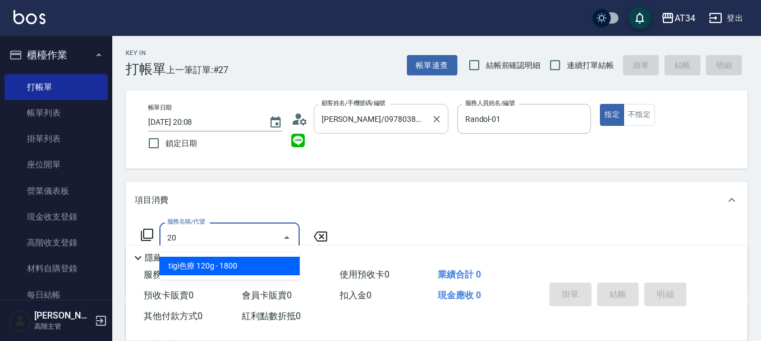
type input "201"
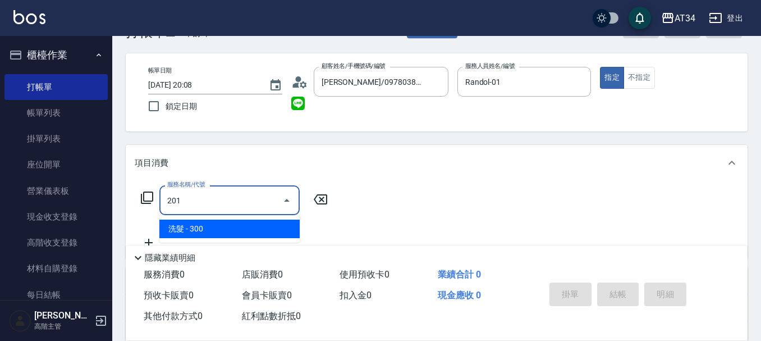
scroll to position [56, 0]
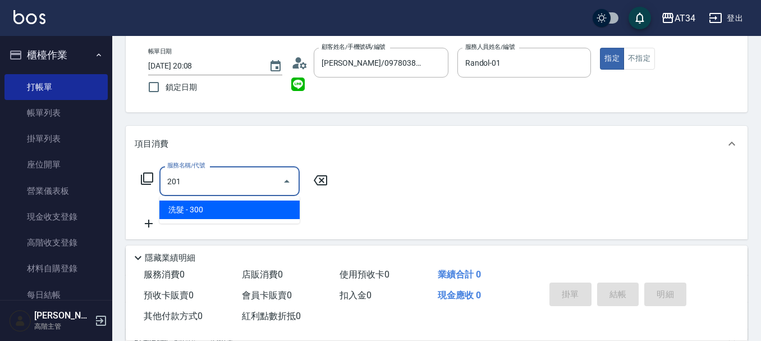
type input "30"
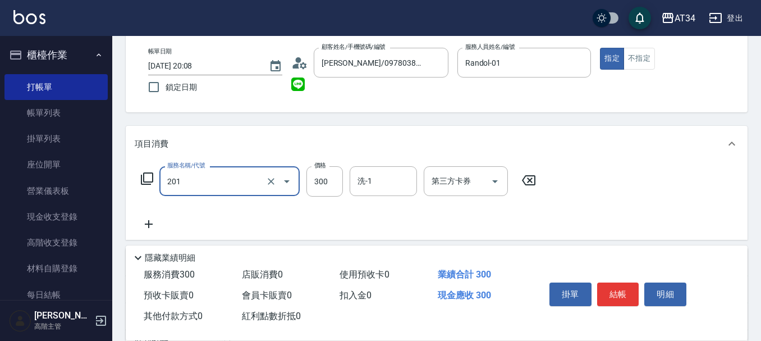
type input "洗髮(201)"
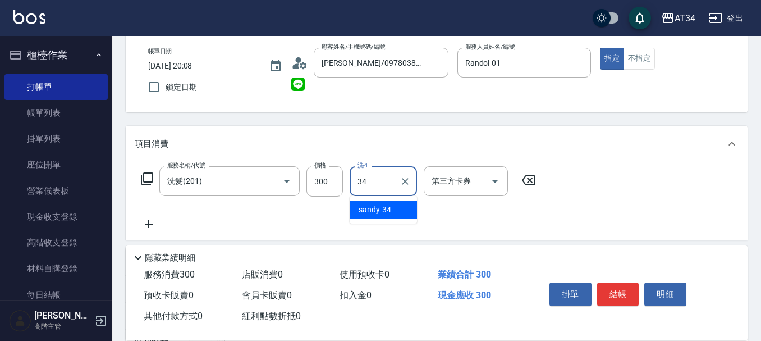
type input "sandy-34"
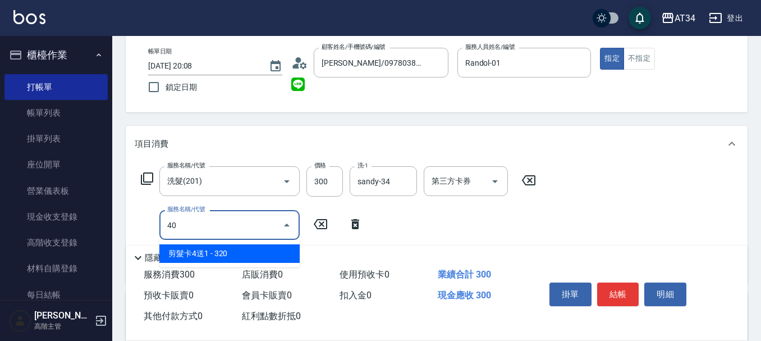
type input "401"
type input "50"
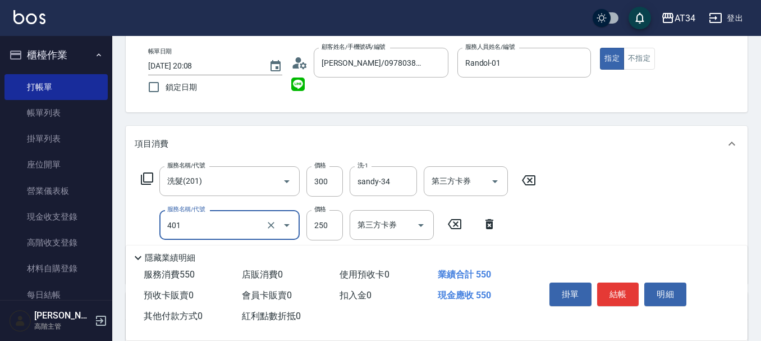
type input "剪髮(401)"
type input "5"
type input "30"
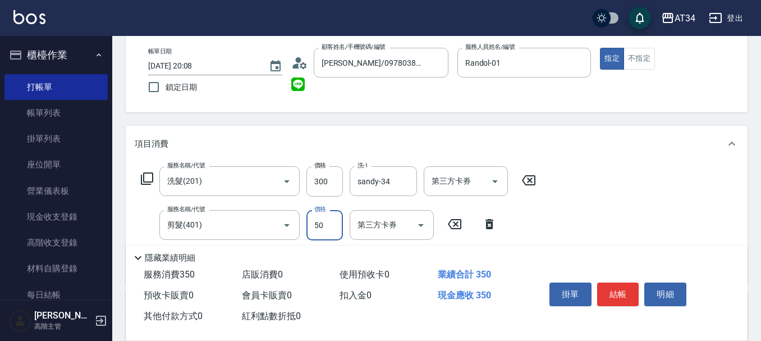
type input "500"
type input "80"
type input "500"
click at [625, 284] on button "結帳" at bounding box center [618, 294] width 42 height 24
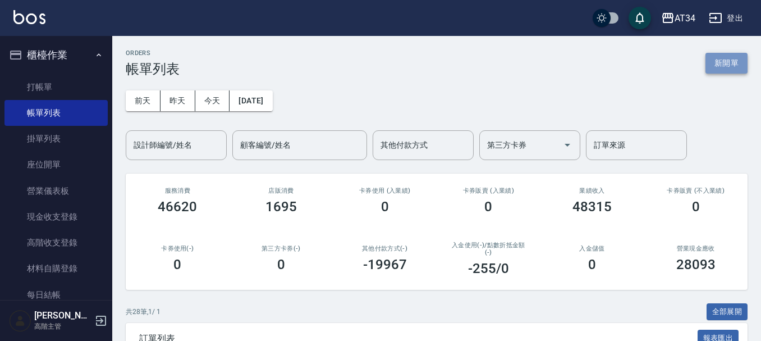
click at [737, 57] on button "新開單" at bounding box center [727, 63] width 42 height 21
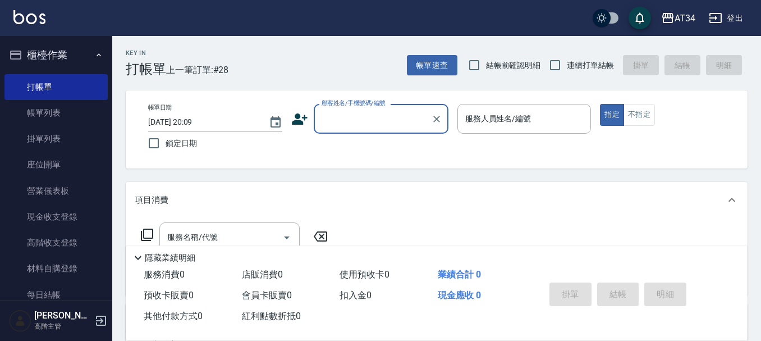
click at [496, 60] on span "結帳前確認明細" at bounding box center [513, 66] width 55 height 12
click at [486, 60] on input "結帳前確認明細" at bounding box center [475, 65] width 24 height 24
checkbox input "true"
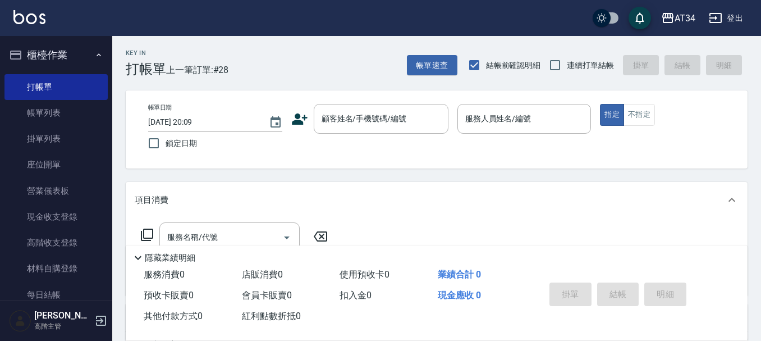
click at [570, 70] on span "連續打單結帳" at bounding box center [590, 66] width 47 height 12
click at [567, 70] on input "連續打單結帳" at bounding box center [556, 65] width 24 height 24
checkbox input "true"
click at [478, 65] on input "結帳前確認明細" at bounding box center [475, 65] width 24 height 24
checkbox input "false"
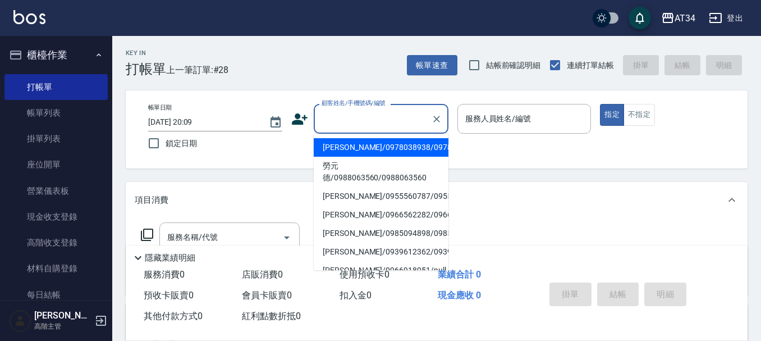
click at [426, 118] on input "顧客姓名/手機號碼/編號" at bounding box center [373, 119] width 108 height 20
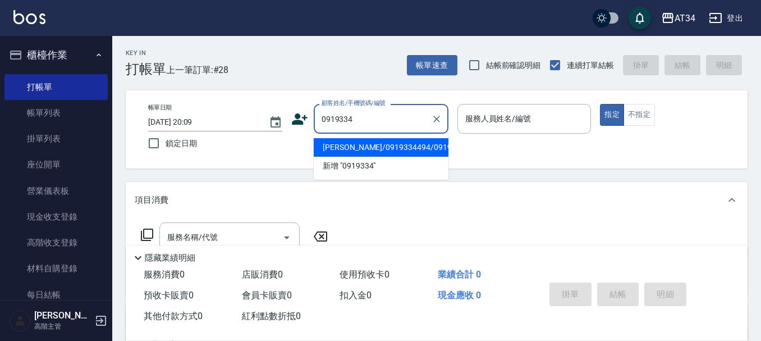
click at [600, 104] on button "指定" at bounding box center [612, 115] width 24 height 22
type input "許宇翔/0919334494/0919334494"
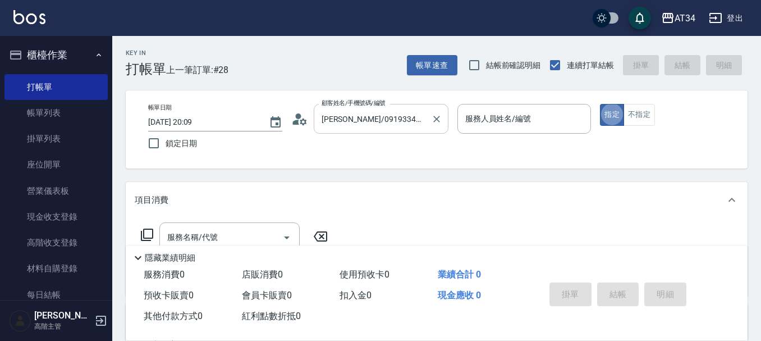
type button "true"
type input "Randol-01"
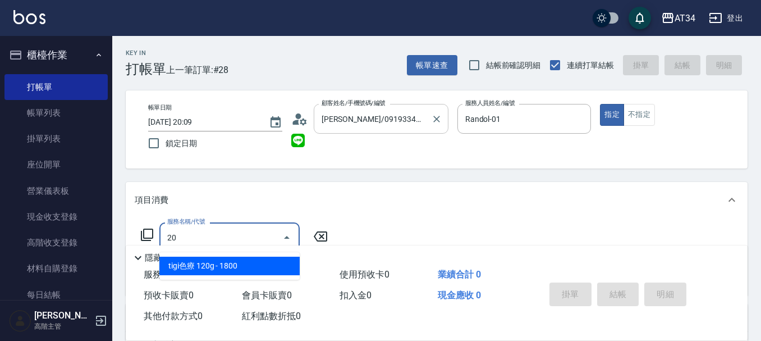
type input "201"
type input "30"
type input "洗髮(201)"
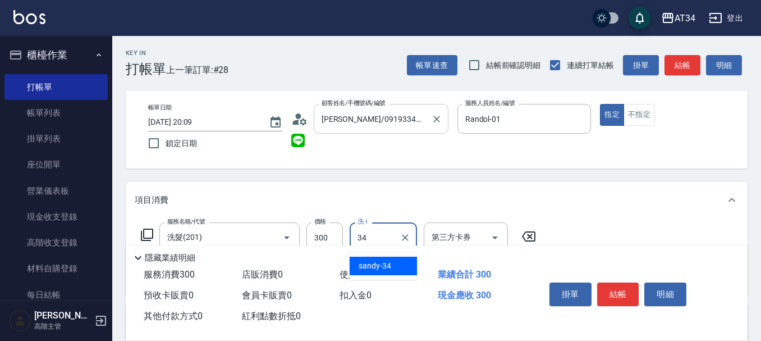
type input "sandy-34"
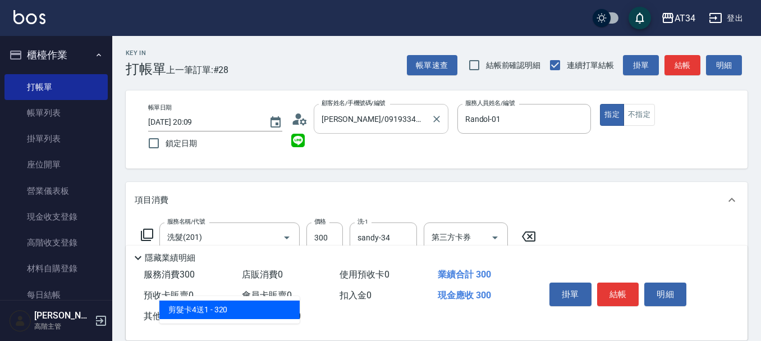
type input "401"
type input "50"
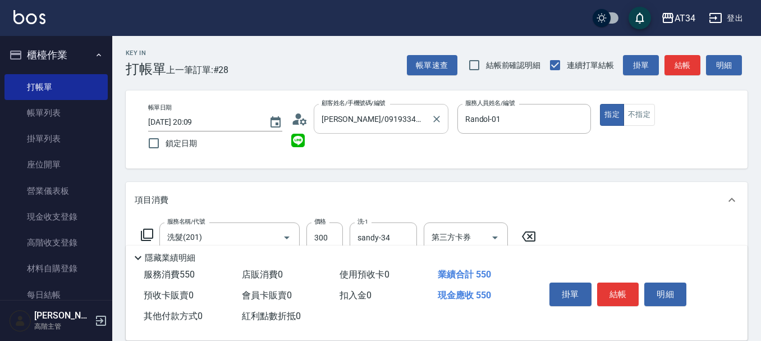
type input "剪髮(401)"
type input "30"
type input "50"
type input "80"
type input "500"
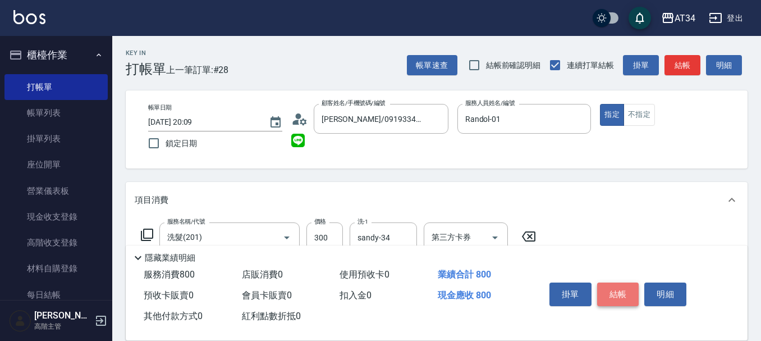
click at [612, 295] on button "結帳" at bounding box center [618, 294] width 42 height 24
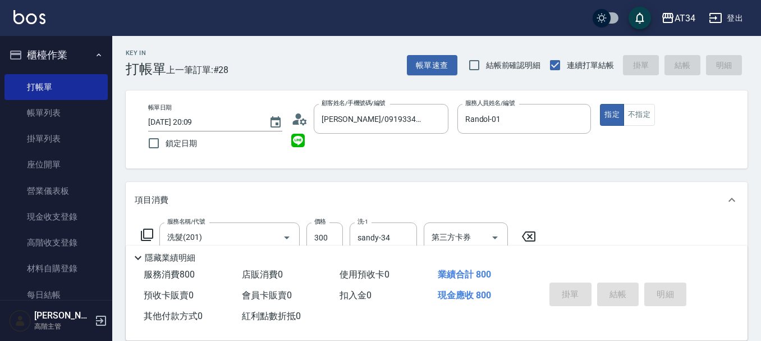
type input "2025/09/12 20:10"
type input "0"
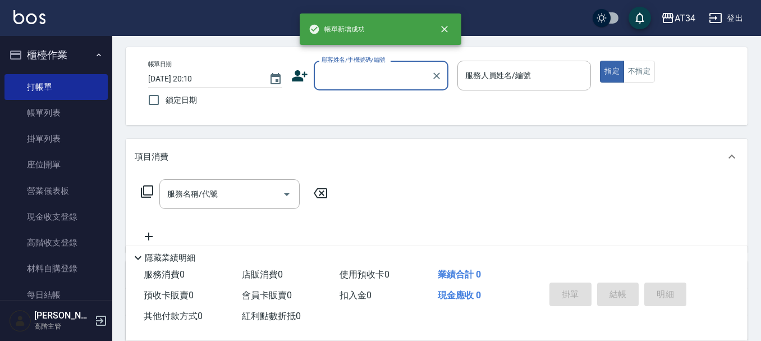
scroll to position [56, 0]
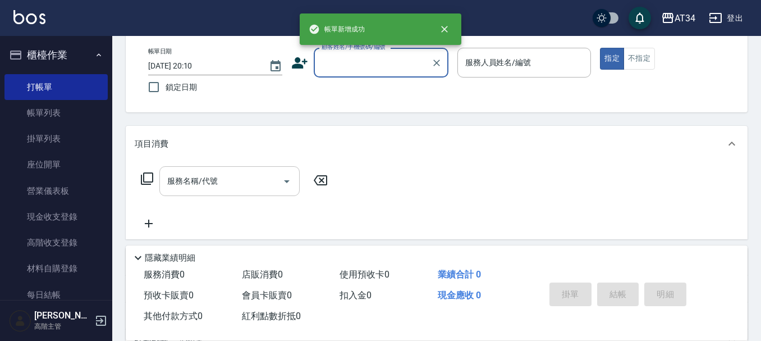
click at [256, 180] on input "服務名稱/代號" at bounding box center [221, 181] width 113 height 20
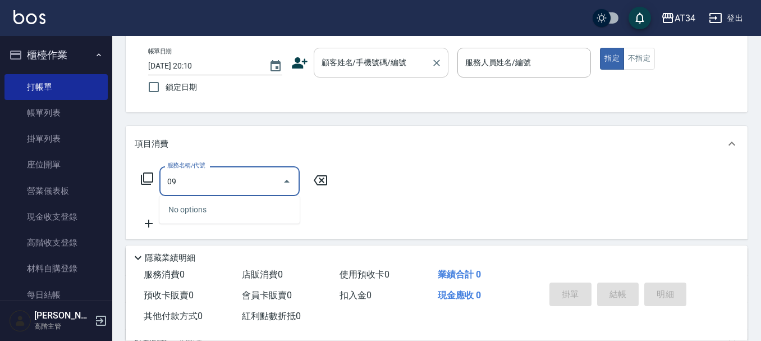
type input "09"
click at [352, 53] on input "顧客姓名/手機號碼/編號" at bounding box center [373, 63] width 108 height 20
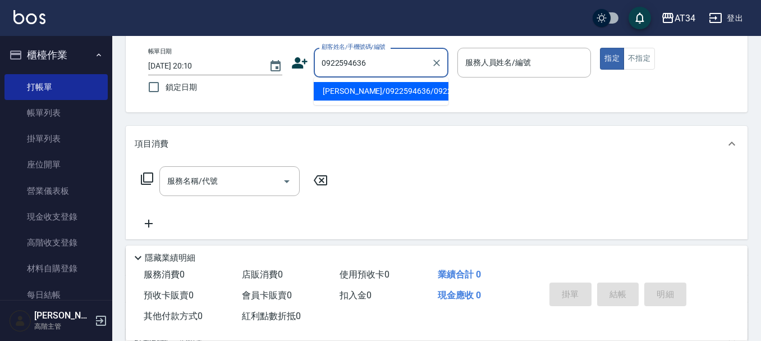
click at [600, 48] on button "指定" at bounding box center [612, 59] width 24 height 22
type input "廖士杰/0922594636/0922594636"
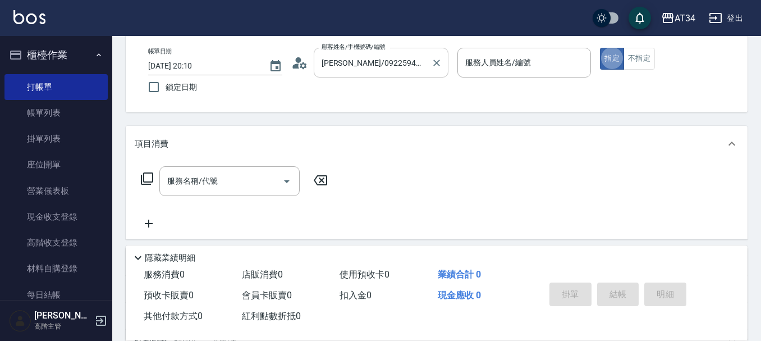
type input "Randol-01"
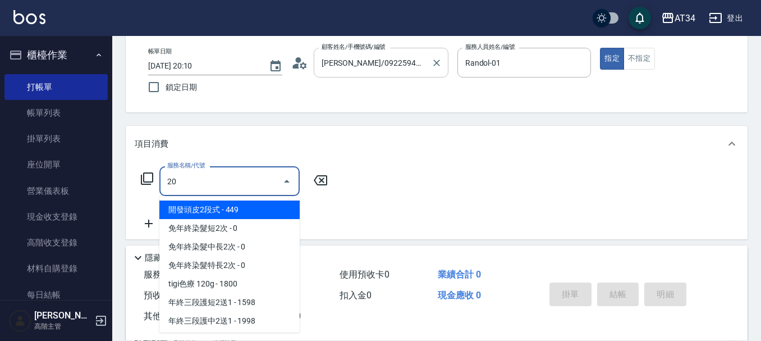
type input "201"
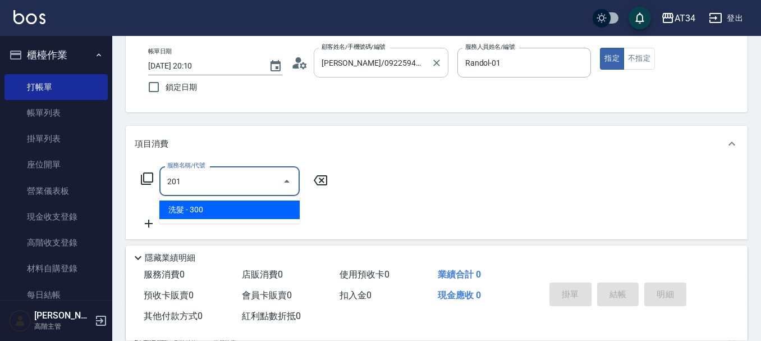
type input "30"
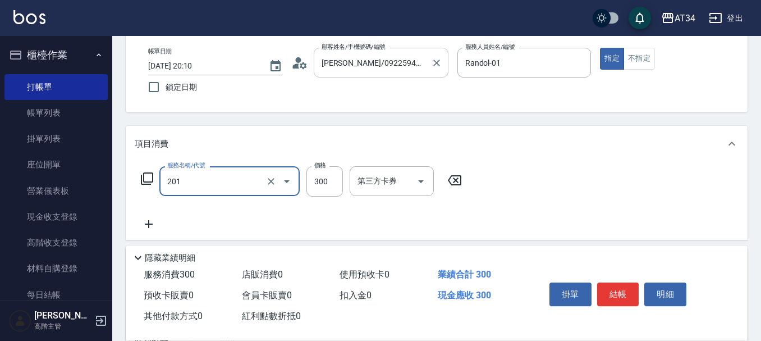
type input "洗髮(201)"
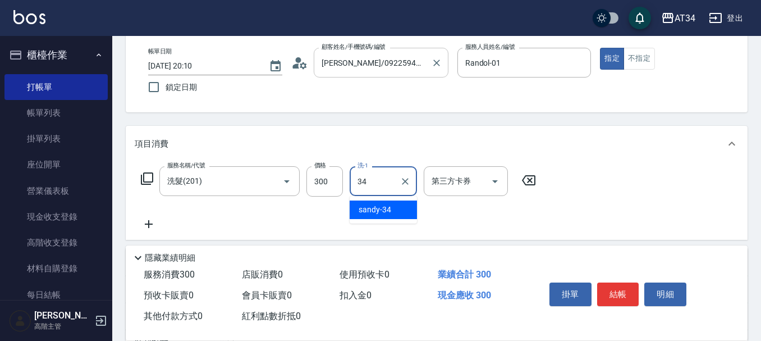
type input "sandy-34"
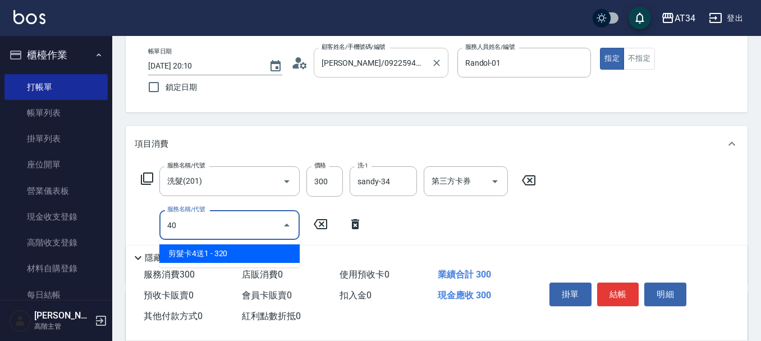
type input "401"
type input "50"
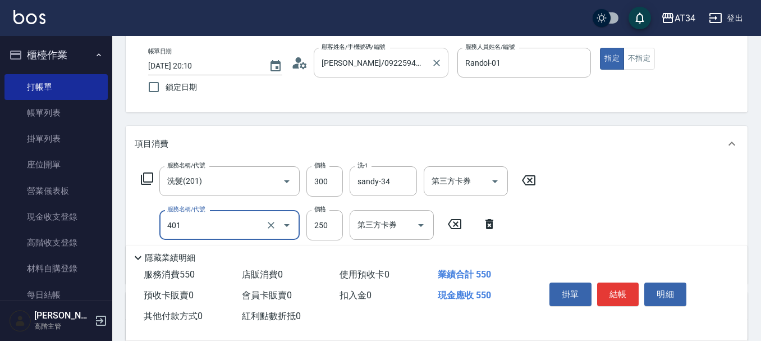
type input "剪髮(401)"
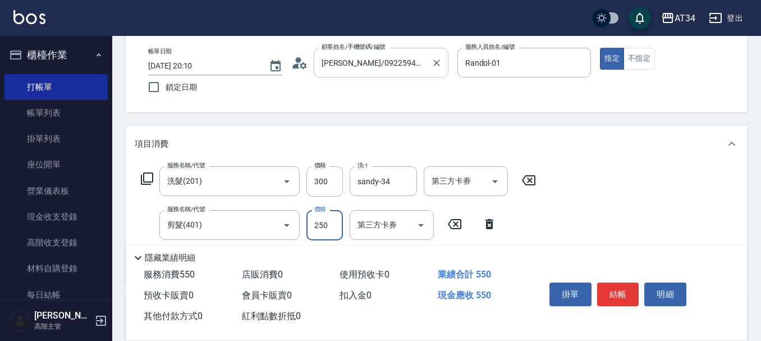
type input "5"
type input "30"
type input "500"
type input "30"
type input "42"
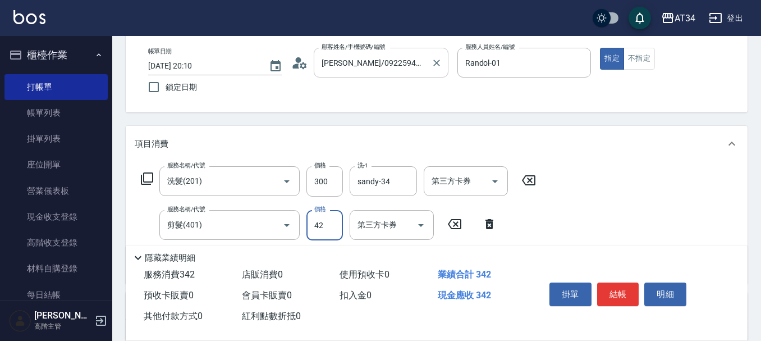
type input "70"
type input "420"
click at [627, 296] on button "結帳" at bounding box center [618, 294] width 42 height 24
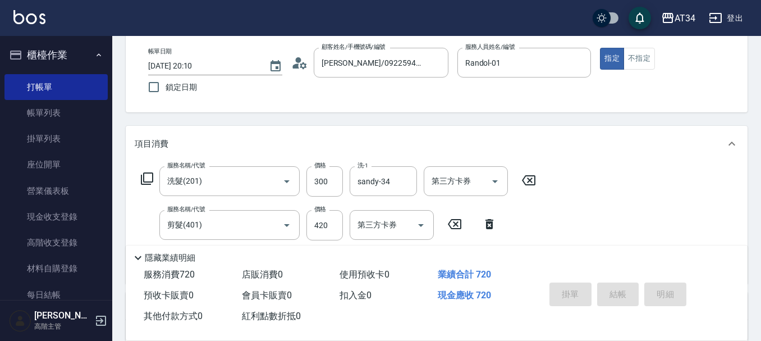
type input "2025/09/12 20:11"
type input "0"
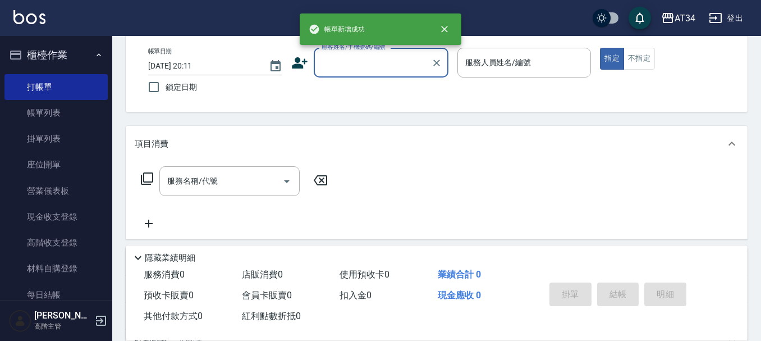
scroll to position [0, 0]
type input "F"
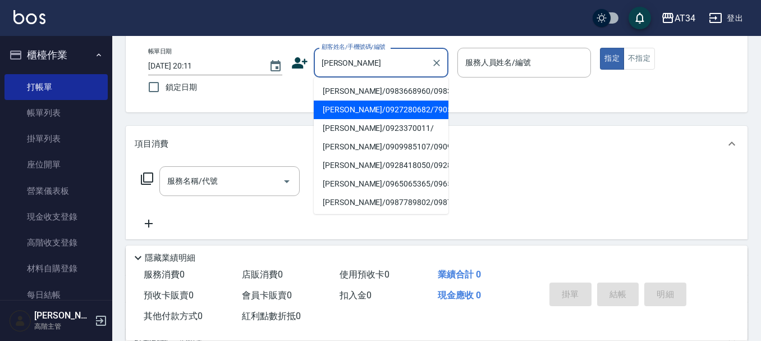
type input "邱郁翔/0927280682/790519"
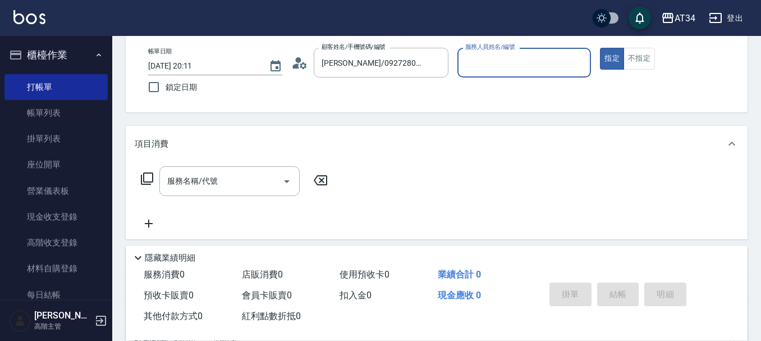
click at [600, 48] on button "指定" at bounding box center [612, 59] width 24 height 22
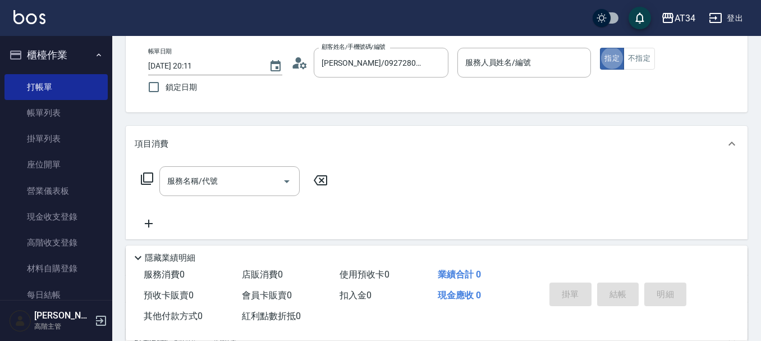
type input "Randol-01"
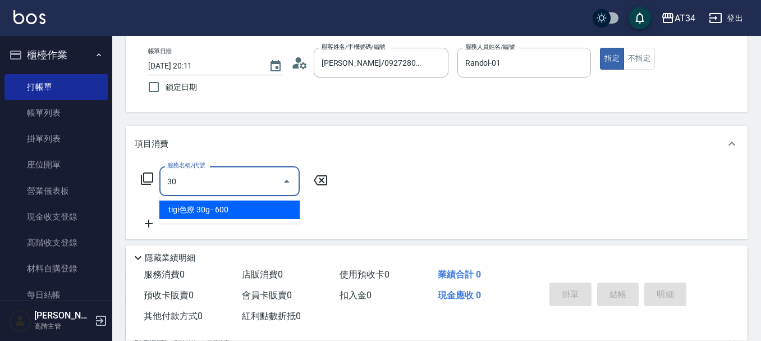
type input "300"
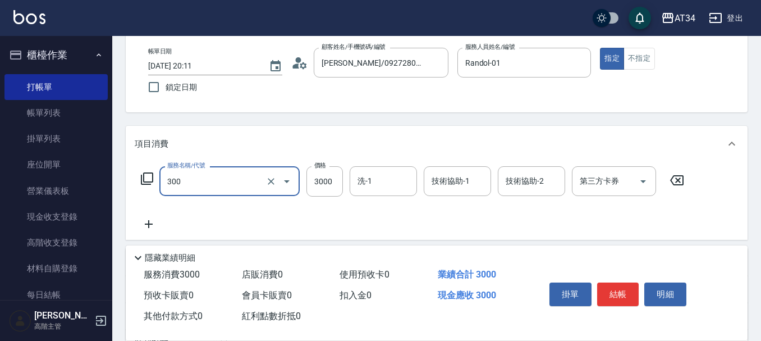
type input "燙髮(300)"
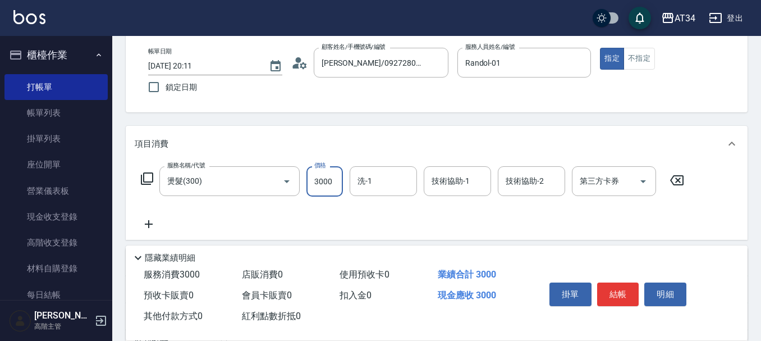
type input "0"
type input "34"
type input "30"
type input "340"
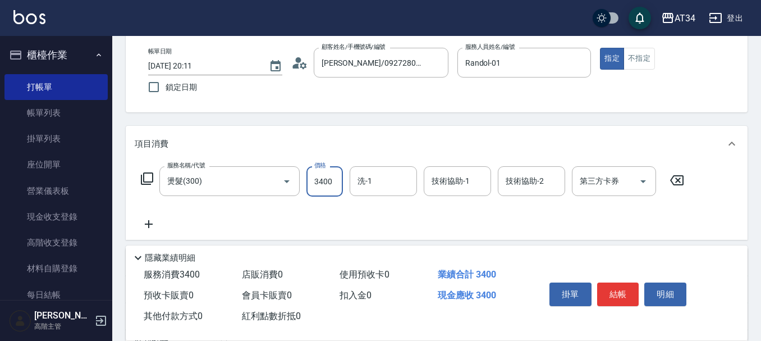
type input "3400"
type input "sandy-34"
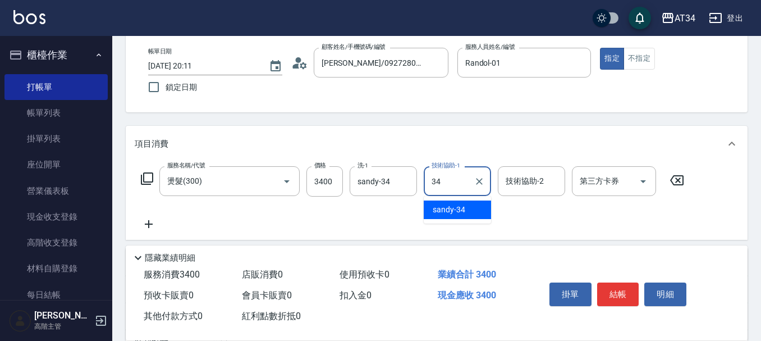
type input "sandy-34"
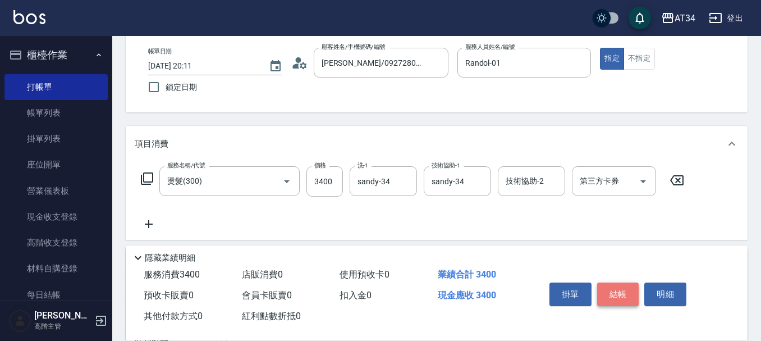
click at [618, 296] on button "結帳" at bounding box center [618, 294] width 42 height 24
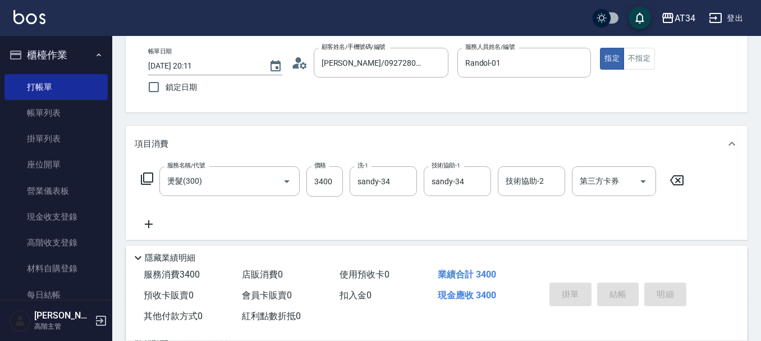
type input "0"
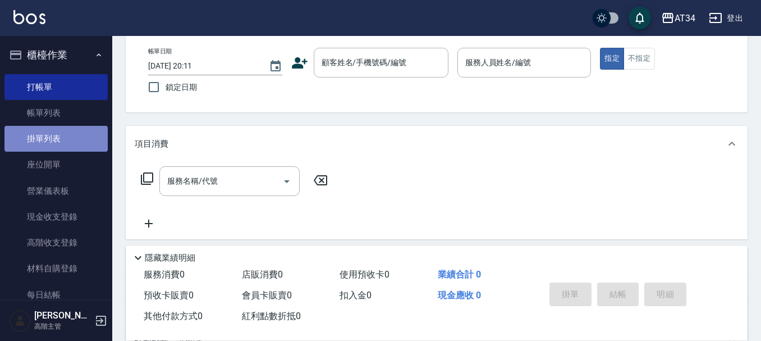
click at [58, 126] on link "掛單列表" at bounding box center [55, 139] width 103 height 26
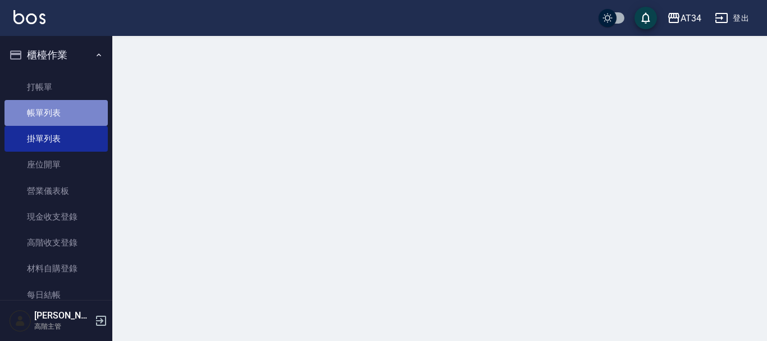
click at [62, 110] on link "帳單列表" at bounding box center [55, 113] width 103 height 26
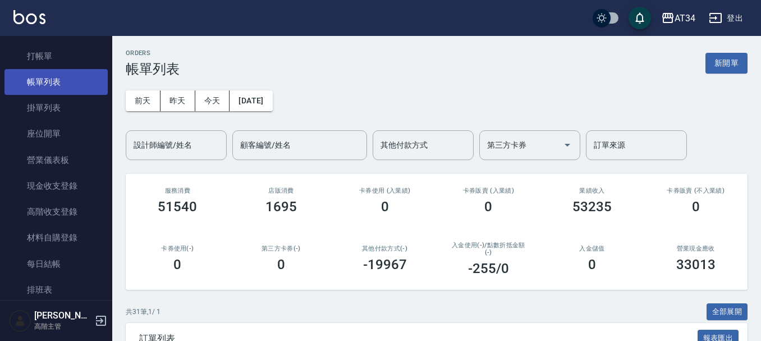
scroll to position [56, 0]
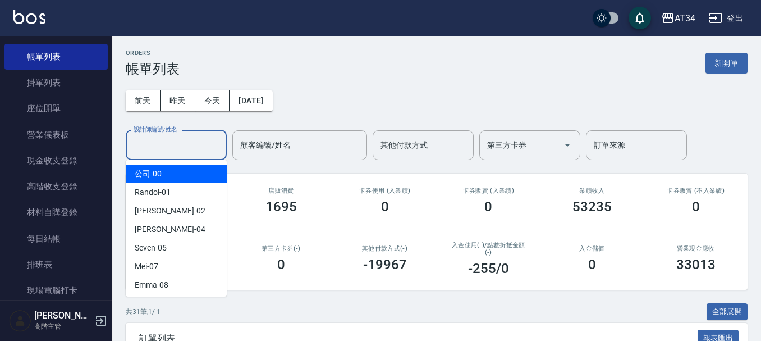
click at [203, 149] on input "設計師編號/姓名" at bounding box center [176, 145] width 91 height 20
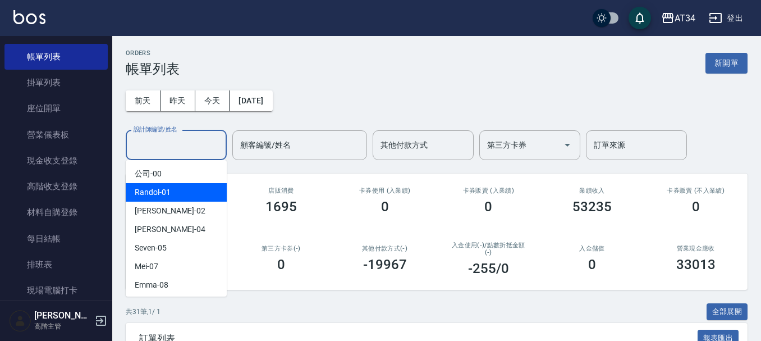
click at [174, 189] on div "Randol -01" at bounding box center [176, 192] width 101 height 19
type input "Randol-01"
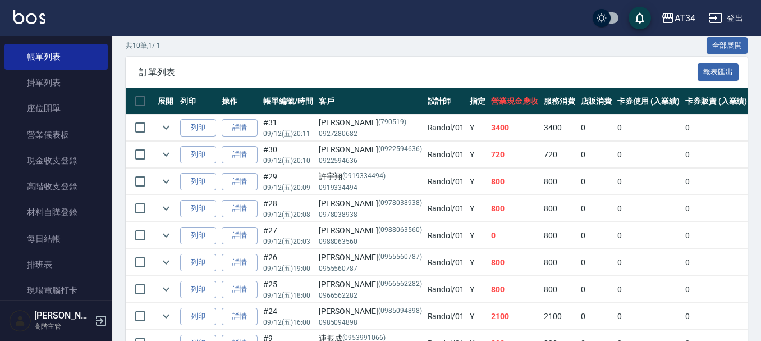
scroll to position [249, 0]
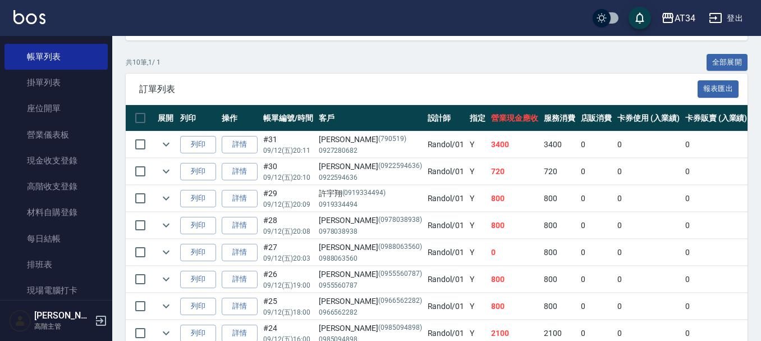
click at [489, 210] on td "800" at bounding box center [515, 198] width 53 height 26
click at [489, 199] on td "800" at bounding box center [515, 198] width 53 height 26
click at [258, 171] on td "詳情" at bounding box center [240, 171] width 42 height 26
click at [243, 176] on link "詳情" at bounding box center [240, 171] width 36 height 17
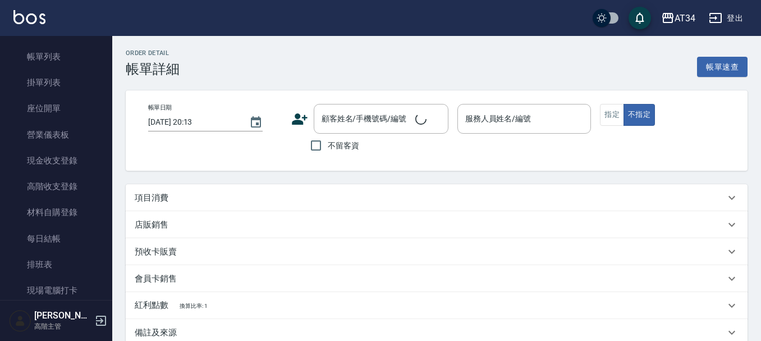
type input "2025/09/12 20:10"
type input "Randol-01"
type input "70"
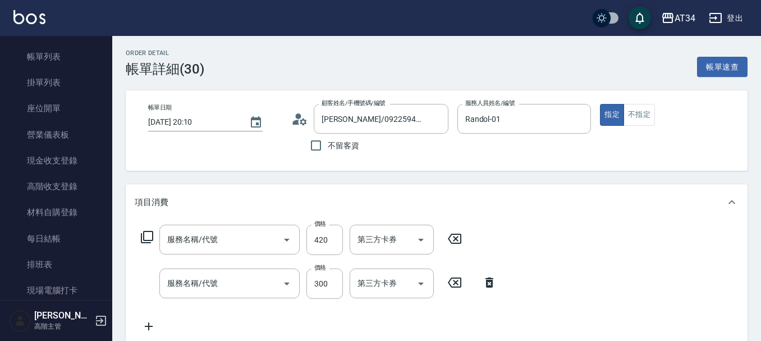
type input "廖士杰/0922594636/0922594636"
type input "剪髮(401)"
type input "洗髮(201)"
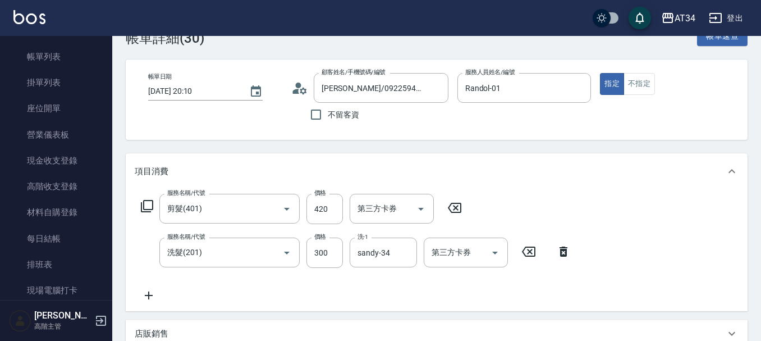
scroll to position [56, 0]
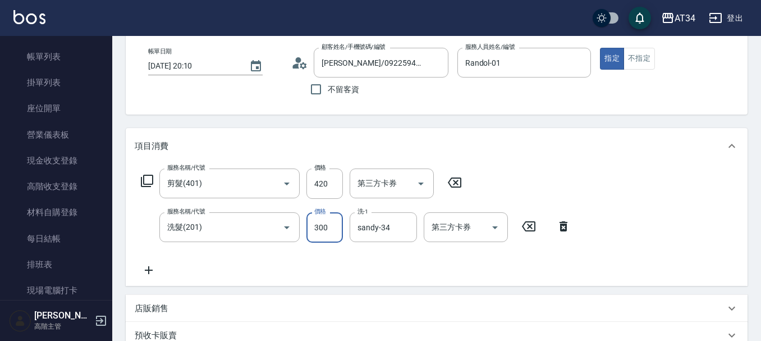
click at [328, 224] on input "300" at bounding box center [325, 227] width 36 height 30
type input "2"
type input "40"
type input "25"
type input "60"
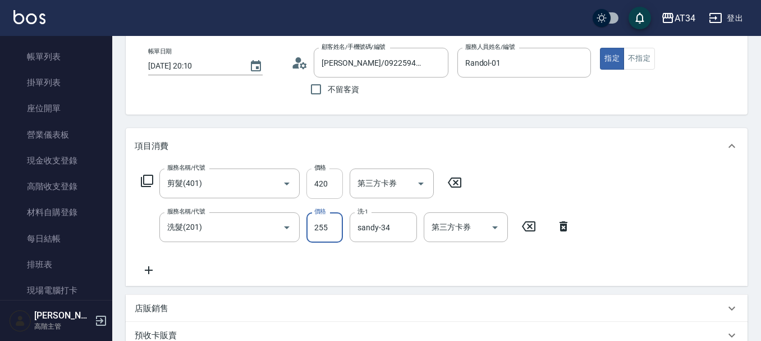
type input "255"
click at [320, 190] on input "420" at bounding box center [325, 183] width 36 height 30
type input "20"
type input "42"
type input "60"
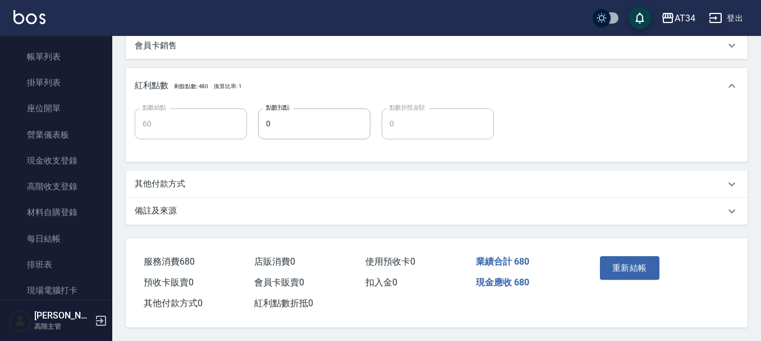
scroll to position [405, 0]
type input "425"
click at [625, 258] on button "重新結帳" at bounding box center [630, 268] width 60 height 24
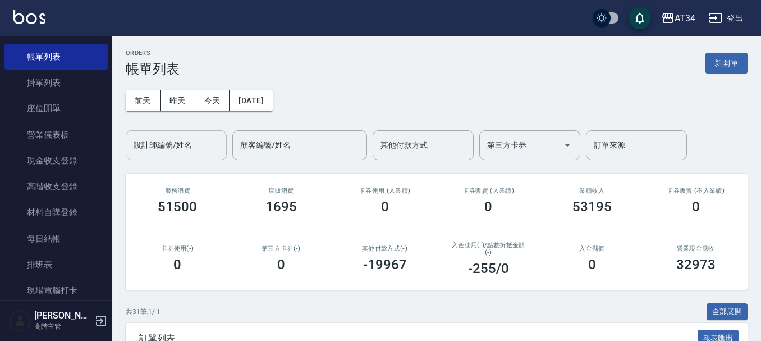
click at [206, 156] on div "設計師編號/姓名" at bounding box center [176, 145] width 101 height 30
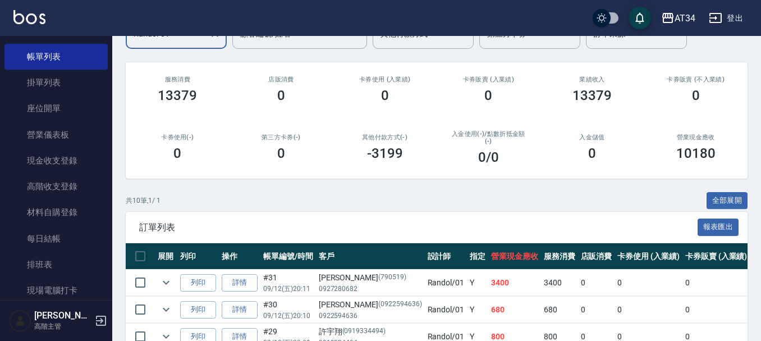
scroll to position [112, 0]
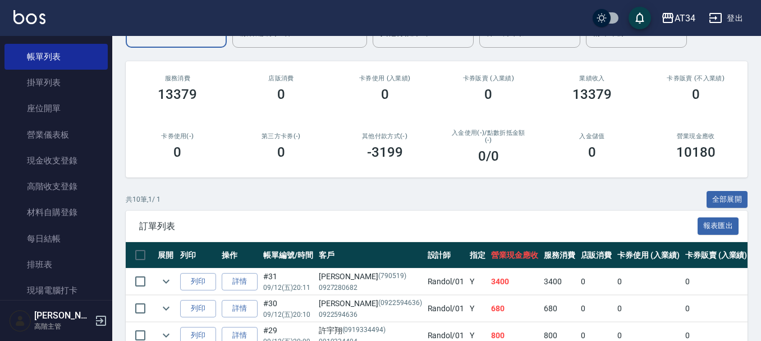
type input "Randol-01"
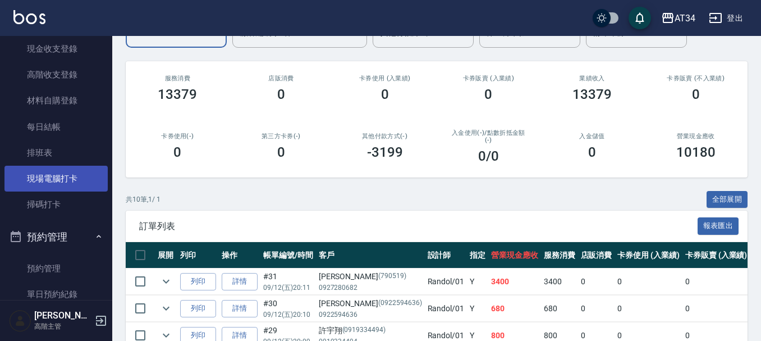
scroll to position [168, 0]
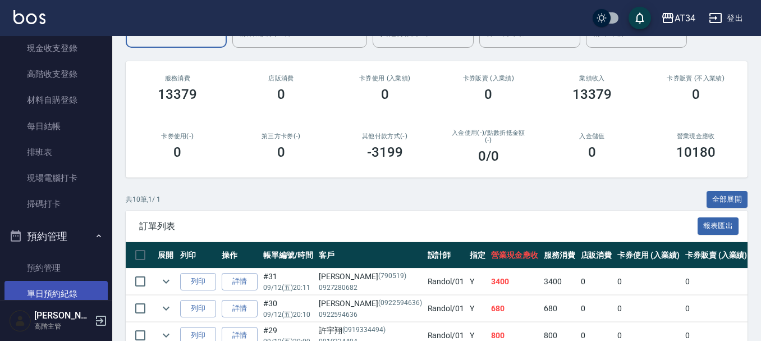
click at [73, 287] on link "單日預約紀錄" at bounding box center [55, 294] width 103 height 26
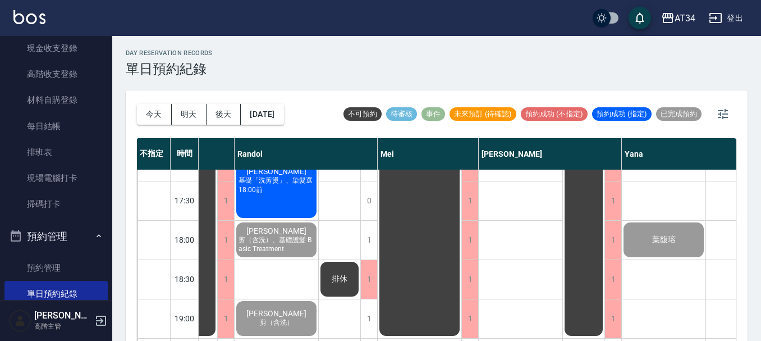
scroll to position [487, 520]
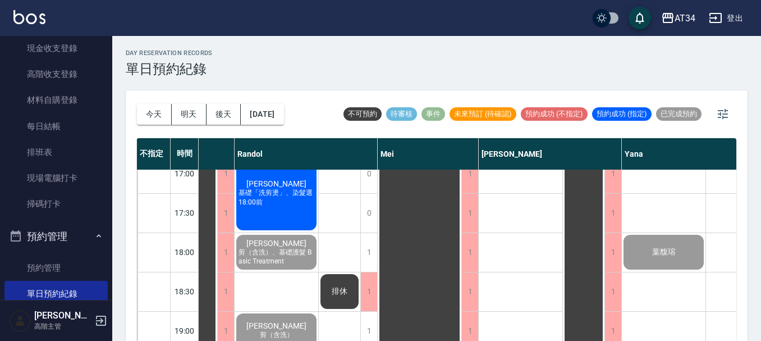
click at [290, 213] on div "鄭冠倫 基礎「洗剪燙」、染髮選18:00前" at bounding box center [277, 192] width 84 height 77
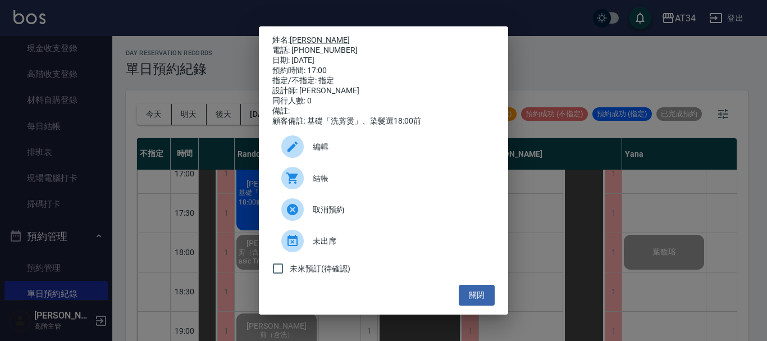
click at [330, 179] on span "結帳" at bounding box center [399, 178] width 173 height 12
click at [44, 111] on div "姓名: 鄭冠倫 電話: 0983543755 日期: 2025/09/12 預約時間: 17:00 指定/不指定: 指定 設計師: Randol 同行人數: …" at bounding box center [383, 170] width 767 height 341
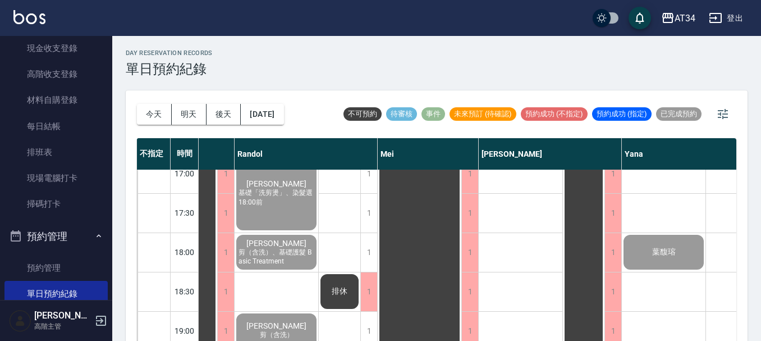
scroll to position [0, 0]
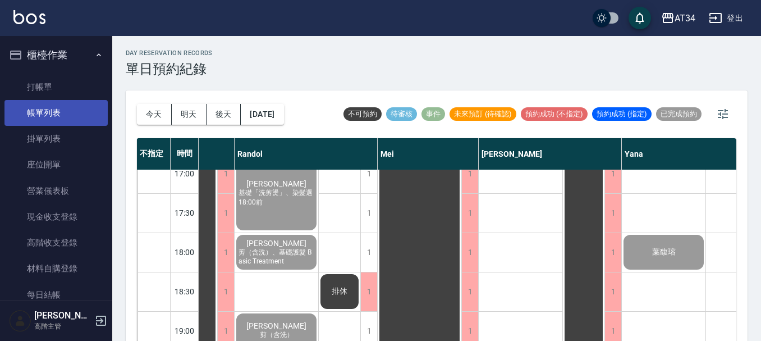
click at [52, 122] on link "帳單列表" at bounding box center [55, 113] width 103 height 26
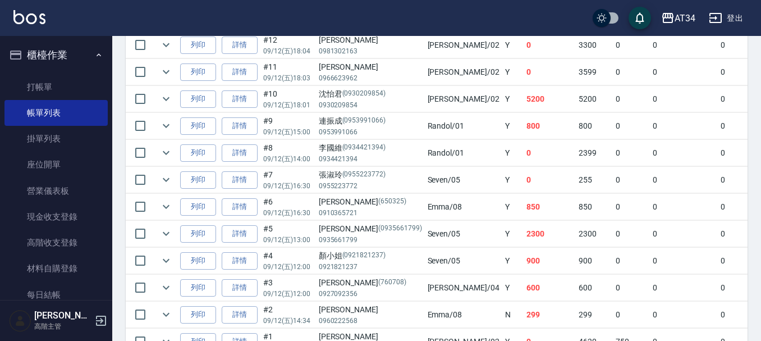
scroll to position [955, 0]
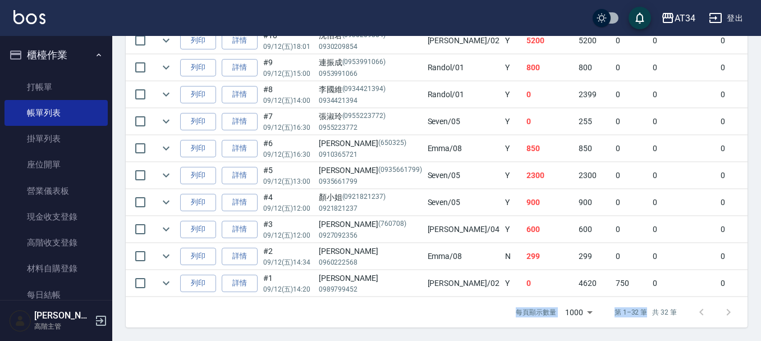
drag, startPoint x: 473, startPoint y: 297, endPoint x: 647, endPoint y: 299, distance: 174.6
click at [647, 299] on div "每頁顯示數量 1000 1000 第 1–32 筆 共 32 筆" at bounding box center [437, 312] width 622 height 30
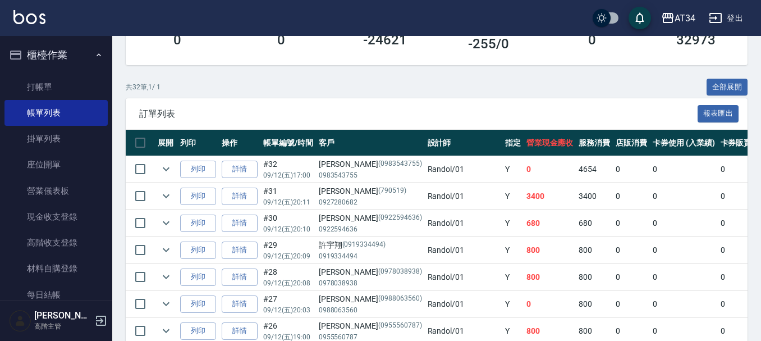
scroll to position [0, 0]
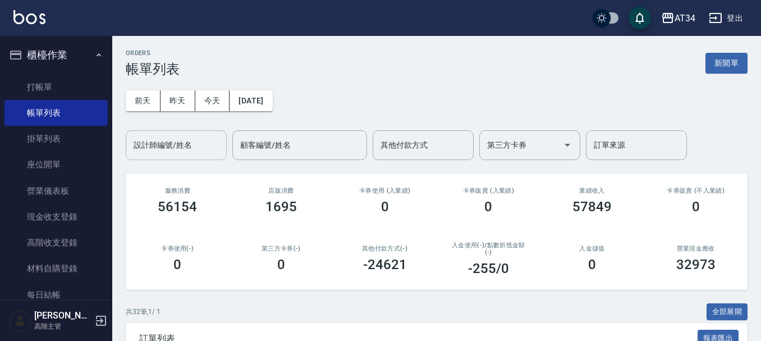
click at [205, 138] on input "設計師編號/姓名" at bounding box center [176, 145] width 91 height 20
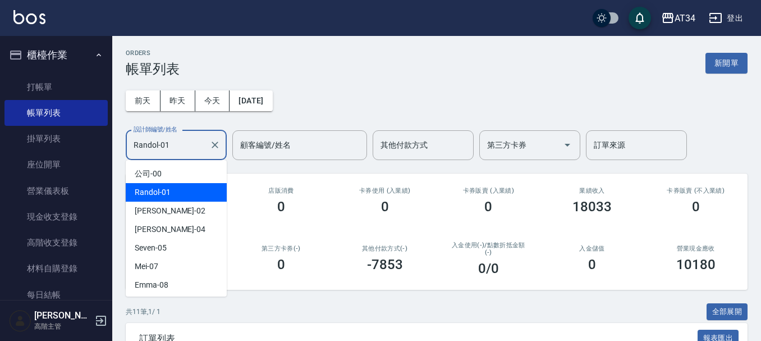
drag, startPoint x: 190, startPoint y: 142, endPoint x: 0, endPoint y: 115, distance: 192.3
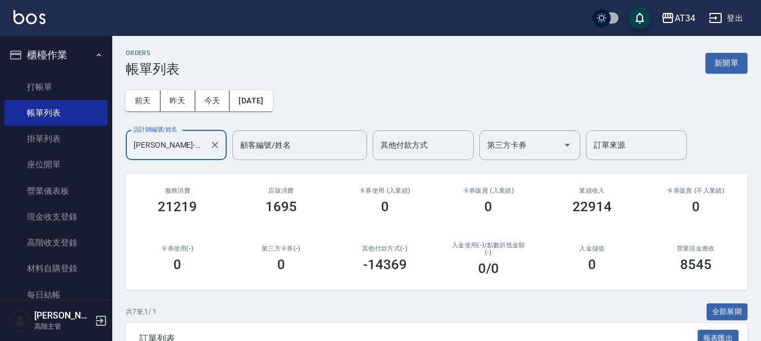
drag, startPoint x: 117, startPoint y: 146, endPoint x: 0, endPoint y: 139, distance: 117.5
click at [0, 146] on div "AT34 登出 櫃檯作業 打帳單 帳單列表 掛單列表 座位開單 營業儀表板 現金收支登錄 高階收支登錄 材料自購登錄 每日結帳 排班表 現場電腦打卡 掃碼打卡…" at bounding box center [380, 306] width 761 height 613
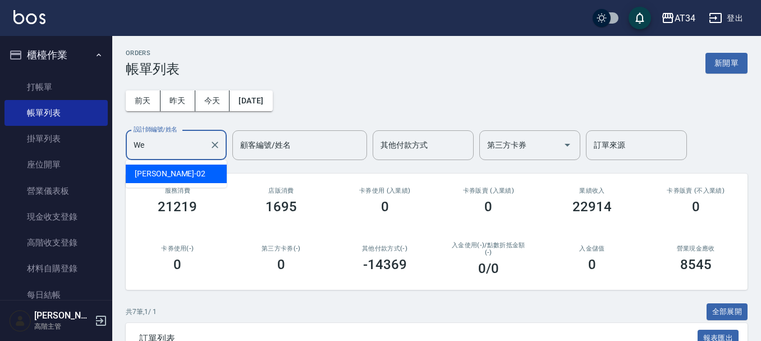
type input "W"
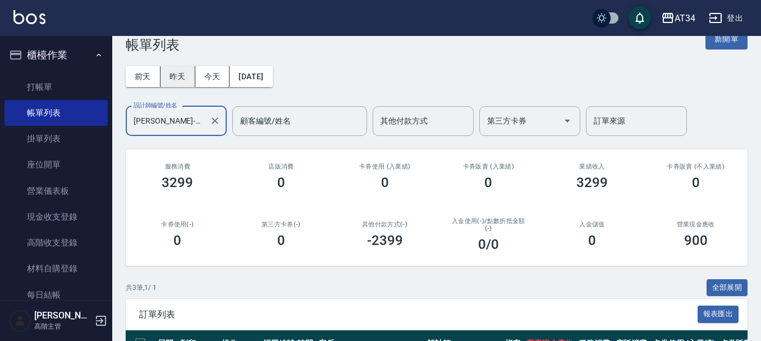
scroll to position [4, 0]
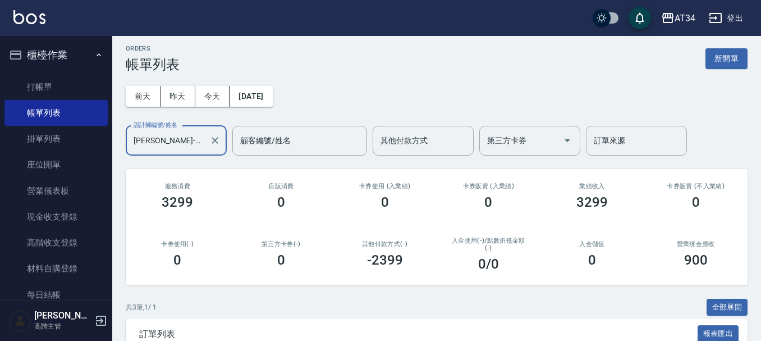
drag, startPoint x: 198, startPoint y: 144, endPoint x: 0, endPoint y: 142, distance: 197.7
click at [0, 142] on div "AT34 登出 櫃檯作業 打帳單 帳單列表 掛單列表 座位開單 營業儀表板 現金收支登錄 高階收支登錄 材料自購登錄 每日結帳 排班表 現場電腦打卡 掃碼打卡…" at bounding box center [380, 248] width 761 height 505
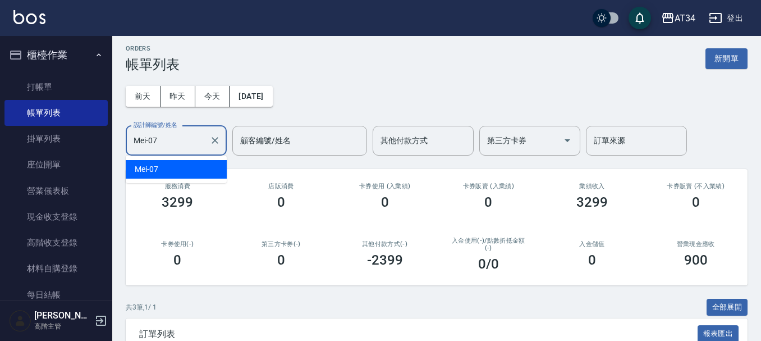
scroll to position [0, 0]
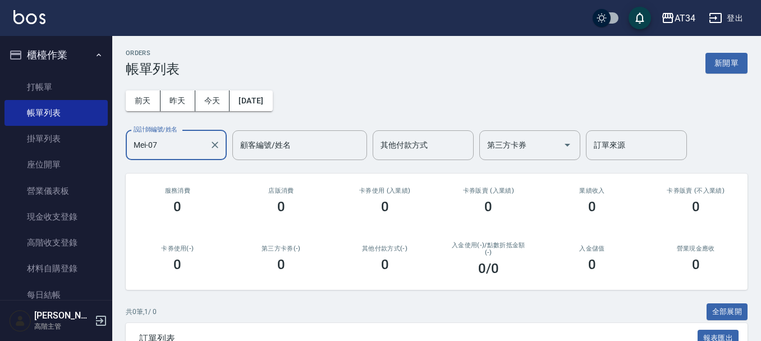
drag, startPoint x: 83, startPoint y: 153, endPoint x: 0, endPoint y: 155, distance: 82.6
click at [0, 154] on div "AT34 登出 櫃檯作業 打帳單 帳單列表 掛單列表 座位開單 營業儀表板 現金收支登錄 高階收支登錄 材料自購登錄 每日結帳 排班表 現場電腦打卡 掃碼打卡…" at bounding box center [380, 212] width 761 height 425
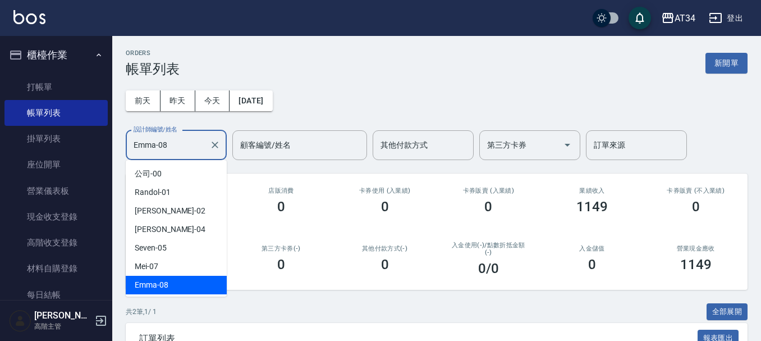
drag, startPoint x: 178, startPoint y: 141, endPoint x: 0, endPoint y: 131, distance: 178.3
click at [0, 130] on div "AT34 登出 櫃檯作業 打帳單 帳單列表 掛單列表 座位開單 營業儀表板 現金收支登錄 高階收支登錄 材料自購登錄 每日結帳 排班表 現場電腦打卡 掃碼打卡…" at bounding box center [380, 239] width 761 height 478
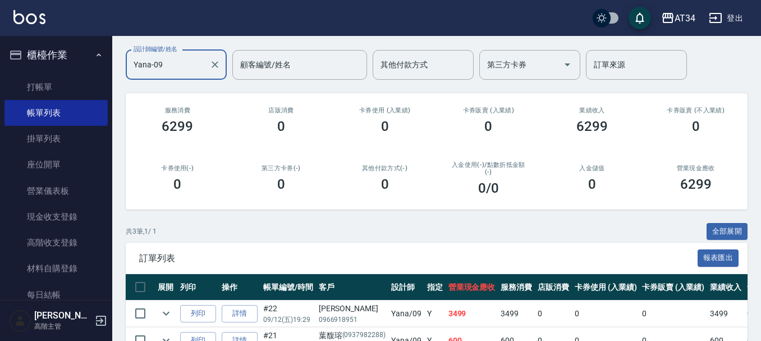
scroll to position [61, 0]
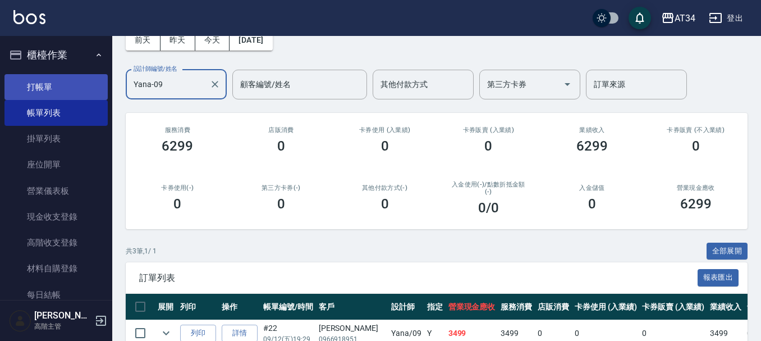
drag, startPoint x: 182, startPoint y: 86, endPoint x: 52, endPoint y: 86, distance: 130.3
click at [52, 86] on div "AT34 登出 櫃檯作業 打帳單 帳單列表 掛單列表 座位開單 營業儀表板 現金收支登錄 高階收支登錄 材料自購登錄 每日結帳 排班表 現場電腦打卡 掃碼打卡…" at bounding box center [380, 191] width 761 height 505
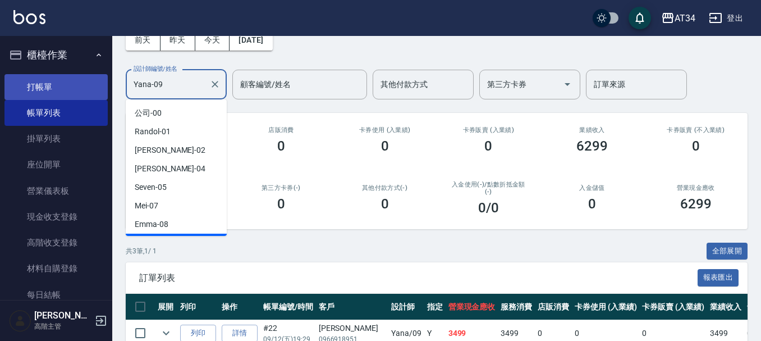
scroll to position [16, 0]
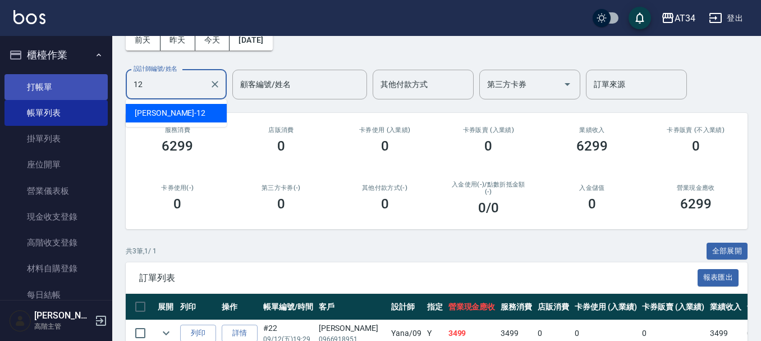
type input "1"
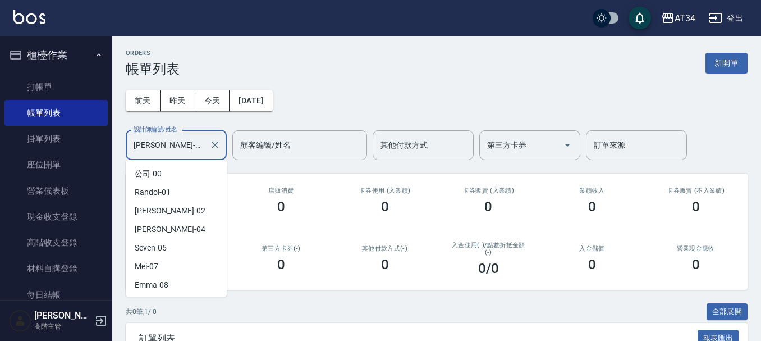
scroll to position [35, 0]
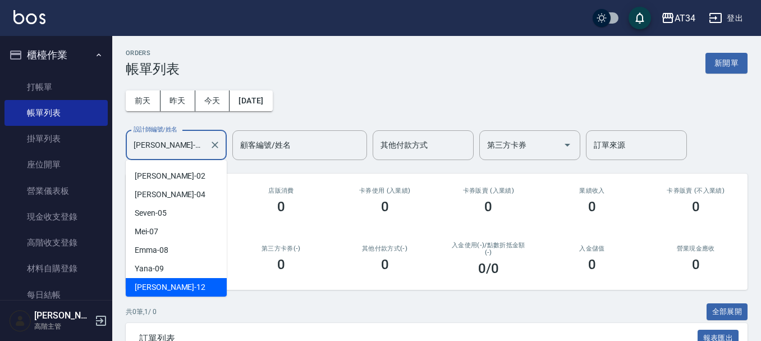
drag, startPoint x: 180, startPoint y: 149, endPoint x: 112, endPoint y: 148, distance: 68.0
click at [112, 148] on div "AT34 登出 櫃檯作業 打帳單 帳單列表 掛單列表 座位開單 營業儀表板 現金收支登錄 高階收支登錄 材料自購登錄 每日結帳 排班表 現場電腦打卡 掃碼打卡…" at bounding box center [380, 212] width 761 height 425
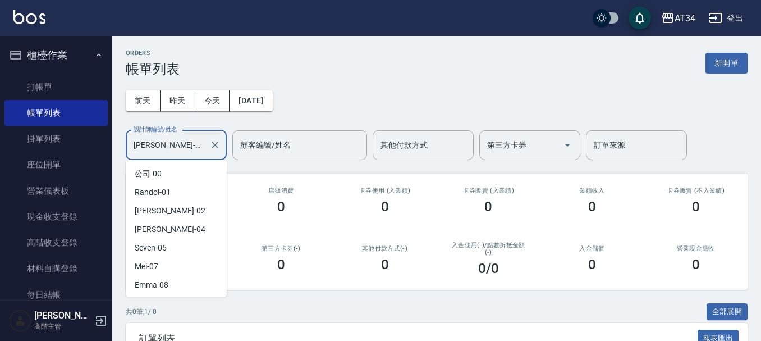
drag, startPoint x: 117, startPoint y: 147, endPoint x: 107, endPoint y: 147, distance: 10.7
click at [107, 147] on div "AT34 登出 櫃檯作業 打帳單 帳單列表 掛單列表 座位開單 營業儀表板 現金收支登錄 高階收支登錄 材料自購登錄 每日結帳 排班表 現場電腦打卡 掃碼打卡…" at bounding box center [380, 212] width 761 height 425
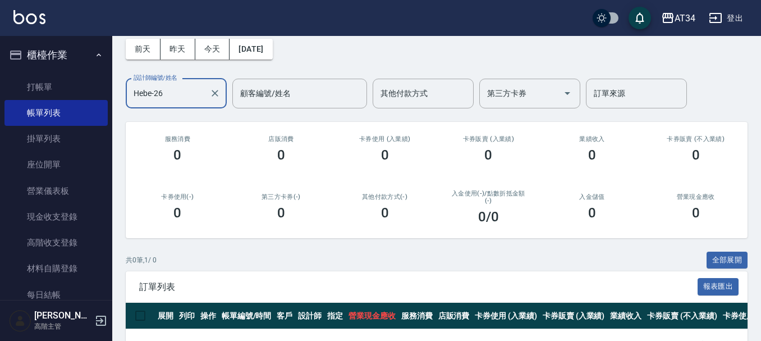
scroll to position [0, 0]
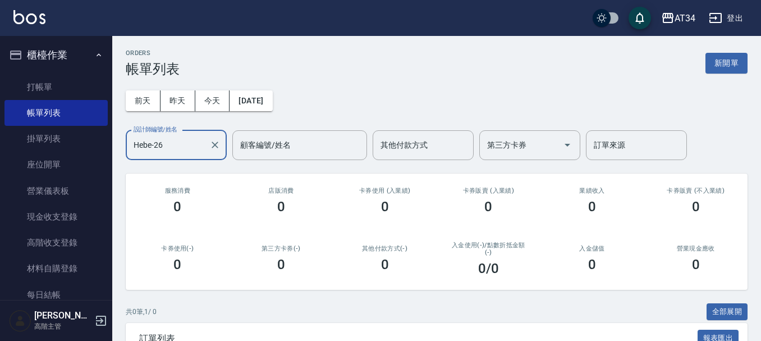
drag, startPoint x: 195, startPoint y: 145, endPoint x: 1, endPoint y: 138, distance: 195.0
click at [1, 138] on div "AT34 登出 櫃檯作業 打帳單 帳單列表 掛單列表 座位開單 營業儀表板 現金收支登錄 高階收支登錄 材料自購登錄 每日結帳 排班表 現場電腦打卡 掃碼打卡…" at bounding box center [380, 212] width 761 height 425
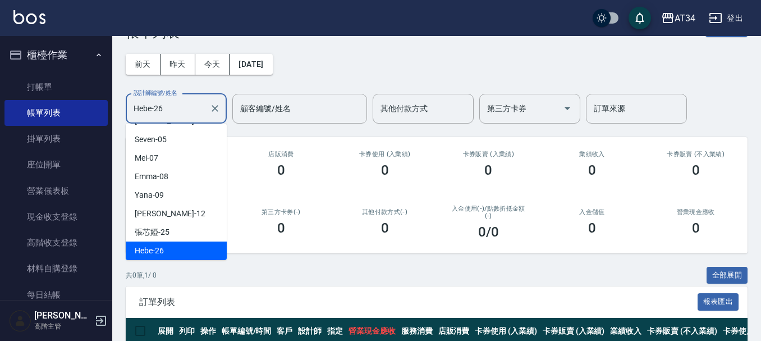
scroll to position [56, 0]
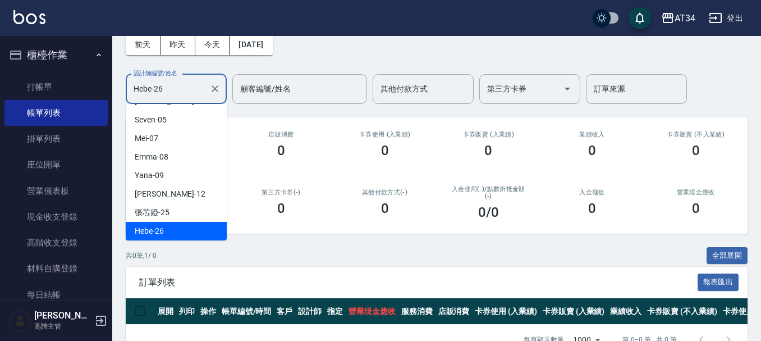
type input "Hebe-26"
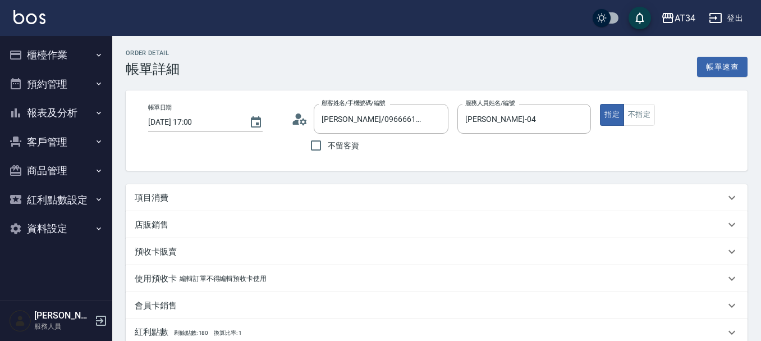
click at [195, 198] on div "項目消費" at bounding box center [430, 198] width 591 height 12
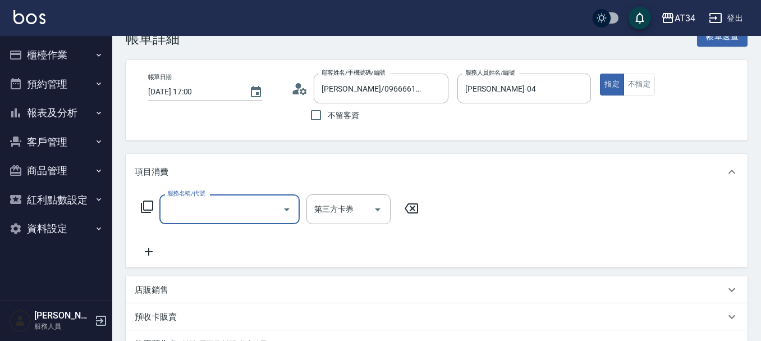
scroll to position [56, 0]
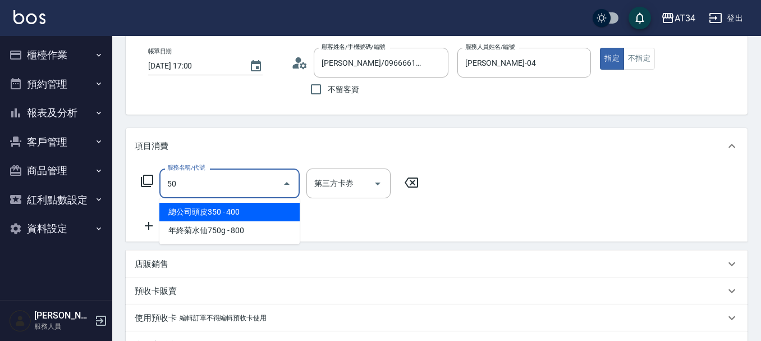
type input "5"
type input "301"
type input "150"
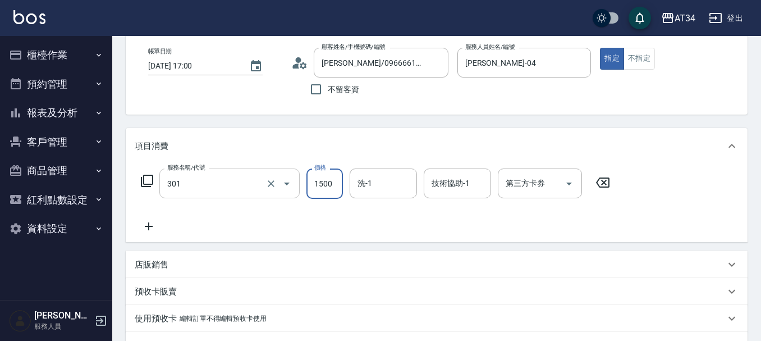
type input "燙髮(301)"
type input "0"
type input "180"
type input "1800"
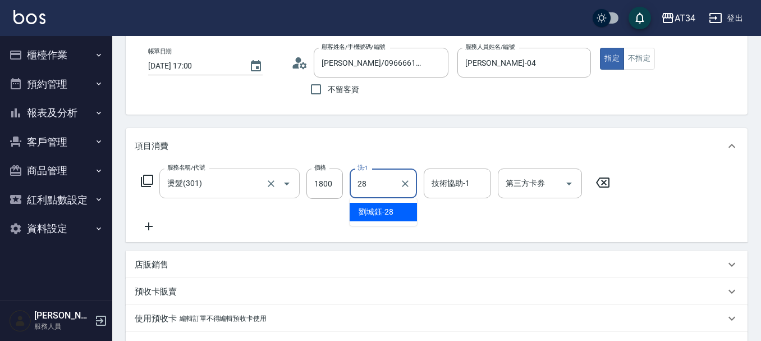
type input "劉城鈺-28"
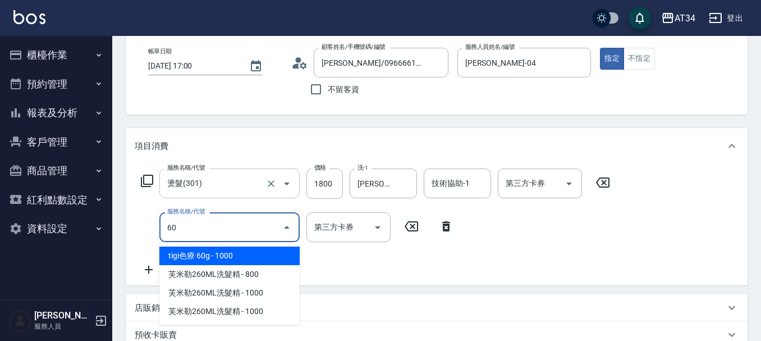
type input "601"
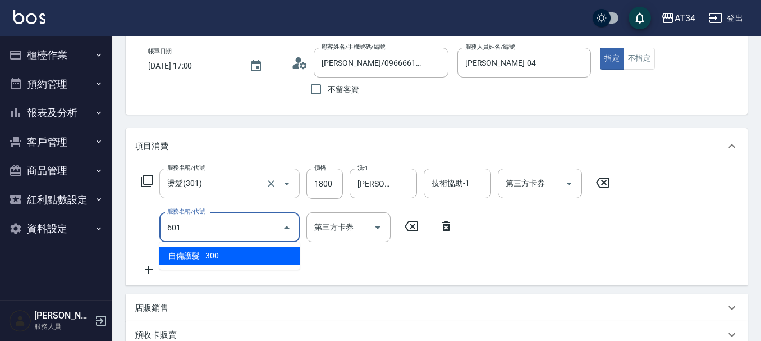
type input "210"
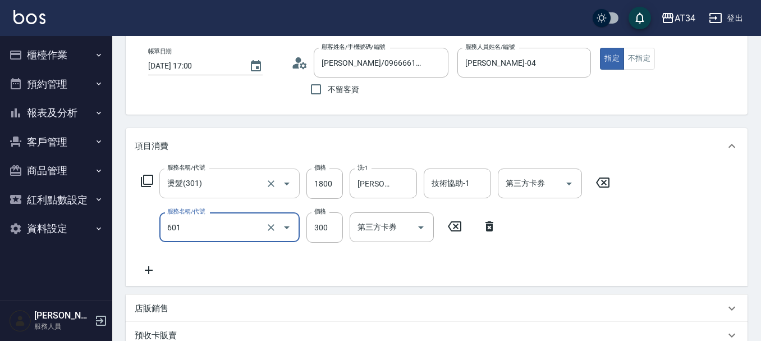
type input "自備護髮(601)"
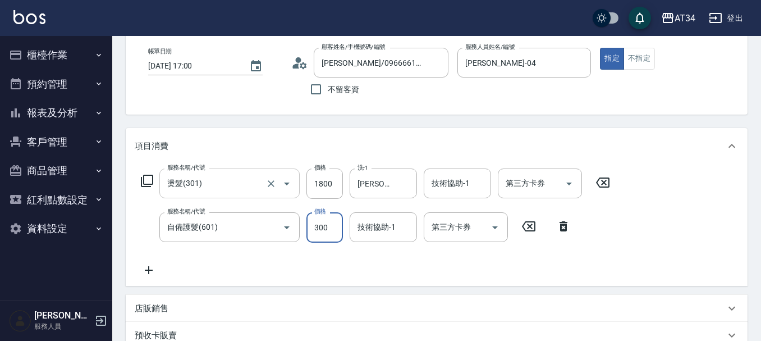
type input "180"
type input "599"
type input "230"
type input "599"
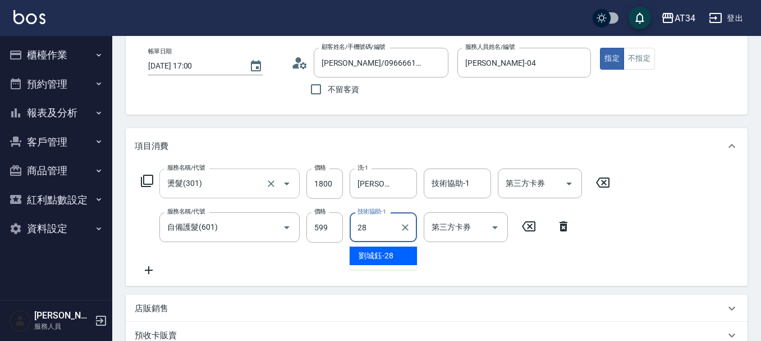
type input "劉城鈺-28"
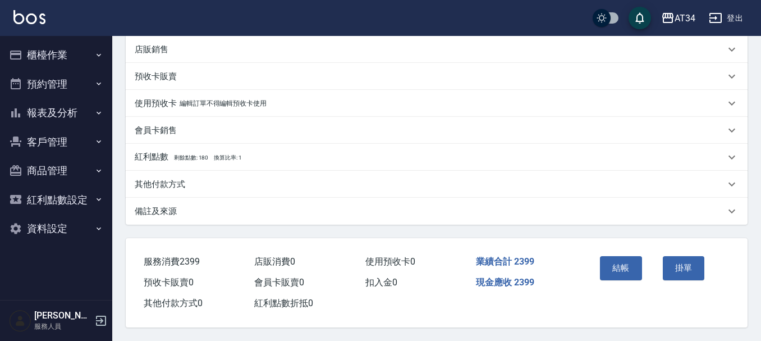
scroll to position [320, 0]
click at [163, 182] on p "其他付款方式" at bounding box center [160, 185] width 51 height 12
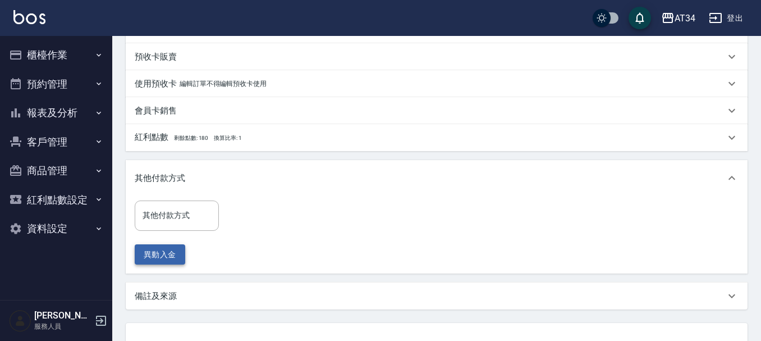
scroll to position [376, 0]
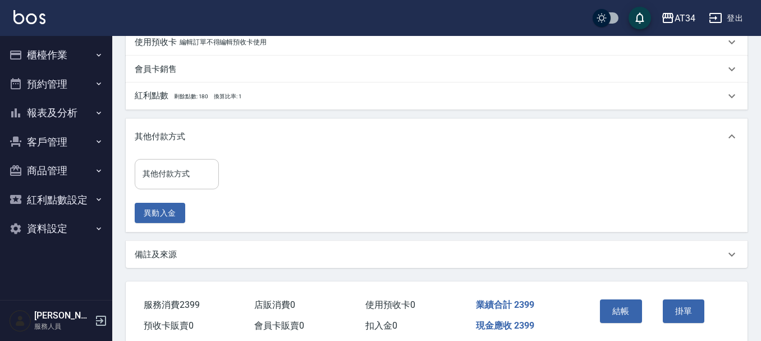
click at [175, 177] on input "其他付款方式" at bounding box center [177, 174] width 74 height 20
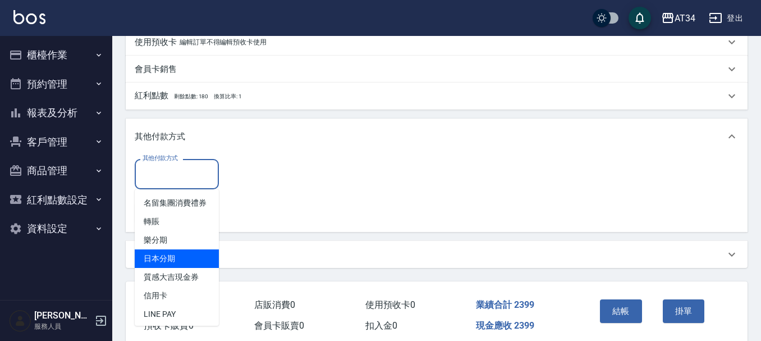
scroll to position [14, 0]
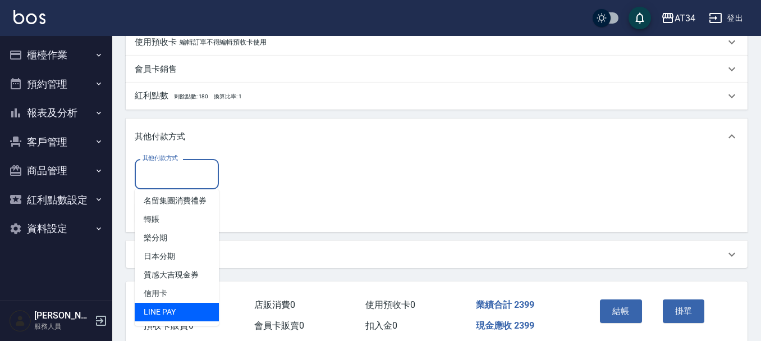
click at [166, 314] on span "LINE PAY" at bounding box center [177, 312] width 84 height 19
type input "LINE PAY"
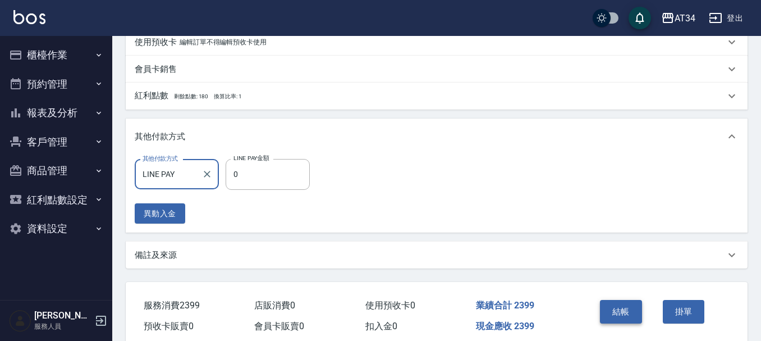
click at [629, 308] on button "結帳" at bounding box center [621, 312] width 42 height 24
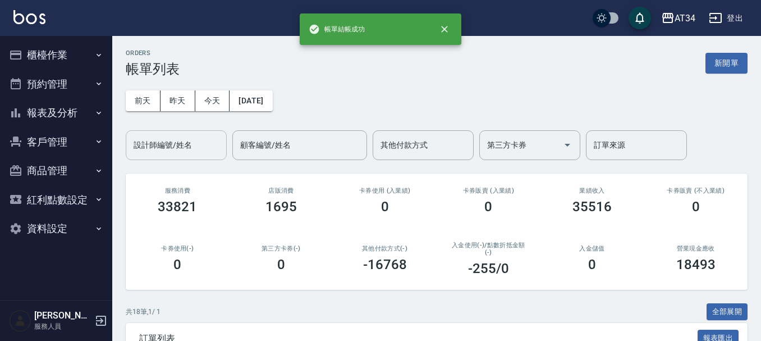
click at [169, 145] on input "設計師編號/姓名" at bounding box center [176, 145] width 91 height 20
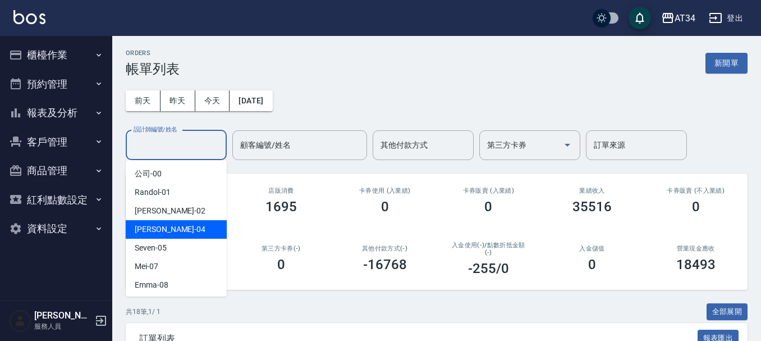
click at [163, 232] on div "Gina -04" at bounding box center [176, 229] width 101 height 19
type input "Gina-04"
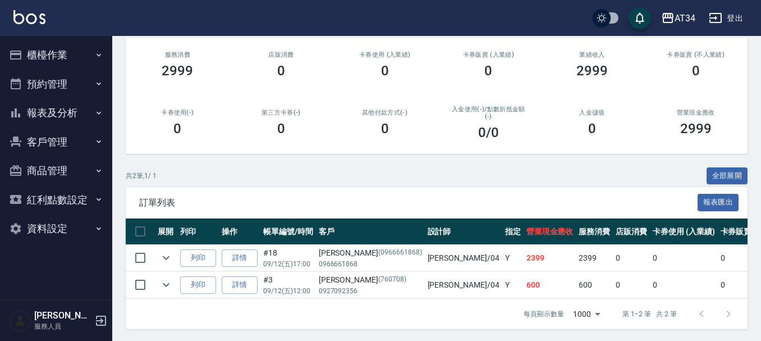
scroll to position [146, 0]
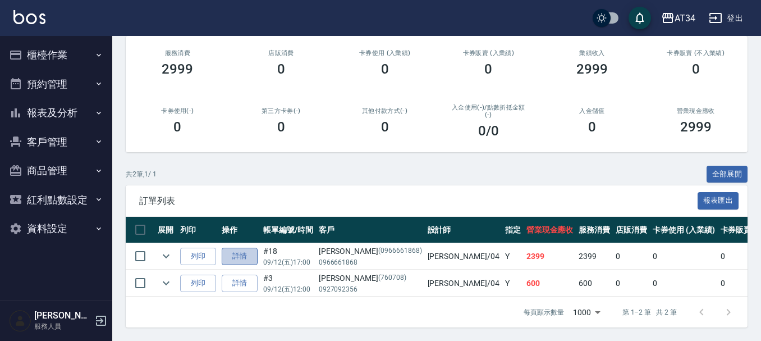
click at [236, 250] on link "詳情" at bounding box center [240, 256] width 36 height 17
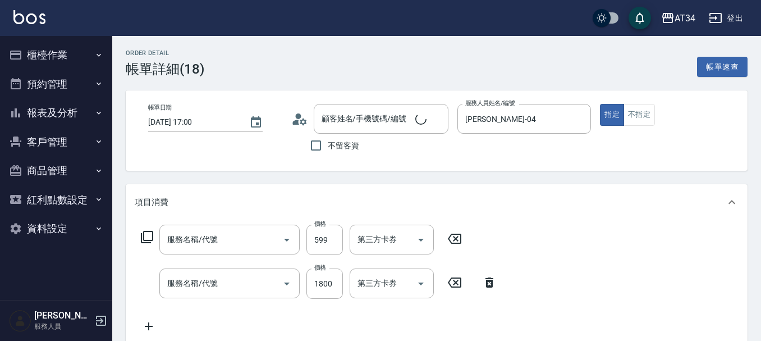
type input "2025/09/12 17:00"
type input "Gina-04"
type input "230"
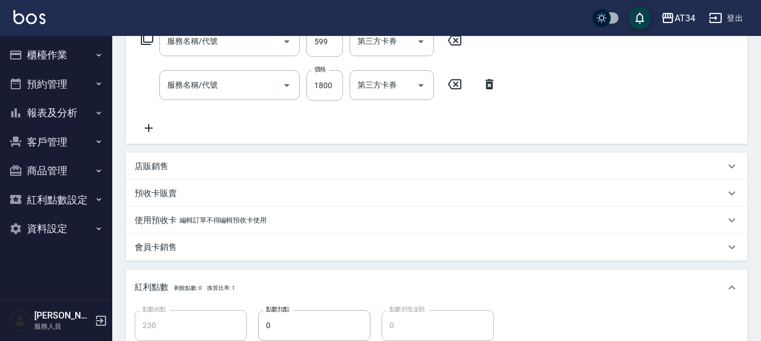
type input "林家誠/0966661868/0966661868"
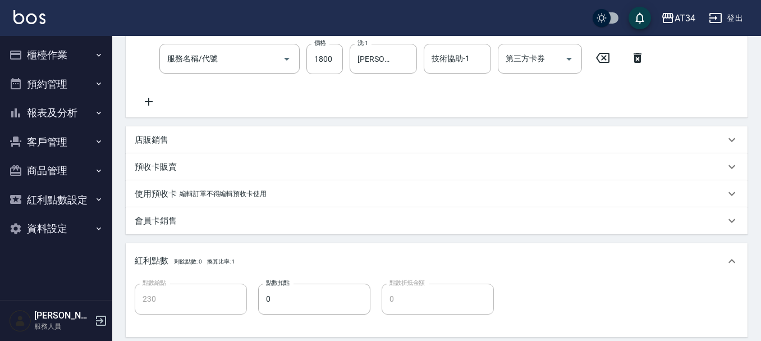
type input "自備護髮(601)"
type input "燙髮(301)"
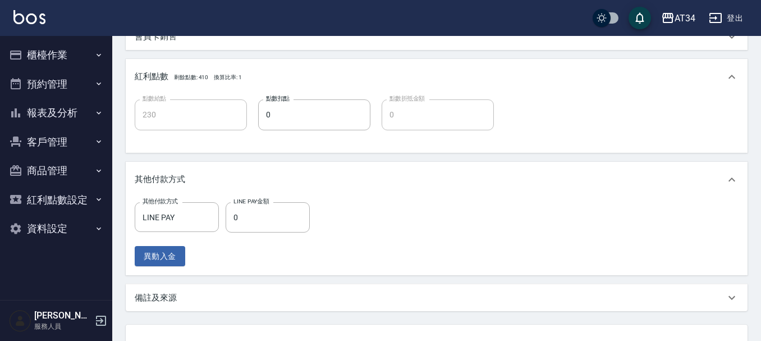
scroll to position [449, 0]
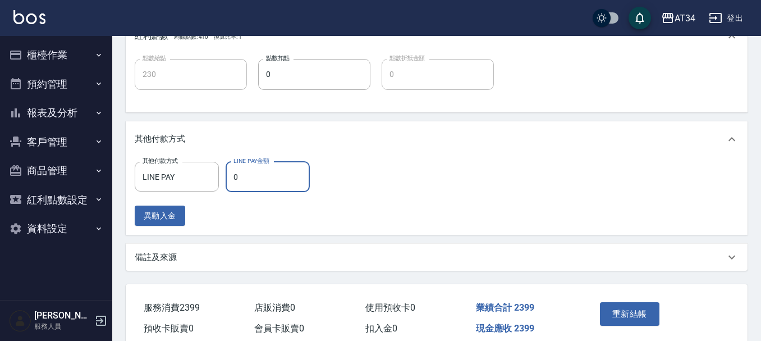
click at [252, 178] on input "0" at bounding box center [268, 177] width 84 height 30
type input "23"
type input "210"
type input "2399"
type input "0"
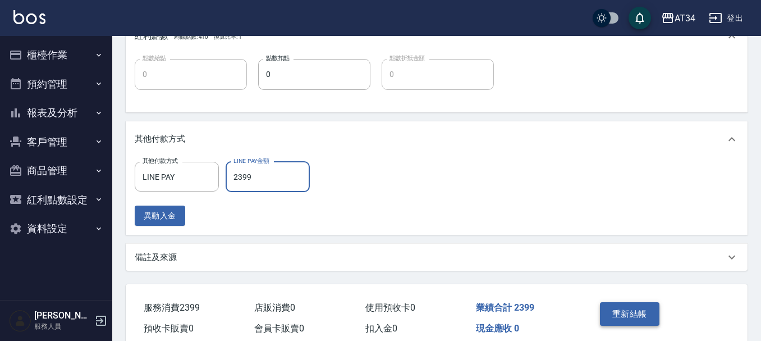
type input "2399"
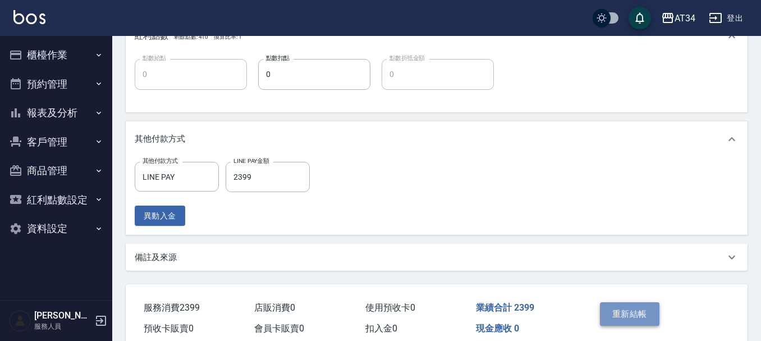
click at [627, 313] on button "重新結帳" at bounding box center [630, 314] width 60 height 24
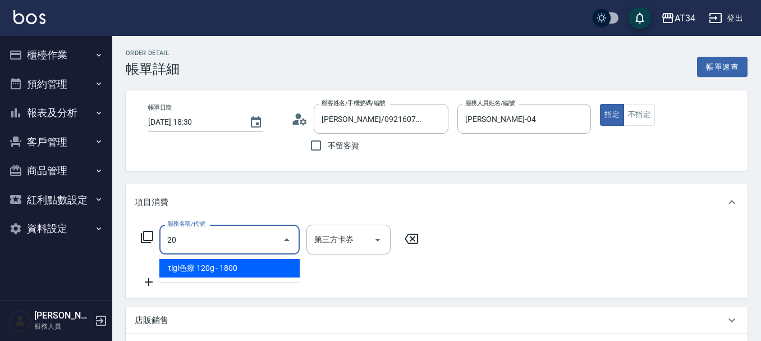
type input "201"
type input "30"
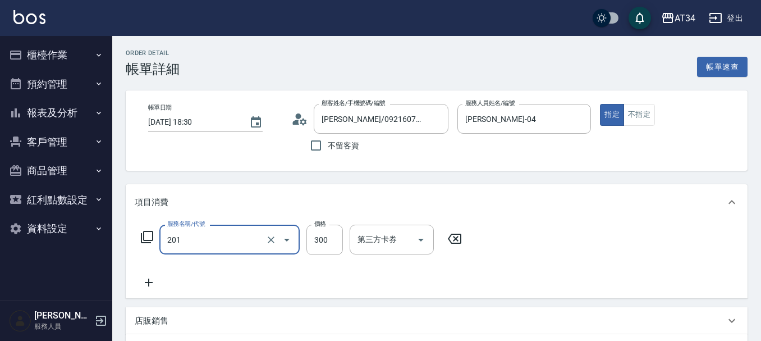
type input "洗髮(201)"
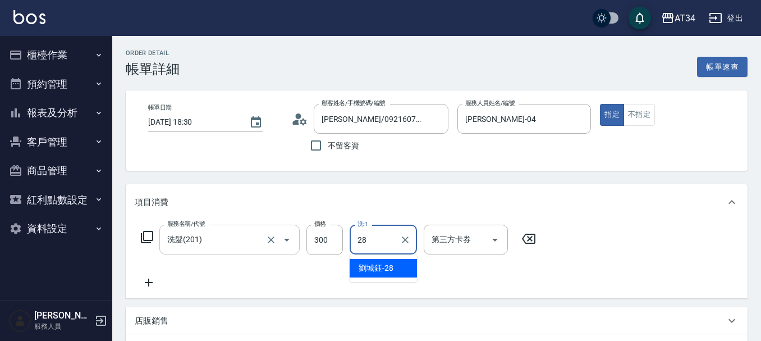
type input "[PERSON_NAME]-28"
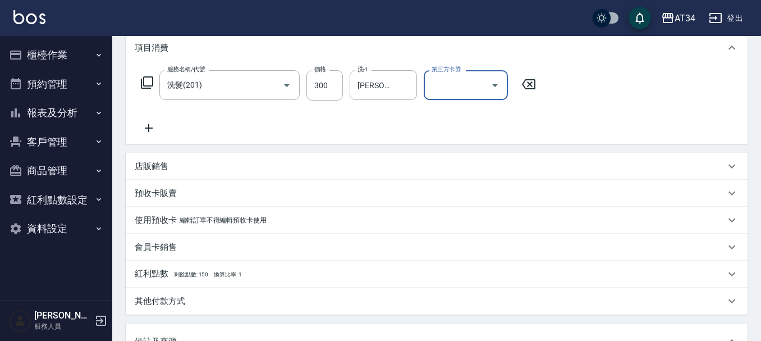
scroll to position [352, 0]
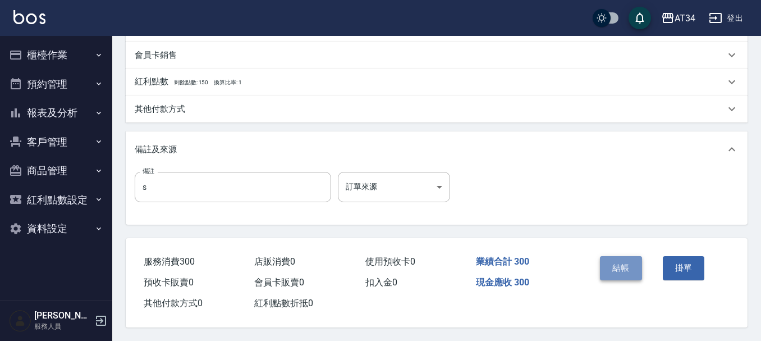
click at [616, 259] on button "結帳" at bounding box center [621, 268] width 42 height 24
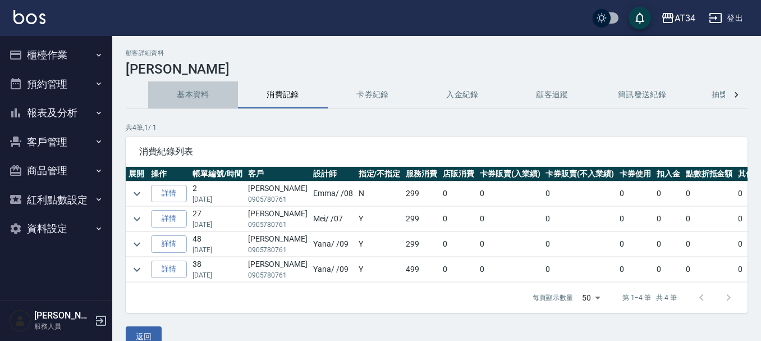
click at [197, 97] on button "基本資料" at bounding box center [193, 94] width 90 height 27
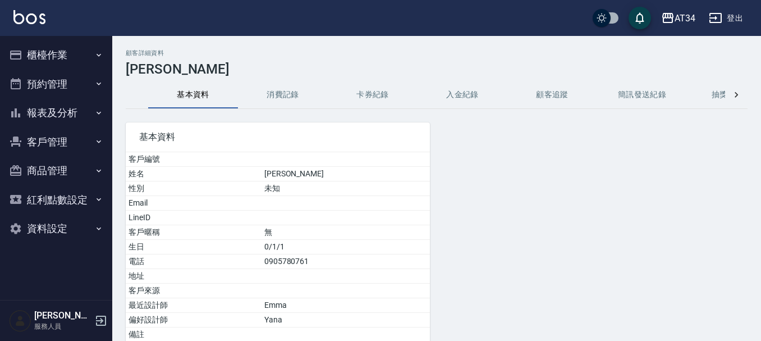
click at [266, 96] on button "消費記錄" at bounding box center [283, 94] width 90 height 27
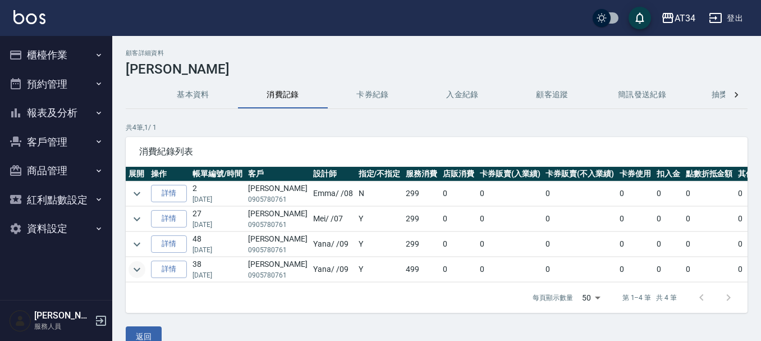
click at [138, 268] on icon "expand row" at bounding box center [136, 269] width 13 height 13
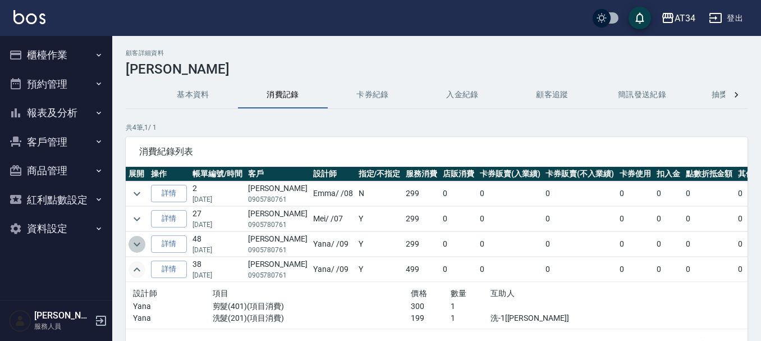
click at [134, 246] on icon "expand row" at bounding box center [136, 244] width 13 height 13
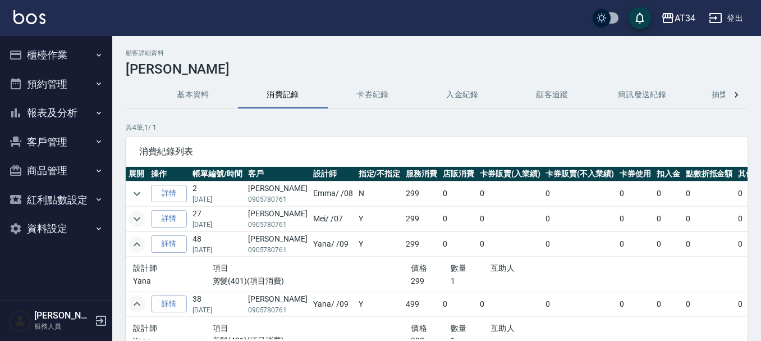
click at [135, 222] on icon "expand row" at bounding box center [136, 218] width 13 height 13
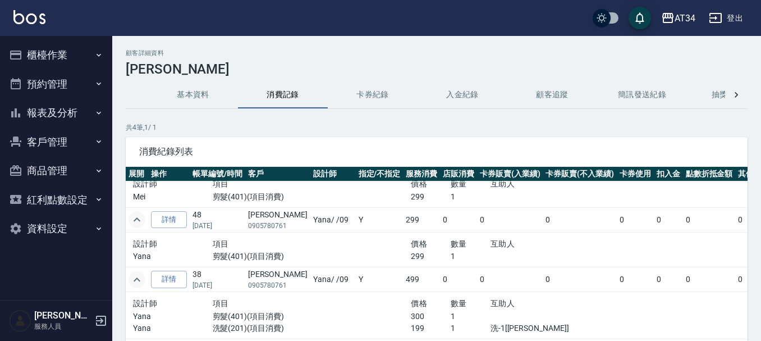
scroll to position [67, 0]
click at [174, 103] on button "基本資料" at bounding box center [193, 94] width 90 height 27
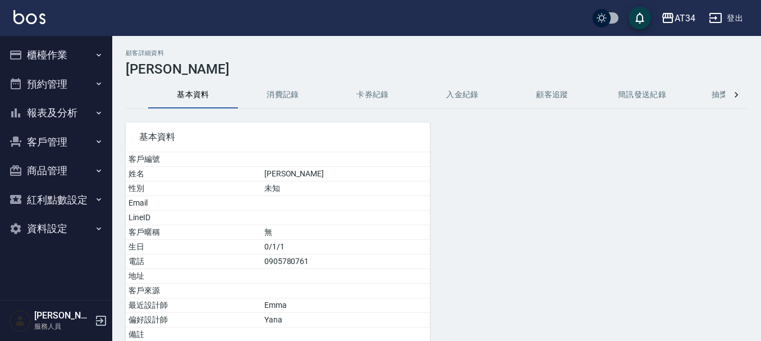
click at [254, 99] on button "消費記錄" at bounding box center [283, 94] width 90 height 27
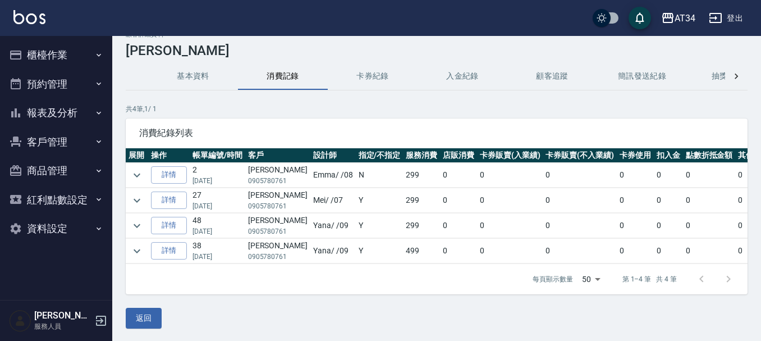
scroll to position [28, 0]
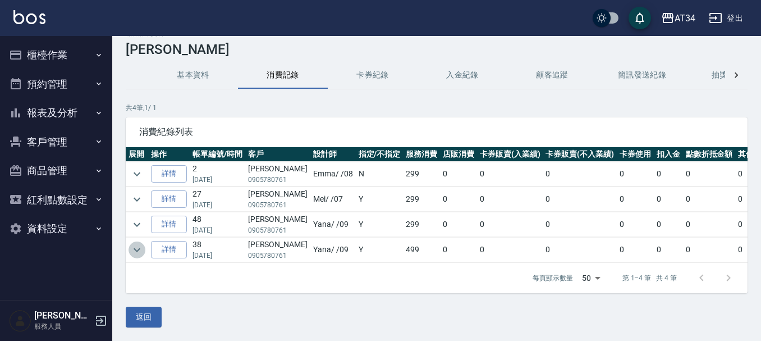
click at [138, 245] on icon "expand row" at bounding box center [136, 249] width 13 height 13
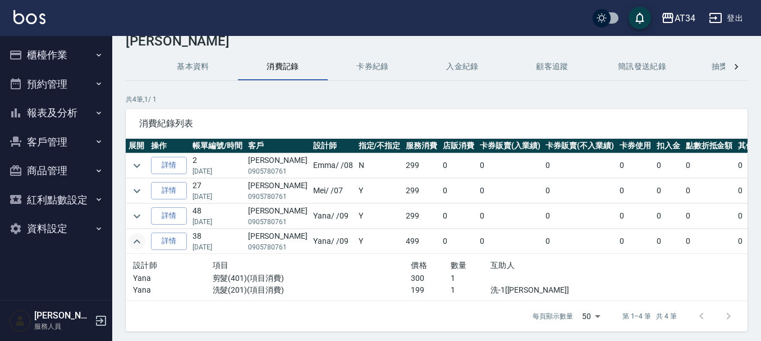
click at [138, 245] on icon "expand row" at bounding box center [136, 241] width 13 height 13
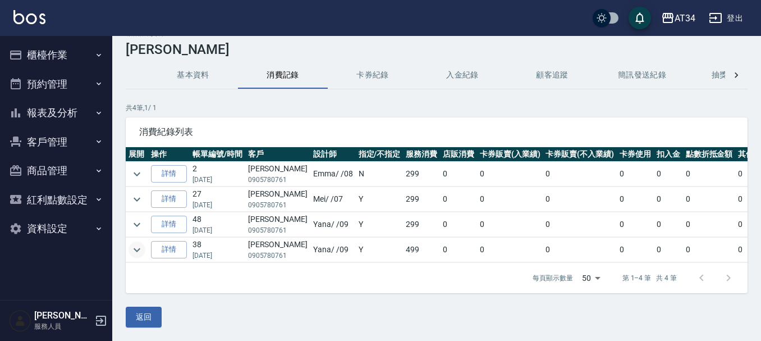
drag, startPoint x: 143, startPoint y: 271, endPoint x: 122, endPoint y: 118, distance: 154.6
click at [122, 118] on div "顧客詳細資料 [PERSON_NAME] 基本資料 消費記錄 卡券紀錄 入金紀錄 顧客追蹤 簡訊發送紀錄 抽獎券紀錄 共 4 筆, 1 / 1 消費紀錄列表 …" at bounding box center [436, 179] width 649 height 298
click at [145, 318] on button "返回" at bounding box center [144, 317] width 36 height 21
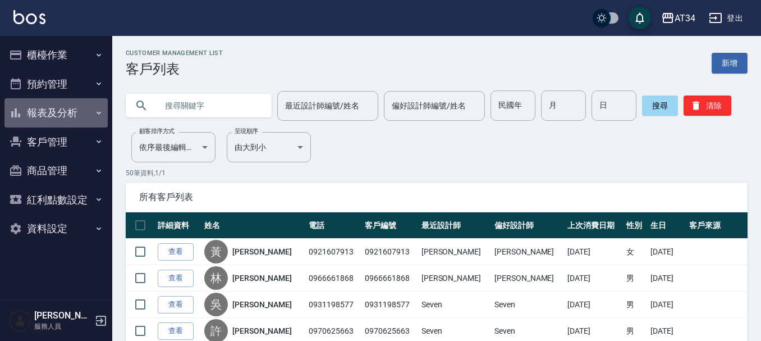
click at [71, 108] on button "報表及分析" at bounding box center [55, 112] width 103 height 29
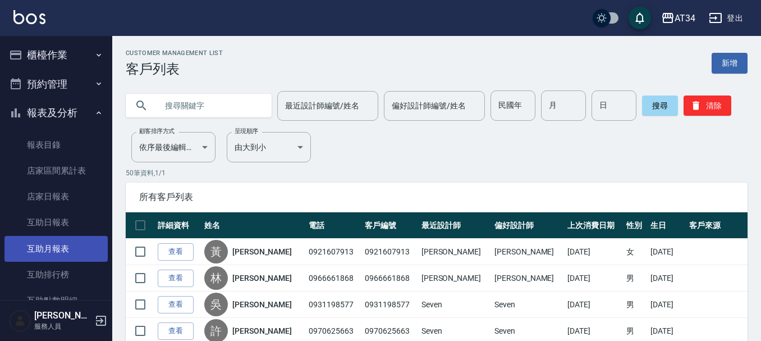
click at [71, 248] on link "互助月報表" at bounding box center [55, 249] width 103 height 26
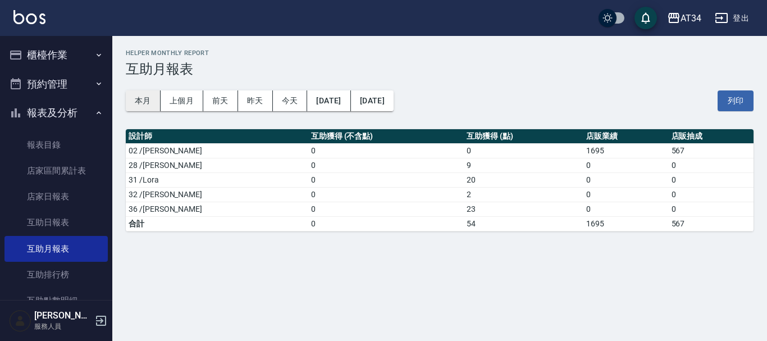
click at [133, 94] on button "本月" at bounding box center [143, 100] width 35 height 21
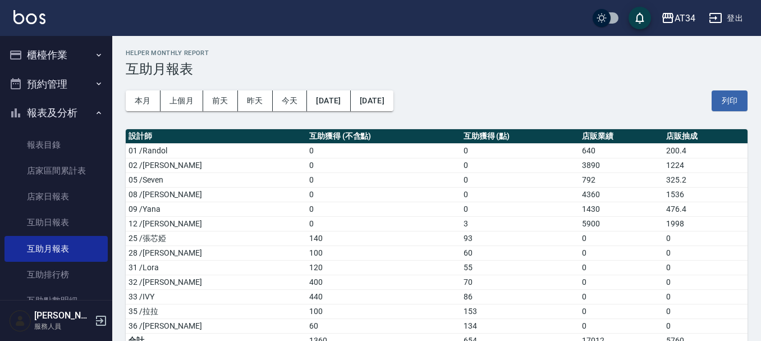
click at [62, 108] on button "報表及分析" at bounding box center [55, 112] width 103 height 29
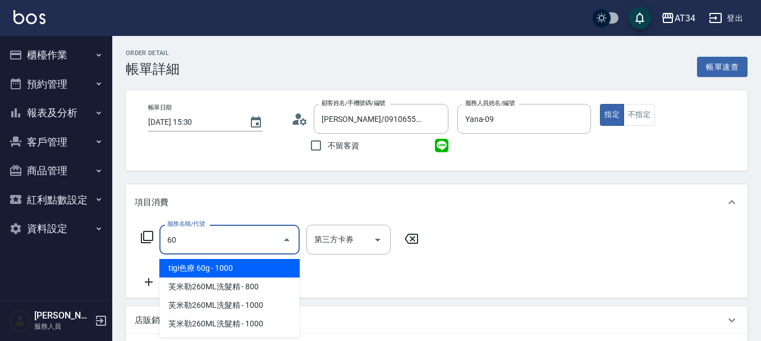
type input "601"
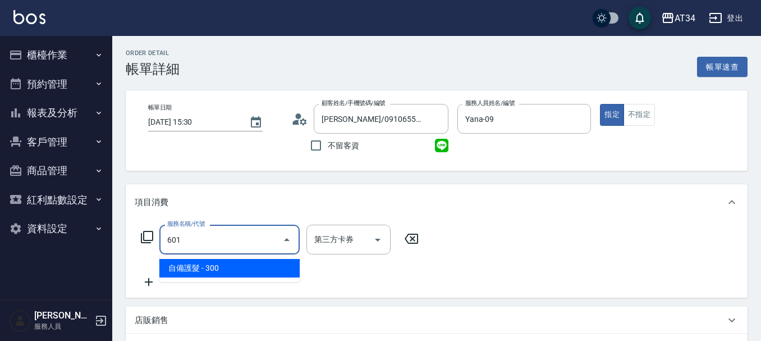
type input "30"
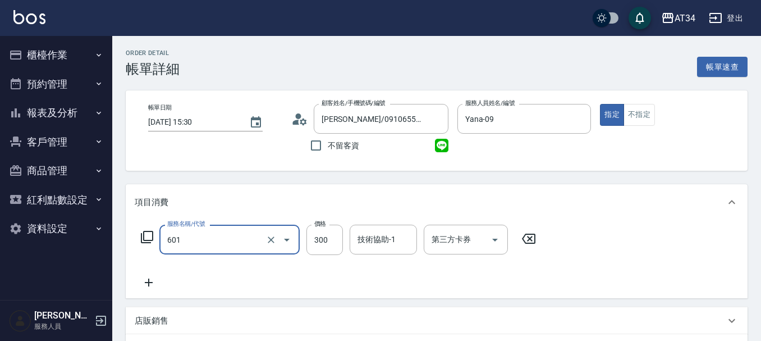
type input "自備護髮(601)"
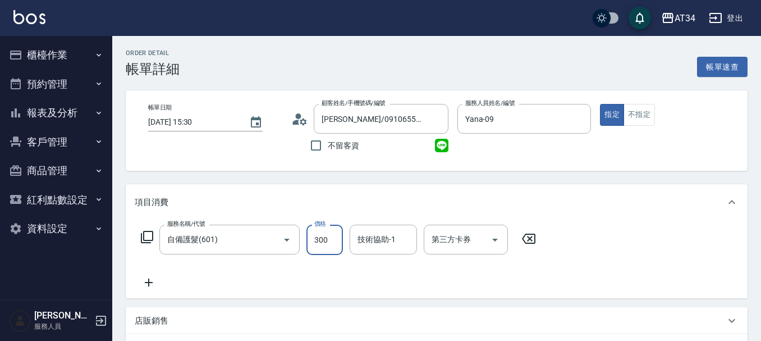
type input "0"
type input "60"
type input "600"
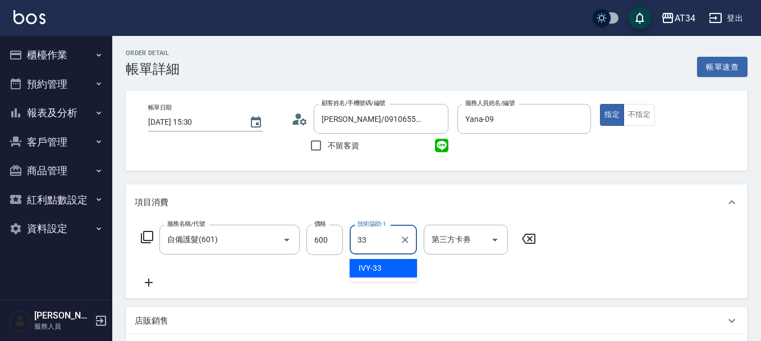
type input "IVY-33"
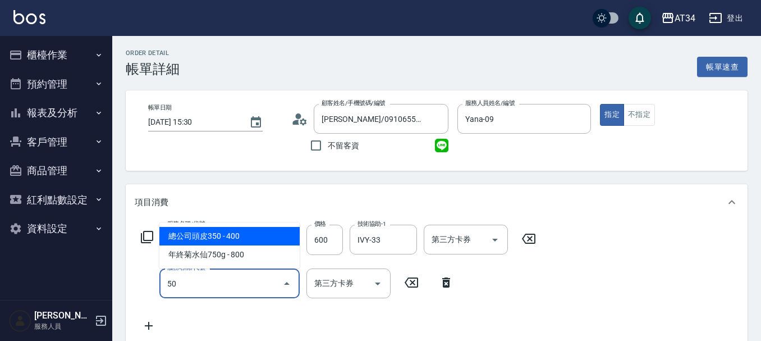
type input "503"
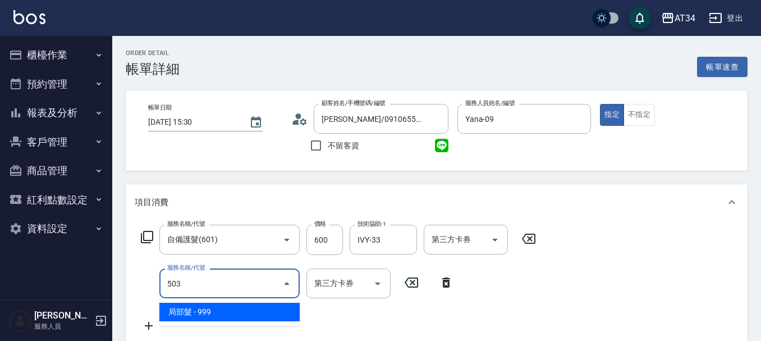
type input "150"
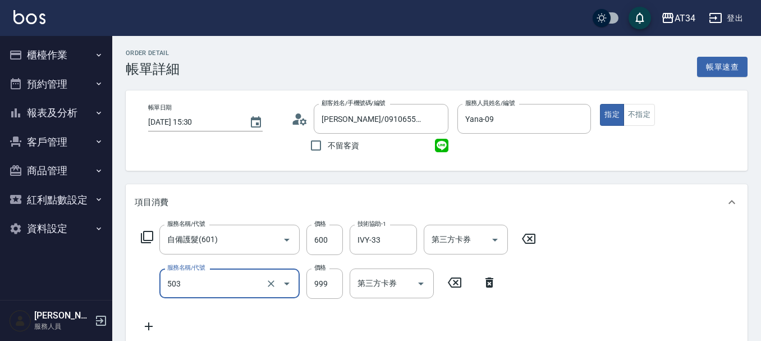
type input "局部髮(503)"
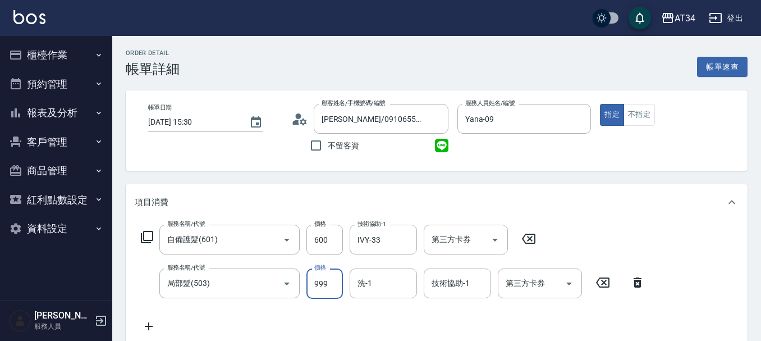
type input "60"
type input "160"
type input "70"
type input "1600"
type input "220"
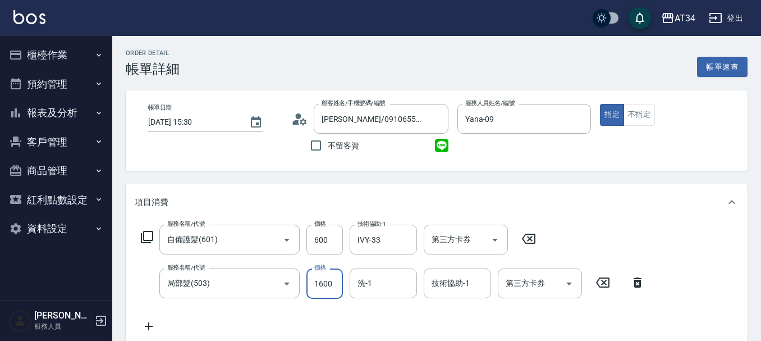
type input "1600"
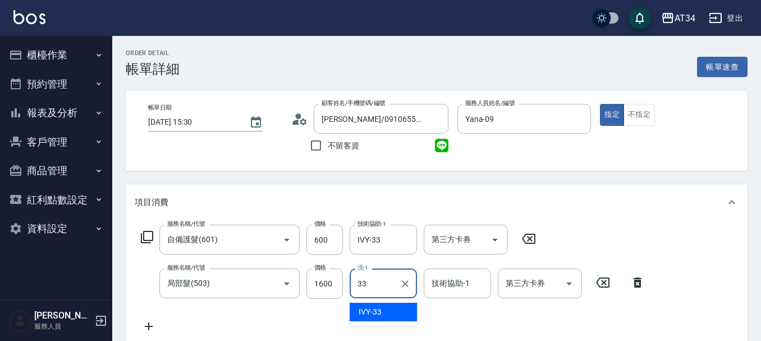
type input "IVY-33"
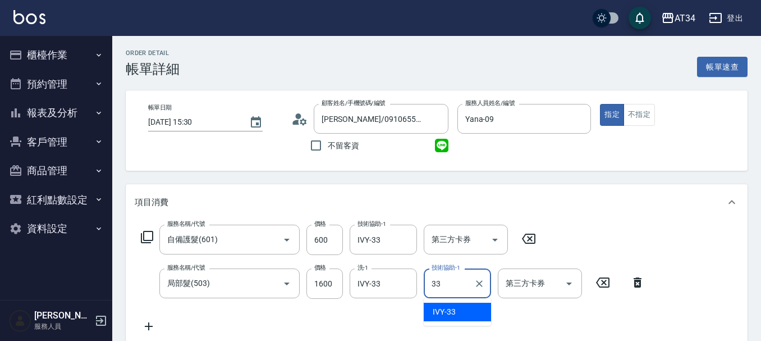
type input "IVY-33"
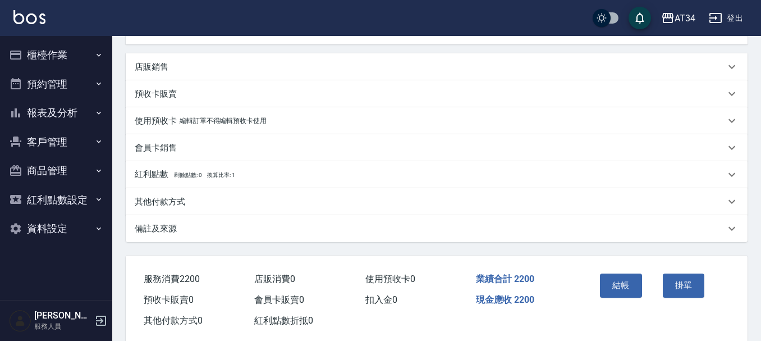
scroll to position [320, 0]
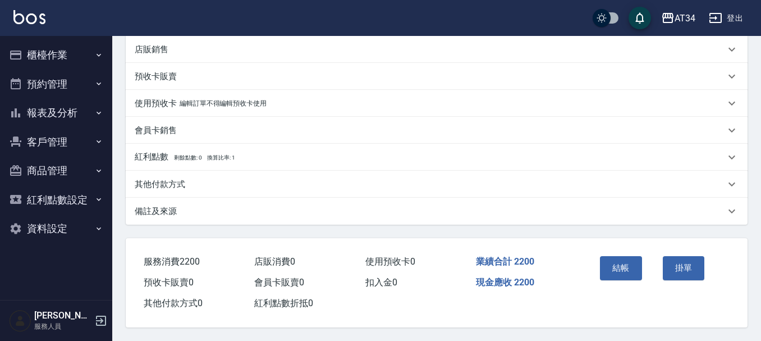
click at [642, 252] on div "結帳" at bounding box center [627, 276] width 63 height 49
click at [628, 262] on button "結帳" at bounding box center [621, 268] width 42 height 24
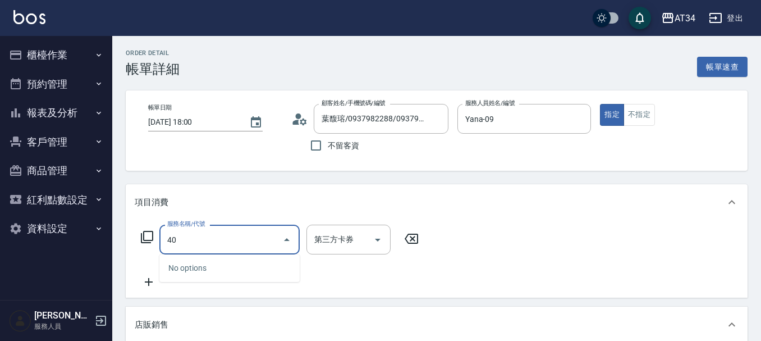
type input "401"
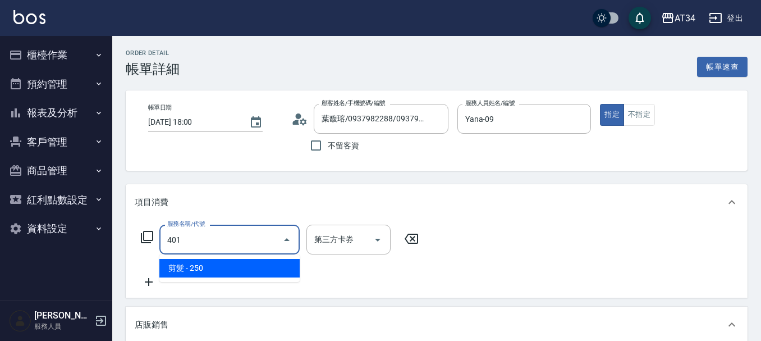
type input "20"
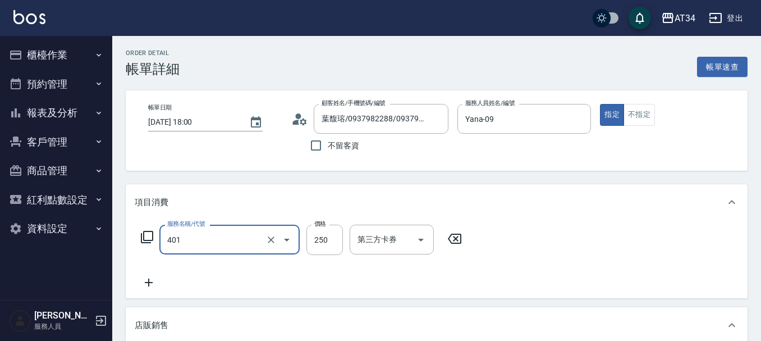
type input "剪髮(401)"
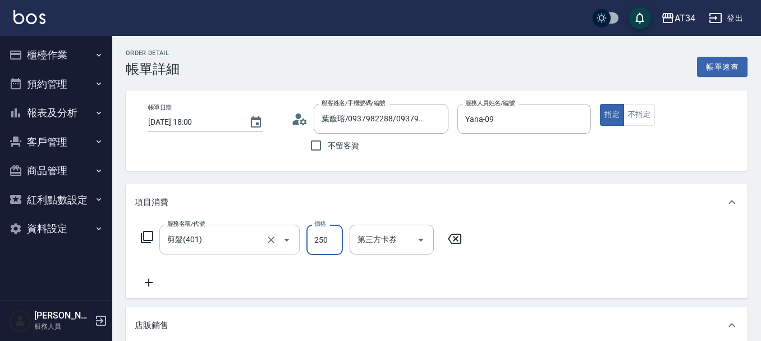
type input "0"
type input "300"
type input "30"
type input "300"
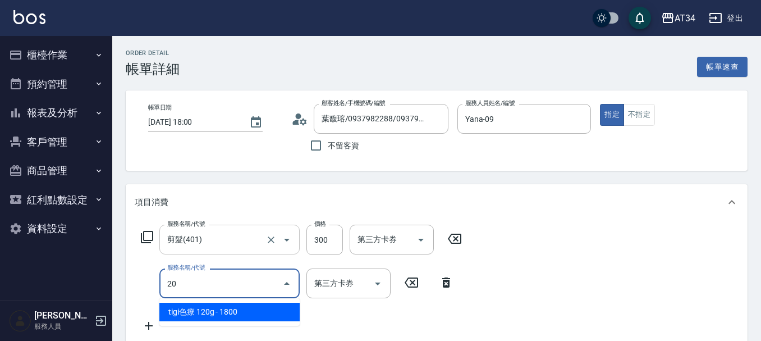
type input "201"
type input "60"
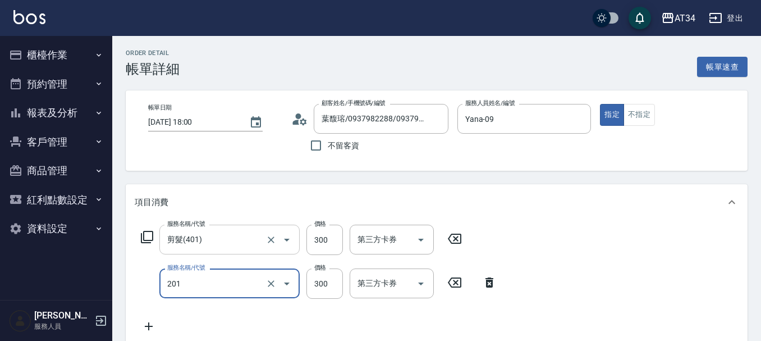
type input "洗髮(201)"
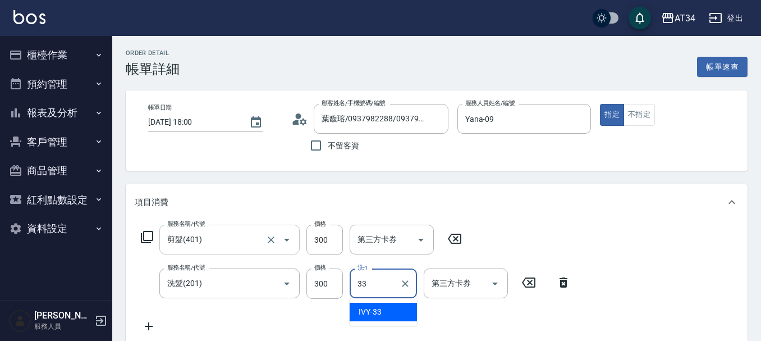
type input "IVY-33"
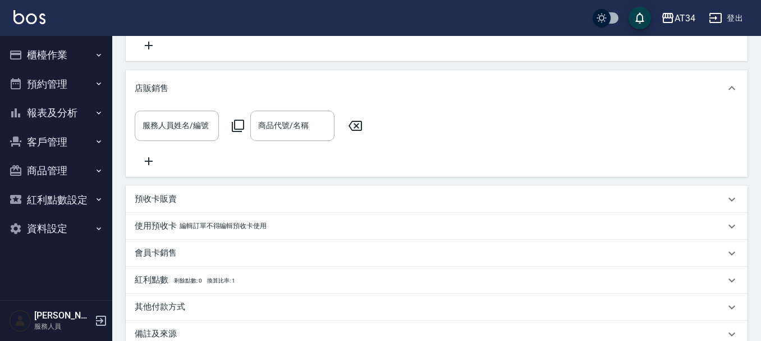
scroll to position [417, 0]
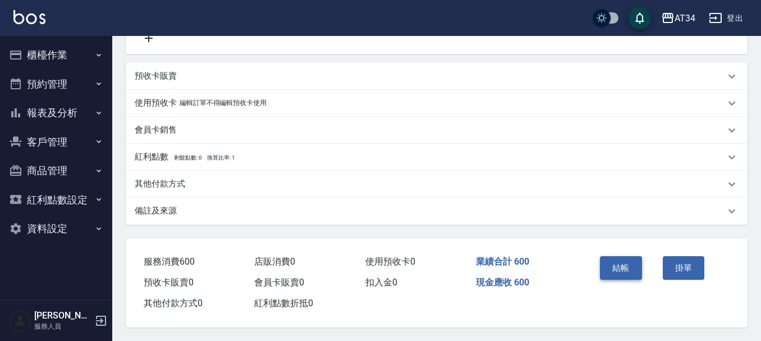
click at [632, 272] on button "結帳" at bounding box center [621, 268] width 42 height 24
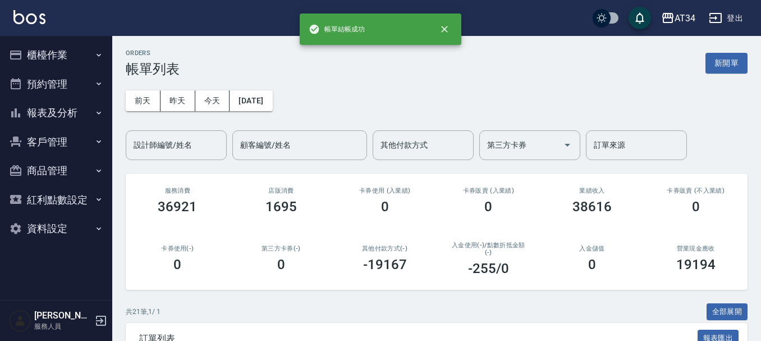
click at [75, 44] on button "櫃檯作業" at bounding box center [55, 54] width 103 height 29
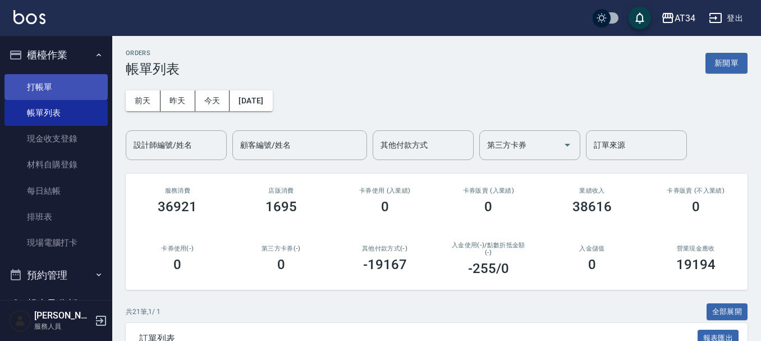
click at [81, 89] on link "打帳單" at bounding box center [55, 87] width 103 height 26
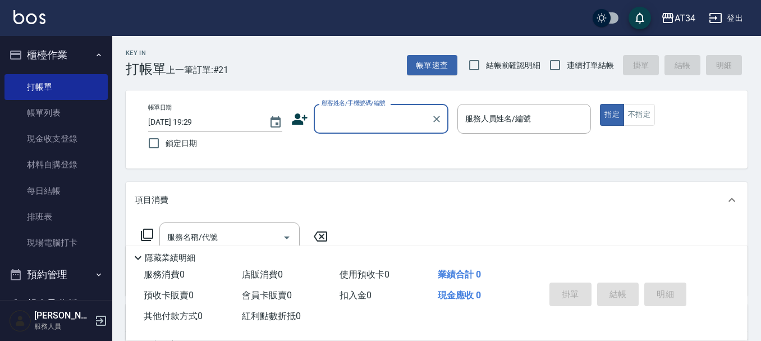
click at [352, 115] on input "顧客姓名/手機號碼/編號" at bounding box center [373, 119] width 108 height 20
click at [351, 149] on li "[PERSON_NAME]/0966918951/null" at bounding box center [381, 147] width 135 height 19
type input "[PERSON_NAME]/0966918951/null"
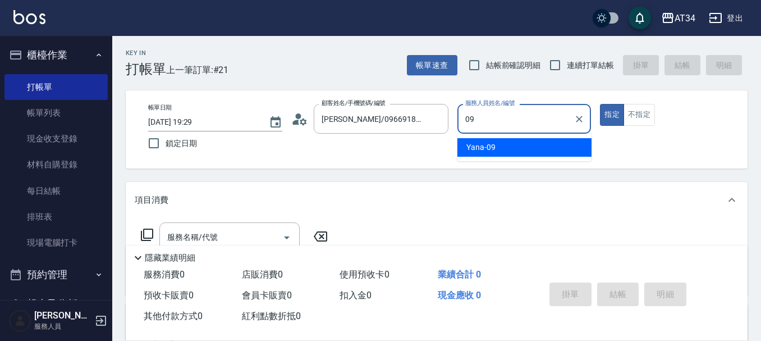
type input "Yana-09"
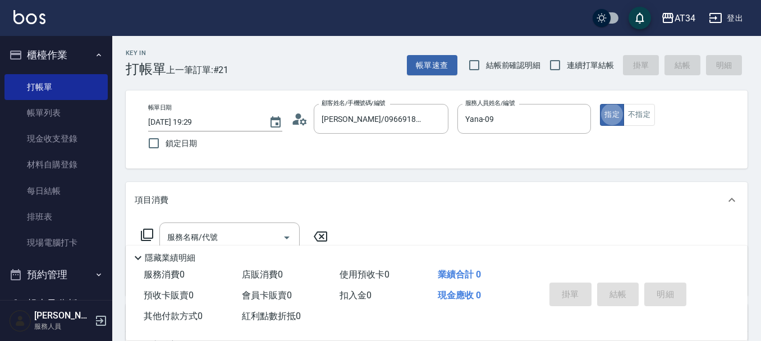
type button "true"
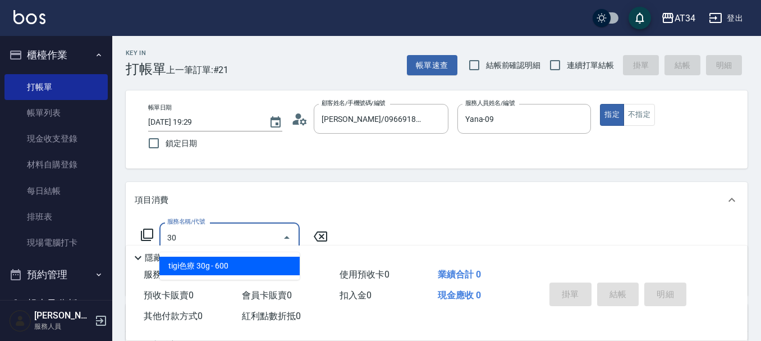
type input "301"
type input "150"
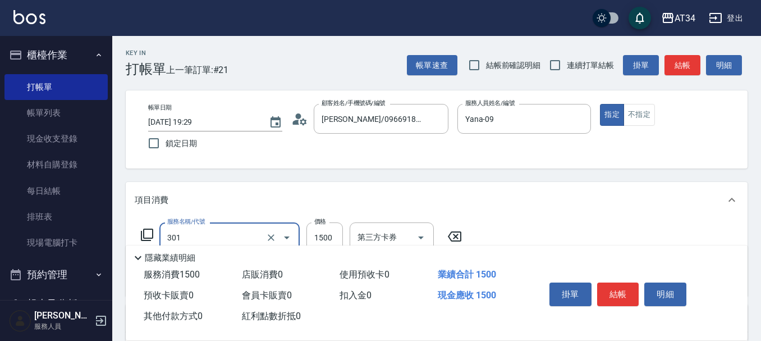
type input "燙髮(301)"
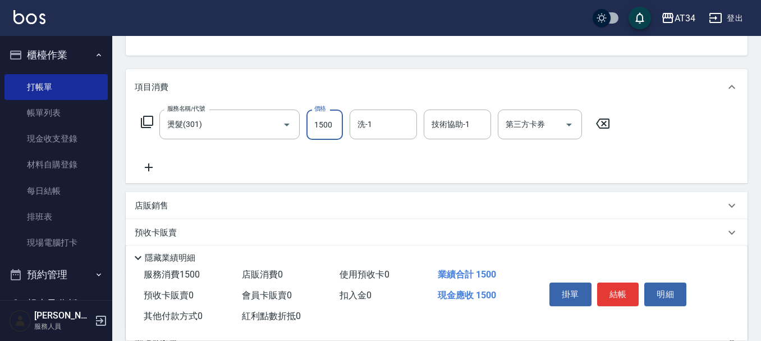
scroll to position [112, 0]
type input "2"
type input "0"
type input "250"
type input "20"
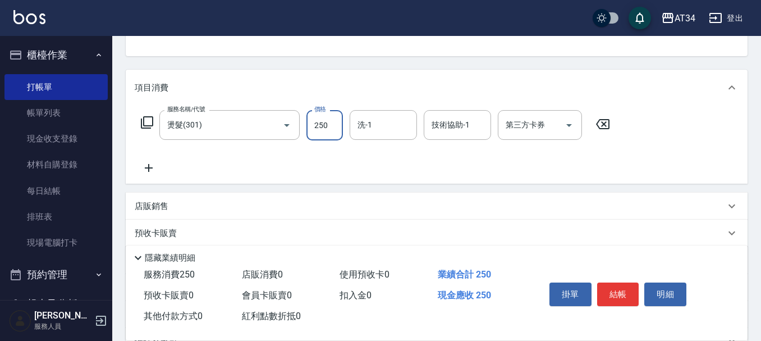
type input "2500"
type input "250"
type input "2500"
type input "IVY-33"
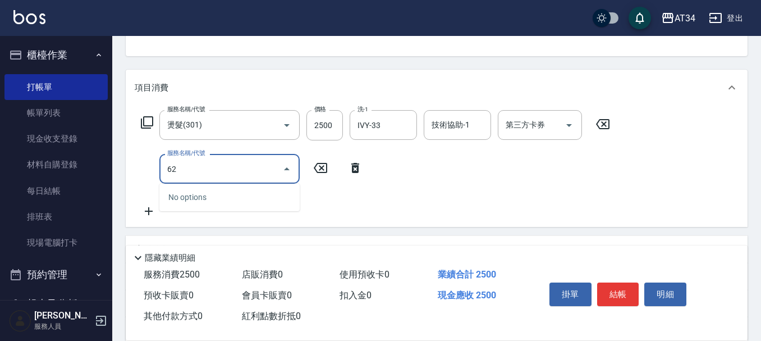
type input "626"
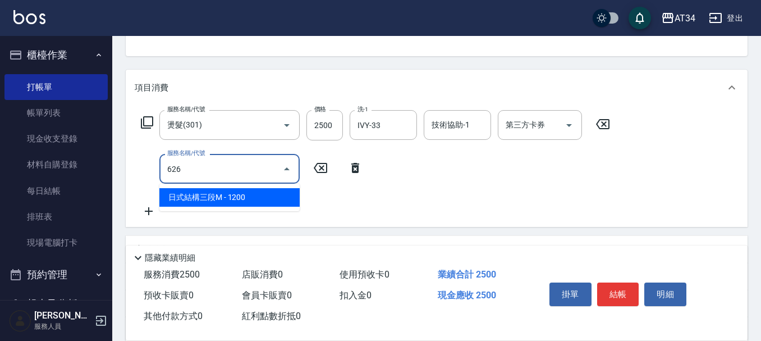
type input "370"
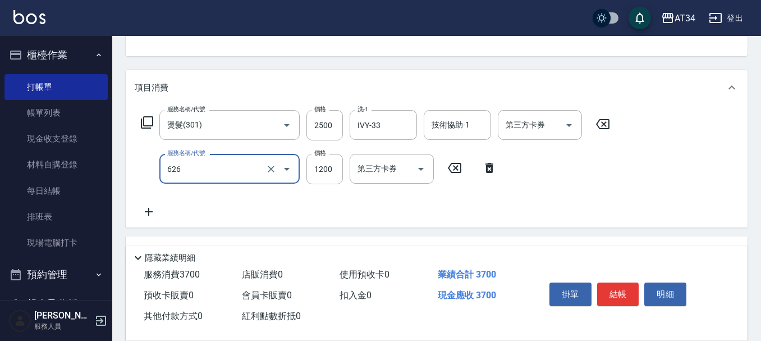
type input "日式結構三段M(626)"
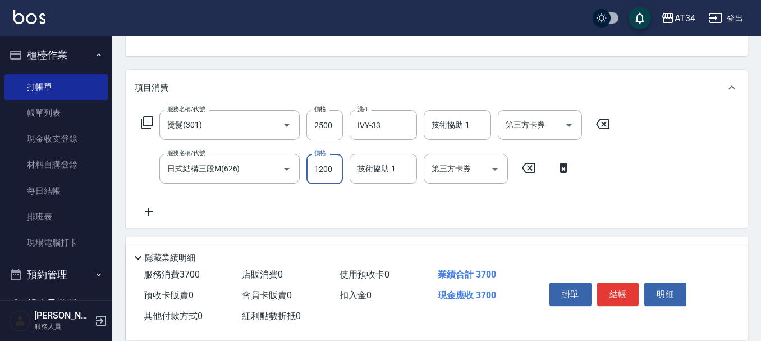
type input "9"
type input "250"
type input "99"
type input "340"
type input "999"
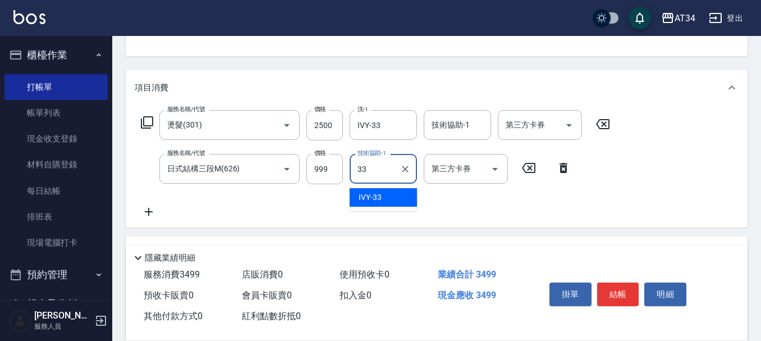
type input "IVY-33"
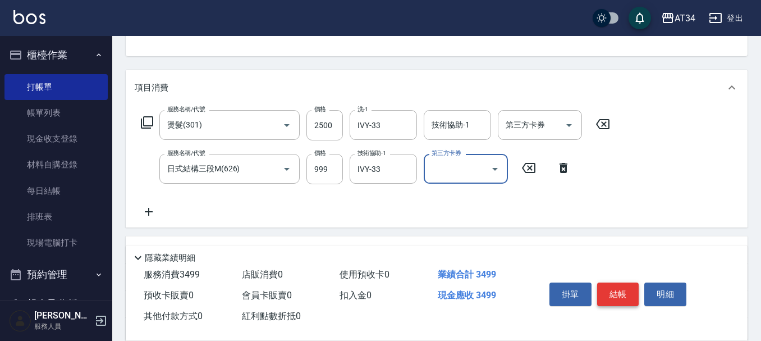
click at [623, 288] on button "結帳" at bounding box center [618, 294] width 42 height 24
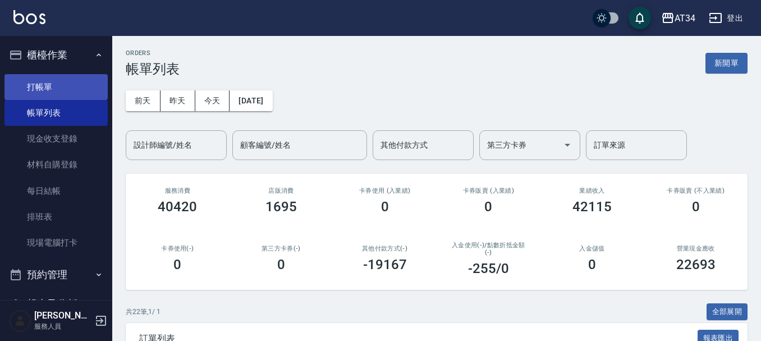
click at [28, 93] on link "打帳單" at bounding box center [55, 87] width 103 height 26
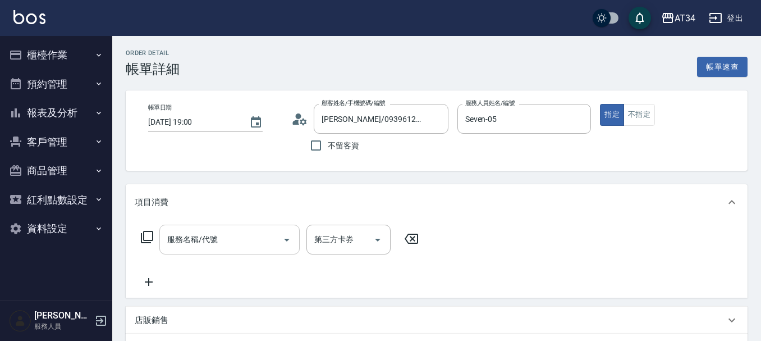
click at [202, 234] on div "服務名稱/代號 服務名稱/代號" at bounding box center [229, 240] width 140 height 30
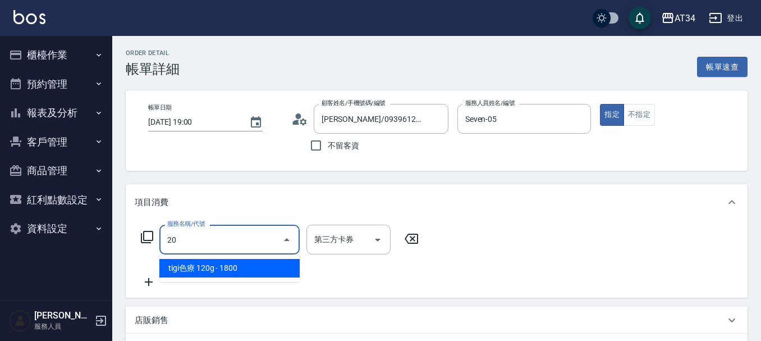
type input "201"
type input "30"
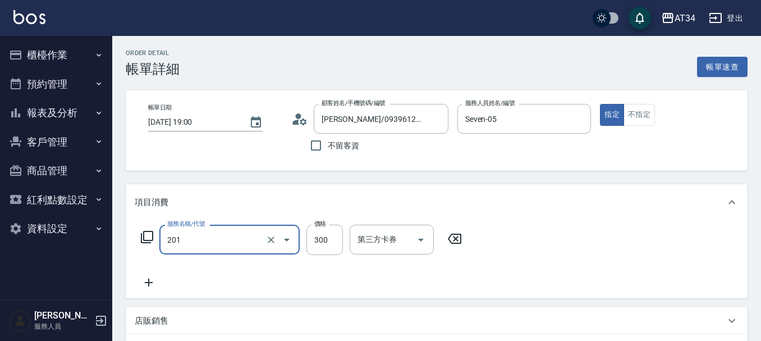
type input "洗髮(201)"
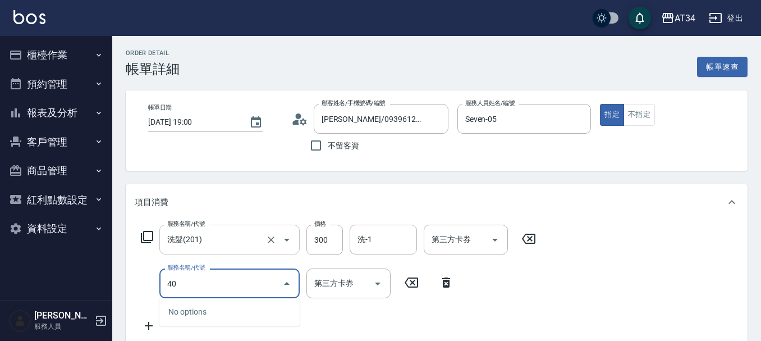
type input "401"
type input "50"
type input "剪髮(401)"
type input "6"
type input "30"
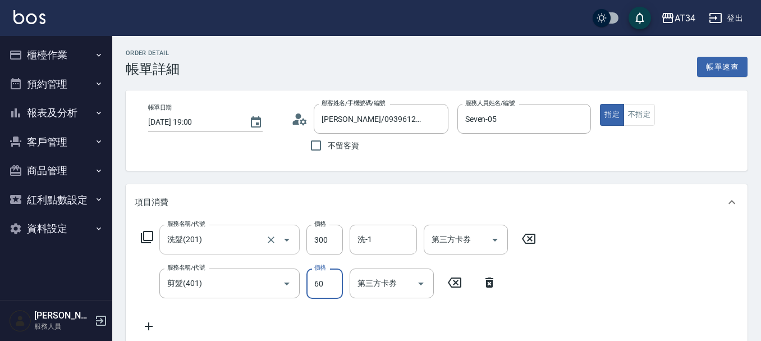
type input "600"
type input "90"
type input "600"
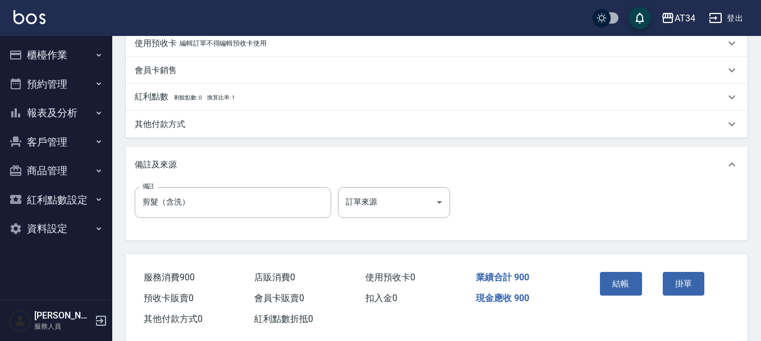
scroll to position [393, 0]
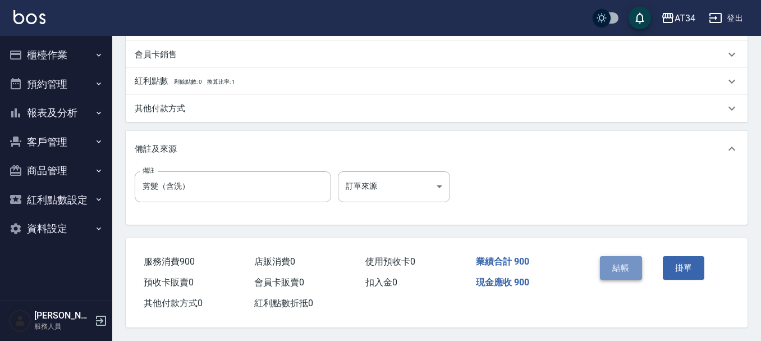
click at [616, 268] on button "結帳" at bounding box center [621, 268] width 42 height 24
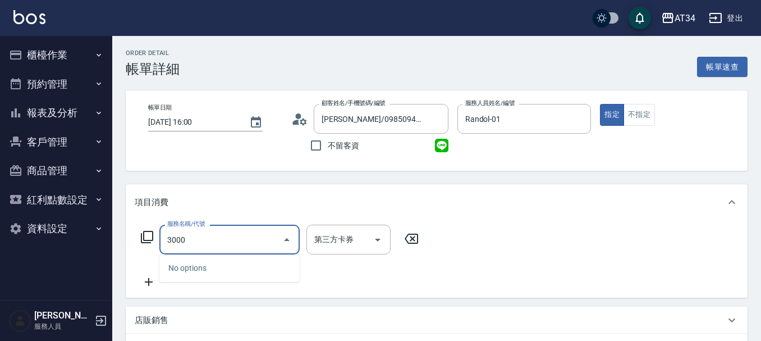
type input "300"
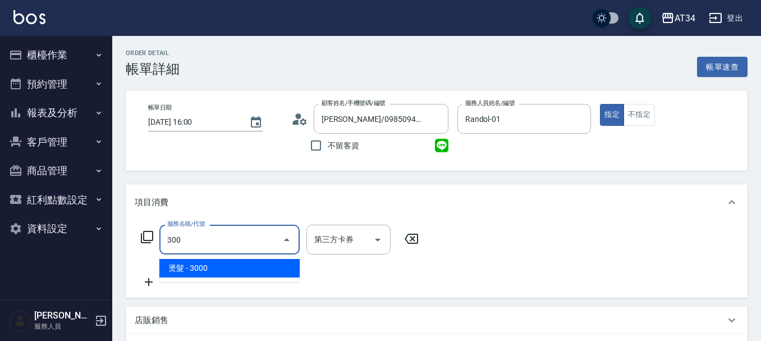
type input "300"
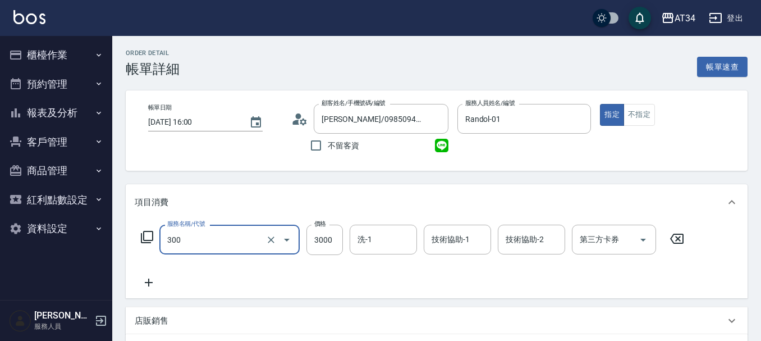
type input "燙髮(300)"
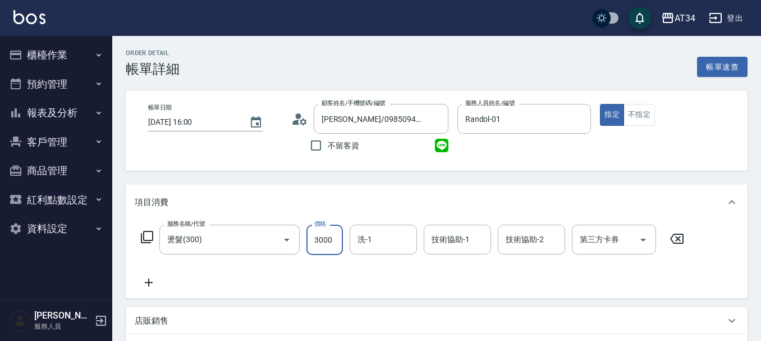
click at [328, 241] on input "3000" at bounding box center [325, 240] width 36 height 30
type input "0"
type input "21"
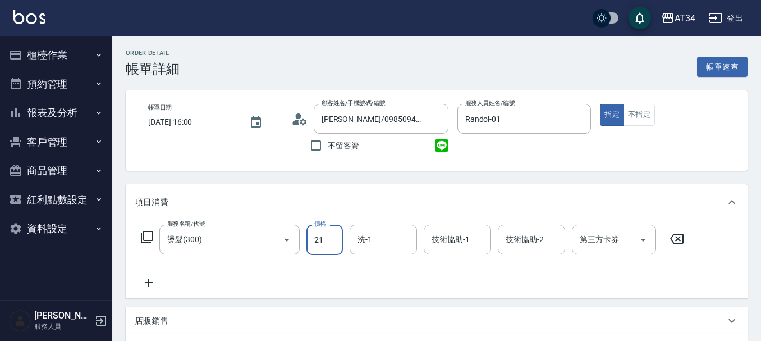
type input "20"
type input "210"
type input "2100"
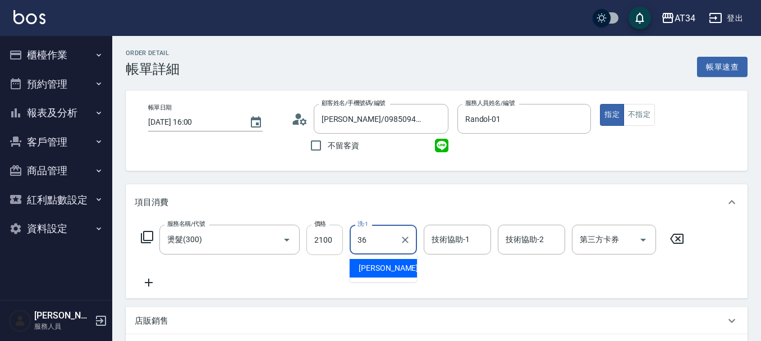
type input "[PERSON_NAME]-36"
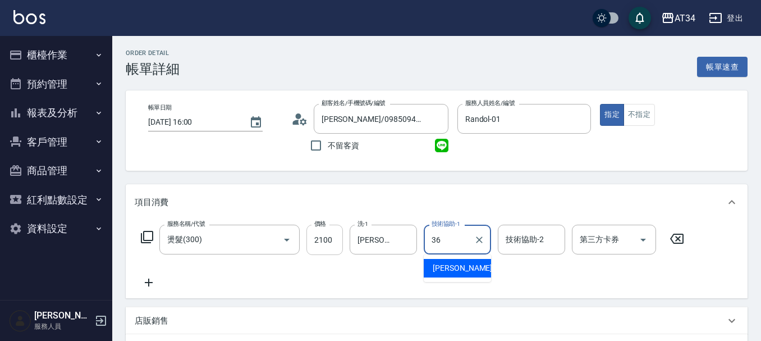
type input "[PERSON_NAME]-36"
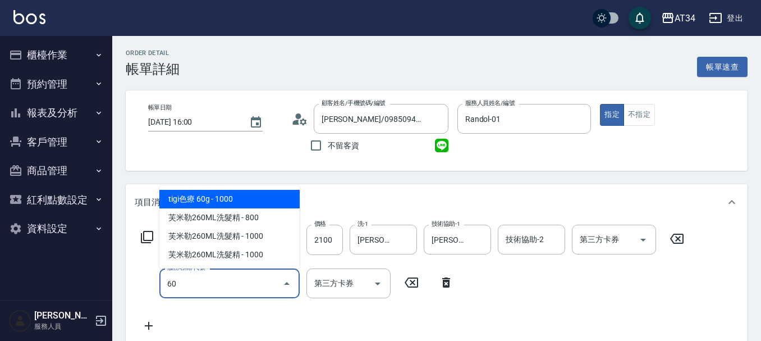
type input "601"
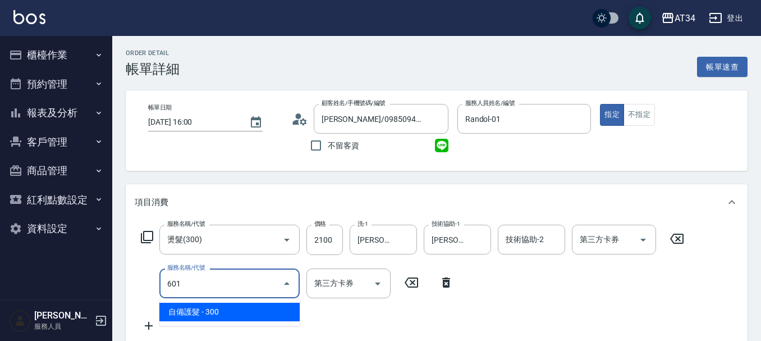
type input "240"
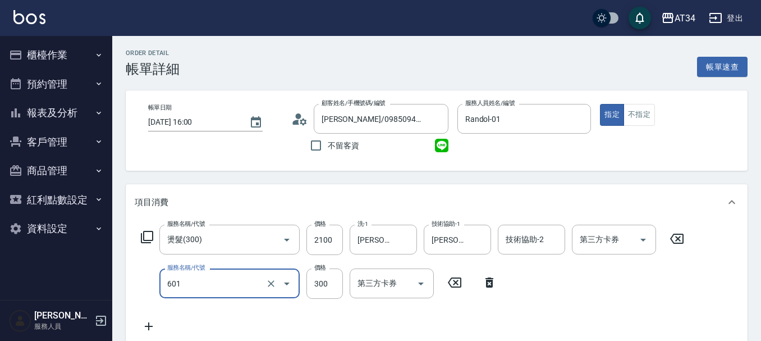
type input "自備護髮(601)"
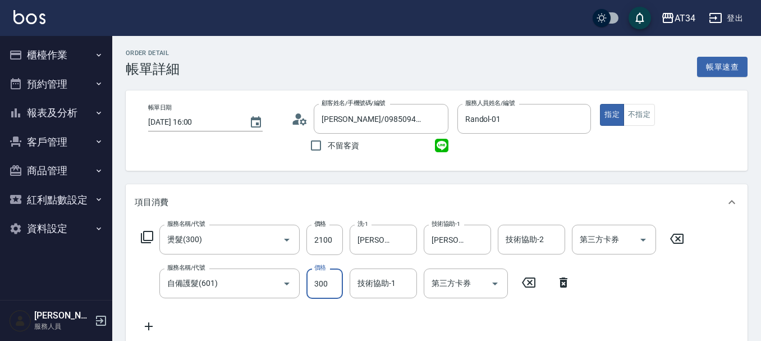
type input "210"
type input "0"
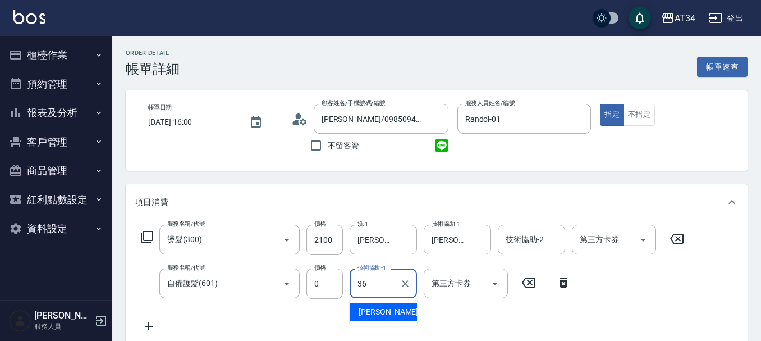
type input "[PERSON_NAME]-36"
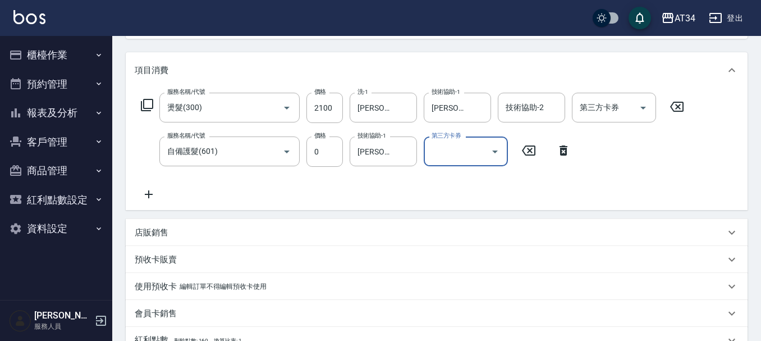
scroll to position [112, 0]
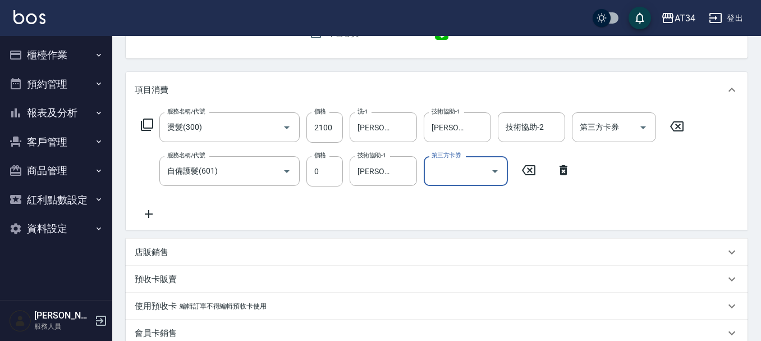
click at [564, 170] on icon at bounding box center [564, 169] width 28 height 13
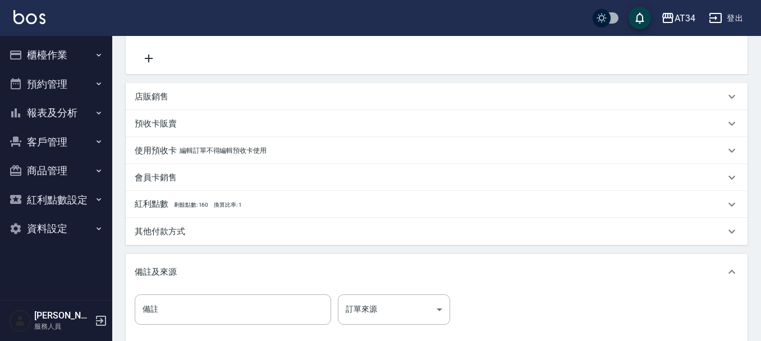
scroll to position [225, 0]
click at [203, 212] on div "紅利點數 剩餘點數: 160 換算比率: 1" at bounding box center [437, 203] width 622 height 27
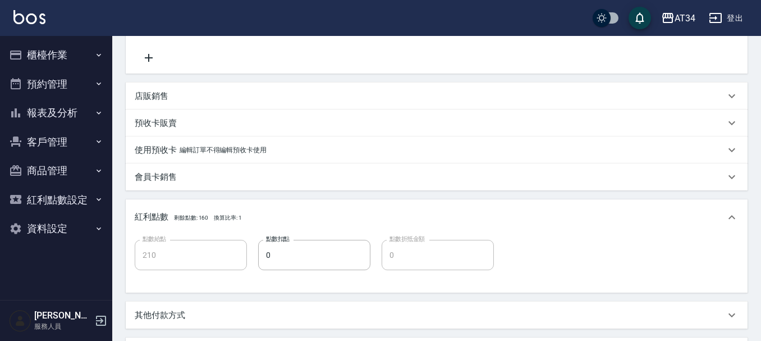
click at [216, 198] on div "項目消費 服務名稱/代號 燙髮(300) 服務名稱/代號 價格 2100 價格 洗-1 張可芮-36 洗-1 技術協助-1 張可芮-36 技術協助-1 技術協…" at bounding box center [437, 195] width 622 height 471
click at [216, 207] on div "紅利點數 剩餘點數: 160 換算比率: 1" at bounding box center [437, 217] width 622 height 36
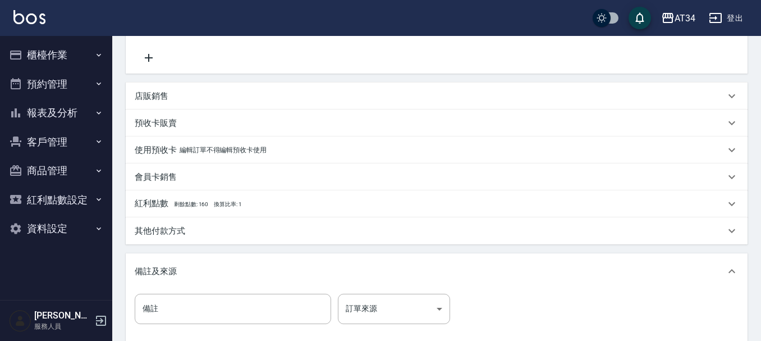
click at [222, 224] on div "其他付款方式" at bounding box center [437, 230] width 622 height 27
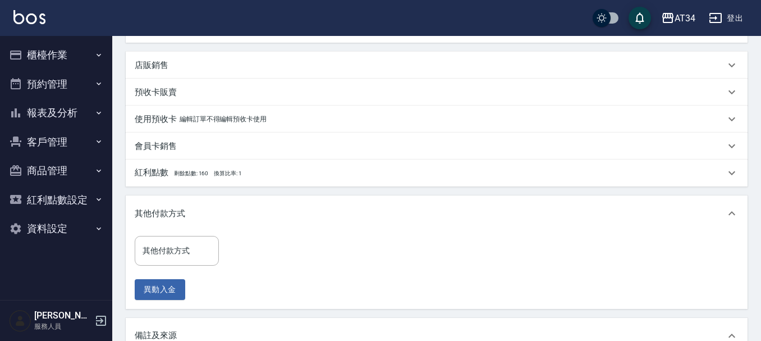
scroll to position [281, 0]
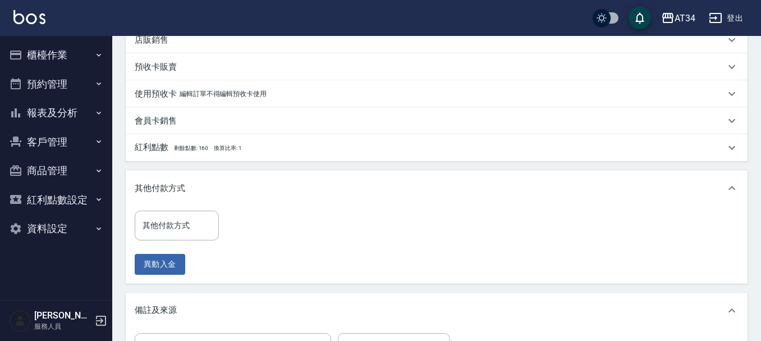
click at [200, 195] on div "其他付款方式" at bounding box center [437, 188] width 622 height 36
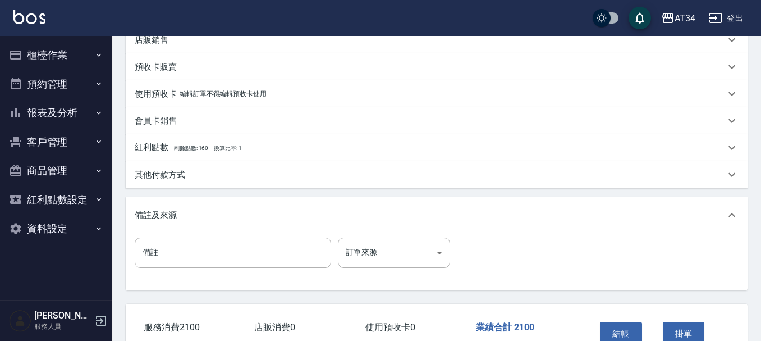
click at [217, 155] on div "紅利點數 剩餘點數: 160 換算比率: 1" at bounding box center [437, 147] width 622 height 27
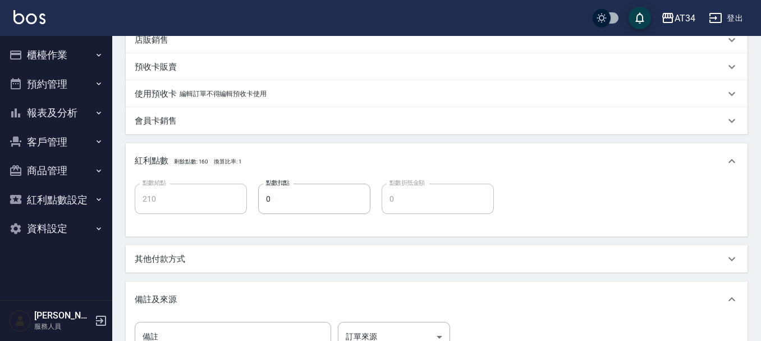
click at [228, 166] on p "紅利點數 剩餘點數: 160 換算比率: 1" at bounding box center [188, 161] width 107 height 12
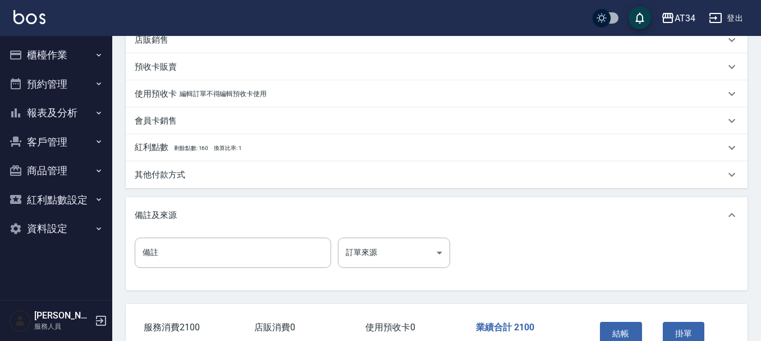
click at [218, 174] on div "其他付款方式" at bounding box center [430, 175] width 591 height 12
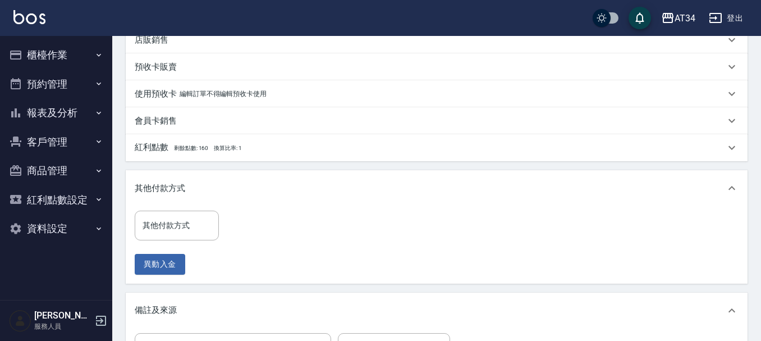
click at [194, 243] on div "其他付款方式 其他付款方式 異動入金" at bounding box center [180, 243] width 91 height 64
click at [207, 220] on input "其他付款方式" at bounding box center [177, 226] width 74 height 20
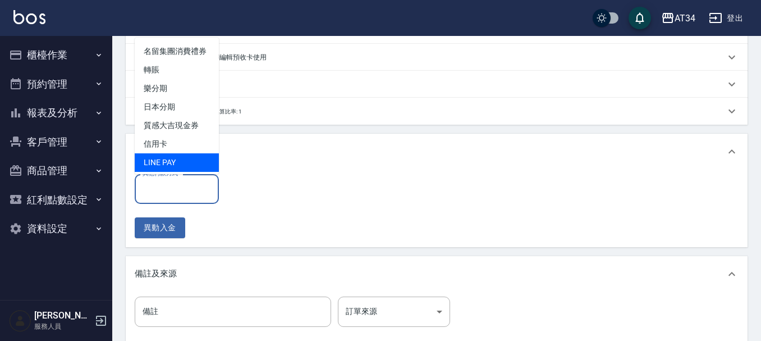
scroll to position [337, 0]
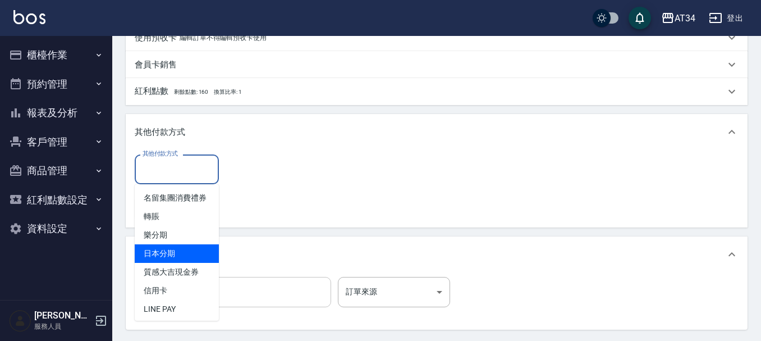
click at [296, 289] on input "備註" at bounding box center [233, 292] width 197 height 30
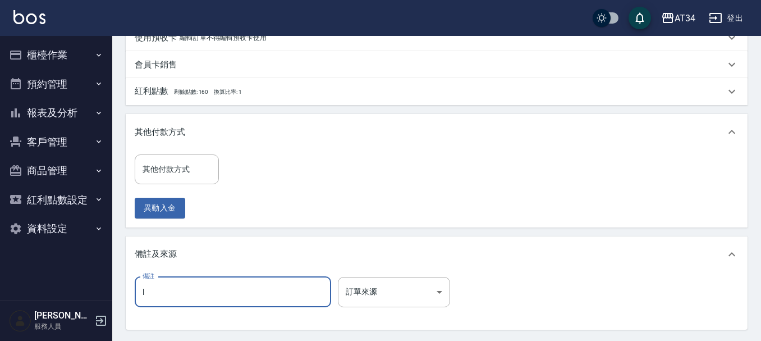
type input "LINE1000"
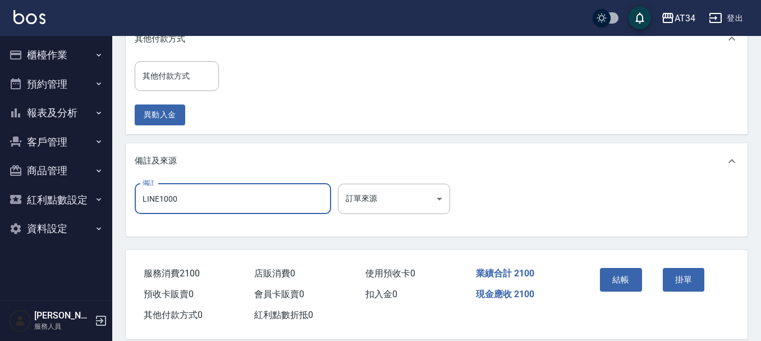
scroll to position [447, 0]
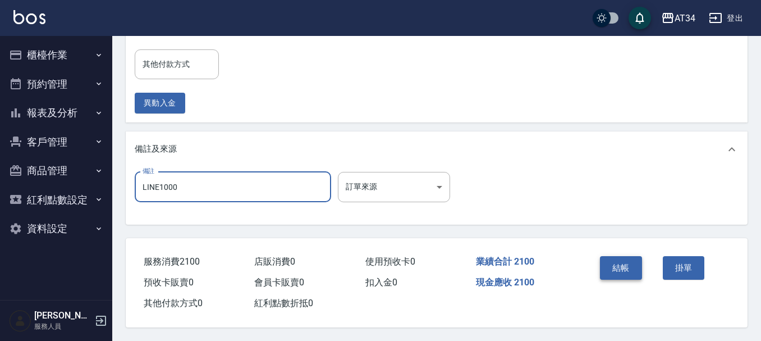
click at [631, 263] on button "結帳" at bounding box center [621, 268] width 42 height 24
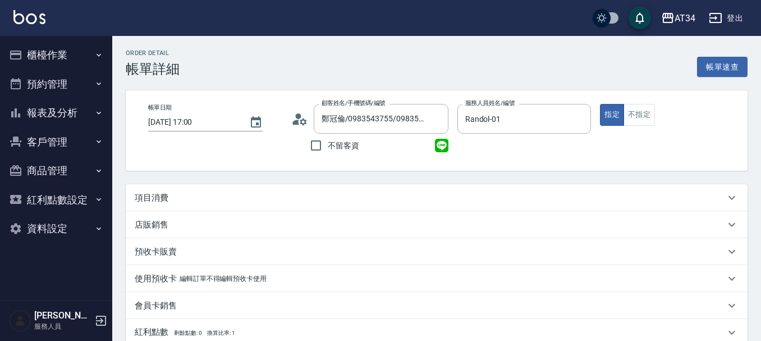
click at [195, 213] on div "店販銷售" at bounding box center [437, 224] width 622 height 27
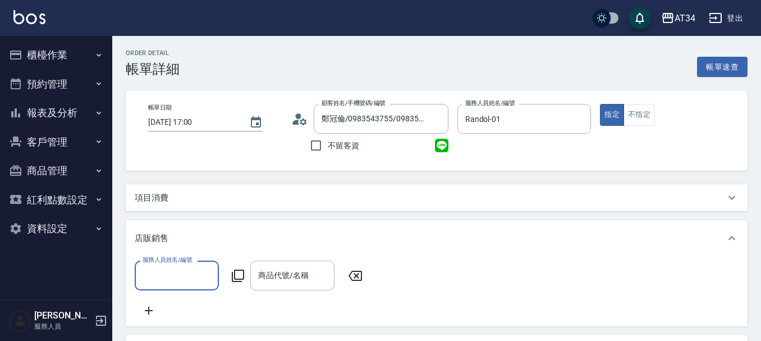
click at [198, 200] on div "項目消費" at bounding box center [430, 198] width 591 height 12
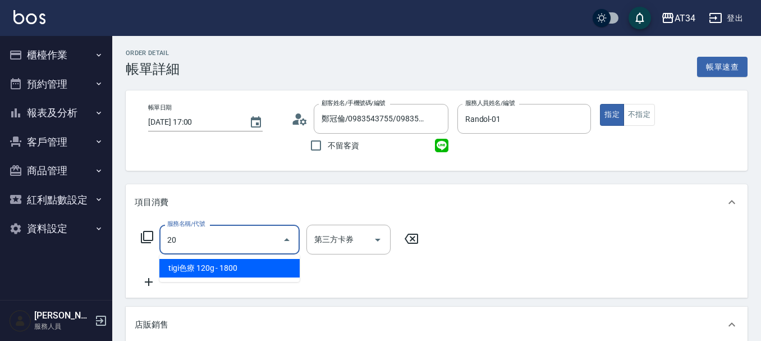
type input "201"
type input "30"
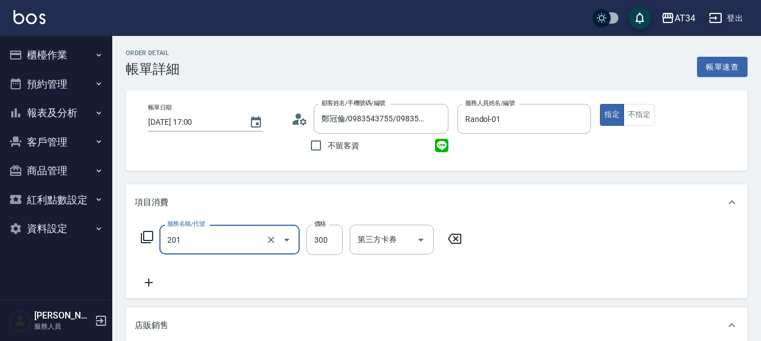
type input "洗髮(201)"
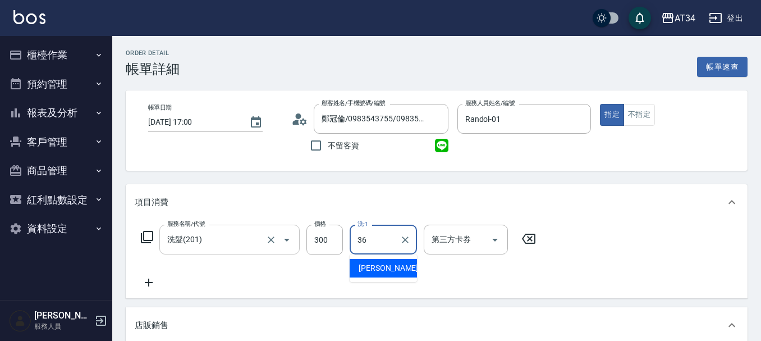
type input "[PERSON_NAME]-36"
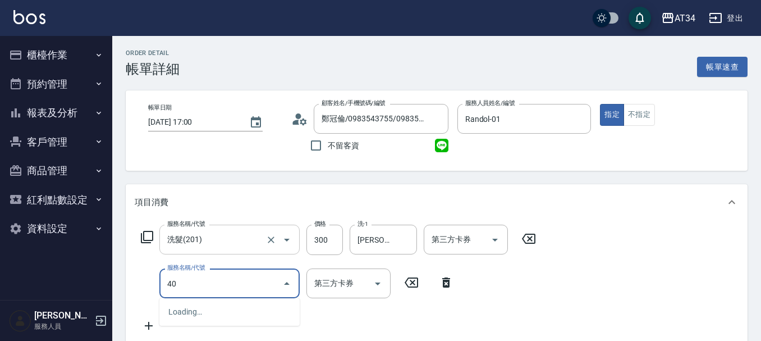
type input "401"
type input "50"
type input "剪髮(401)"
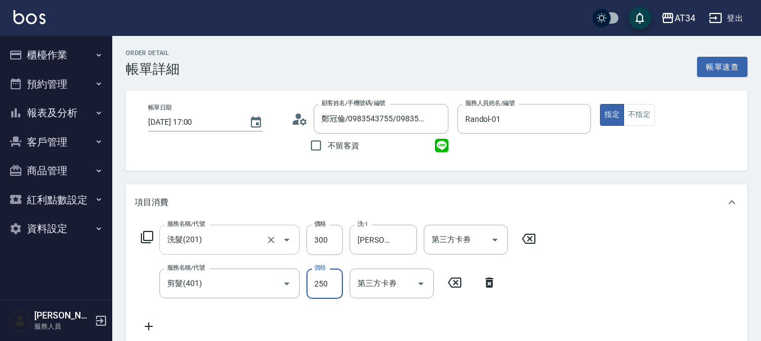
type input "5"
type input "30"
type input "50"
type input "80"
type input "500"
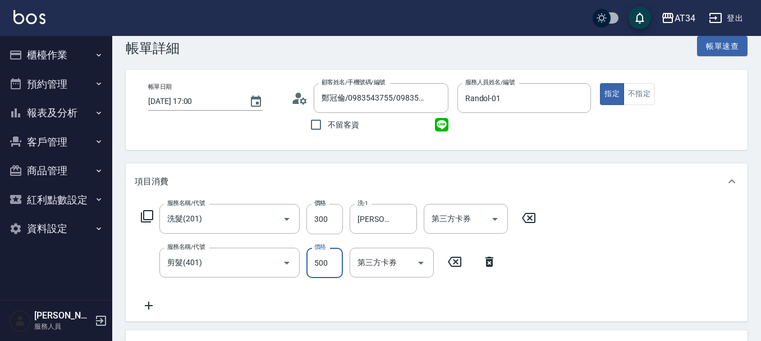
scroll to position [56, 0]
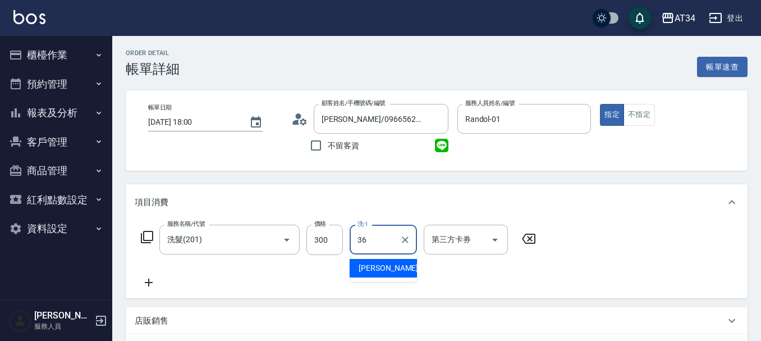
type input "[PERSON_NAME]-36"
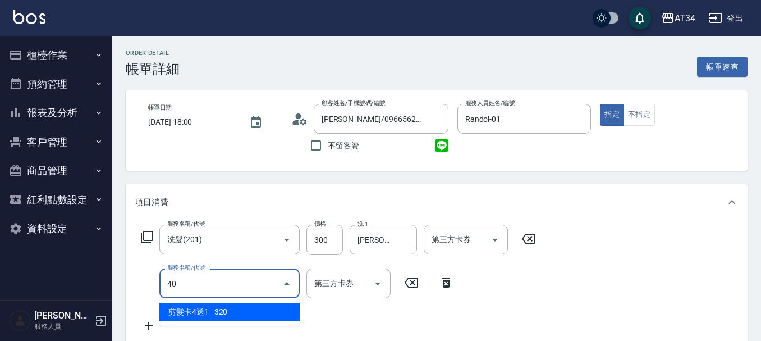
type input "401"
type input "50"
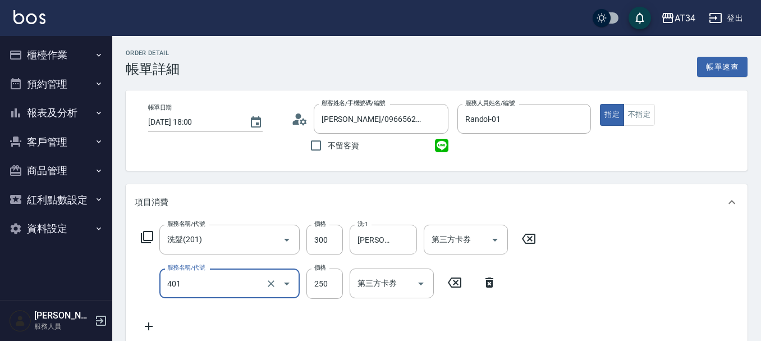
type input "剪髮(401)"
type input "30"
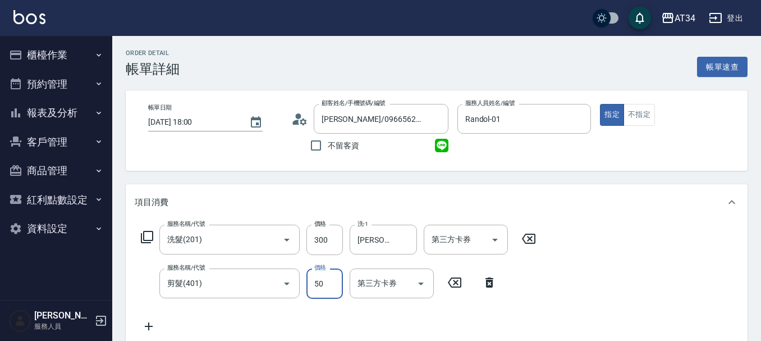
type input "500"
type input "80"
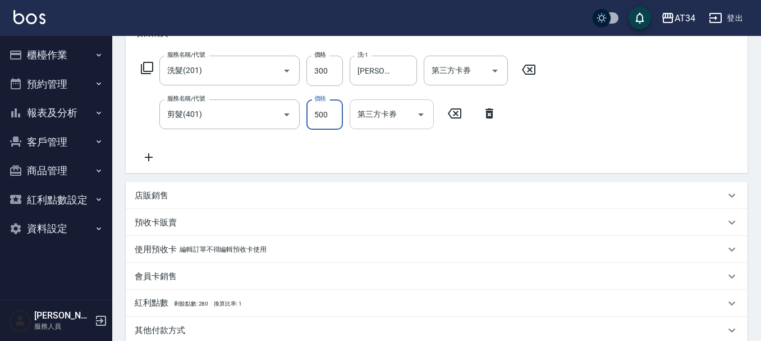
scroll to position [168, 0]
type input "500"
click at [369, 75] on input "張可芮-36" at bounding box center [375, 71] width 40 height 20
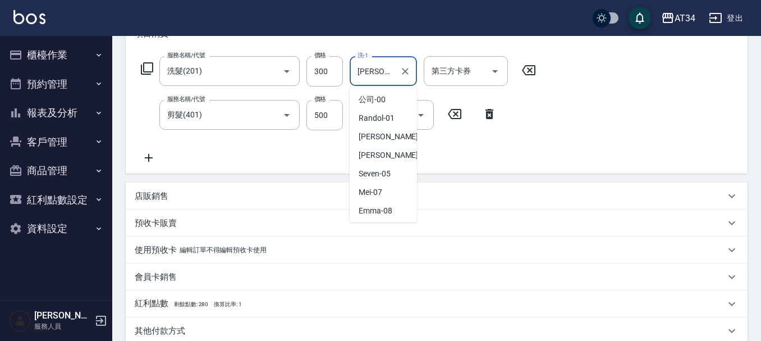
scroll to position [239, 0]
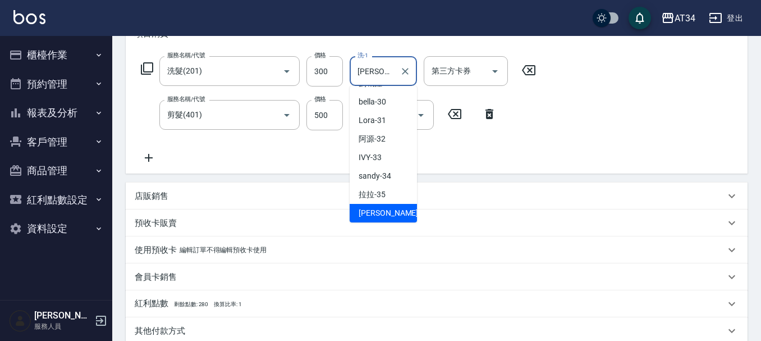
click at [369, 75] on input "張可芮-36" at bounding box center [375, 71] width 40 height 20
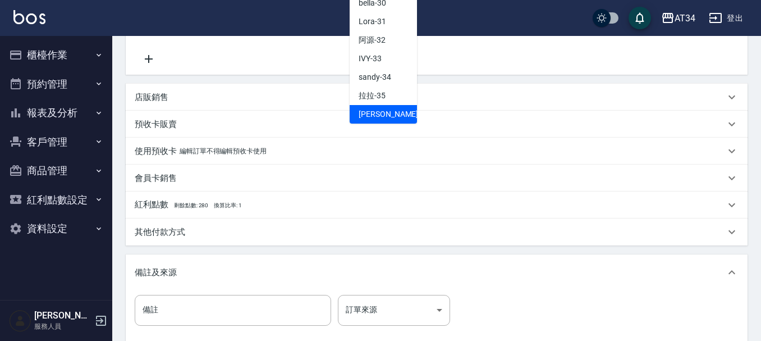
scroll to position [396, 0]
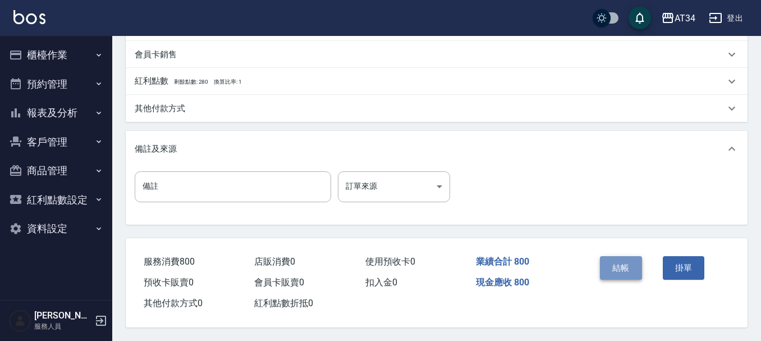
click at [622, 258] on button "結帳" at bounding box center [621, 268] width 42 height 24
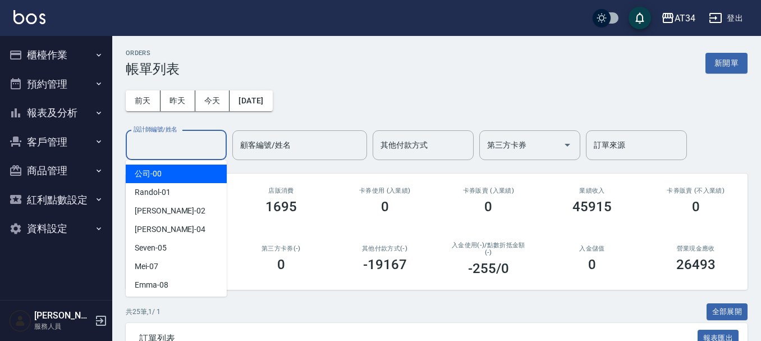
click at [193, 152] on input "設計師編號/姓名" at bounding box center [176, 145] width 91 height 20
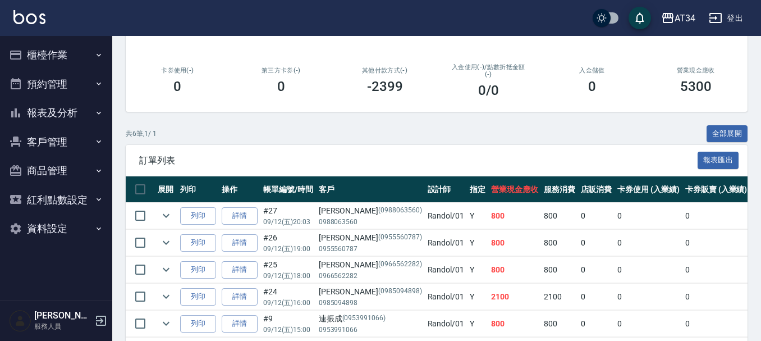
scroll to position [254, 0]
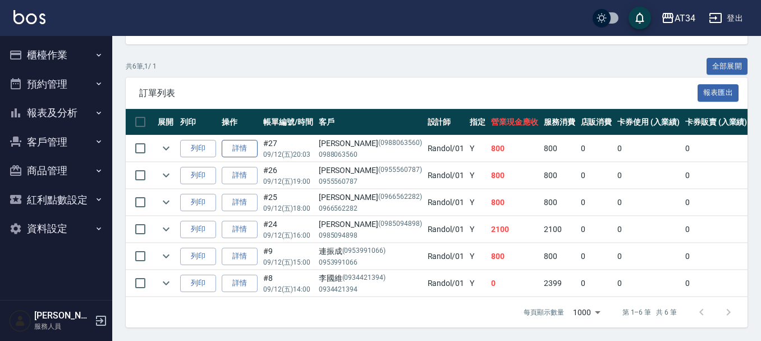
type input "Randol-01"
click at [231, 140] on link "詳情" at bounding box center [240, 148] width 36 height 17
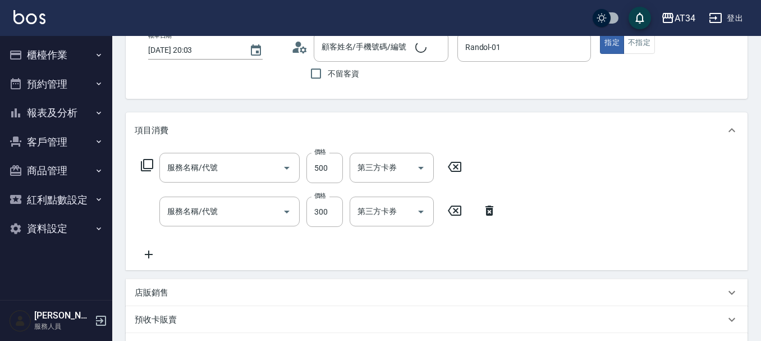
type input "2025/09/12 20:03"
type input "Randol-01"
type input "80"
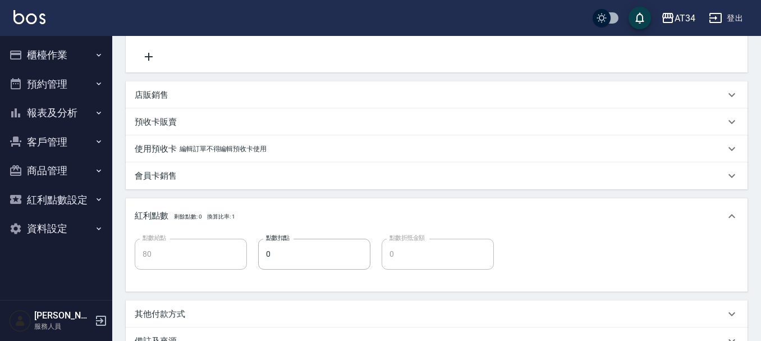
type input "剪髮(401)"
type input "洗髮(201)"
type input "勞元德/0988063560/0988063560"
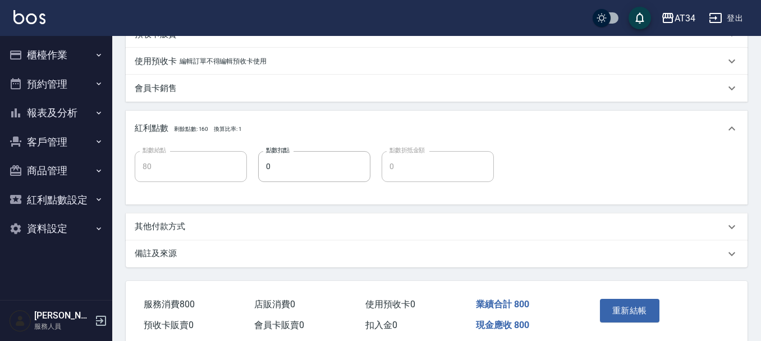
scroll to position [349, 0]
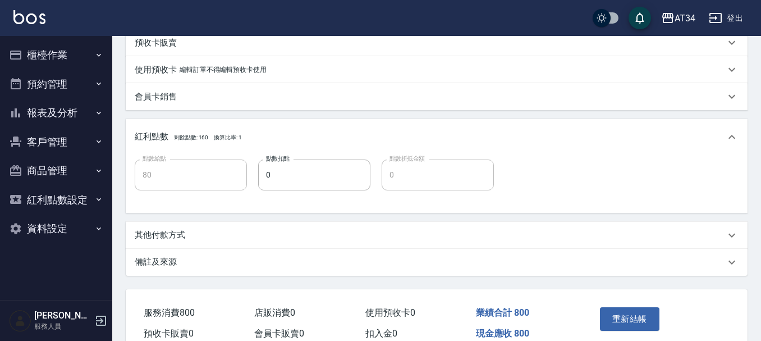
click at [204, 237] on div "其他付款方式" at bounding box center [430, 235] width 591 height 12
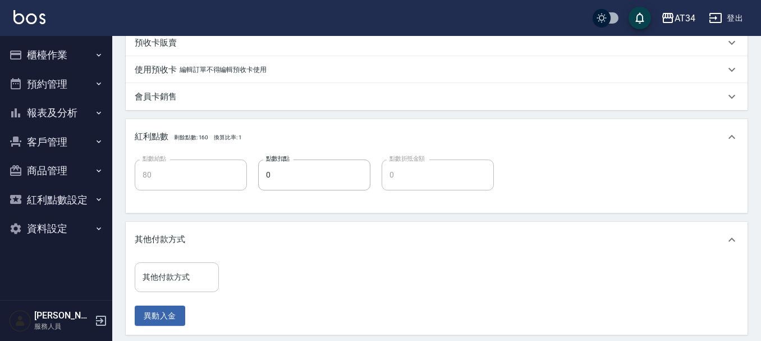
click at [202, 277] on input "其他付款方式" at bounding box center [177, 277] width 74 height 20
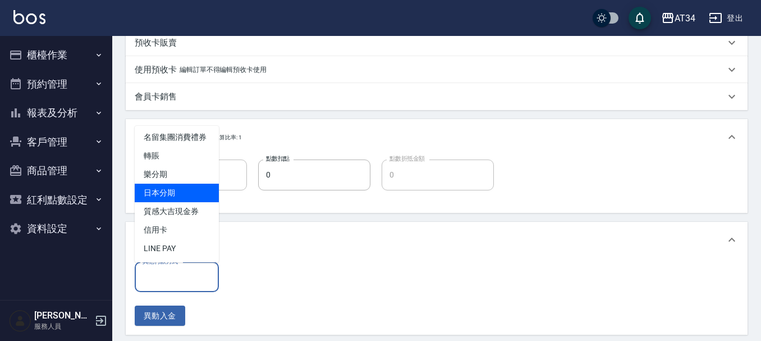
scroll to position [14, 0]
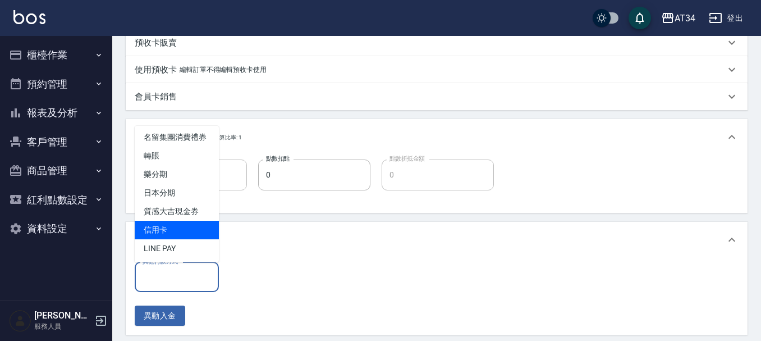
click at [186, 229] on span "信用卡" at bounding box center [177, 230] width 84 height 19
type input "信用卡"
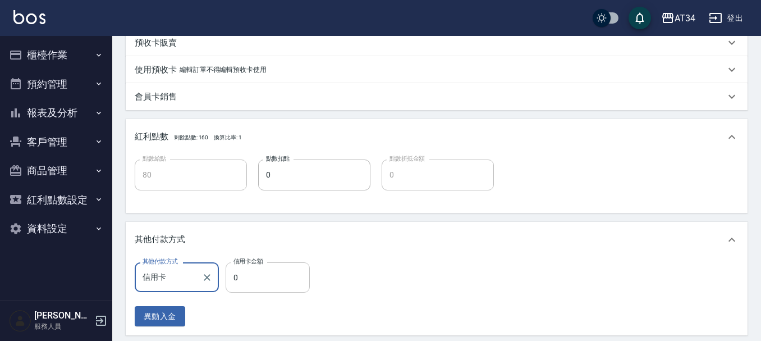
click at [252, 268] on input "0" at bounding box center [268, 277] width 84 height 30
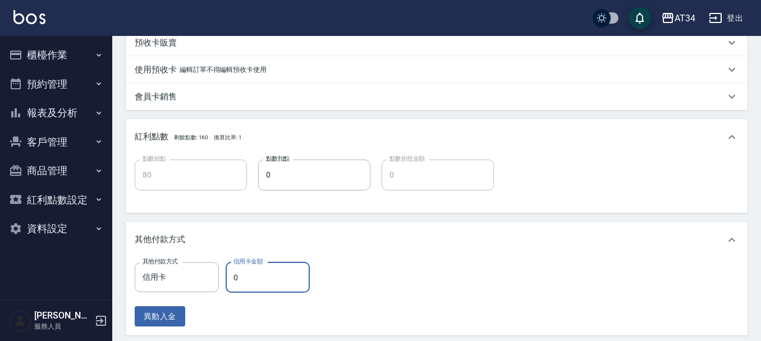
type input "8"
type input "70"
type input "80"
type input "0"
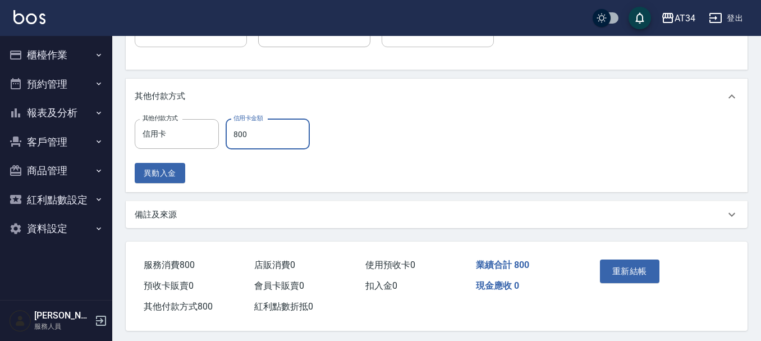
scroll to position [500, 0]
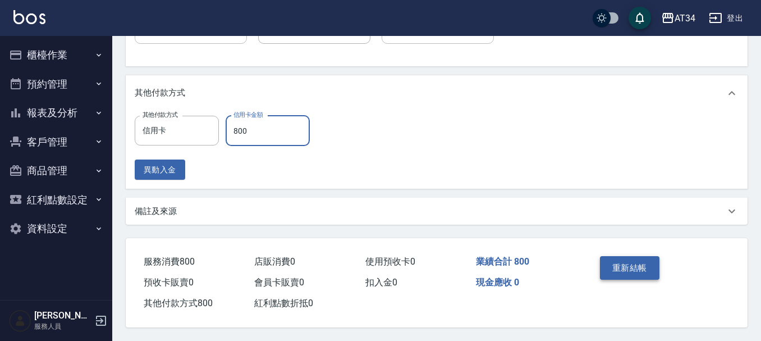
type input "800"
click at [618, 261] on button "重新結帳" at bounding box center [630, 268] width 60 height 24
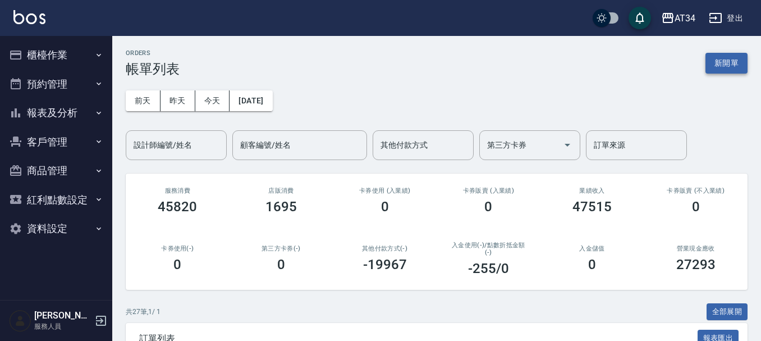
click at [725, 62] on button "新開單" at bounding box center [727, 63] width 42 height 21
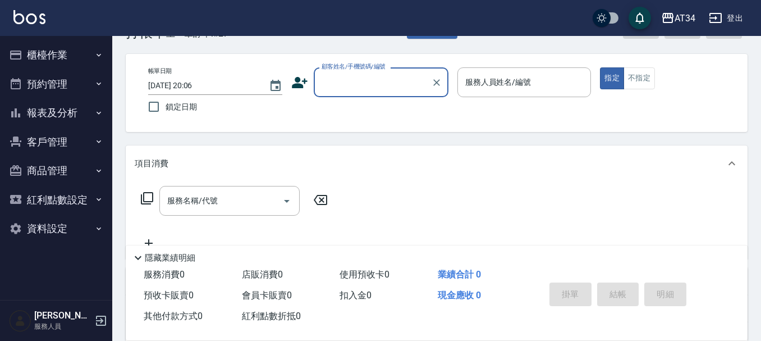
scroll to position [56, 0]
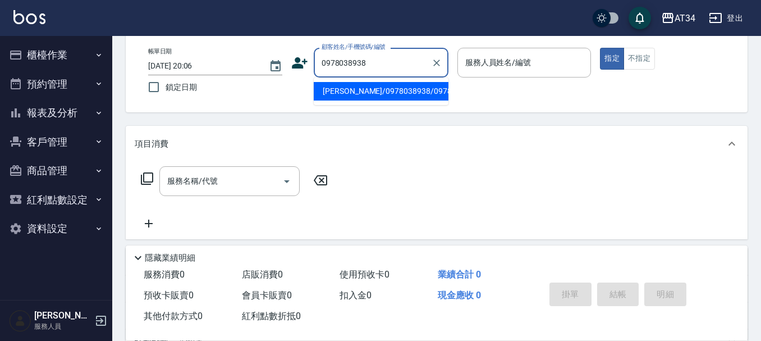
click at [600, 48] on button "指定" at bounding box center [612, 59] width 24 height 22
type input "朱悍紳/0978038938/0978038938"
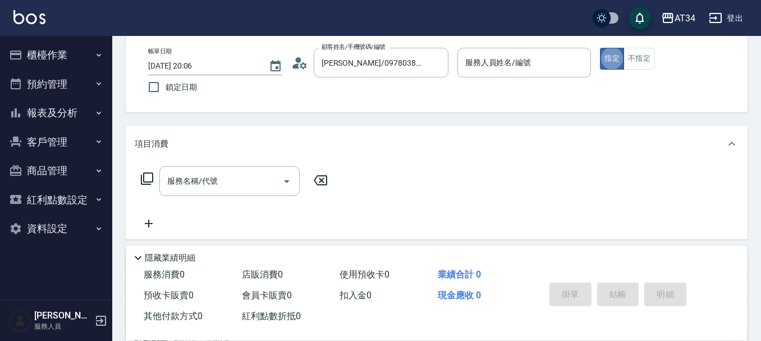
type button "true"
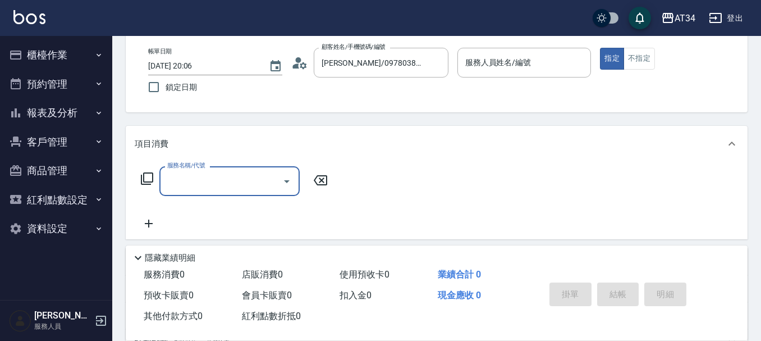
type input "Randol-01"
type input "201"
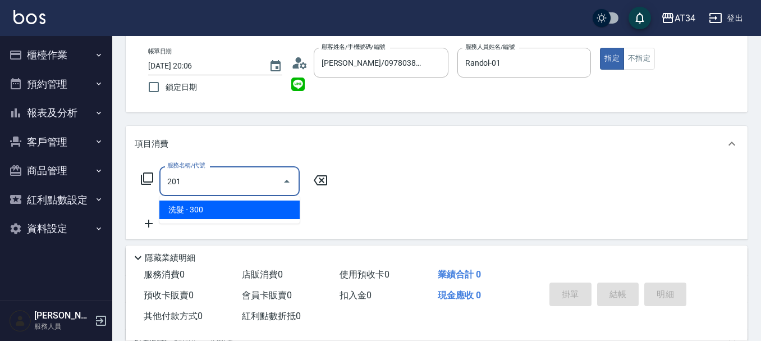
type input "30"
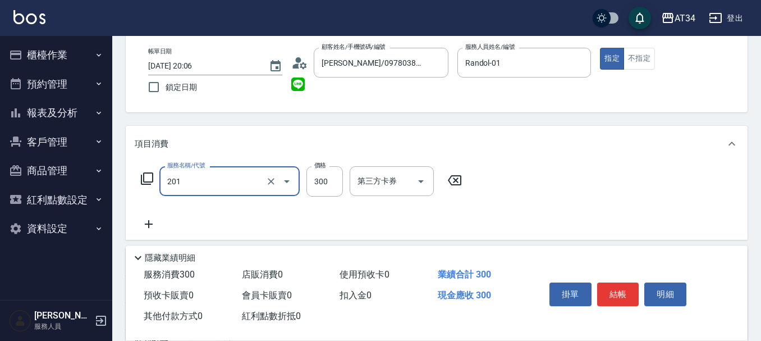
type input "洗髮(201)"
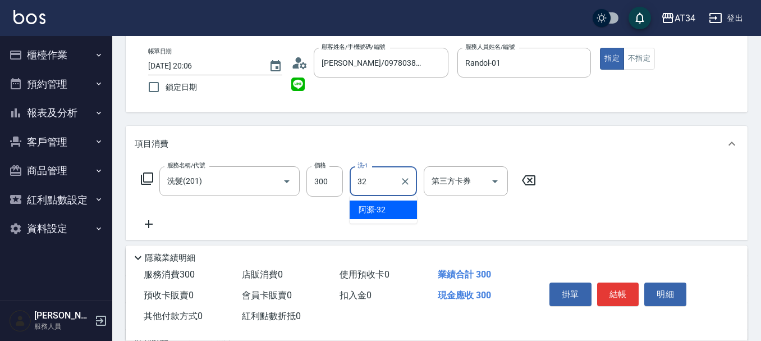
type input "3"
type input "2"
type input "0"
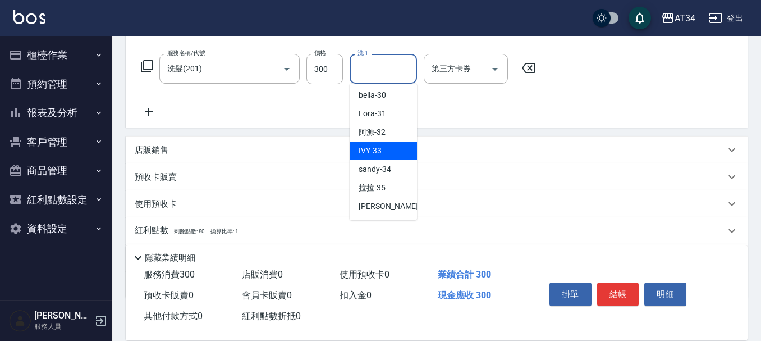
scroll to position [187, 0]
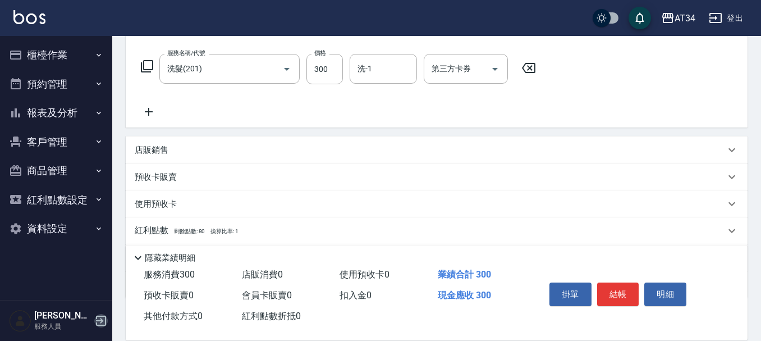
click at [104, 323] on icon "button" at bounding box center [100, 320] width 13 height 13
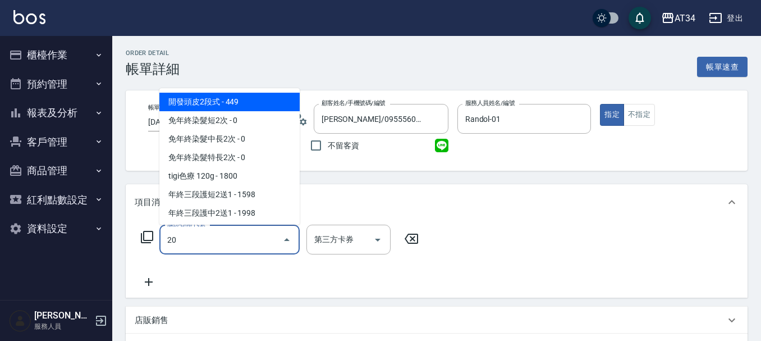
type input "201"
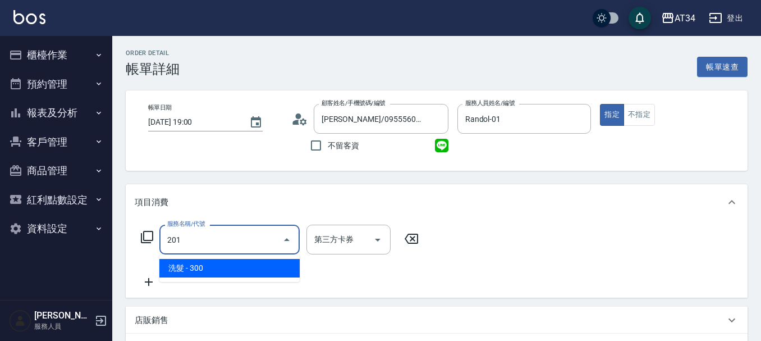
type input "30"
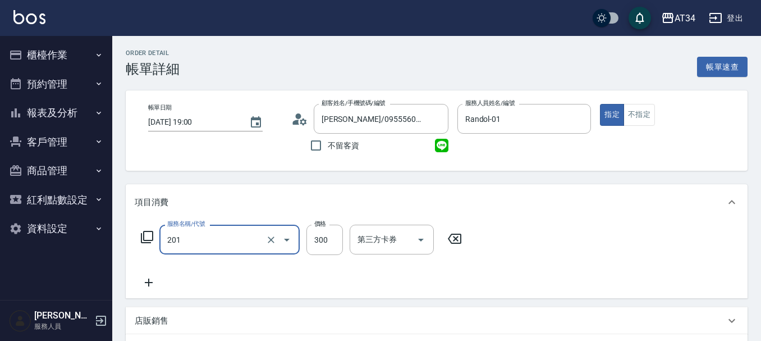
type input "洗髮(201)"
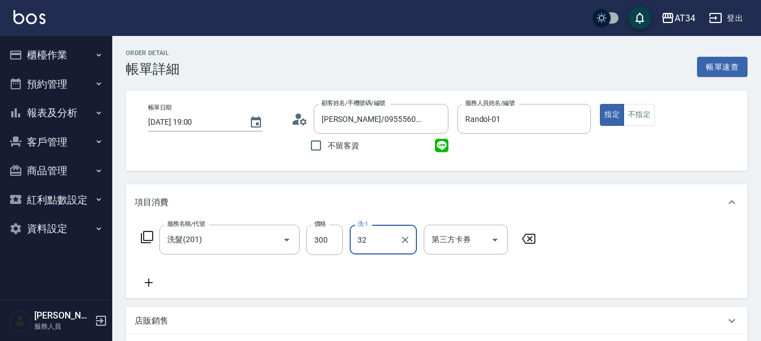
type input "阿源-32"
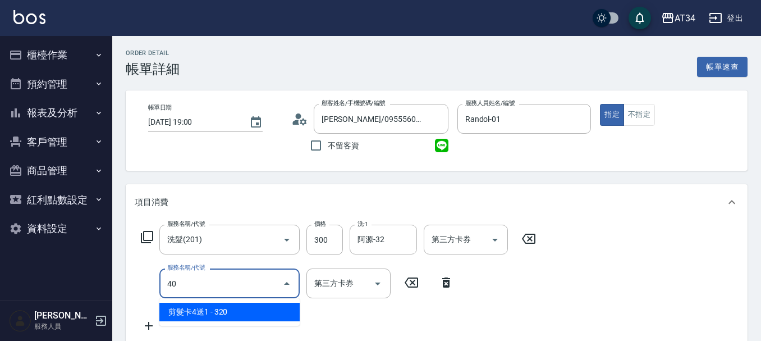
type input "401"
type input "50"
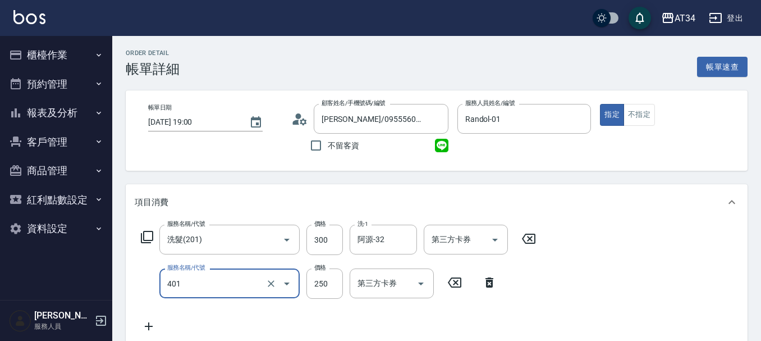
type input "剪髮(401)"
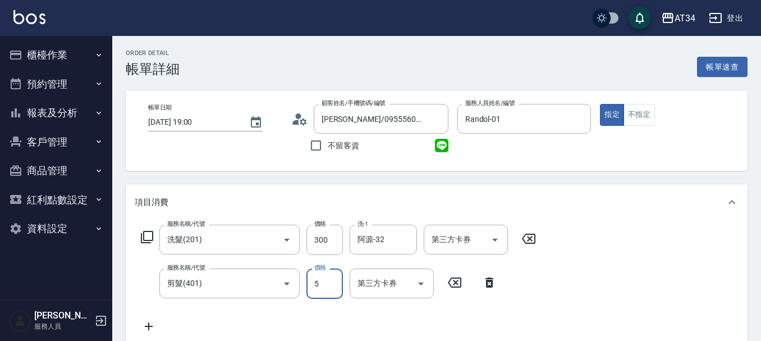
type input "54"
type input "30"
type input "50"
type input "80"
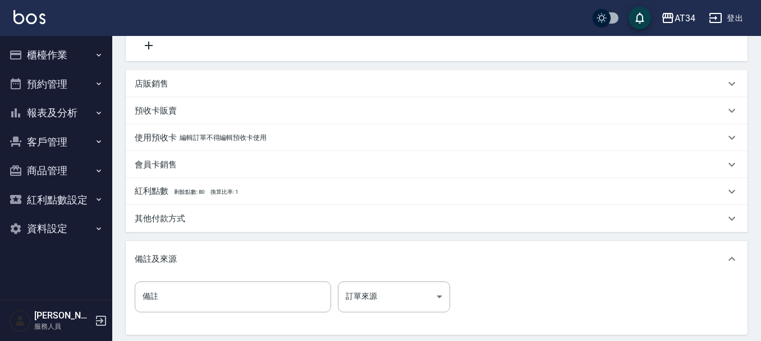
scroll to position [393, 0]
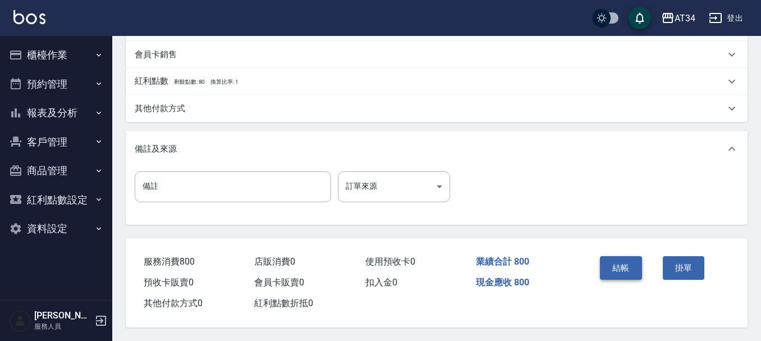
type input "500"
click at [629, 271] on button "結帳" at bounding box center [621, 268] width 42 height 24
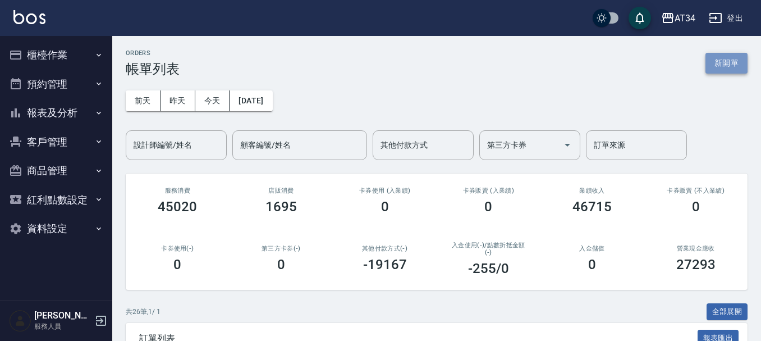
click at [735, 62] on button "新開單" at bounding box center [727, 63] width 42 height 21
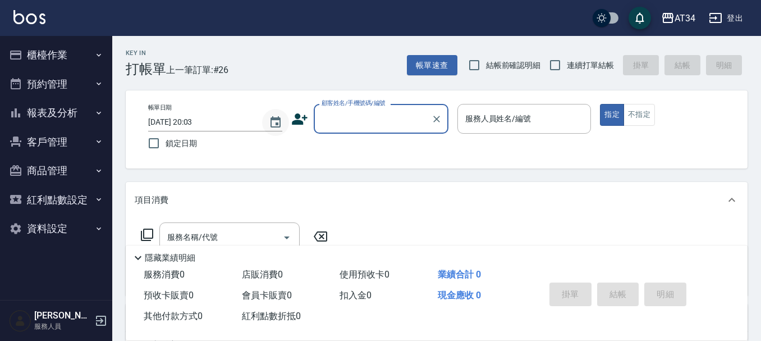
type input "X"
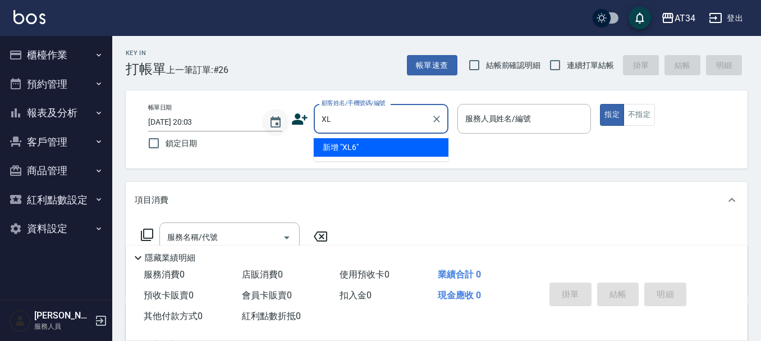
type input "X"
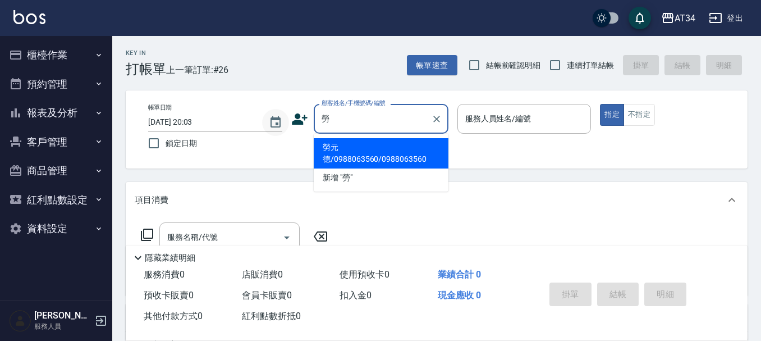
type input "勞元德/0988063560/0988063560"
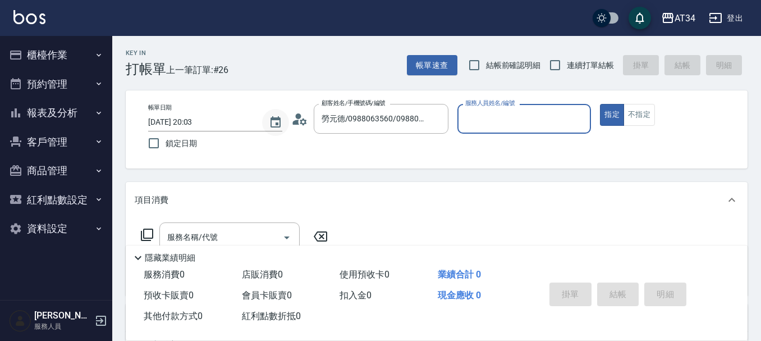
type input "Randol-01"
click at [600, 104] on button "指定" at bounding box center [612, 115] width 24 height 22
type button "true"
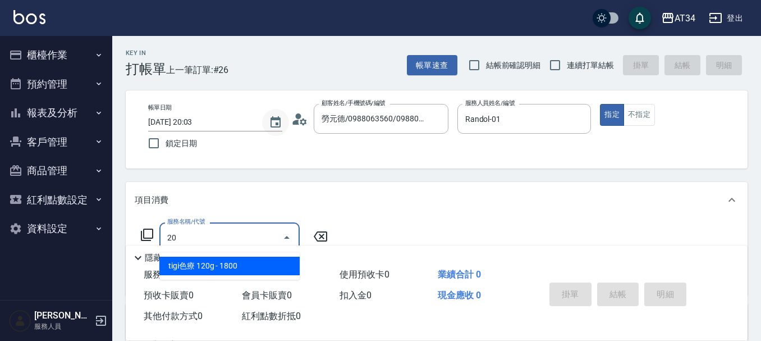
type input "201"
type input "30"
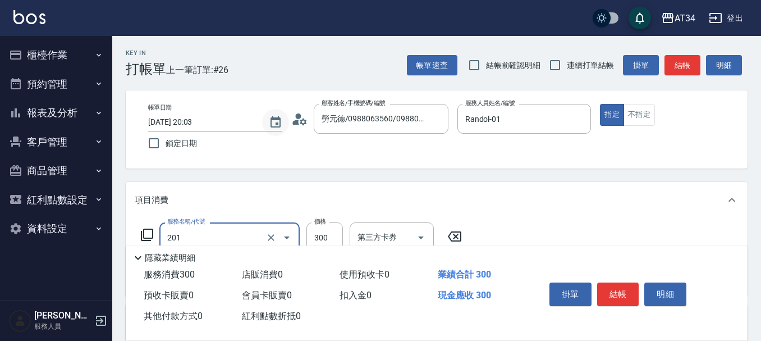
type input "洗髮(201)"
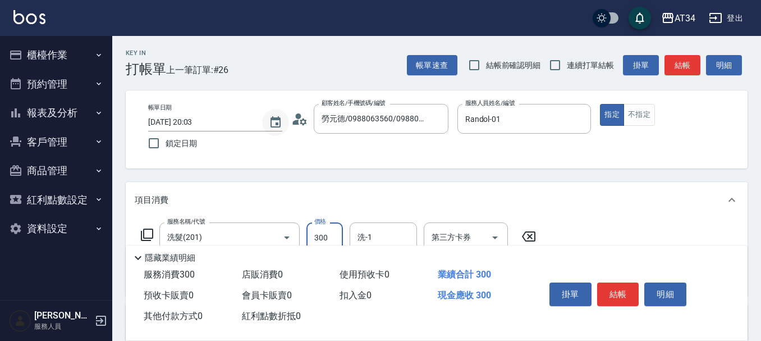
type input "3"
type input "0"
type input "30"
type input "300"
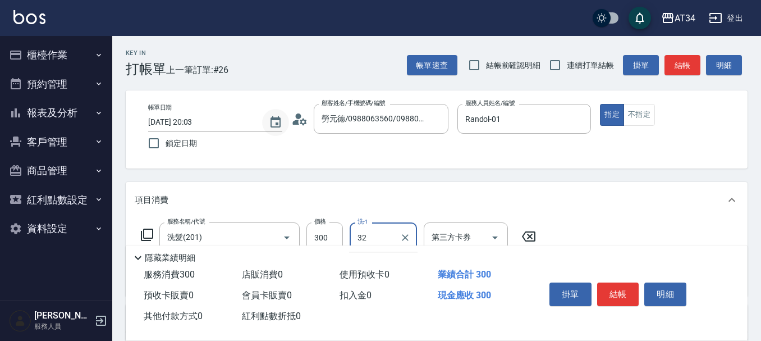
type input "阿源-32"
type input "401"
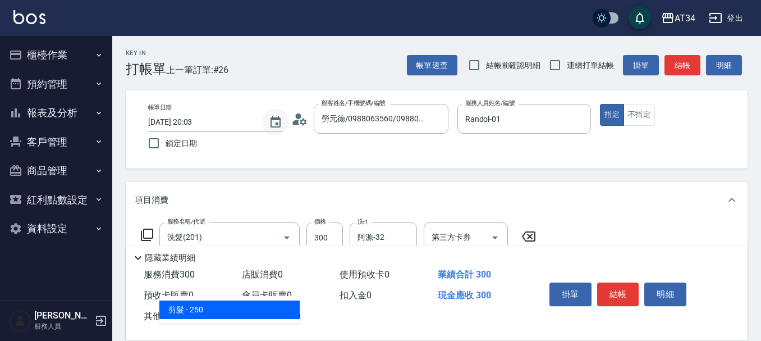
type input "50"
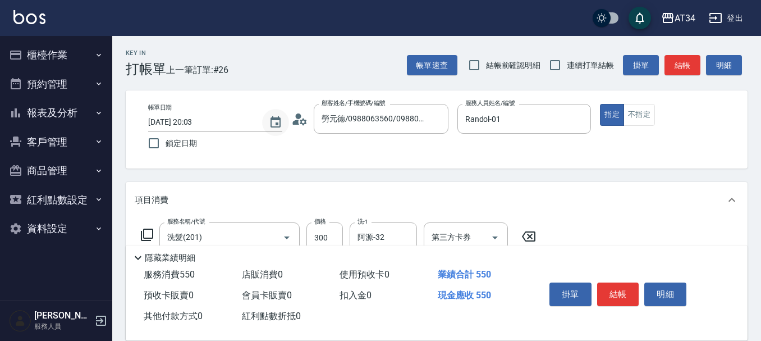
type input "剪髮(401)"
type input "30"
type input "50"
type input "80"
type input "5000"
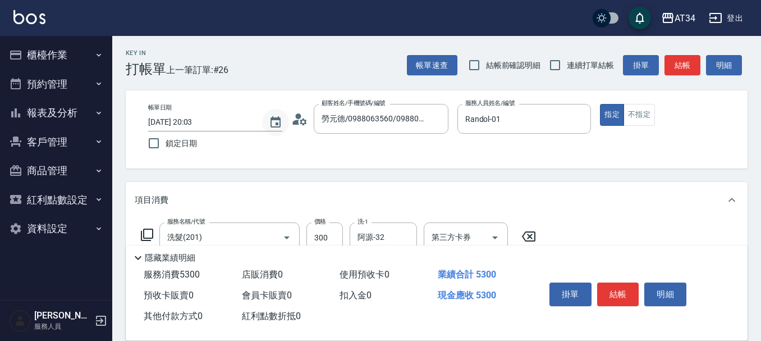
type input "80"
type input "500"
click at [622, 284] on button "結帳" at bounding box center [618, 294] width 42 height 24
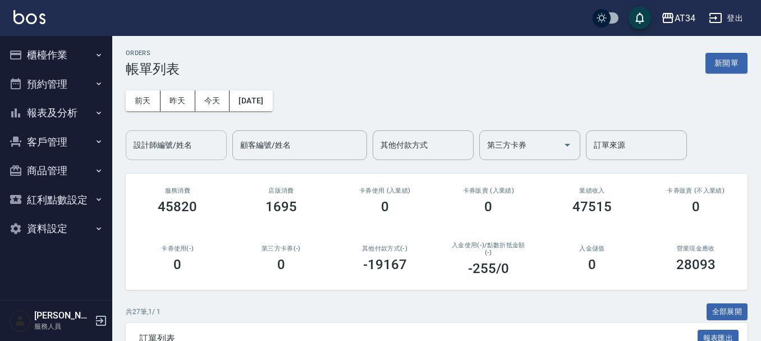
click at [172, 145] on input "設計師編號/姓名" at bounding box center [176, 145] width 91 height 20
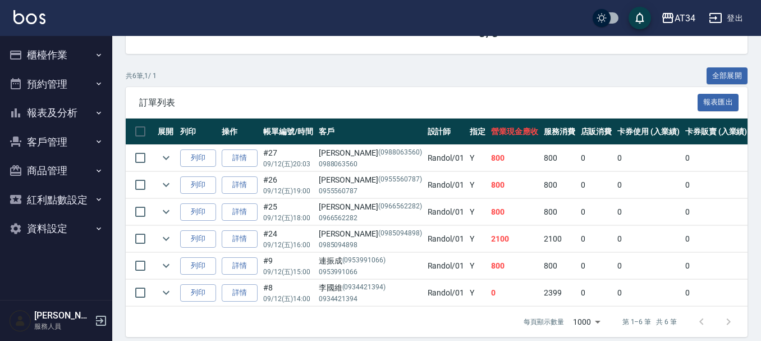
scroll to position [254, 0]
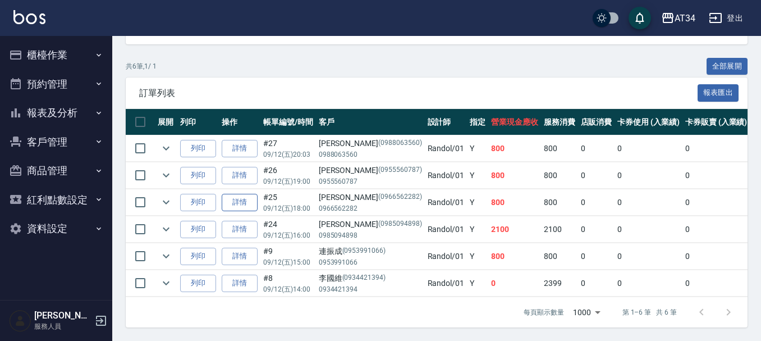
type input "Randol-01"
click at [247, 194] on link "詳情" at bounding box center [240, 202] width 36 height 17
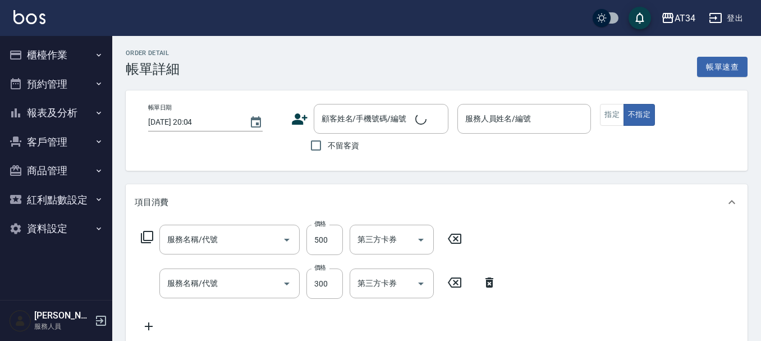
type input "剪髮(401)"
type input "洗髮(201)"
type input "[DATE] 18:00"
type input "Randol-01"
type input "80"
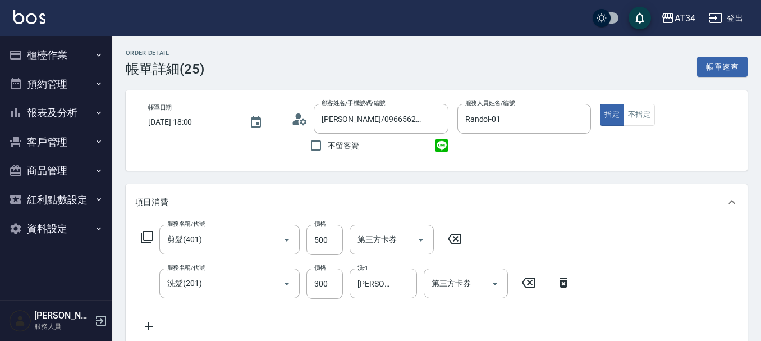
type input "[PERSON_NAME]/0966562282/0966562282"
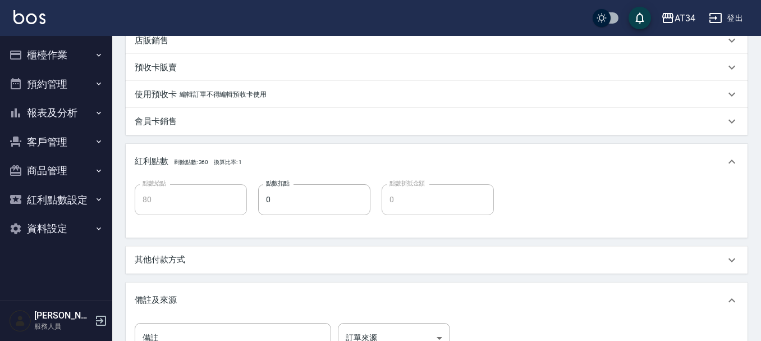
scroll to position [393, 0]
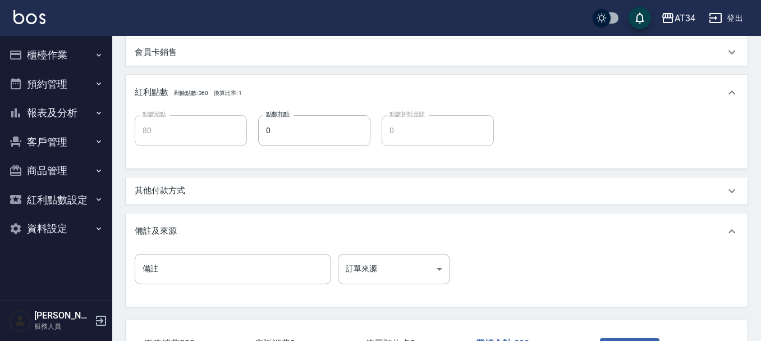
click at [238, 179] on div "其他付款方式" at bounding box center [437, 190] width 622 height 27
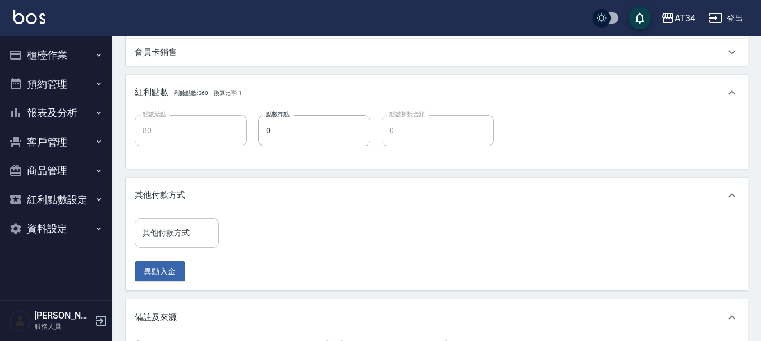
click at [168, 229] on div "其他付款方式 其他付款方式" at bounding box center [177, 233] width 84 height 30
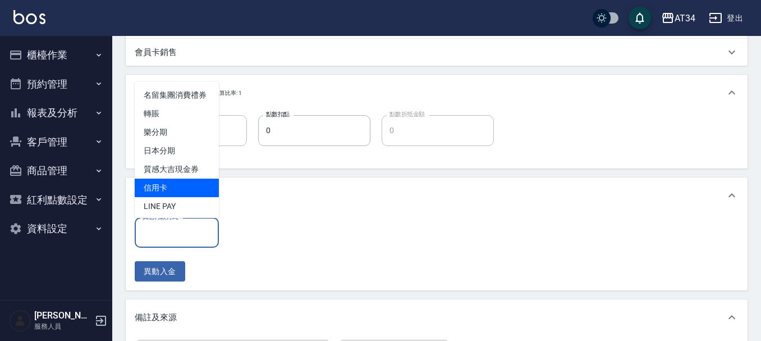
click at [181, 197] on span "信用卡" at bounding box center [177, 188] width 84 height 19
type input "信用卡"
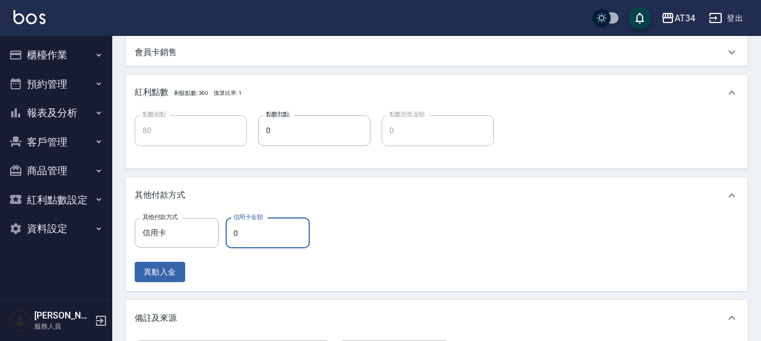
click at [281, 235] on input "0" at bounding box center [268, 233] width 84 height 30
type input "8"
type input "70"
type input "80"
type input "0"
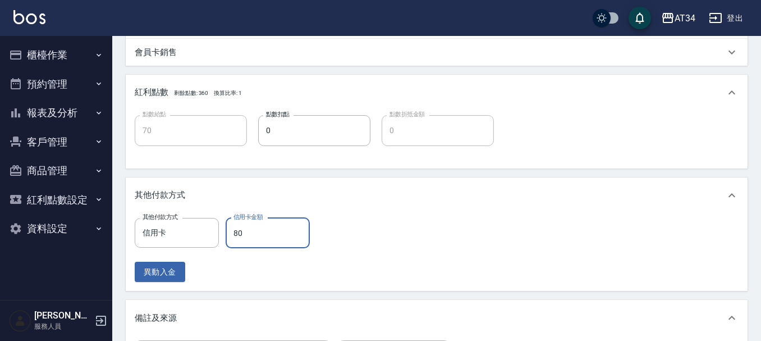
type input "800"
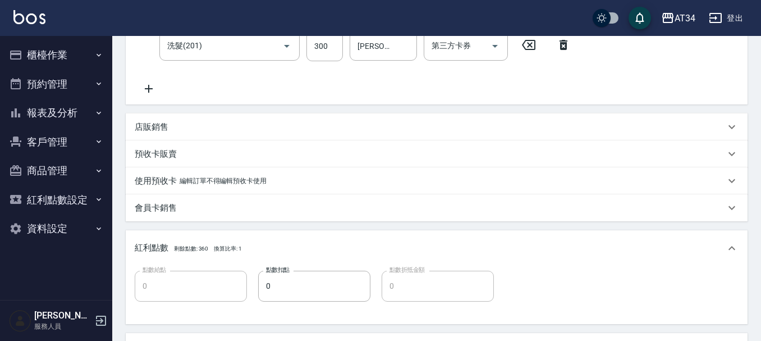
scroll to position [230, 0]
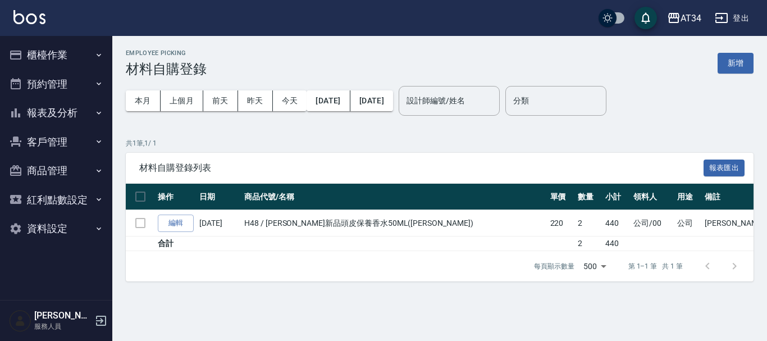
click at [745, 65] on button "新增" at bounding box center [736, 63] width 36 height 21
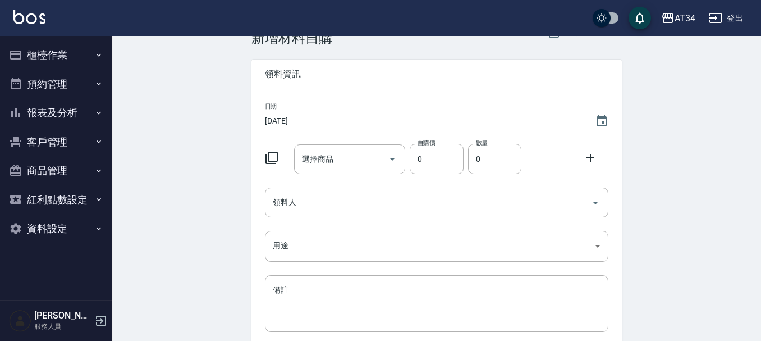
scroll to position [56, 0]
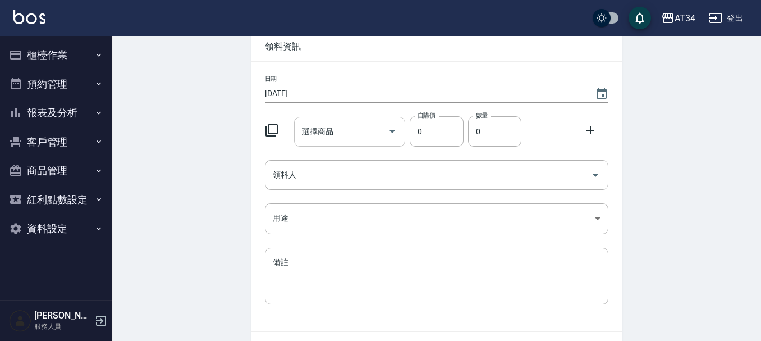
click at [356, 135] on input "選擇商品" at bounding box center [341, 132] width 85 height 20
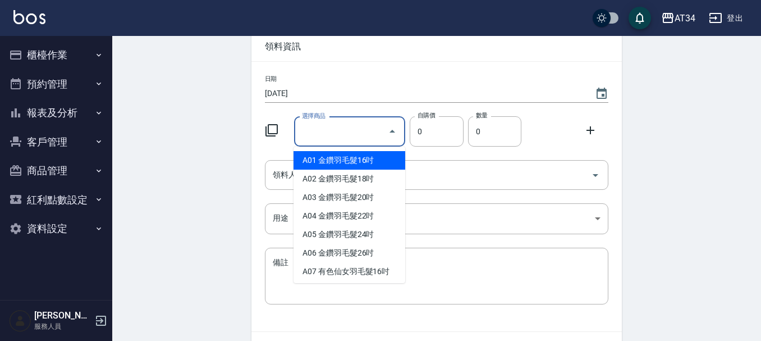
click at [390, 131] on icon "Close" at bounding box center [392, 131] width 13 height 13
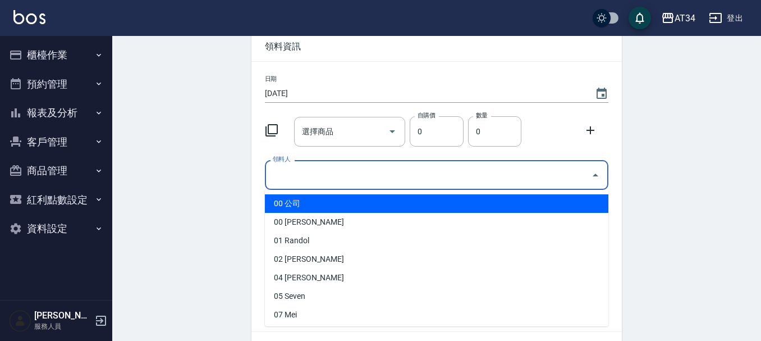
click at [309, 172] on input "領料人" at bounding box center [428, 175] width 317 height 20
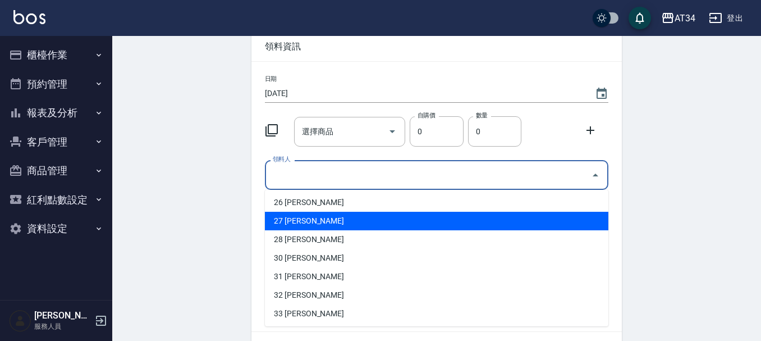
scroll to position [225, 0]
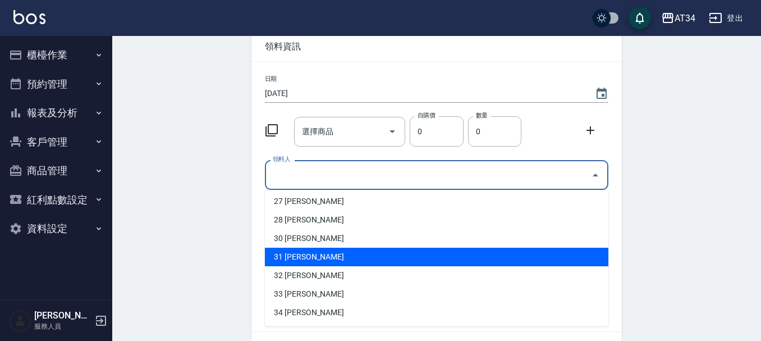
click at [334, 251] on li "31 [PERSON_NAME]" at bounding box center [437, 257] width 344 height 19
type input "[PERSON_NAME]"
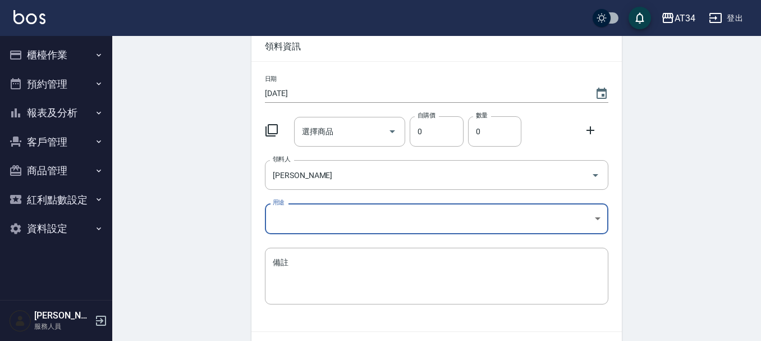
click at [340, 238] on div "日期 [DATE] 選擇商品 選擇商品 自購價 0 自購價 數量 0 數量 領料人 [PERSON_NAME] 領料人 用途 ​ 用途 備註 x 備註" at bounding box center [437, 197] width 371 height 270
click at [341, 221] on body "AT34 登出 櫃檯作業 打帳單 帳單列表 現金收支登錄 材料自購登錄 每日結帳 排班表 現場電腦打卡 預約管理 預約管理 單日預約紀錄 單週預約紀錄 報表及…" at bounding box center [380, 175] width 761 height 463
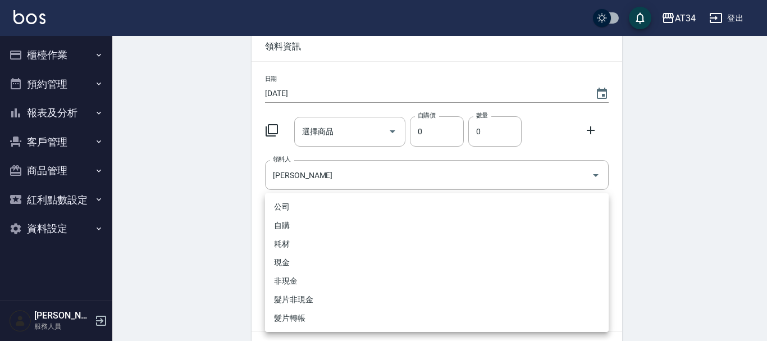
click at [326, 321] on li "髮片轉帳" at bounding box center [437, 318] width 344 height 19
type input "髮片轉帳"
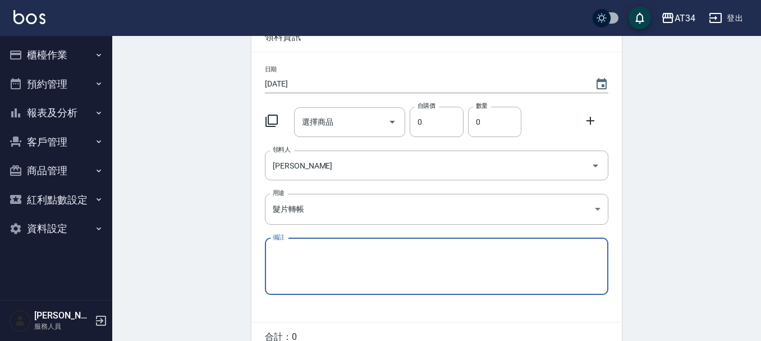
scroll to position [0, 0]
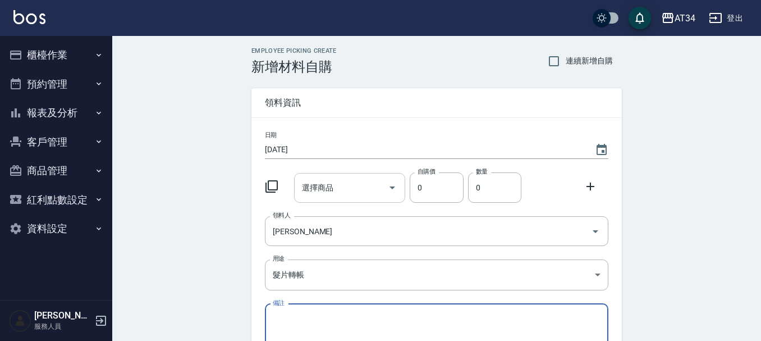
click at [382, 190] on input "選擇商品" at bounding box center [341, 188] width 85 height 20
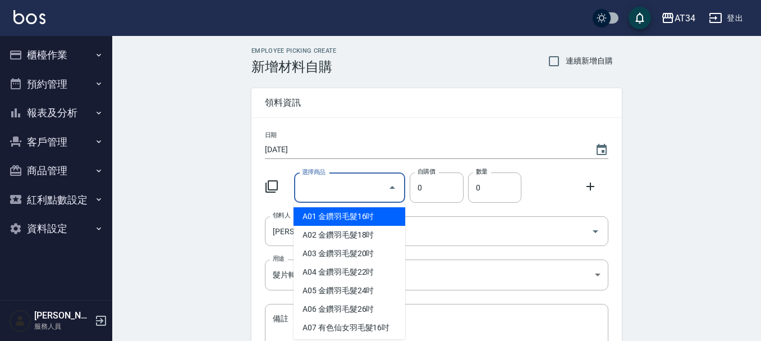
click at [258, 191] on div "日期 [DATE] 選擇商品 選擇商品 自購價 0 自購價 數量 0 數量 領料人 [PERSON_NAME] 領料人 用途 髮片轉帳 髮片轉帳 用途 備註 …" at bounding box center [437, 253] width 371 height 270
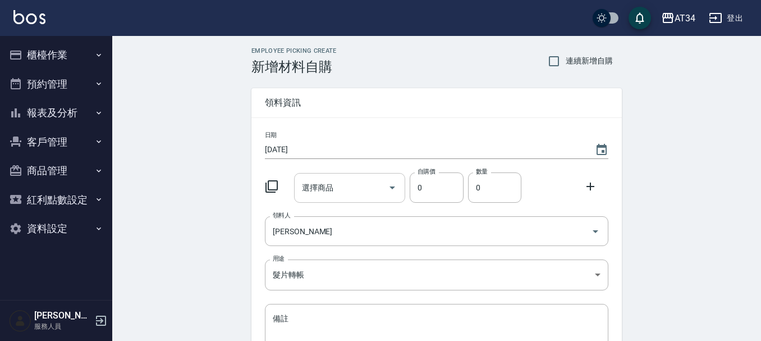
click at [354, 198] on div "選擇商品" at bounding box center [350, 188] width 112 height 30
click at [360, 181] on input "選擇商品" at bounding box center [341, 188] width 85 height 20
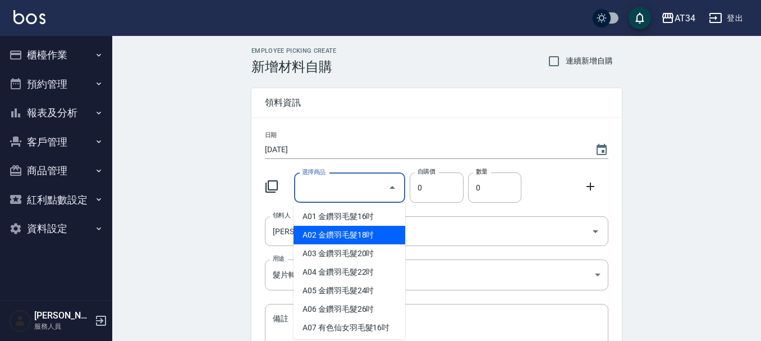
click at [154, 199] on div "Employee Picking Create 新增材料自購 連續新增自購 領料資訊 日期 [DATE] 選擇商品 選擇商品 自購價 0 自購價 數量 0 數…" at bounding box center [436, 249] width 649 height 427
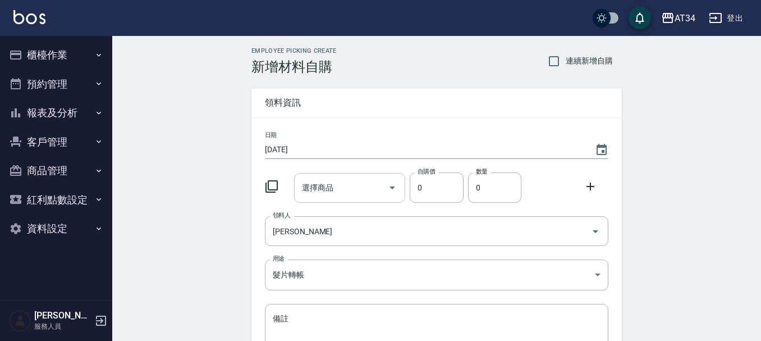
click at [355, 197] on input "選擇商品" at bounding box center [341, 188] width 85 height 20
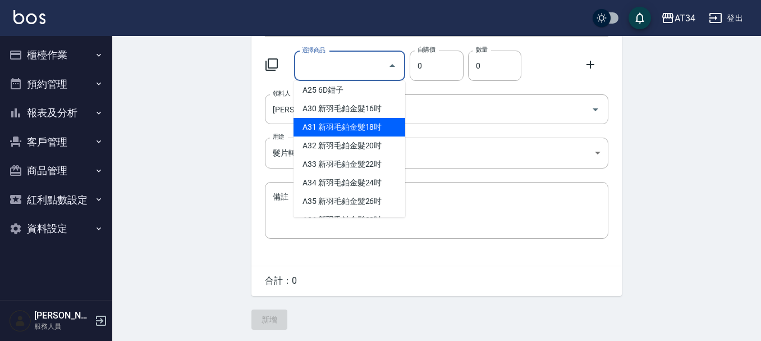
scroll to position [337, 0]
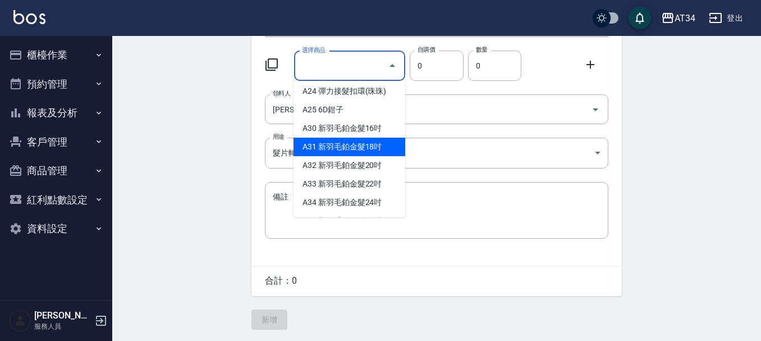
click at [382, 156] on li "A31 新羽毛鉑金髮18吋" at bounding box center [350, 147] width 112 height 19
type input "新羽毛鉑金髮18吋"
type input "1980"
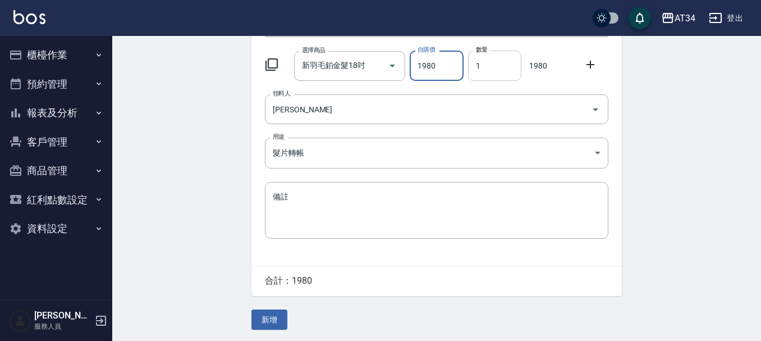
click at [478, 70] on input "1" at bounding box center [494, 66] width 53 height 30
type input "3"
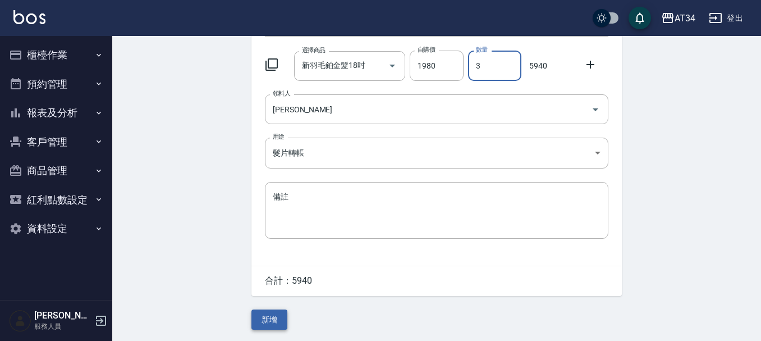
click at [276, 321] on button "新增" at bounding box center [270, 319] width 36 height 21
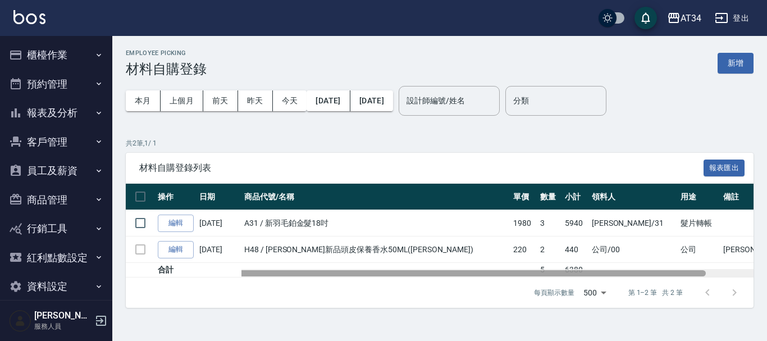
drag, startPoint x: 382, startPoint y: 272, endPoint x: 371, endPoint y: 289, distance: 20.2
click at [371, 289] on div "材料自購登錄列表 報表匯出 操作 日期 商品代號/名稱 單價 數量 小計 領料人 用途 備註 編輯 [DATE] A31 / 新羽毛鉑金髮18吋 1980 3…" at bounding box center [440, 231] width 628 height 156
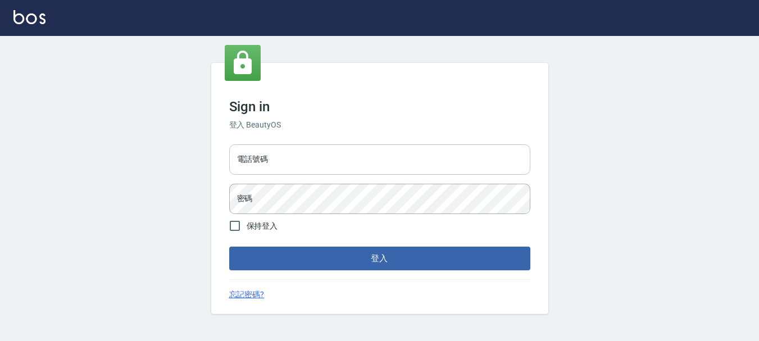
click at [322, 157] on input "電話號碼" at bounding box center [379, 159] width 301 height 30
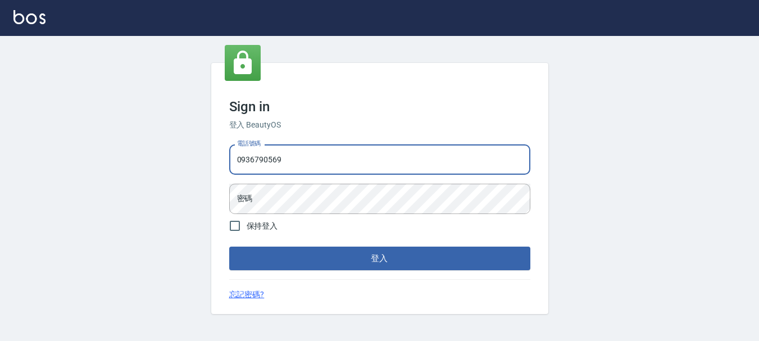
type input "0936790569"
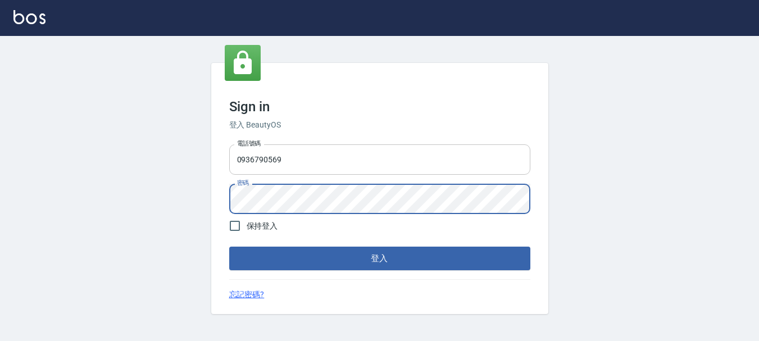
click at [229, 247] on button "登入" at bounding box center [379, 259] width 301 height 24
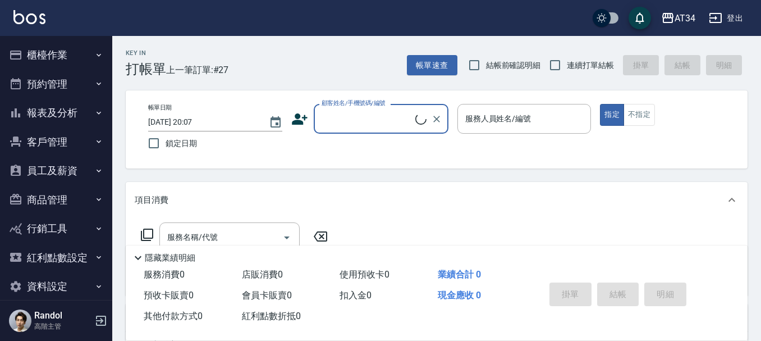
click at [50, 161] on button "員工及薪資" at bounding box center [55, 170] width 103 height 29
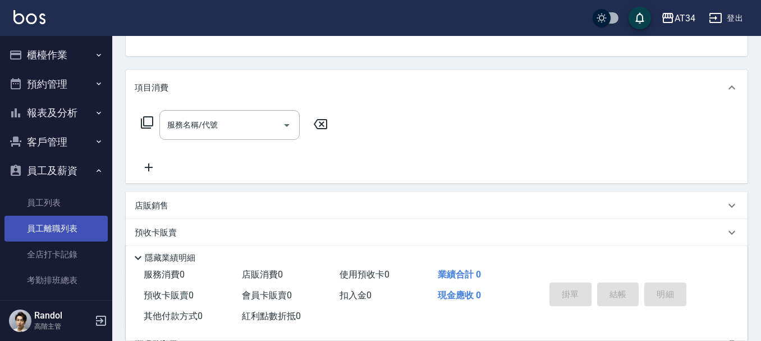
scroll to position [56, 0]
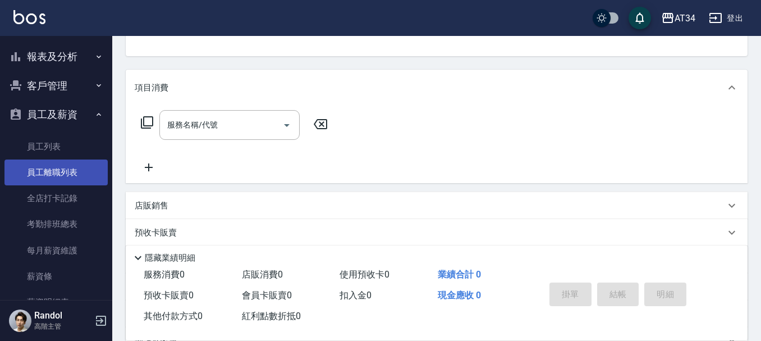
click at [84, 172] on link "員工離職列表" at bounding box center [55, 172] width 103 height 26
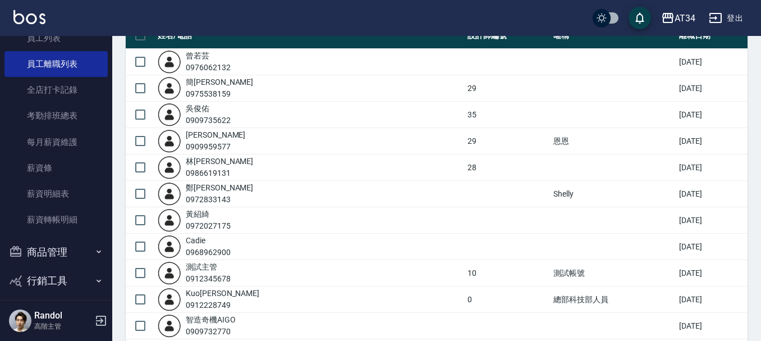
scroll to position [168, 0]
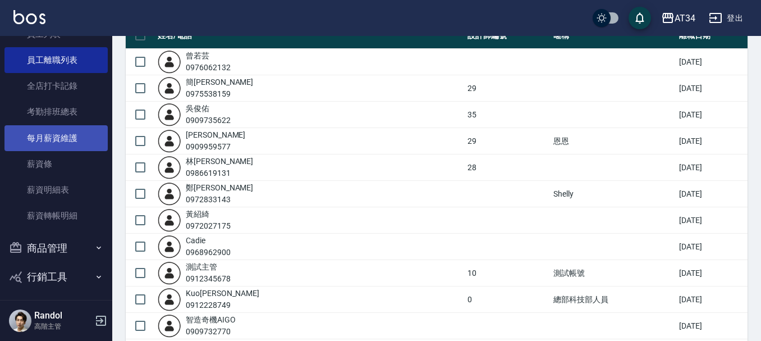
click at [72, 136] on link "每月薪資維護" at bounding box center [55, 138] width 103 height 26
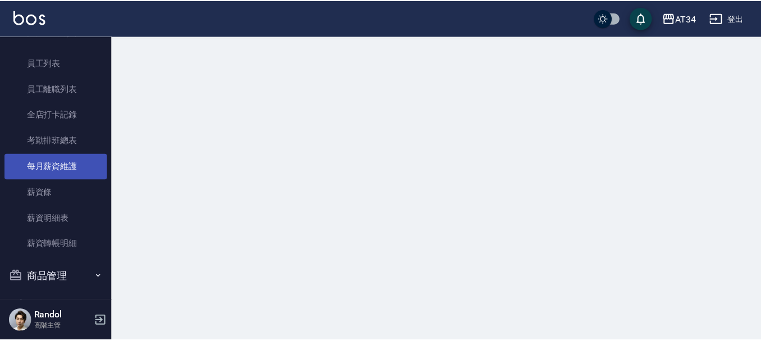
scroll to position [112, 0]
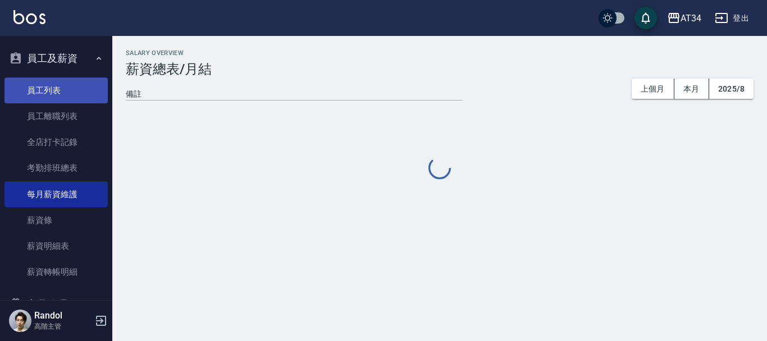
click at [69, 90] on link "員工列表" at bounding box center [55, 90] width 103 height 26
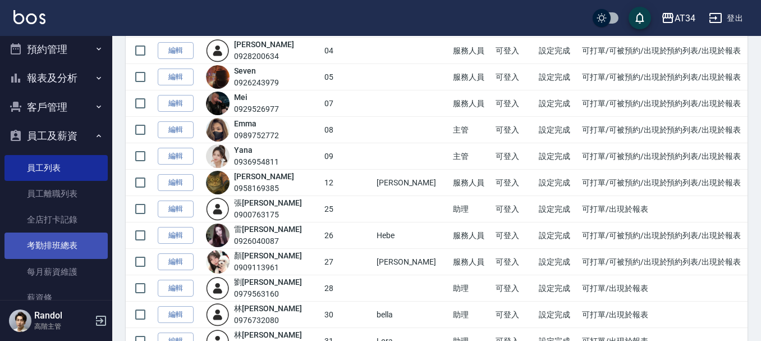
scroll to position [168, 0]
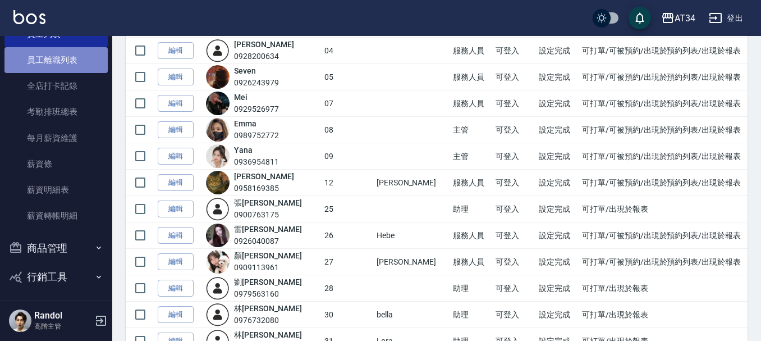
click at [72, 62] on link "員工離職列表" at bounding box center [55, 60] width 103 height 26
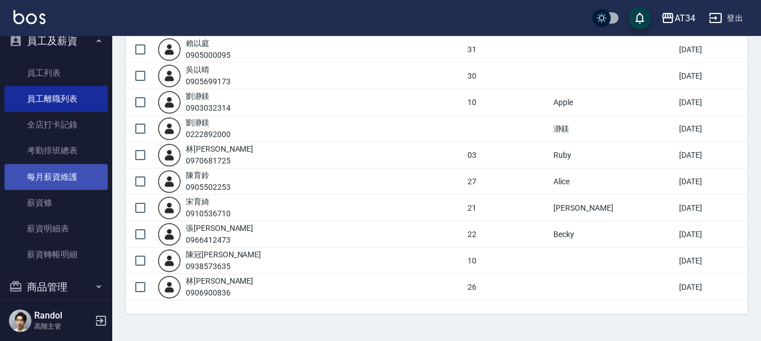
scroll to position [119, 0]
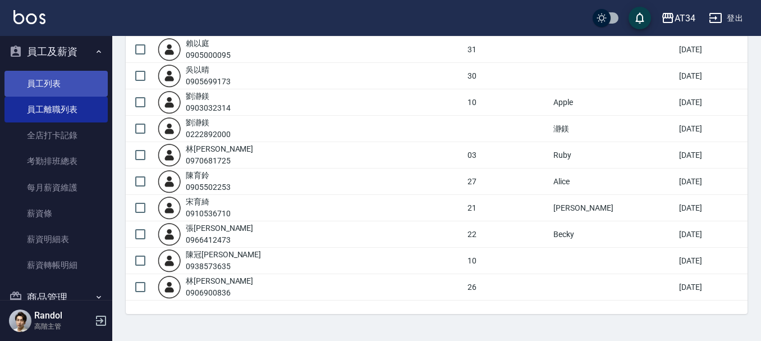
click at [48, 75] on link "員工列表" at bounding box center [55, 84] width 103 height 26
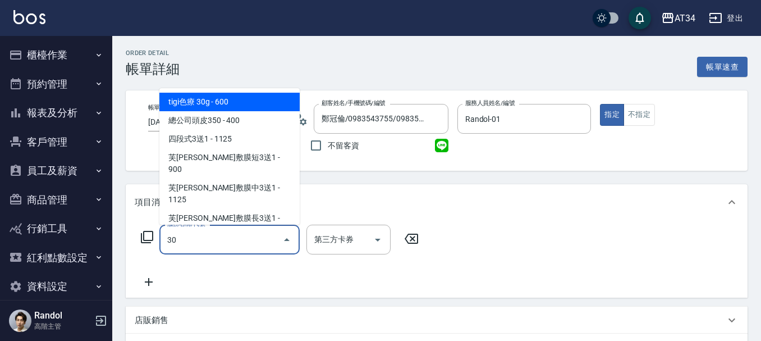
type input "300"
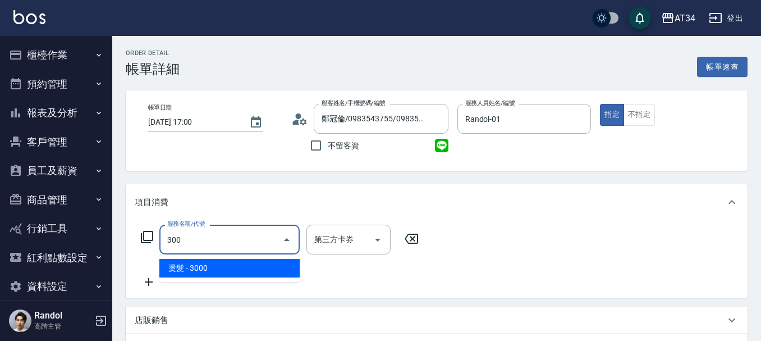
type input "300"
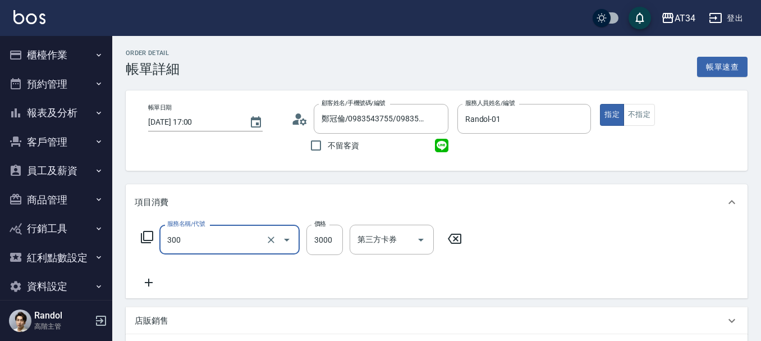
type input "燙髮(300)"
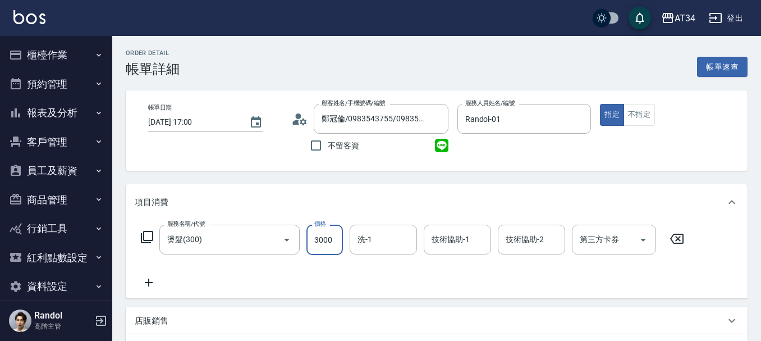
type input "0"
type input "280"
type input "20"
type input "2800"
type input "20"
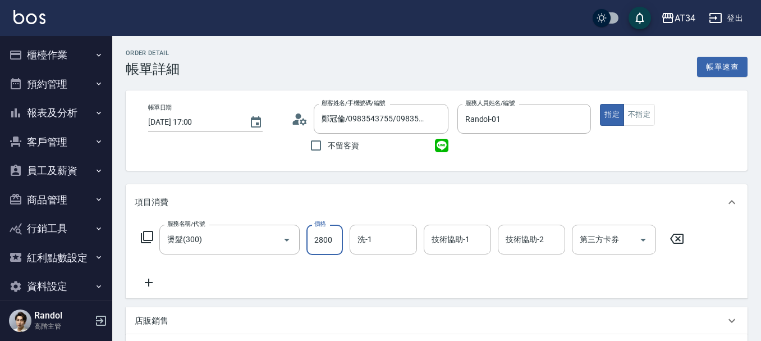
type input "280"
type input "0"
type input "23"
type input "20"
type input "2380"
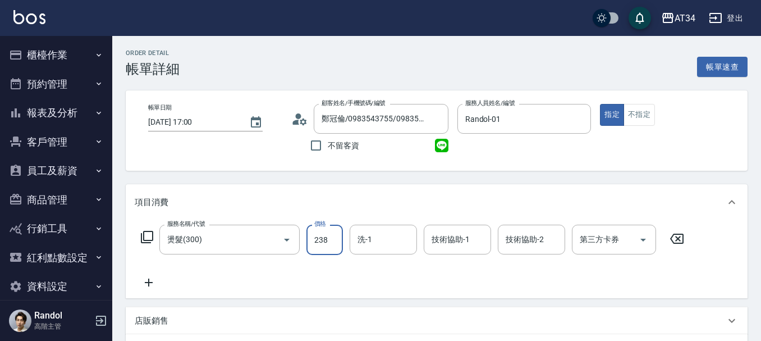
type input "230"
type input "2380"
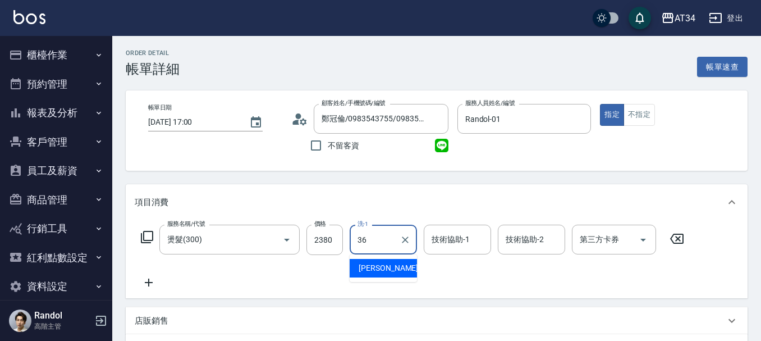
type input "張可芮-36"
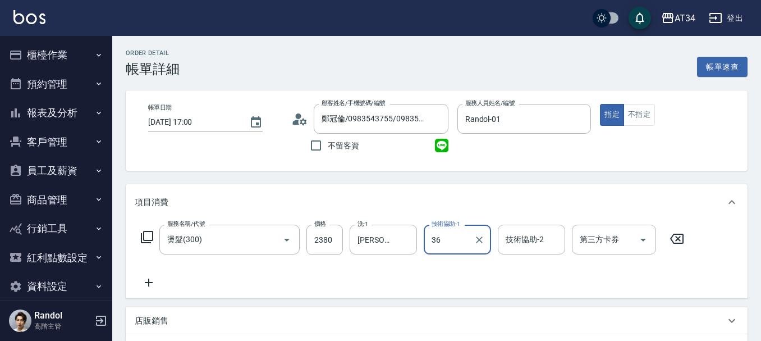
type input "張可芮-36"
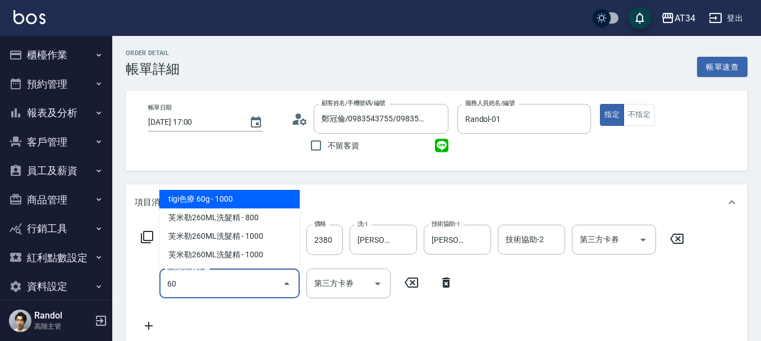
type input "6"
type input "501"
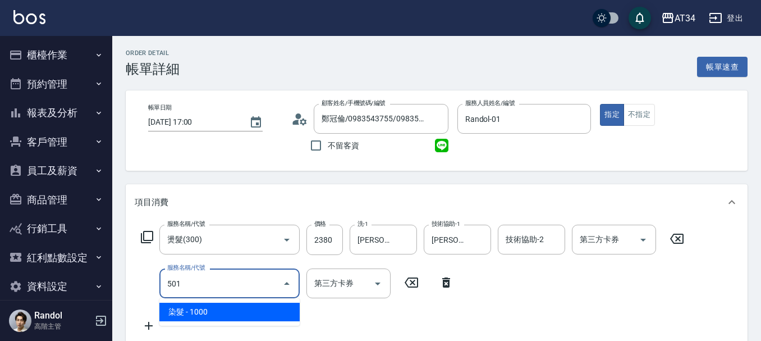
type input "330"
type input "染髮(501)"
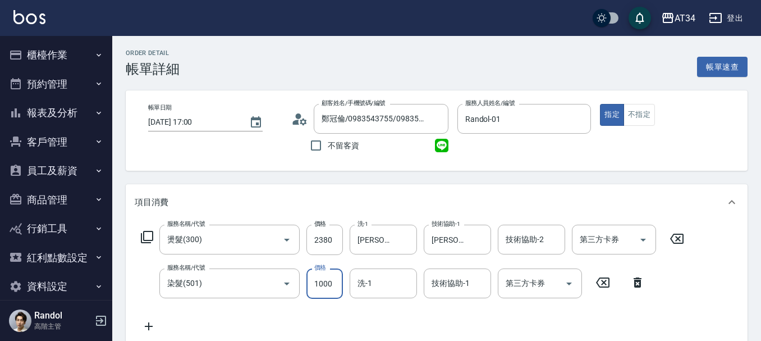
type input "1"
type input "230"
type input "127"
type input "360"
type input "1275"
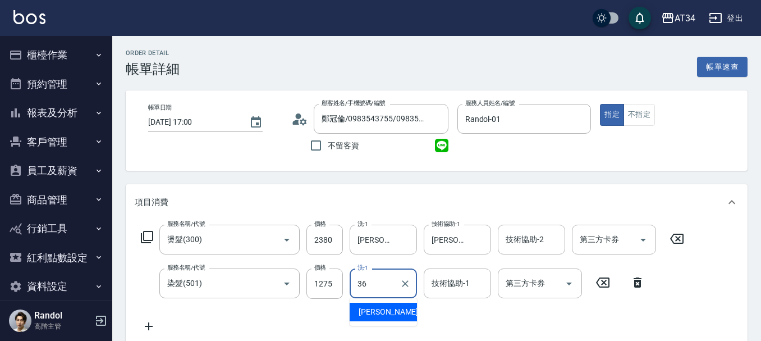
type input "張可芮-36"
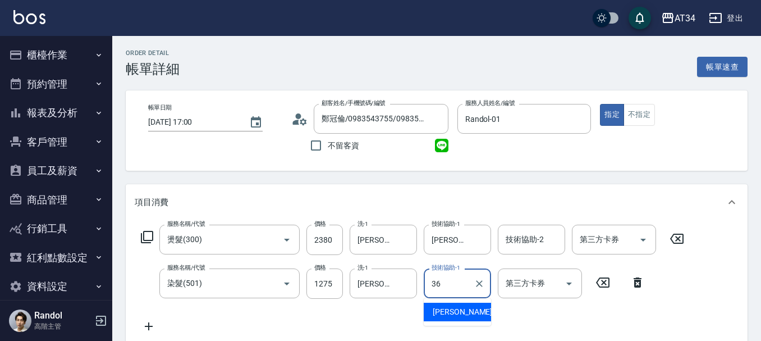
type input "張可芮-36"
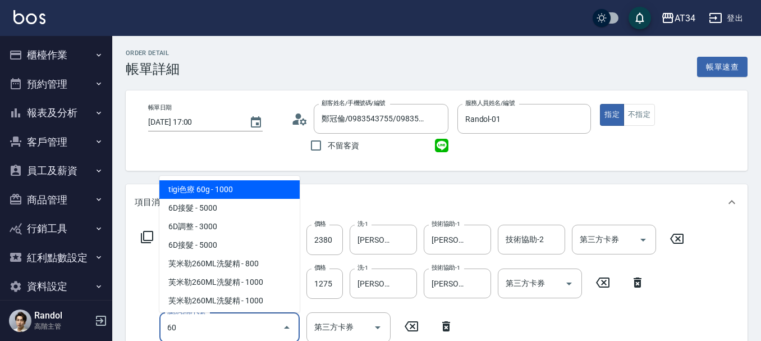
type input "602"
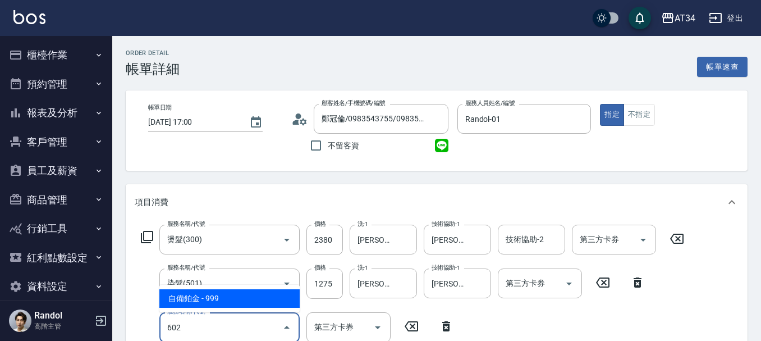
type input "460"
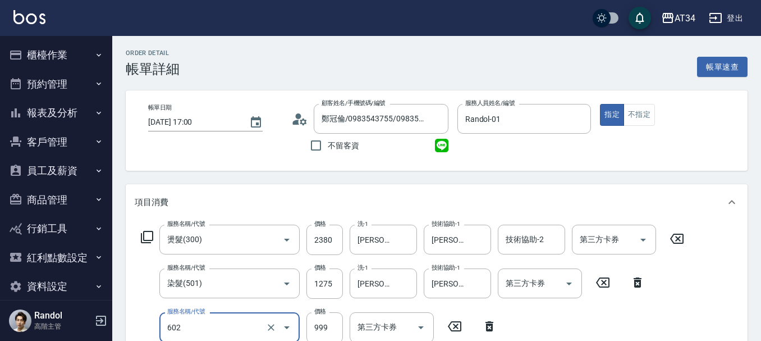
type input "自備鉑金(602)"
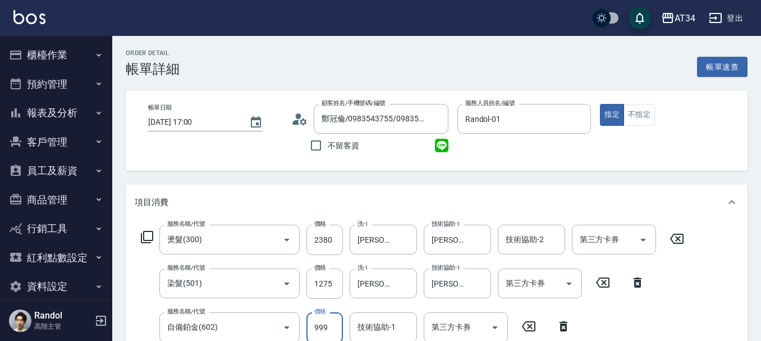
scroll to position [2, 0]
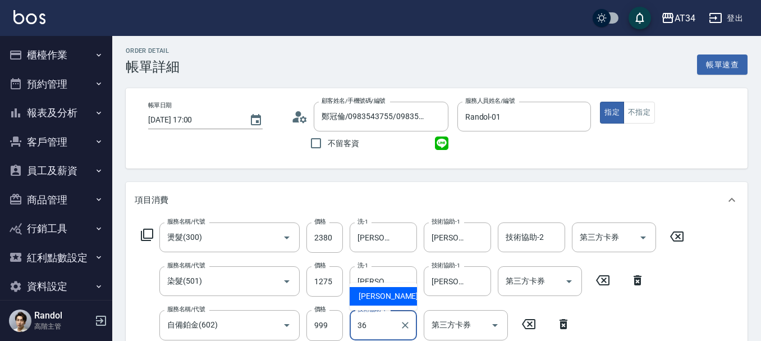
type input "張可芮-36"
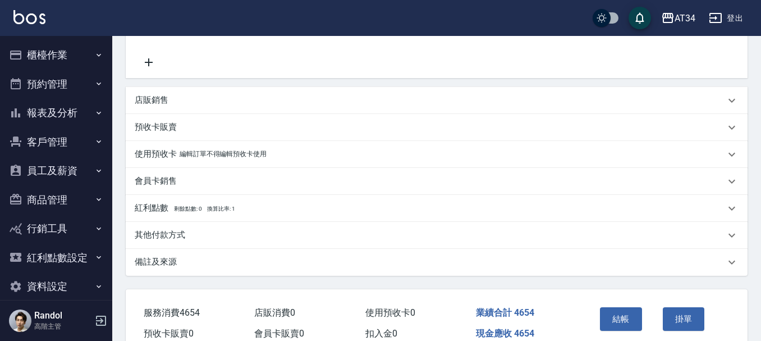
scroll to position [364, 0]
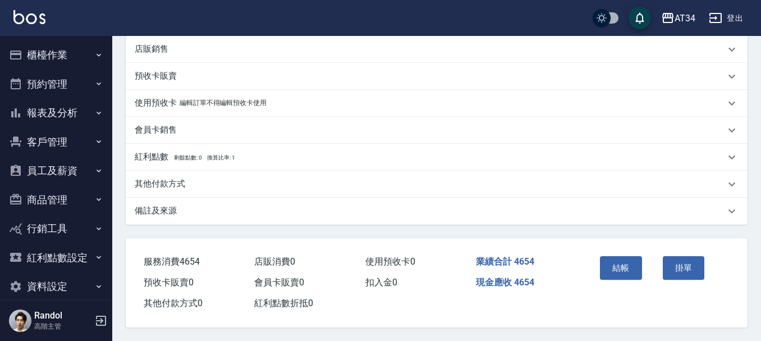
click at [279, 178] on div "其他付款方式" at bounding box center [430, 184] width 591 height 12
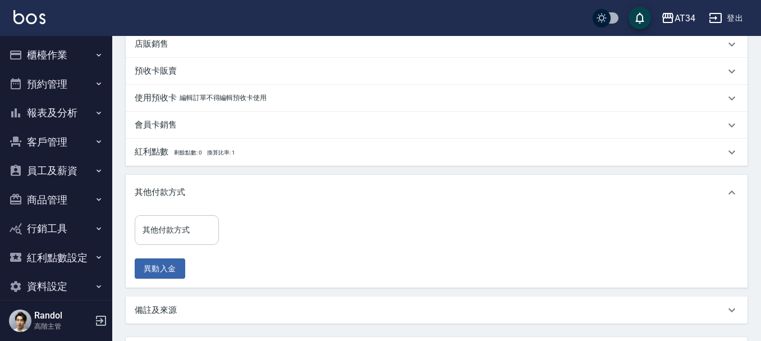
click at [171, 225] on div "其他付款方式 其他付款方式" at bounding box center [177, 230] width 84 height 30
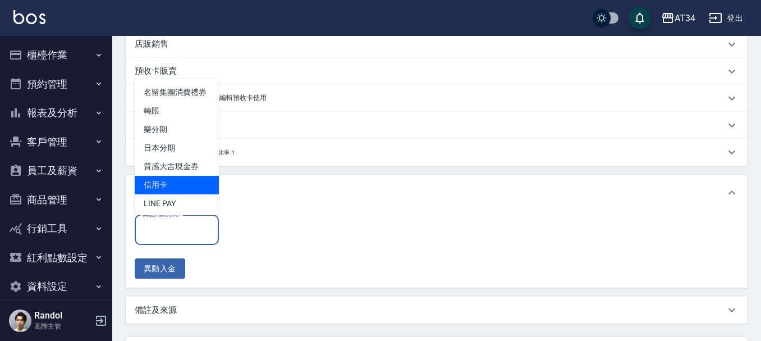
click at [171, 194] on span "信用卡" at bounding box center [177, 185] width 84 height 19
type input "信用卡"
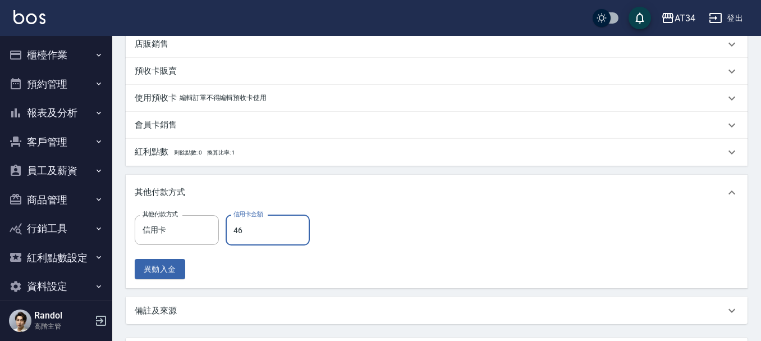
type input "465"
type input "0"
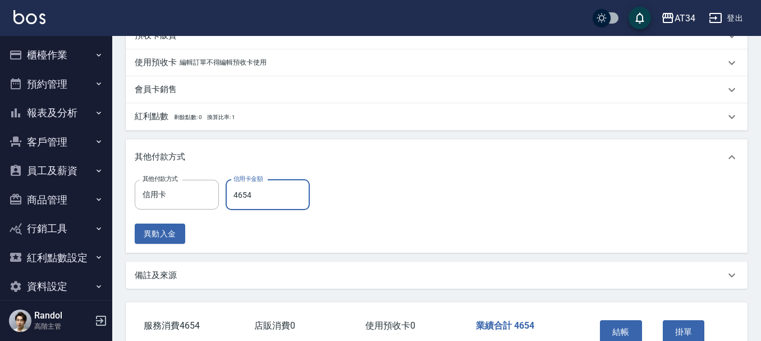
scroll to position [469, 0]
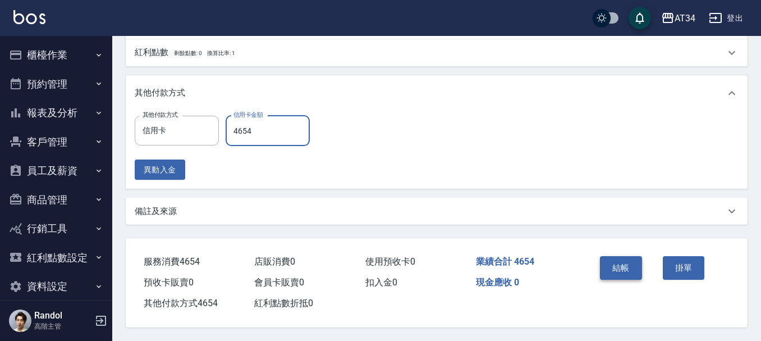
type input "4654"
click at [640, 256] on button "結帳" at bounding box center [621, 268] width 42 height 24
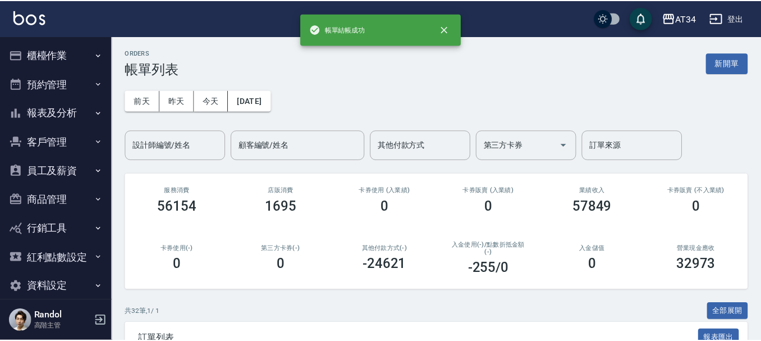
scroll to position [56, 0]
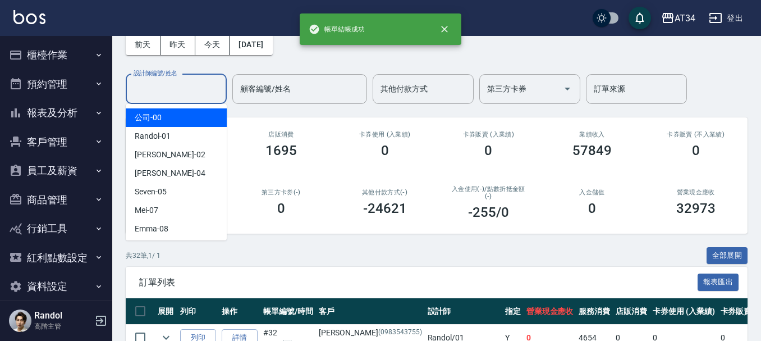
click at [186, 94] on input "設計師編號/姓名" at bounding box center [176, 89] width 91 height 20
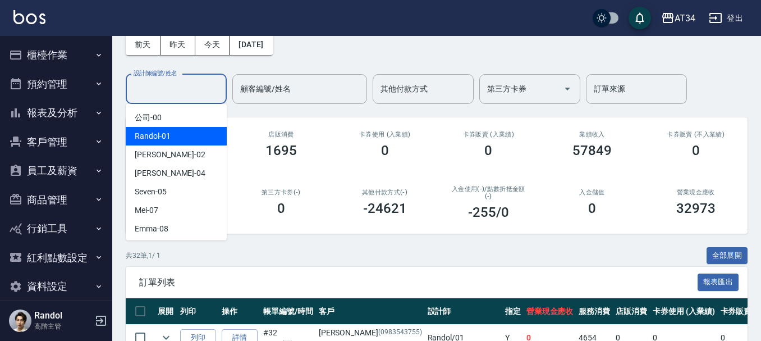
click at [180, 136] on div "Randol -01" at bounding box center [176, 136] width 101 height 19
type input "Randol-01"
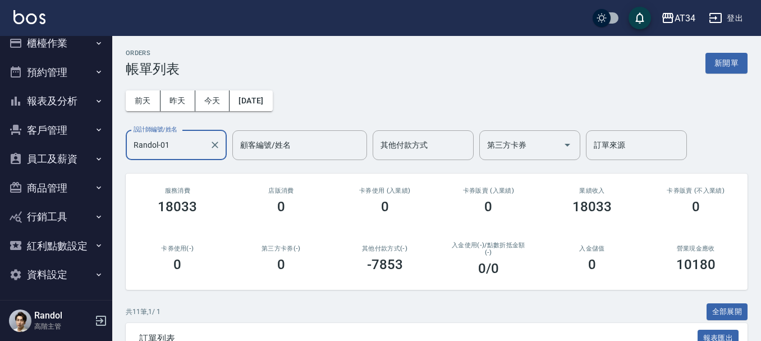
scroll to position [15, 0]
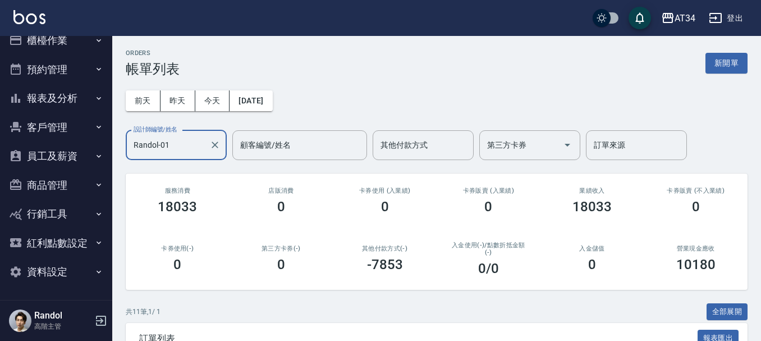
click at [75, 156] on button "員工及薪資" at bounding box center [55, 156] width 103 height 29
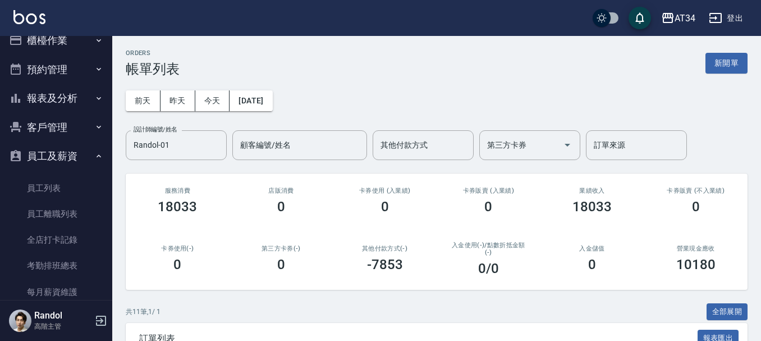
click at [57, 91] on button "報表及分析" at bounding box center [55, 98] width 103 height 29
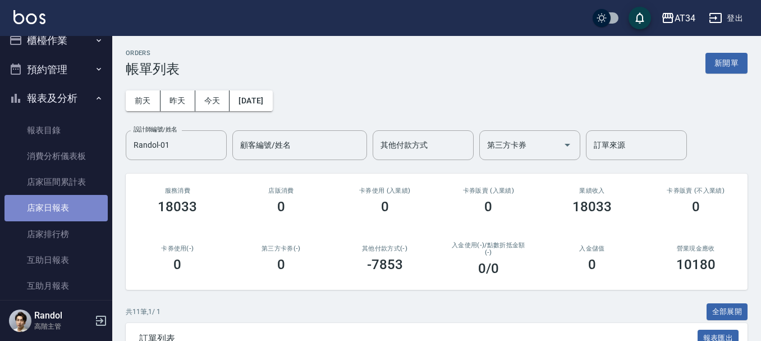
click at [76, 202] on link "店家日報表" at bounding box center [55, 208] width 103 height 26
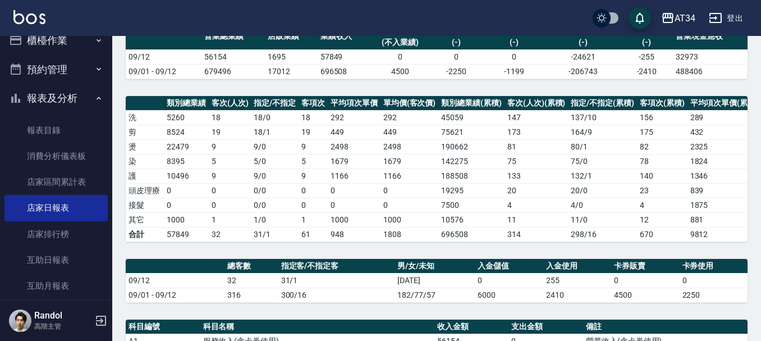
scroll to position [337, 0]
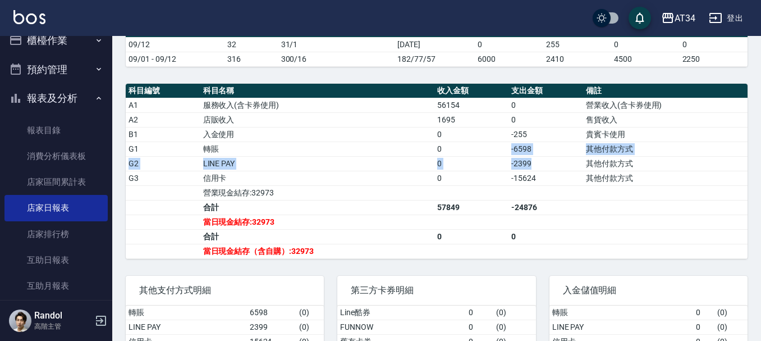
drag, startPoint x: 504, startPoint y: 162, endPoint x: 550, endPoint y: 166, distance: 45.7
click at [555, 166] on tbody "A1 服務收入(含卡券使用) 56154 0 營業收入(含卡券使用) A2 店販收入 1695 0 售貨收入 B1 入金使用 0 -255 貴賓卡使用 G1 …" at bounding box center [437, 178] width 622 height 161
click at [521, 156] on td "-6598" at bounding box center [546, 149] width 75 height 15
drag, startPoint x: 506, startPoint y: 174, endPoint x: 537, endPoint y: 177, distance: 31.0
click at [537, 171] on tr "G2 LINE PAY 0 -2399 其他付款方式" at bounding box center [437, 163] width 622 height 15
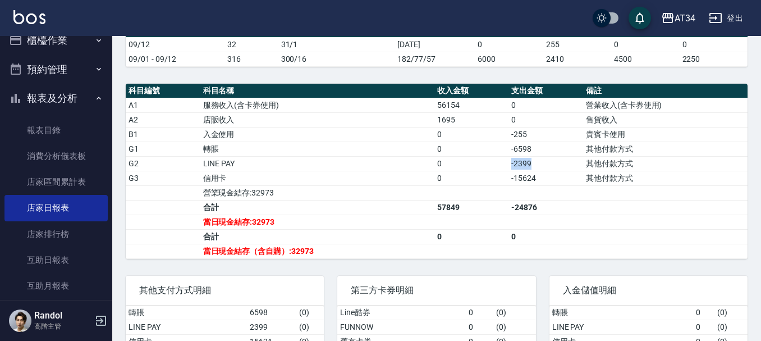
scroll to position [0, 0]
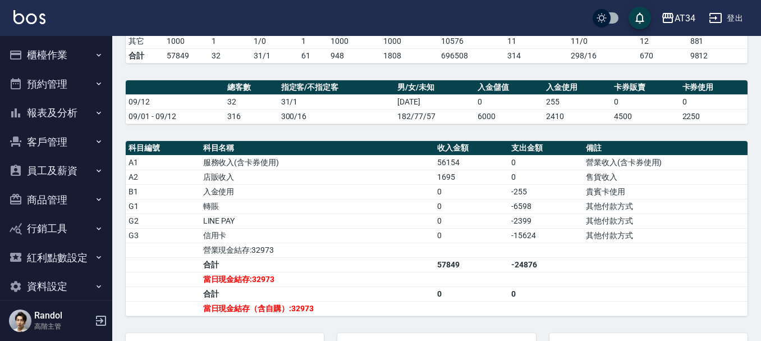
scroll to position [281, 0]
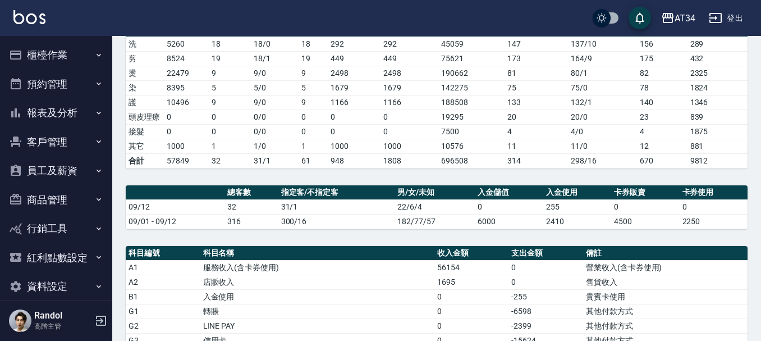
scroll to position [46, 0]
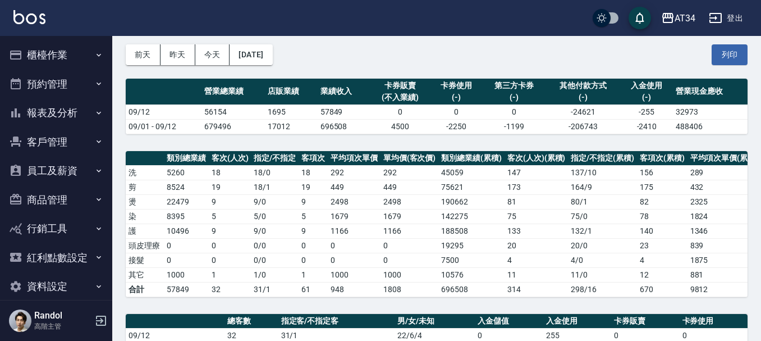
click at [75, 49] on button "櫃檯作業" at bounding box center [55, 54] width 103 height 29
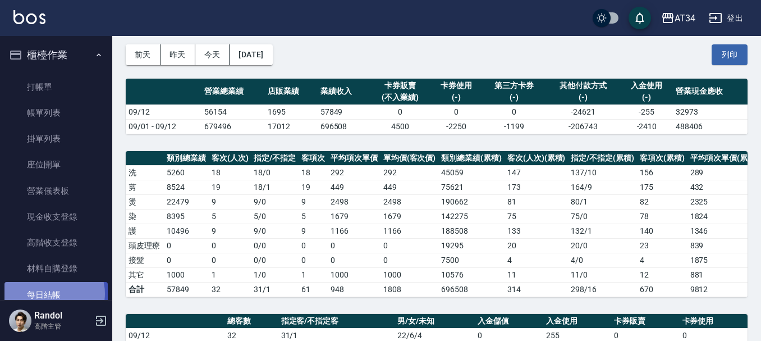
click at [53, 293] on link "每日結帳" at bounding box center [55, 295] width 103 height 26
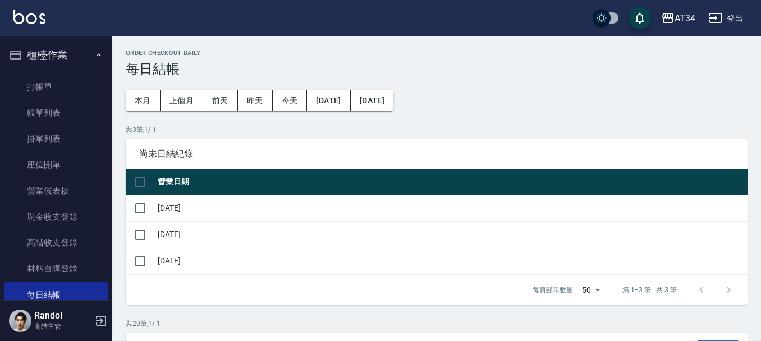
click at [144, 177] on input "checkbox" at bounding box center [141, 182] width 24 height 24
checkbox input "true"
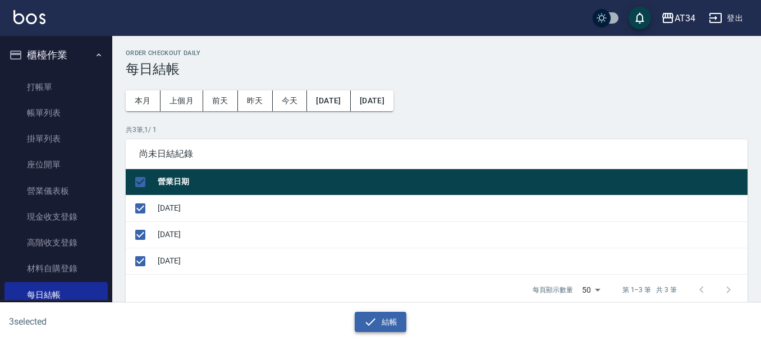
click at [398, 318] on button "結帳" at bounding box center [381, 322] width 52 height 21
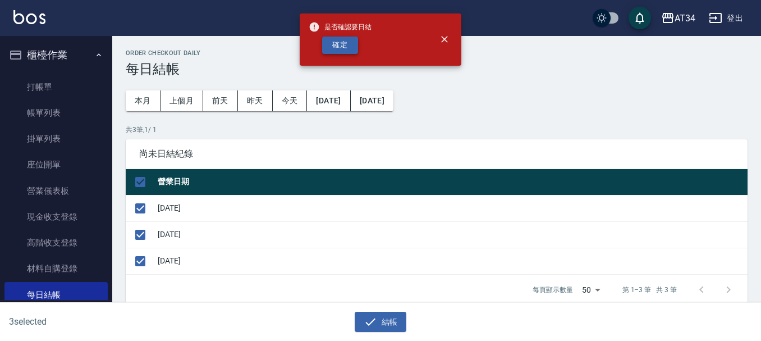
click at [338, 46] on button "確定" at bounding box center [340, 44] width 36 height 17
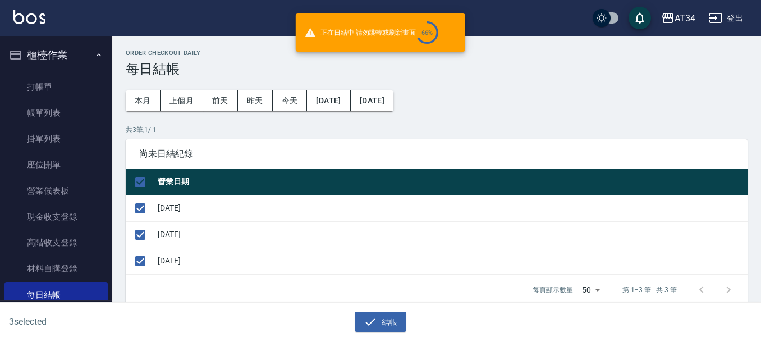
checkbox input "false"
